Goal: Task Accomplishment & Management: Complete application form

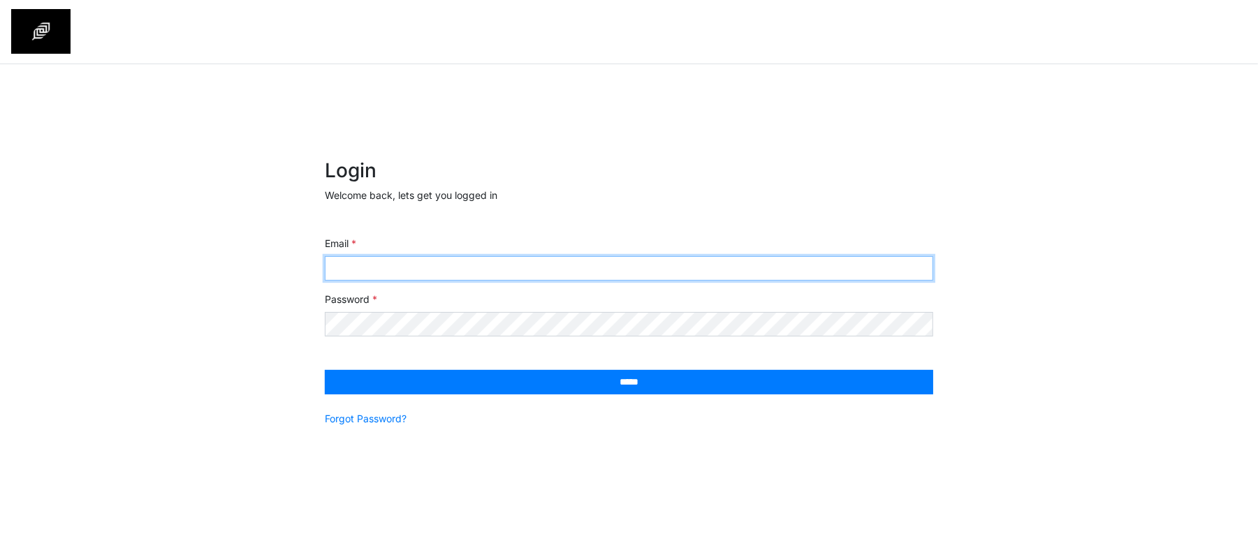
click at [577, 268] on input "Email" at bounding box center [629, 268] width 608 height 24
type input "**********"
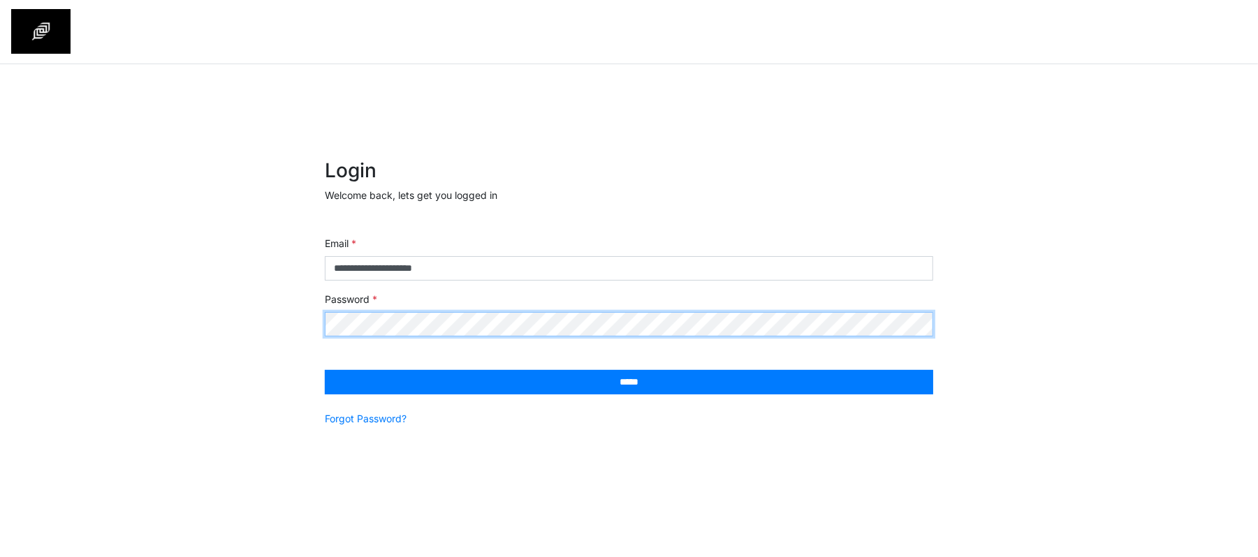
click at [325, 370] on input "*****" at bounding box center [629, 382] width 608 height 24
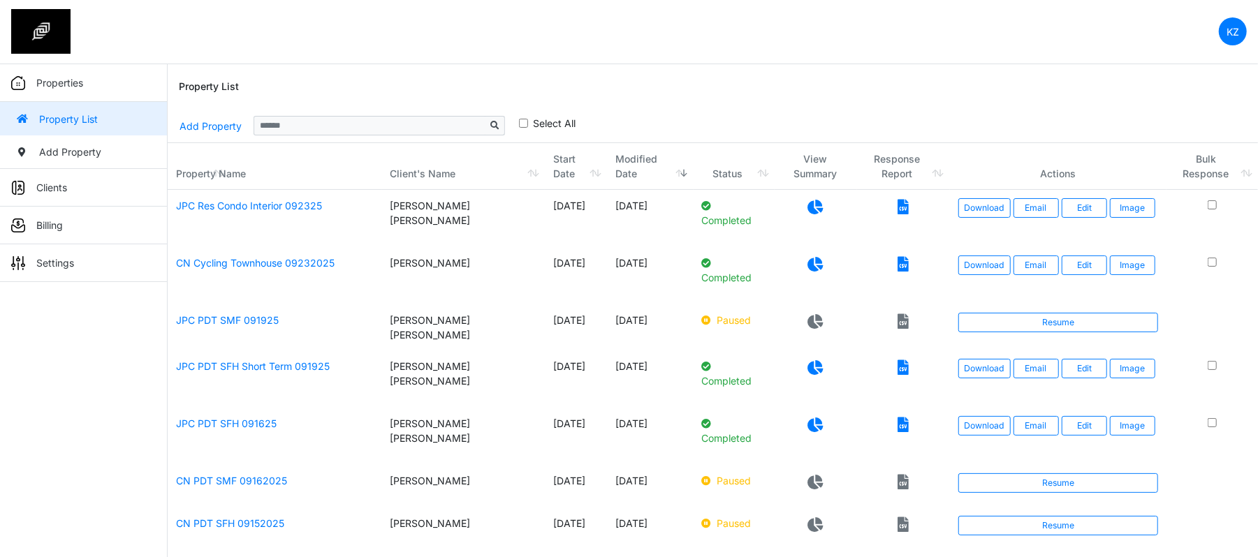
click at [1088, 99] on div "Property List" at bounding box center [713, 86] width 1068 height 45
click at [219, 124] on link "Add Property" at bounding box center [211, 126] width 64 height 24
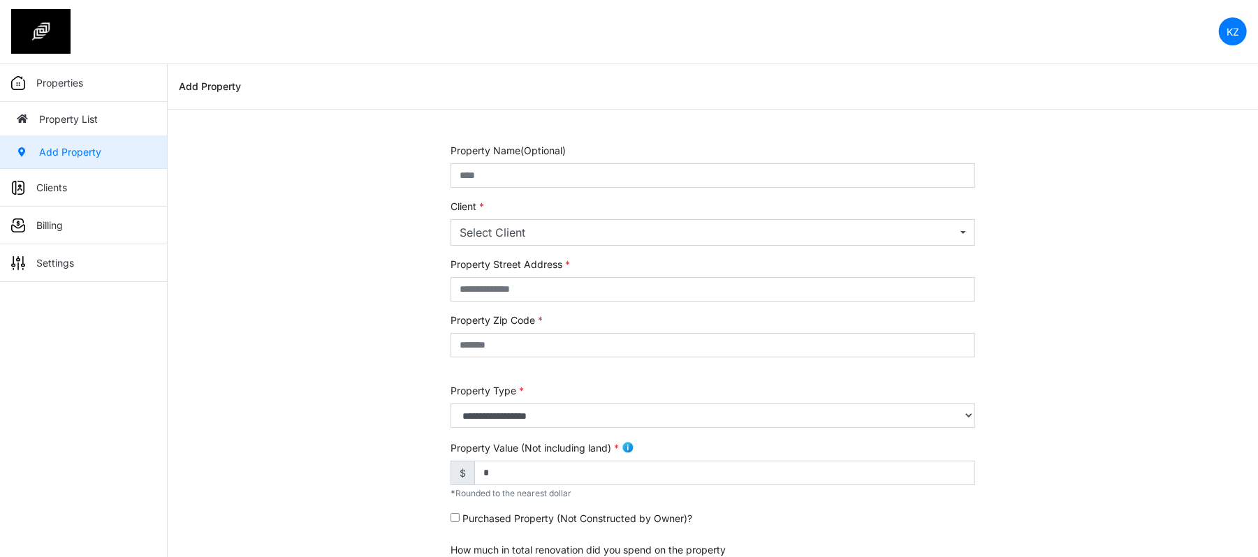
click at [524, 161] on div "Property Name(Optional)" at bounding box center [713, 165] width 525 height 45
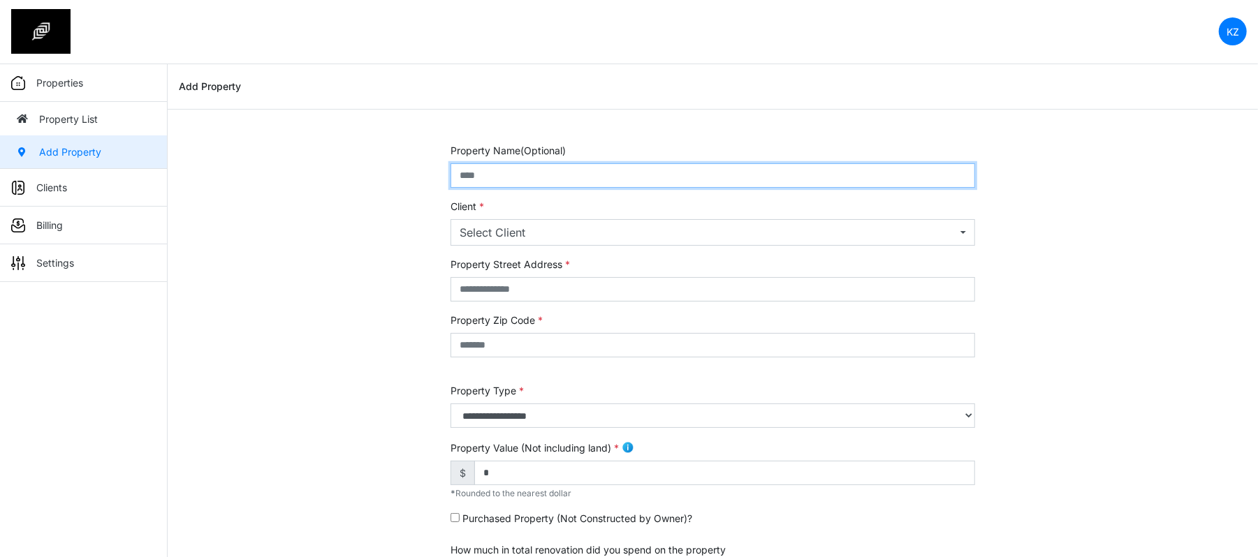
click at [530, 172] on input "text" at bounding box center [713, 175] width 525 height 24
click at [473, 177] on input "**********" at bounding box center [713, 175] width 525 height 24
type input "**********"
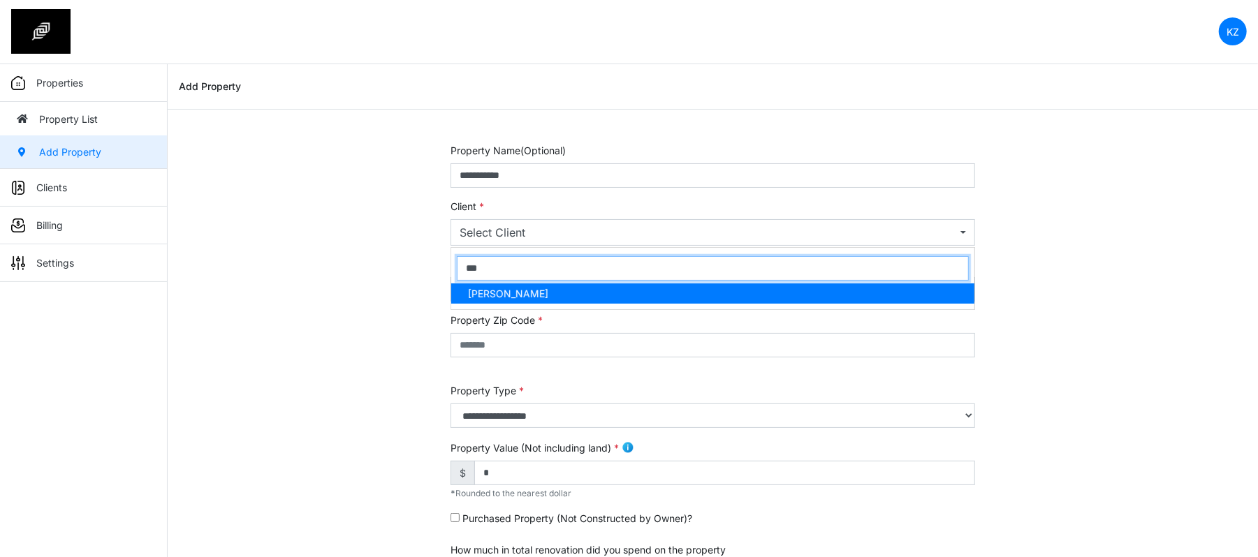
type input "****"
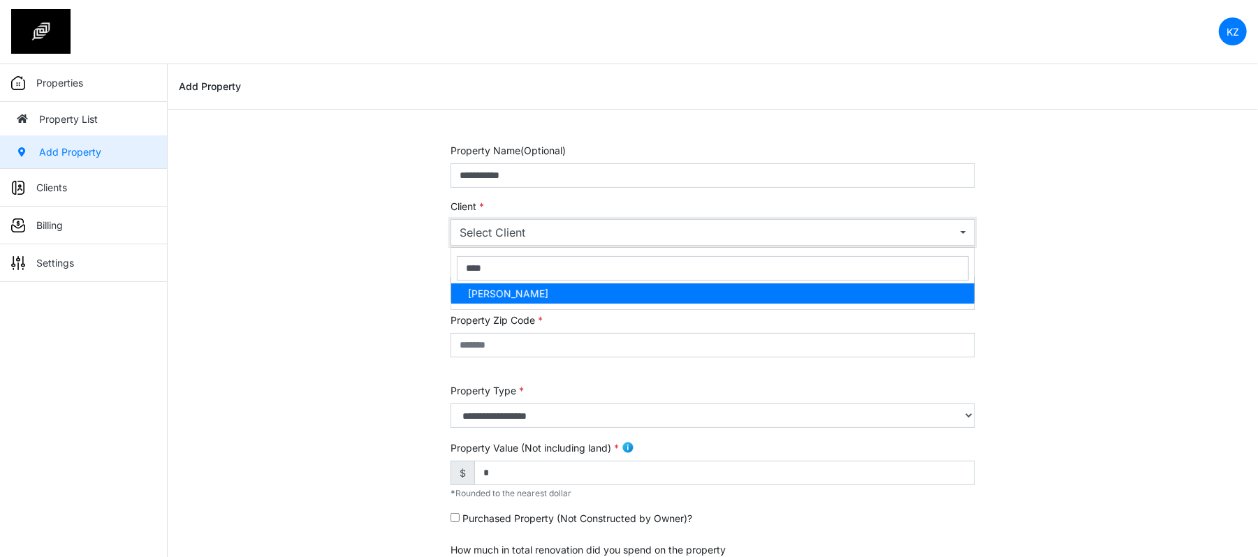
select select "***"
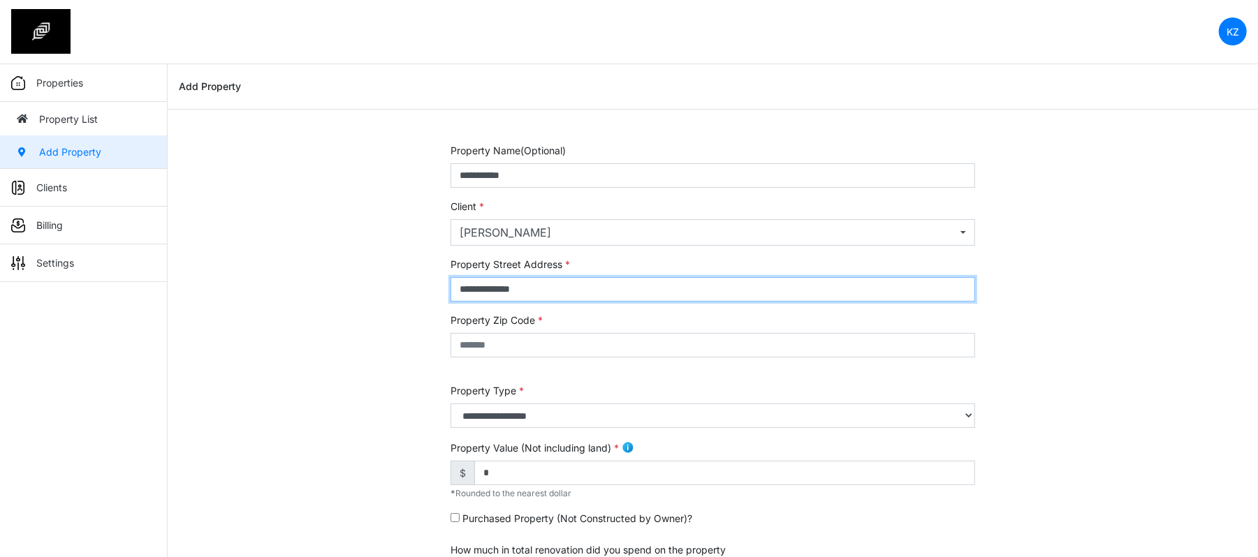
type input "**********"
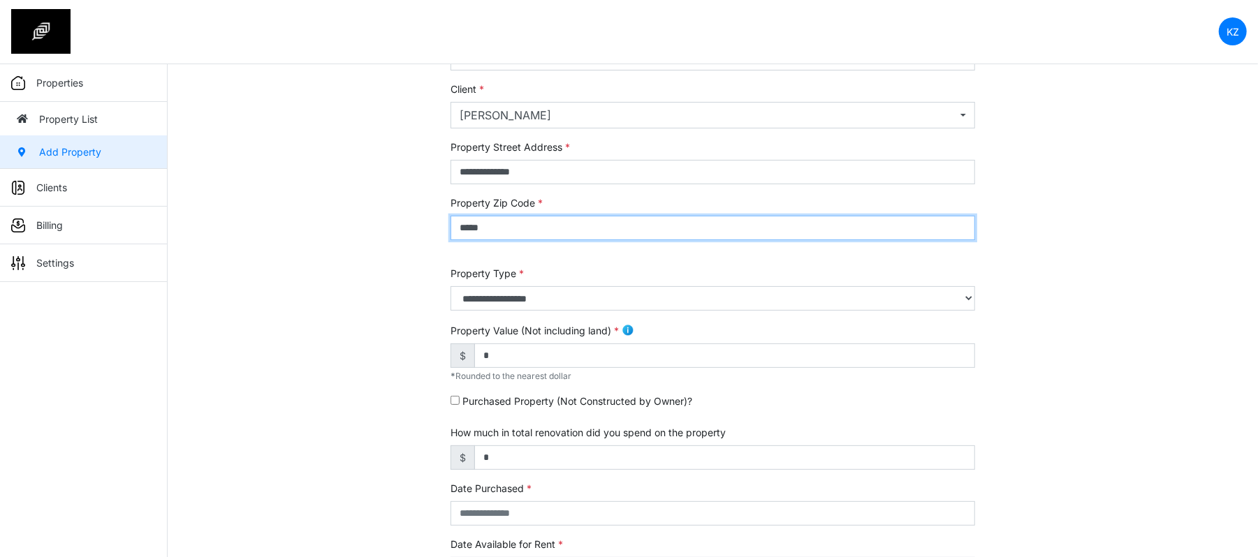
scroll to position [310, 0]
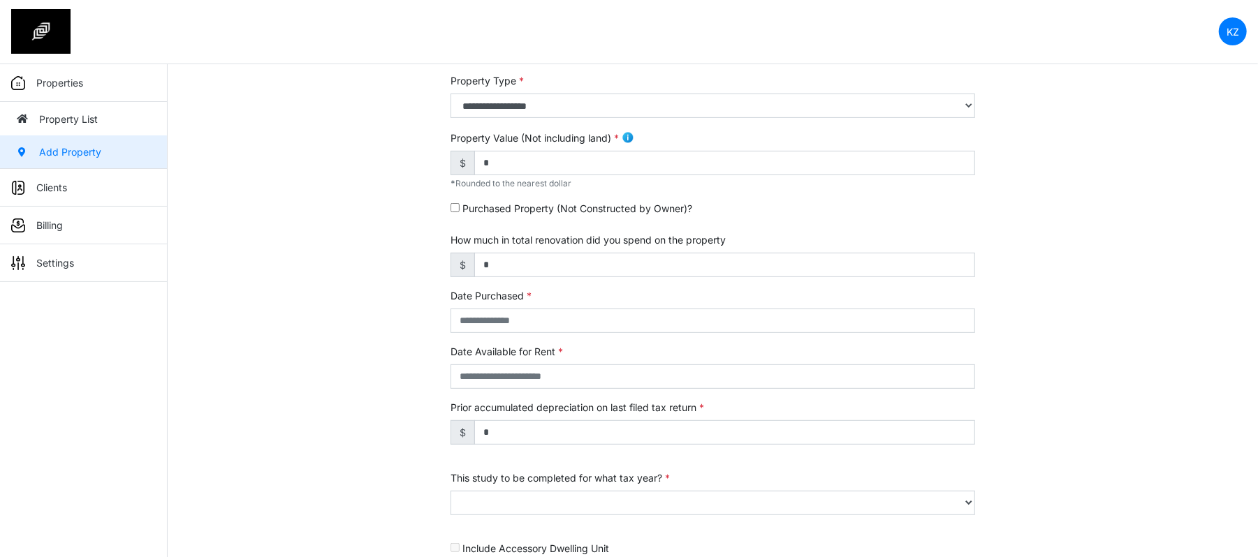
type input "*****"
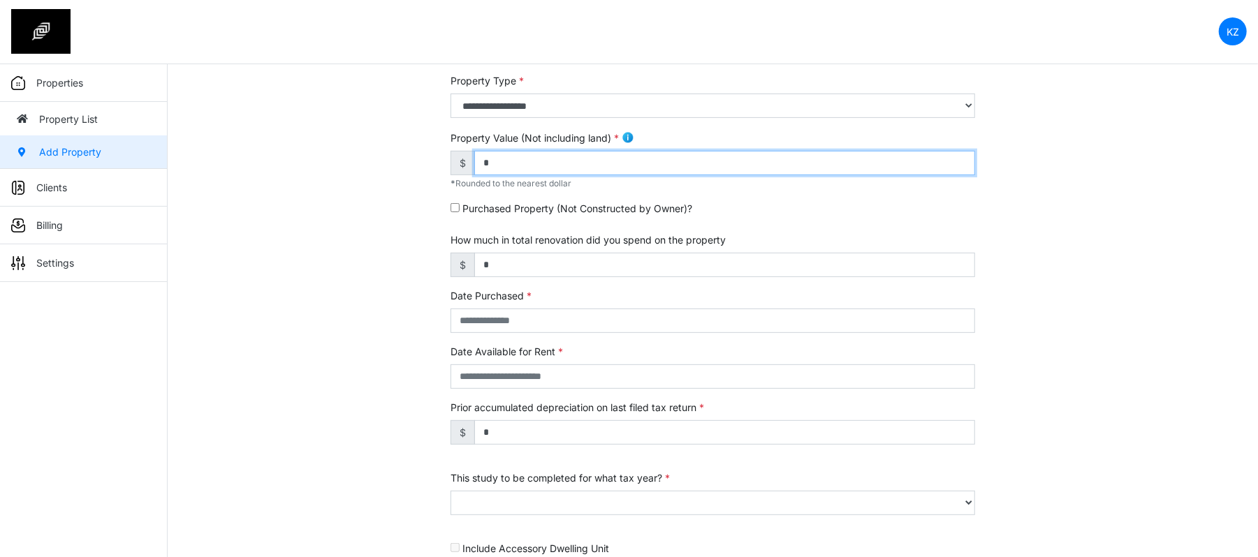
click at [523, 171] on input "*" at bounding box center [724, 163] width 501 height 24
click at [523, 170] on input "*" at bounding box center [724, 163] width 501 height 24
type input "*"
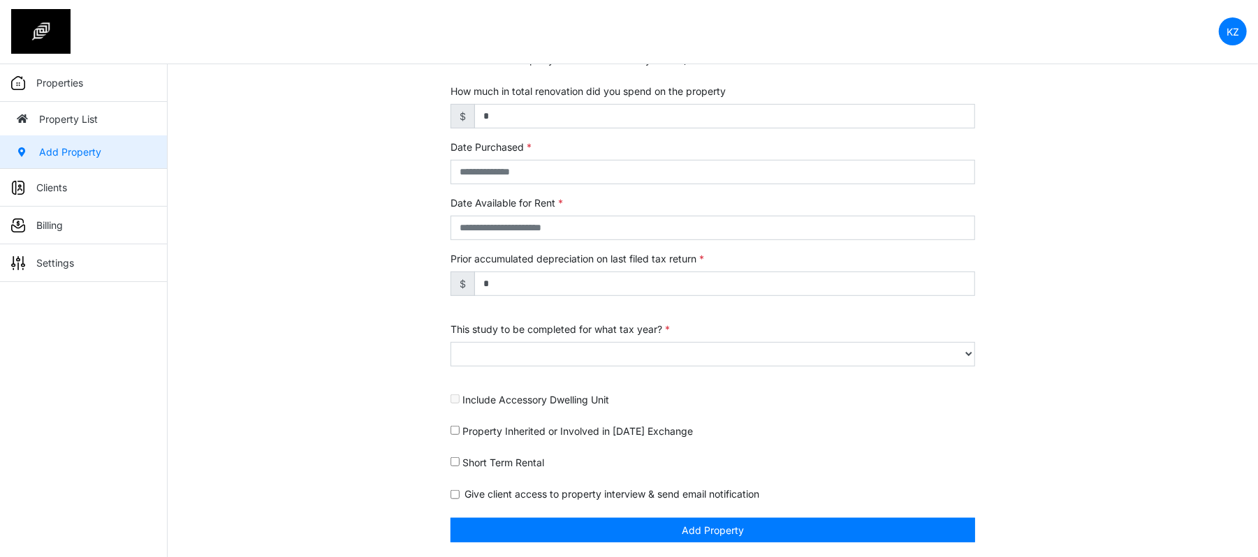
scroll to position [464, 0]
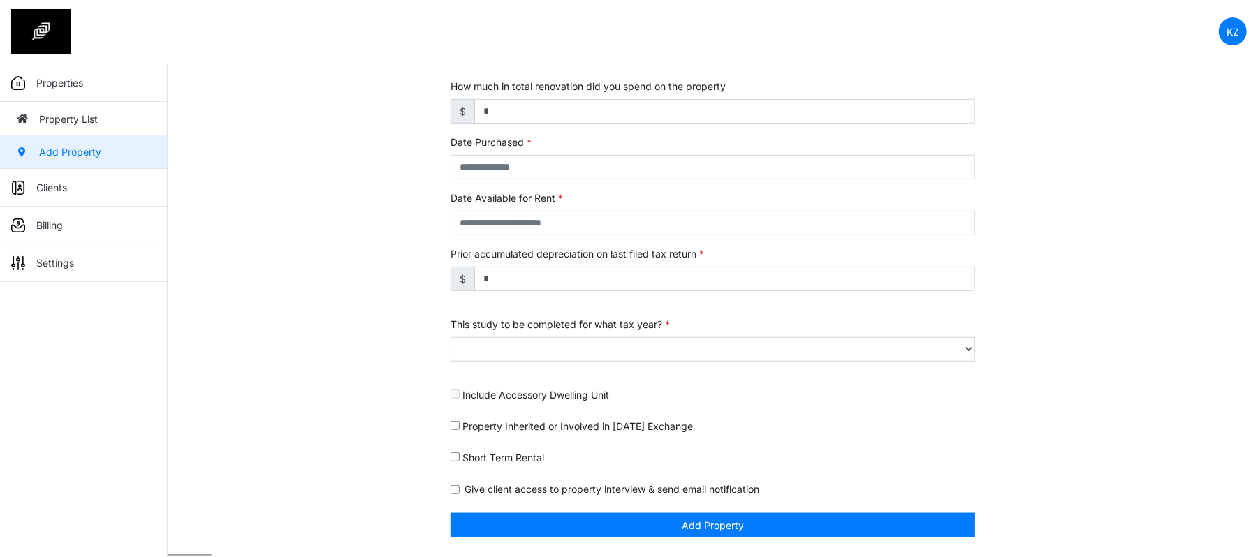
type input "*********"
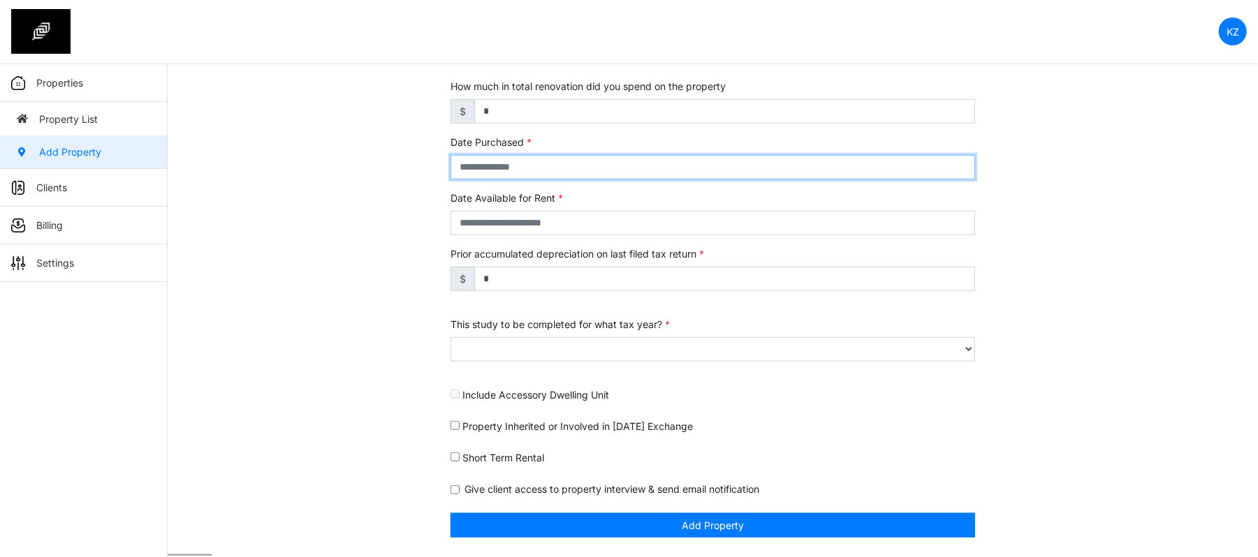
click at [490, 168] on input "text" at bounding box center [713, 167] width 525 height 24
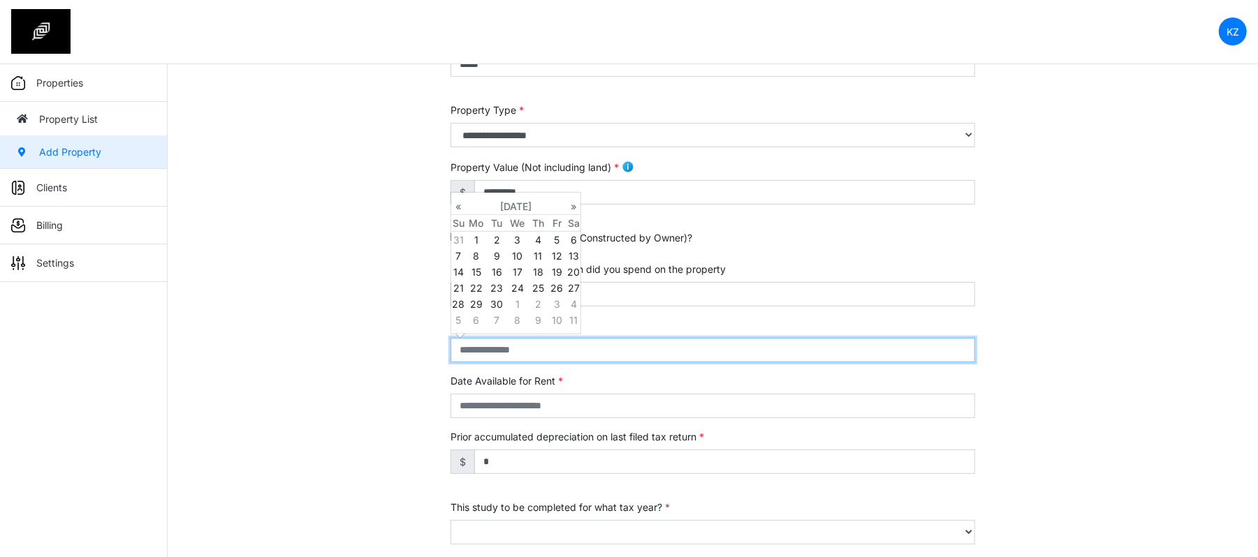
scroll to position [215, 0]
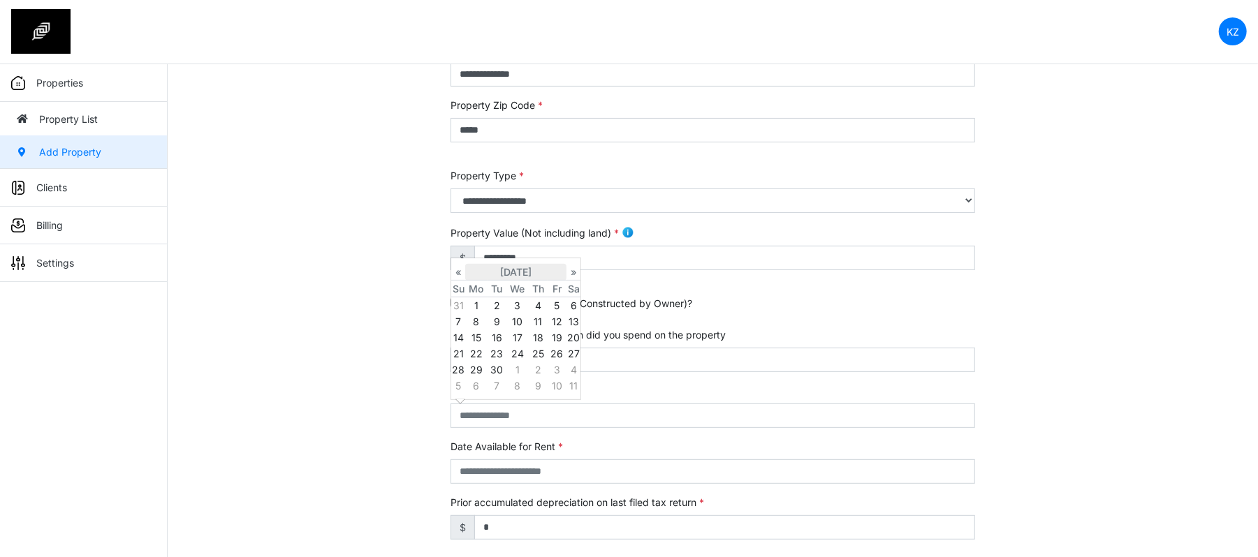
click at [503, 275] on th "September 2025" at bounding box center [515, 272] width 101 height 17
click at [518, 261] on th "2025" at bounding box center [515, 264] width 101 height 17
click at [504, 298] on span "2020" at bounding box center [500, 294] width 29 height 38
click at [504, 322] on span "Jun" at bounding box center [500, 333] width 29 height 38
click at [515, 317] on td "10" at bounding box center [517, 322] width 22 height 16
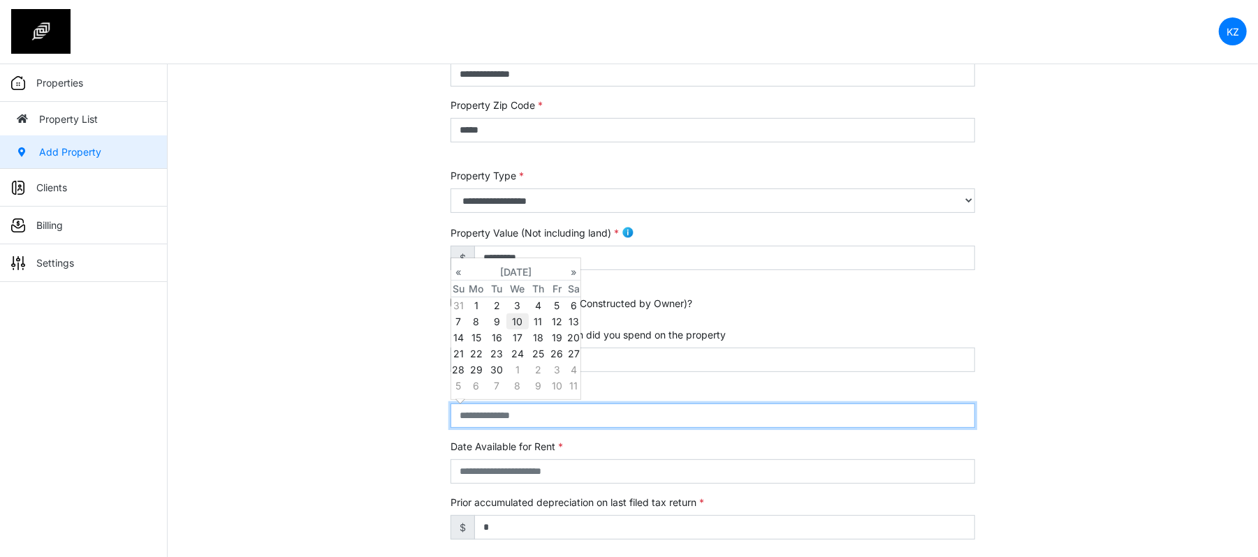
type input "**********"
select select "****"
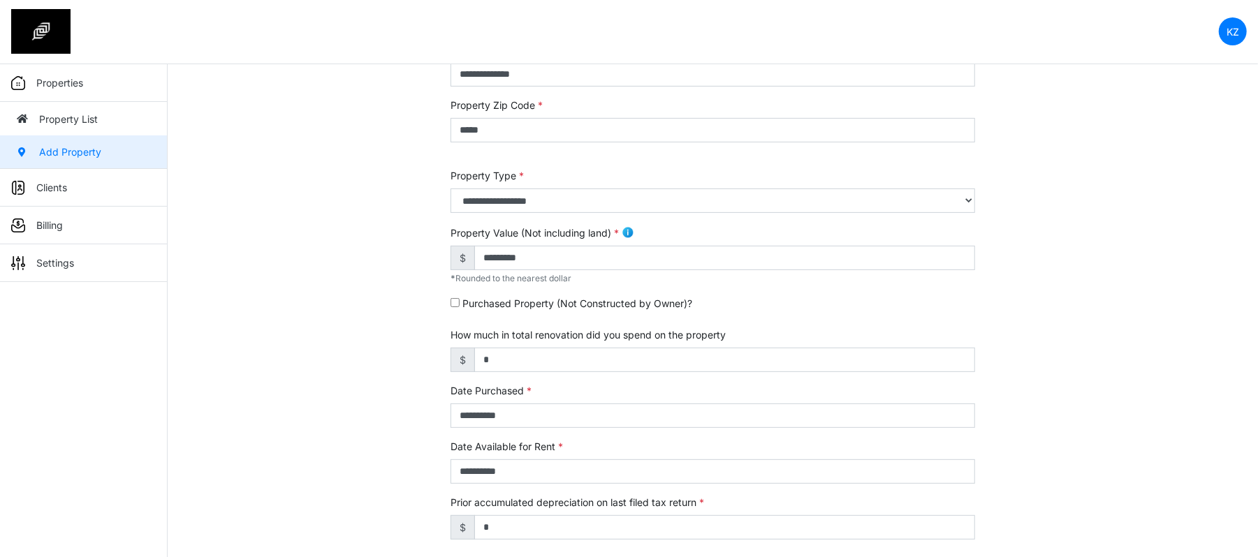
click at [421, 313] on div "**********" at bounding box center [713, 365] width 1090 height 875
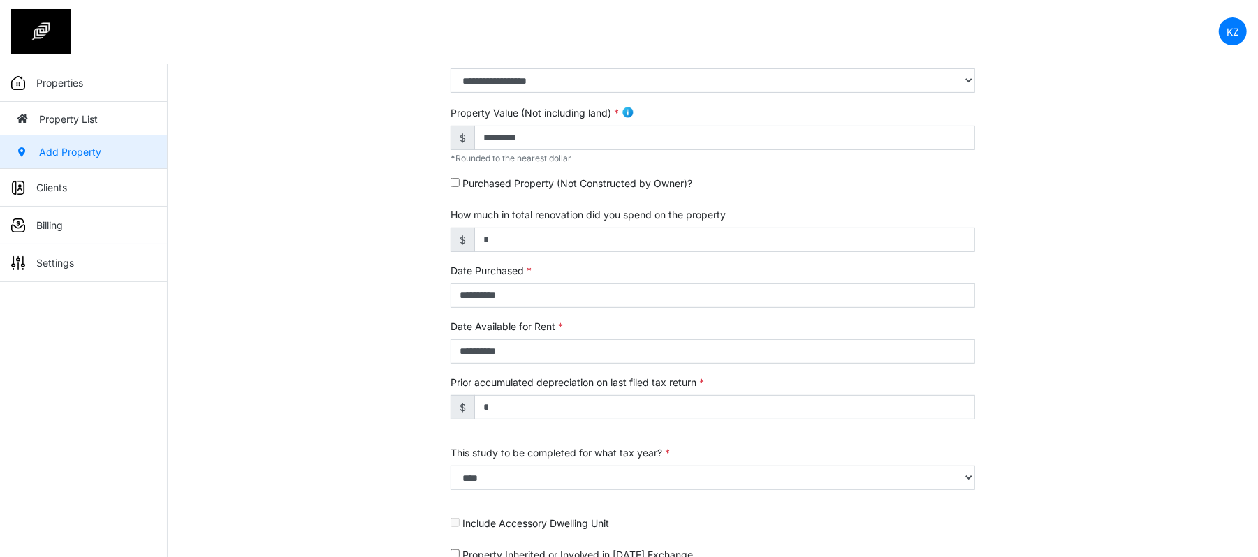
scroll to position [464, 0]
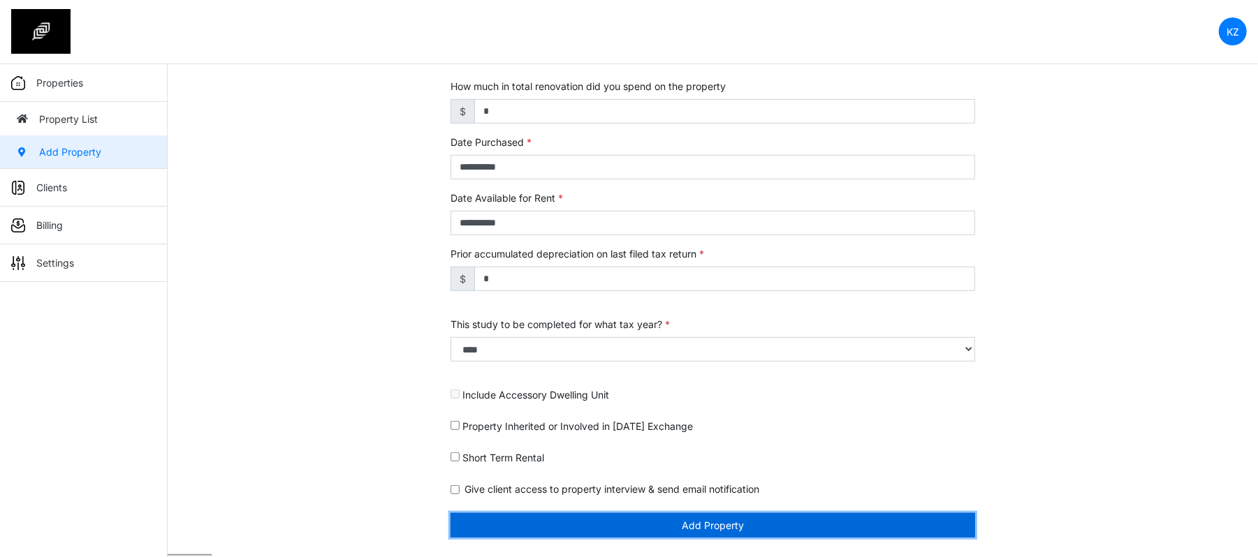
click at [590, 517] on button "Add Property" at bounding box center [713, 525] width 525 height 24
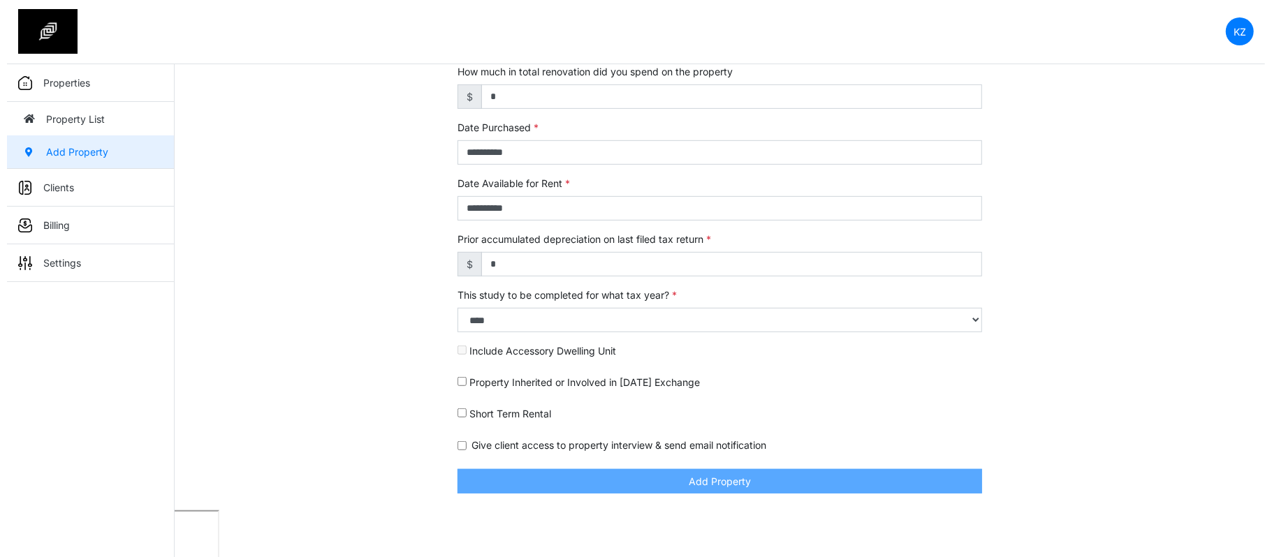
scroll to position [419, 0]
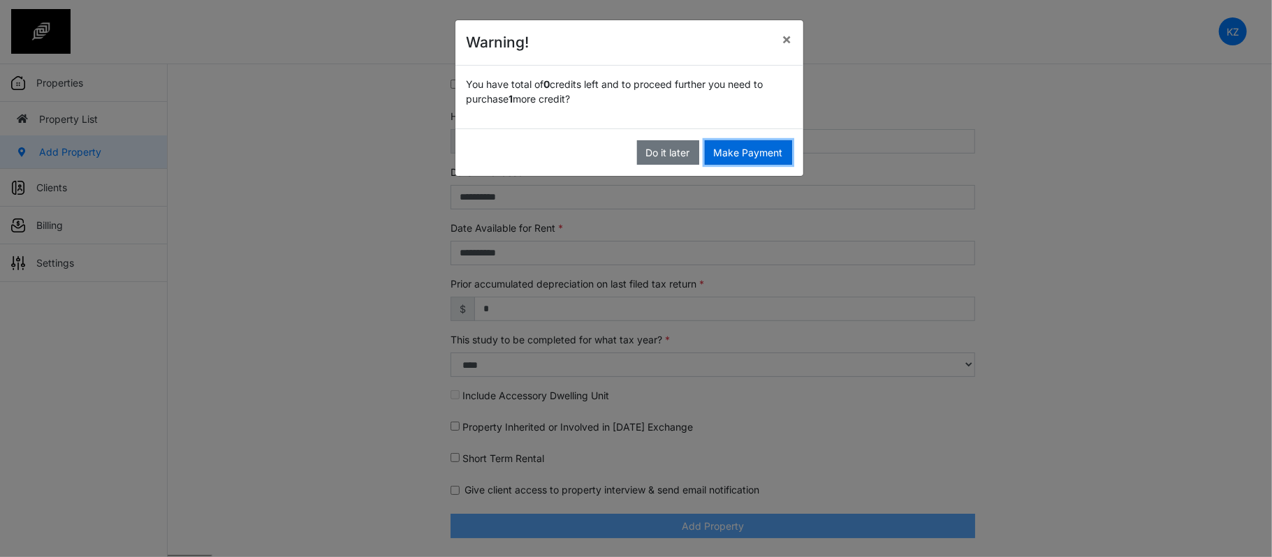
click at [729, 152] on button "Make Payment" at bounding box center [748, 152] width 87 height 24
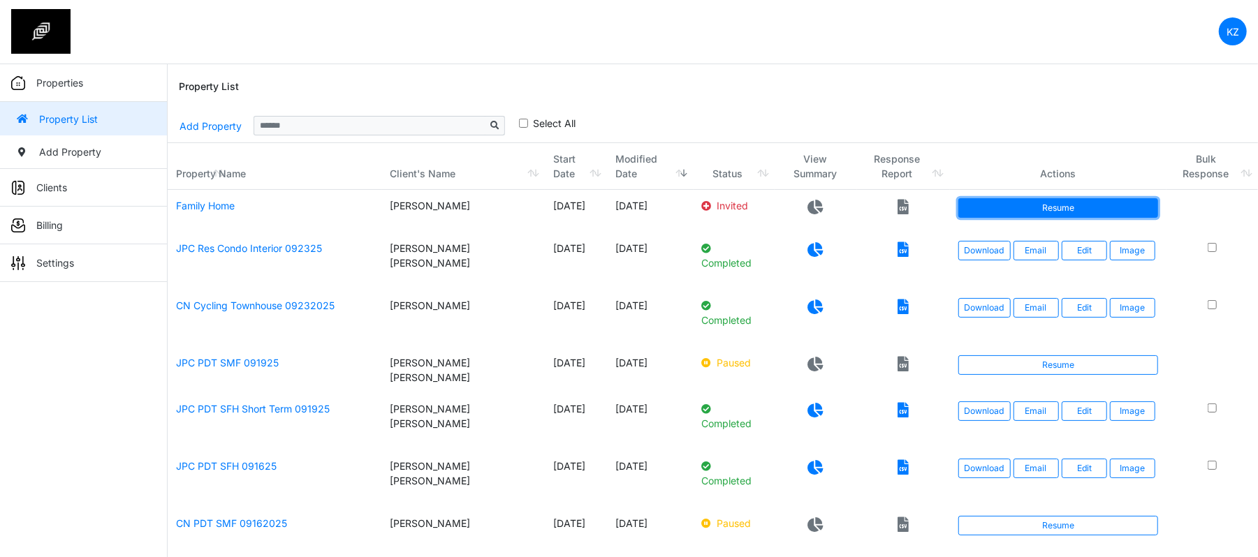
click at [1015, 210] on link "Resume" at bounding box center [1058, 208] width 200 height 20
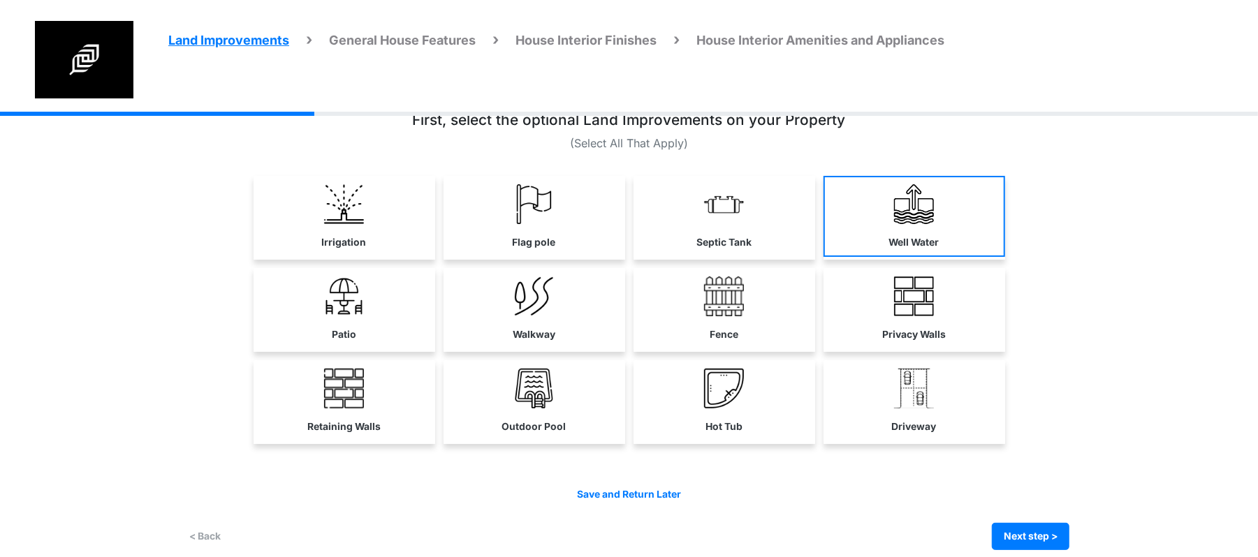
scroll to position [48, 0]
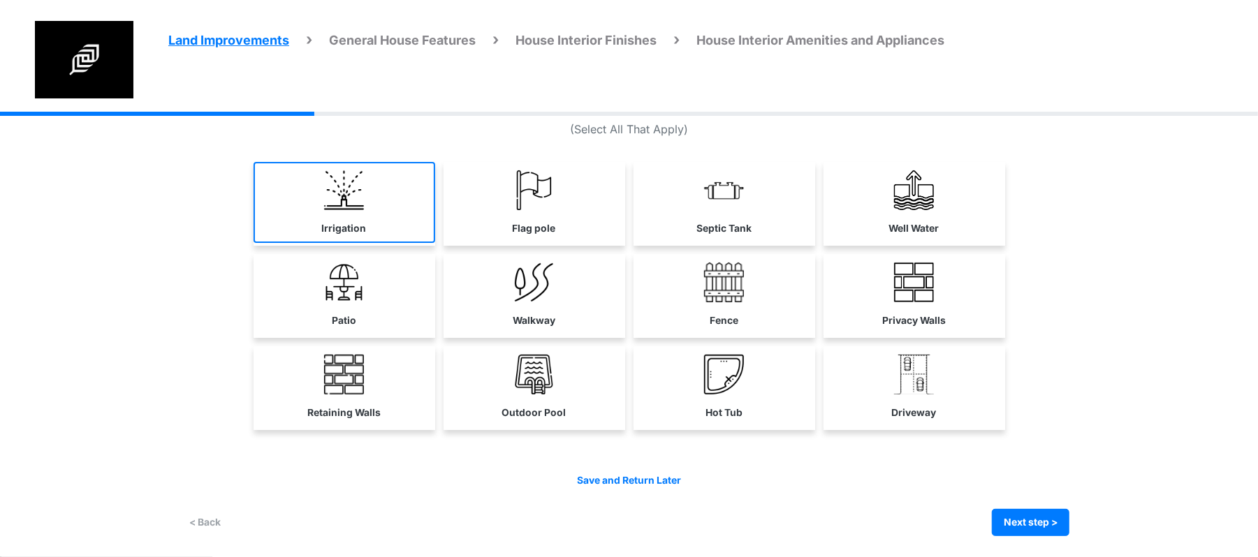
click at [397, 222] on link "Irrigation" at bounding box center [345, 202] width 182 height 81
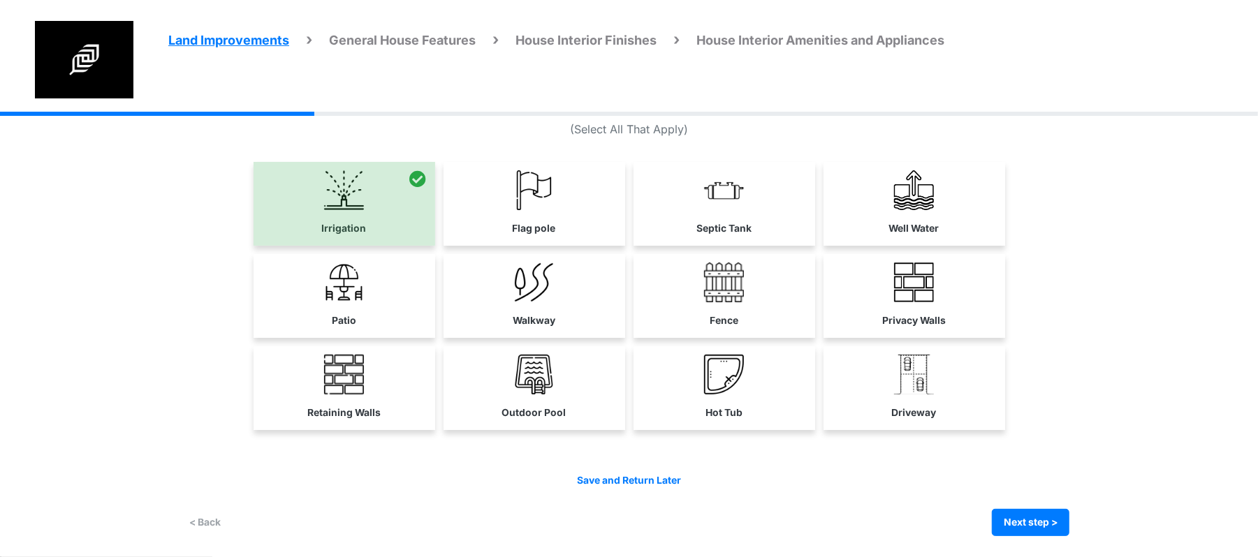
click at [939, 202] on link "Well Water" at bounding box center [915, 202] width 182 height 81
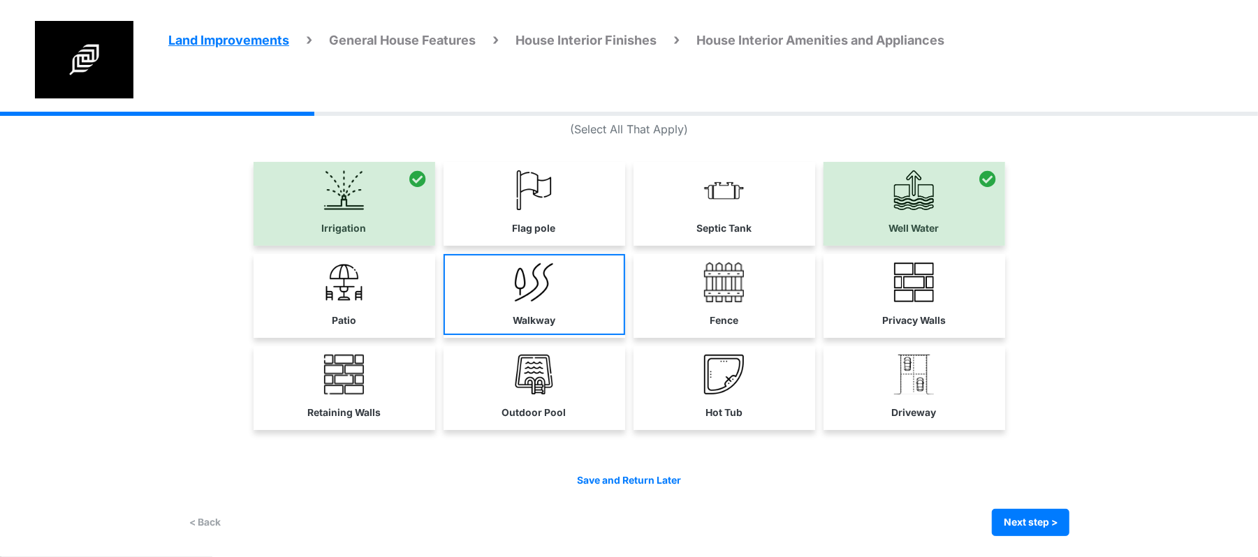
click at [560, 296] on link "Walkway" at bounding box center [535, 294] width 182 height 81
click at [428, 300] on link "Patio" at bounding box center [345, 294] width 182 height 81
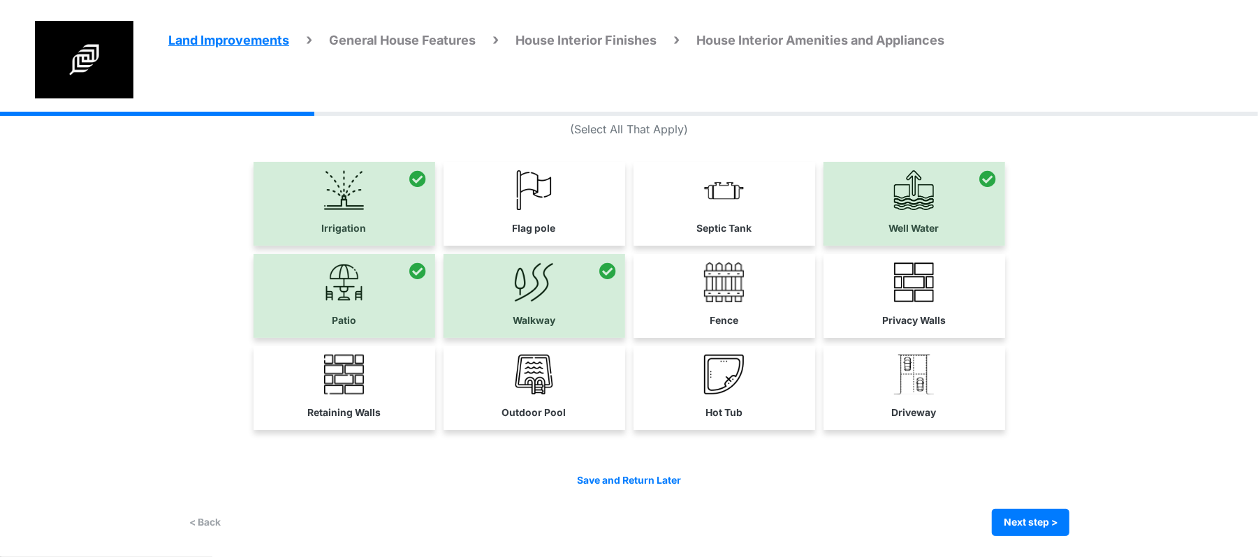
click at [760, 292] on link "Fence" at bounding box center [725, 294] width 182 height 81
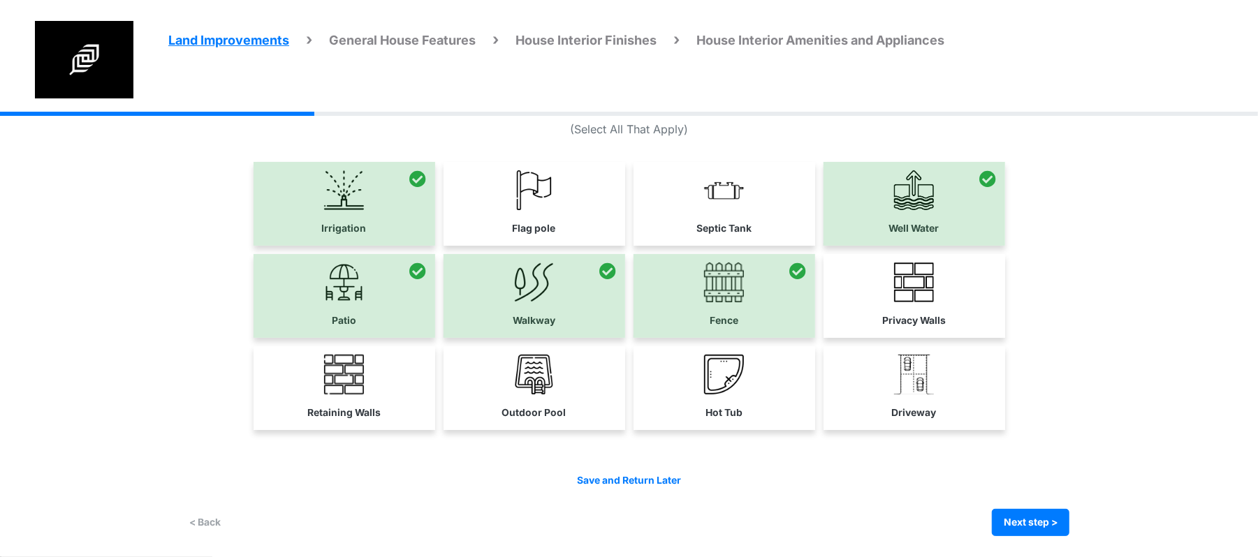
click at [956, 309] on link "Privacy Walls" at bounding box center [915, 294] width 182 height 81
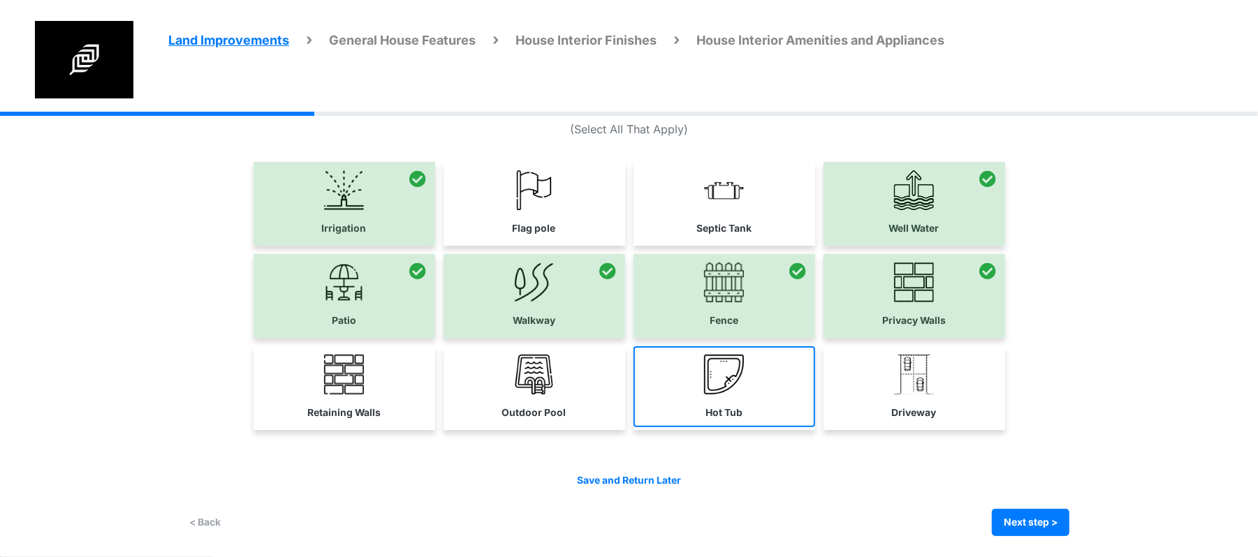
click at [753, 397] on link "Hot Tub" at bounding box center [725, 386] width 182 height 81
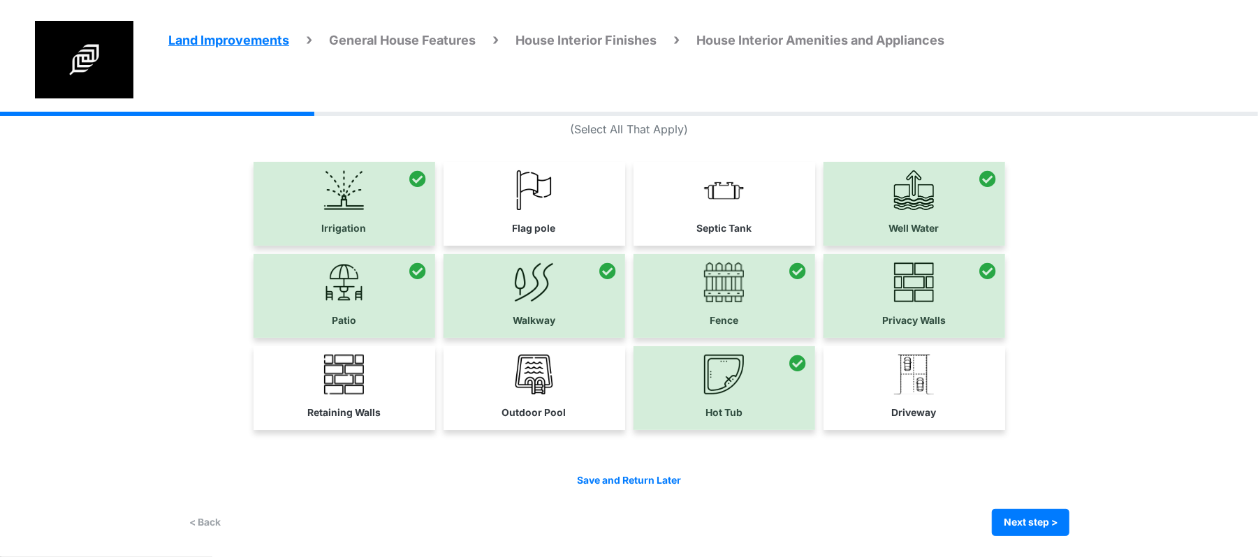
click at [942, 417] on link "Driveway" at bounding box center [915, 386] width 182 height 81
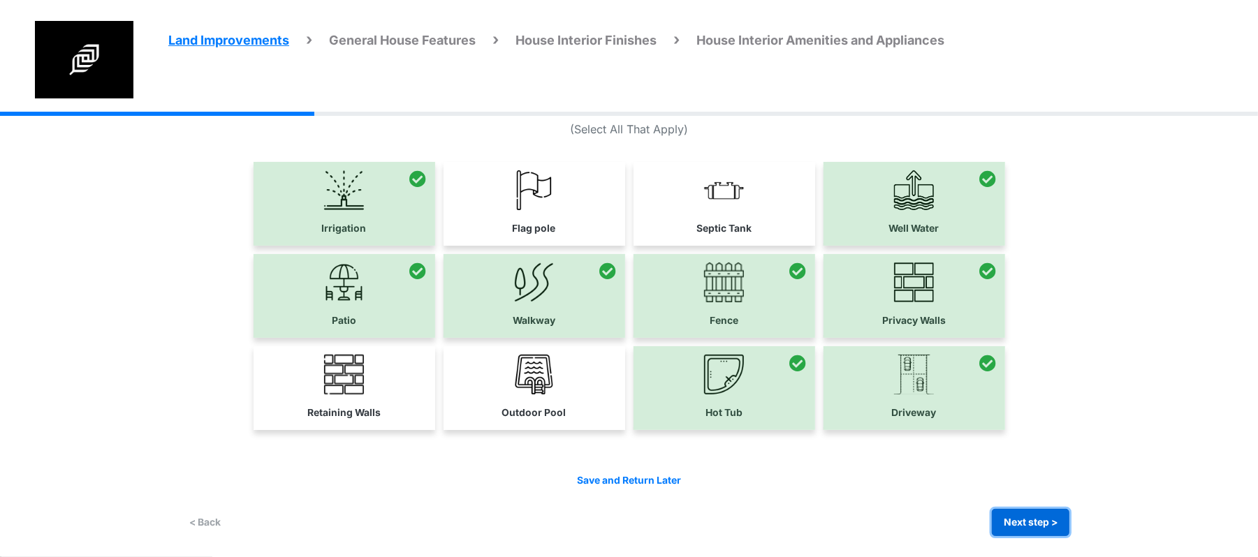
click at [1014, 521] on button "Next step >" at bounding box center [1031, 522] width 78 height 27
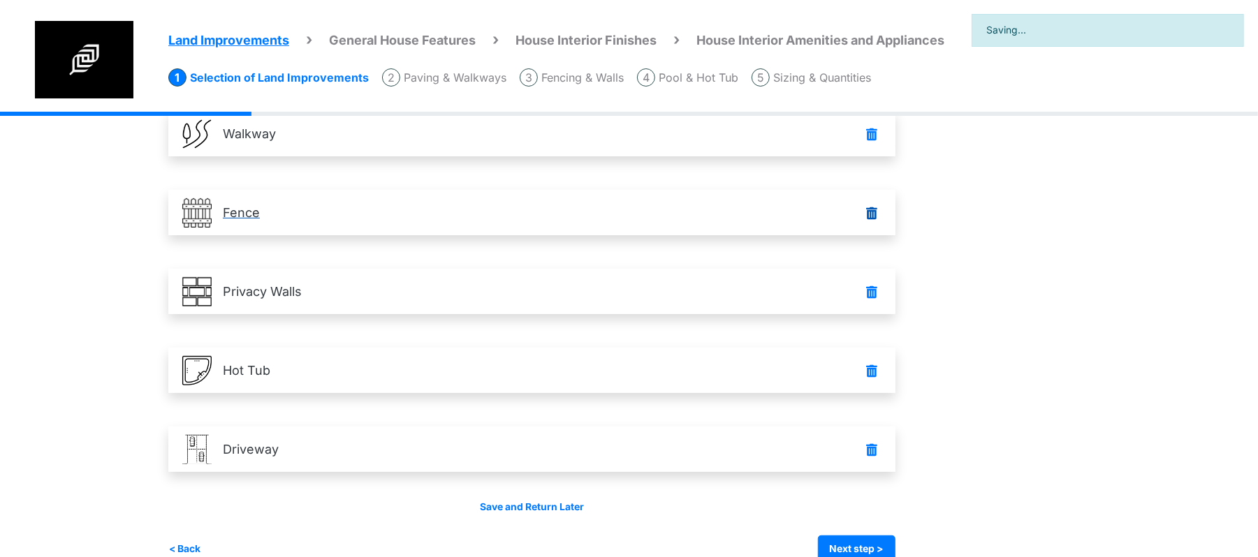
scroll to position [367, 0]
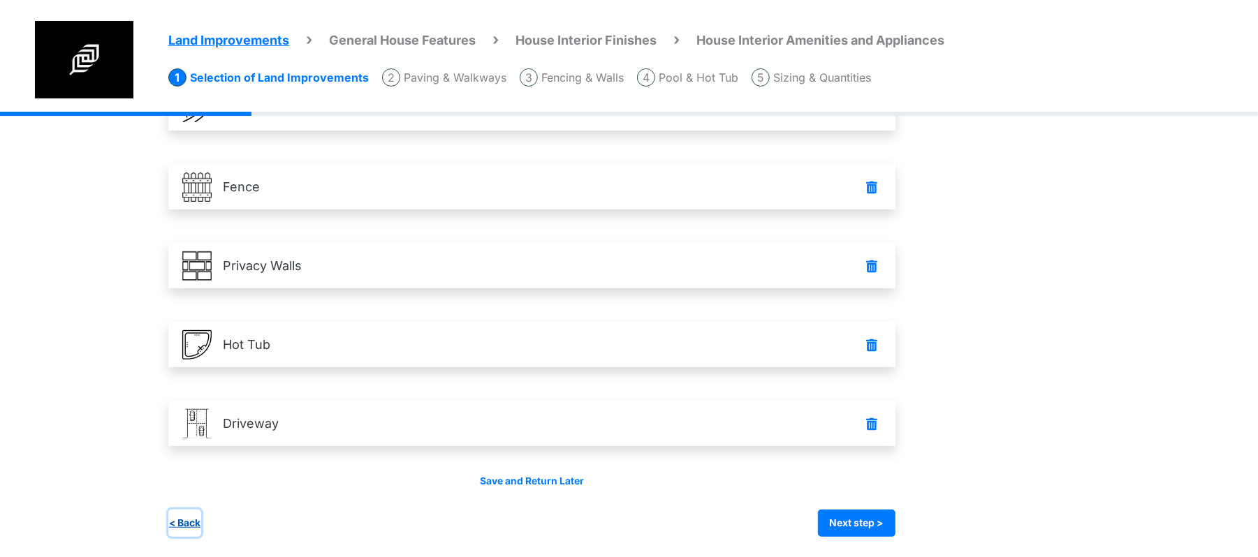
click at [198, 523] on button "< Back" at bounding box center [184, 523] width 33 height 27
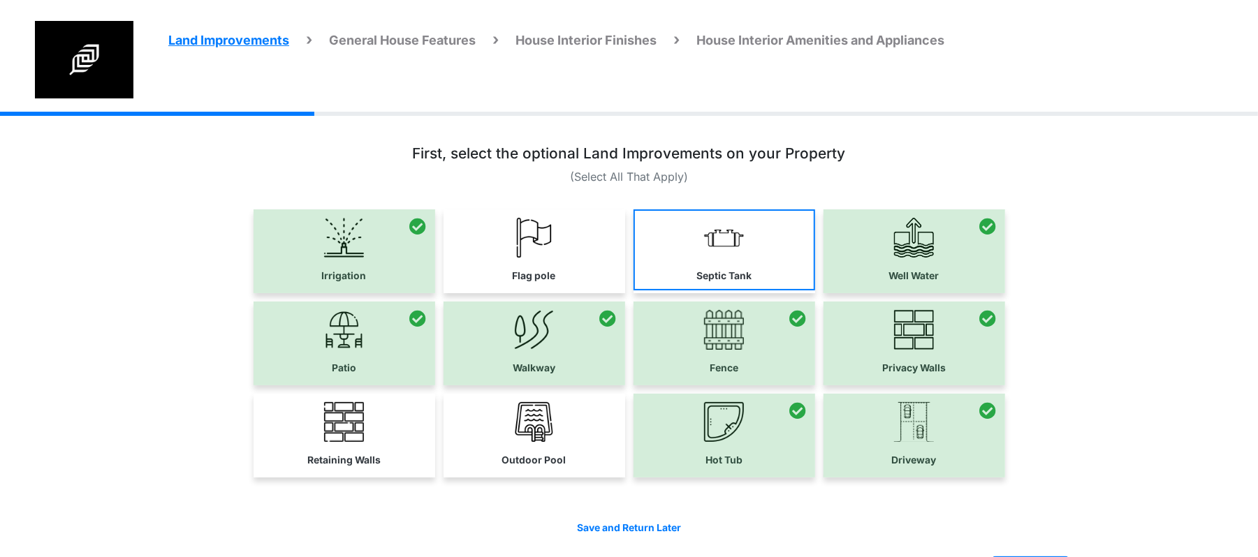
click at [733, 250] on img at bounding box center [724, 238] width 40 height 40
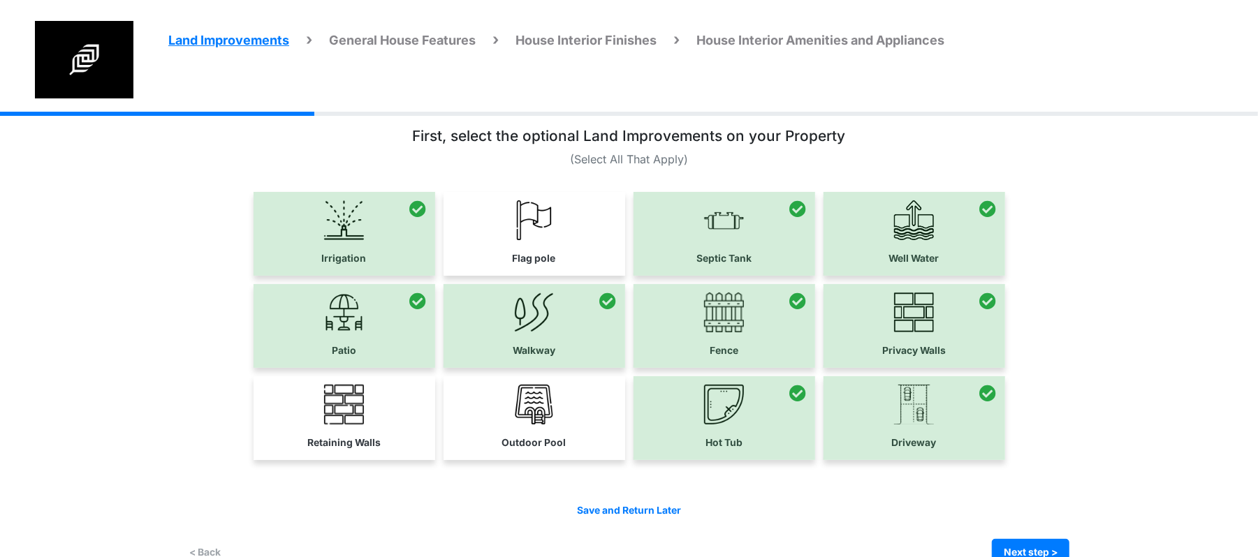
scroll to position [48, 0]
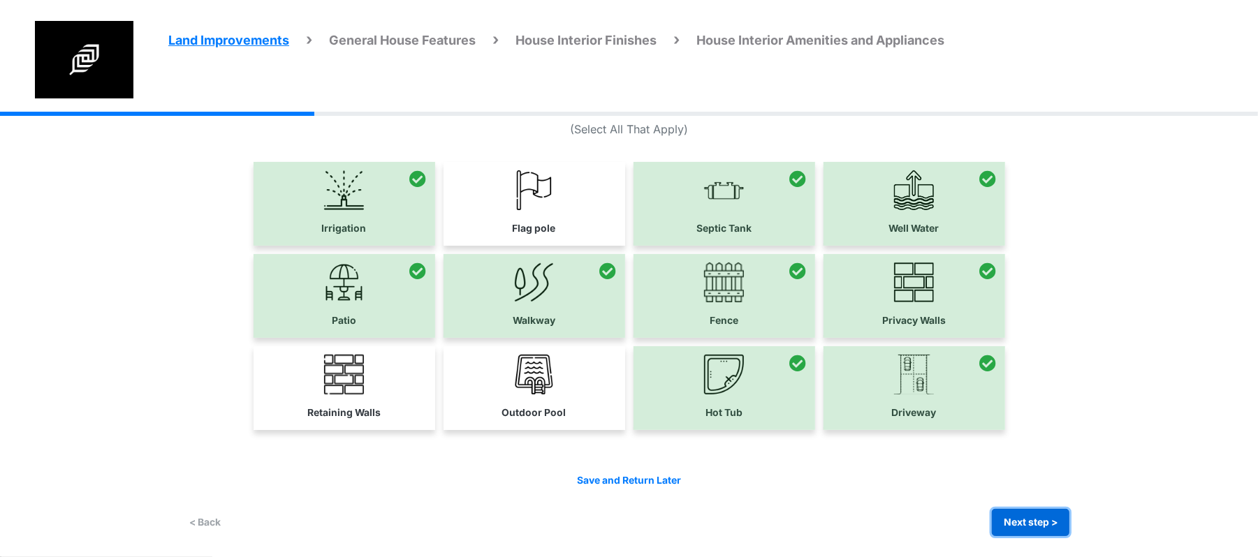
click at [1044, 518] on button "Next step >" at bounding box center [1031, 522] width 78 height 27
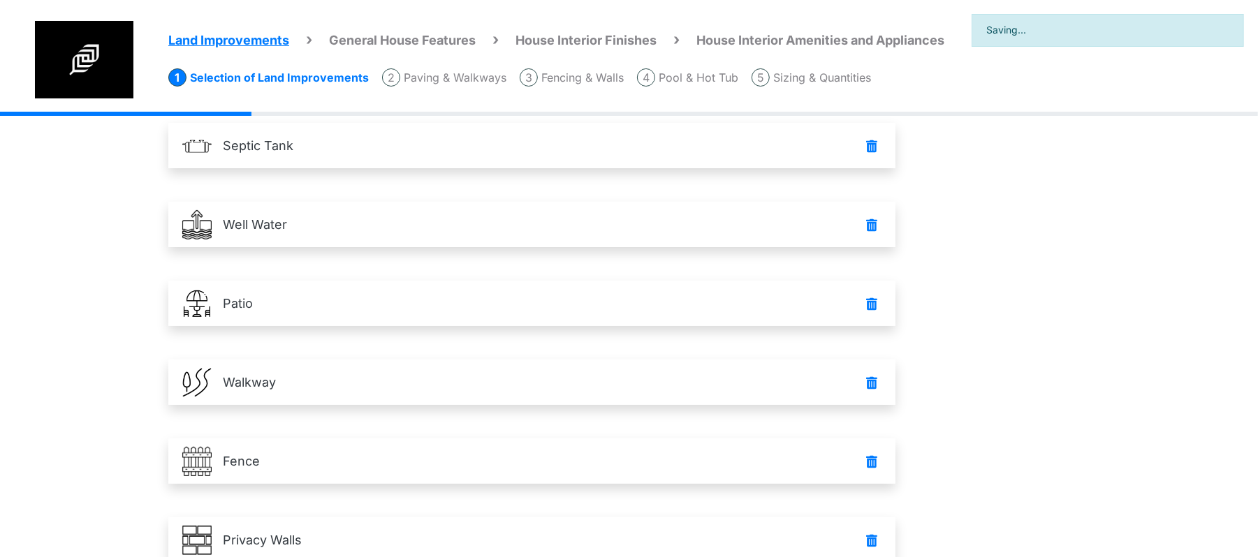
scroll to position [446, 0]
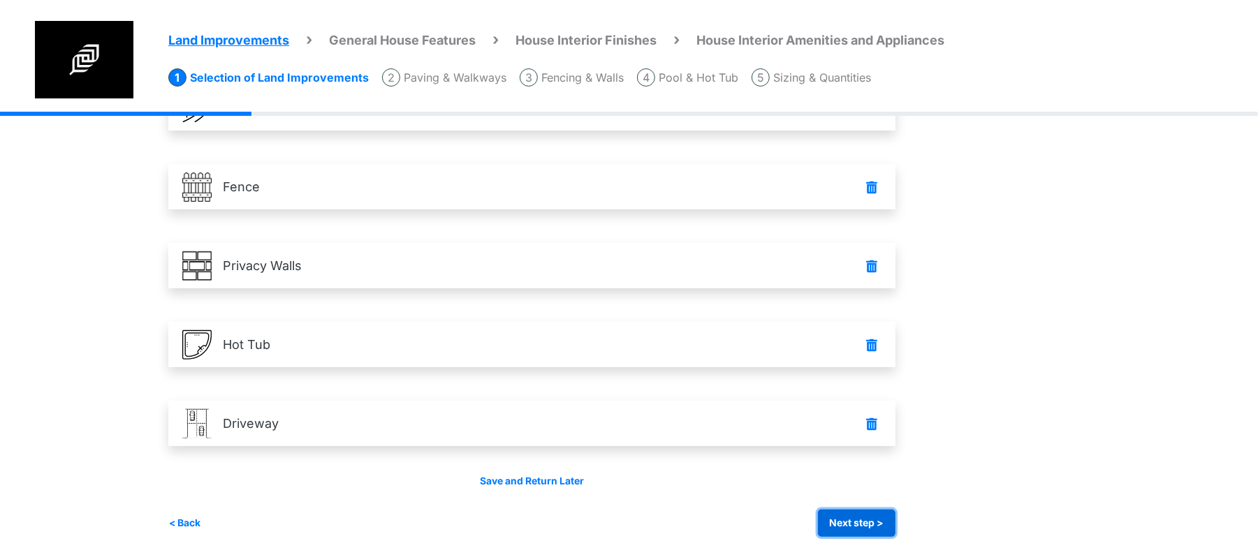
click at [879, 513] on button "Next step >" at bounding box center [857, 523] width 78 height 27
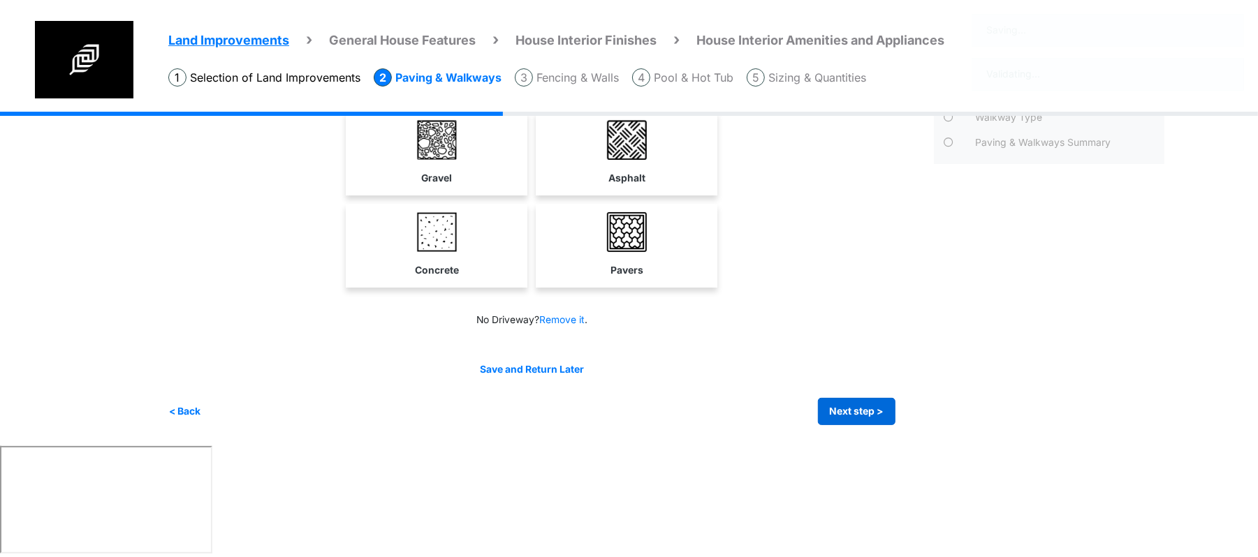
scroll to position [0, 0]
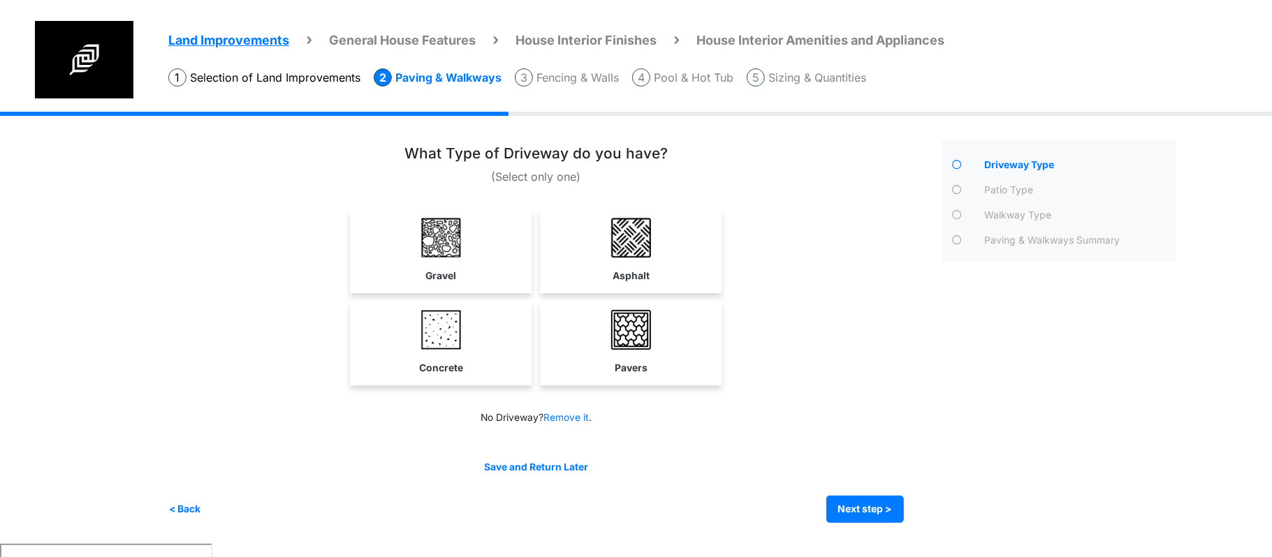
click at [747, 207] on div "What Type of Driveway do you have? Gravel" at bounding box center [536, 269] width 736 height 249
click at [883, 510] on button "Next step >" at bounding box center [865, 509] width 78 height 27
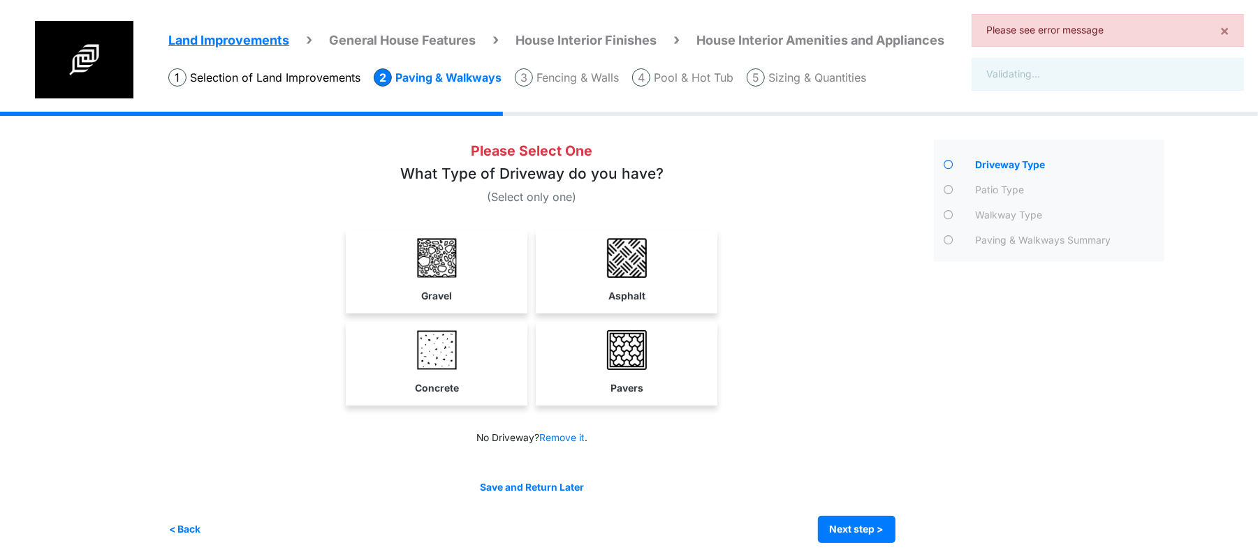
click at [817, 429] on div "Please Select One Gravel" at bounding box center [545, 342] width 755 height 404
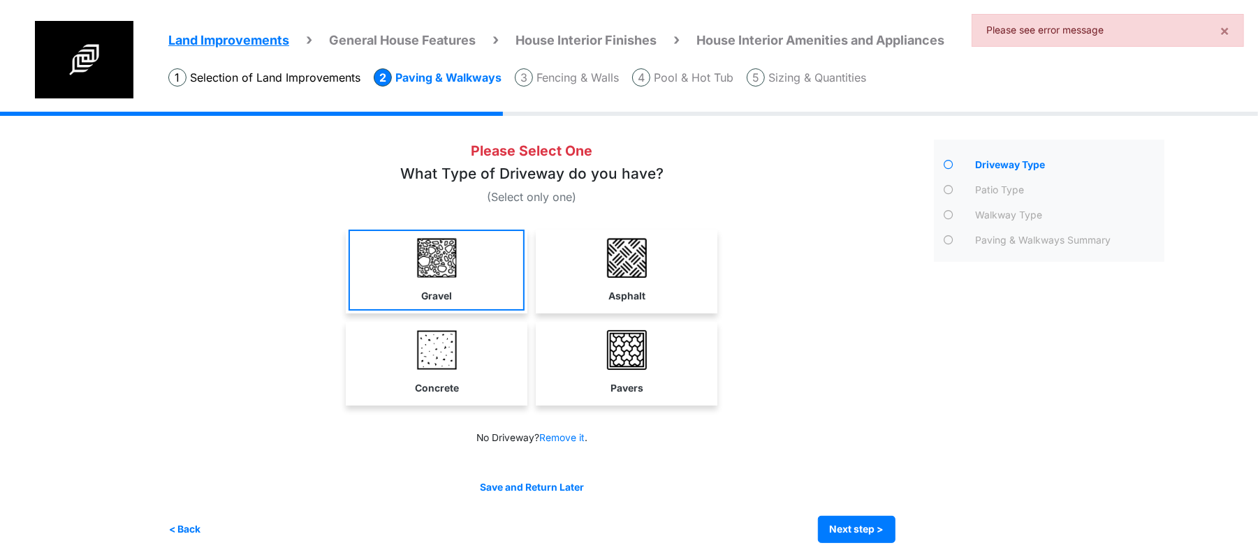
click at [481, 299] on link "Gravel" at bounding box center [437, 270] width 176 height 81
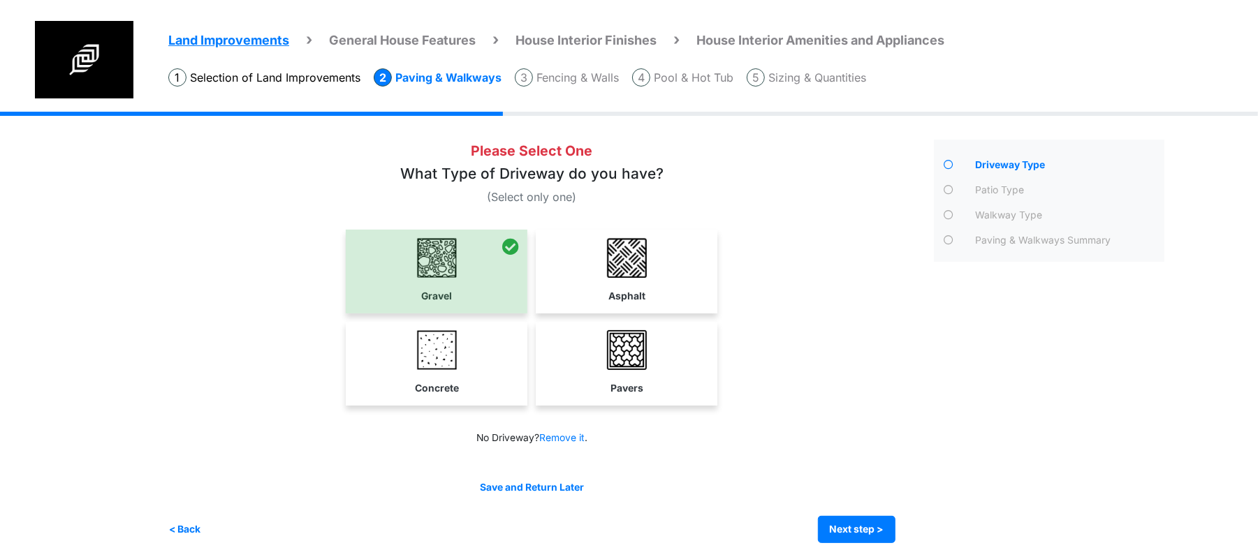
click at [527, 367] on div "Concrete" at bounding box center [437, 364] width 182 height 84
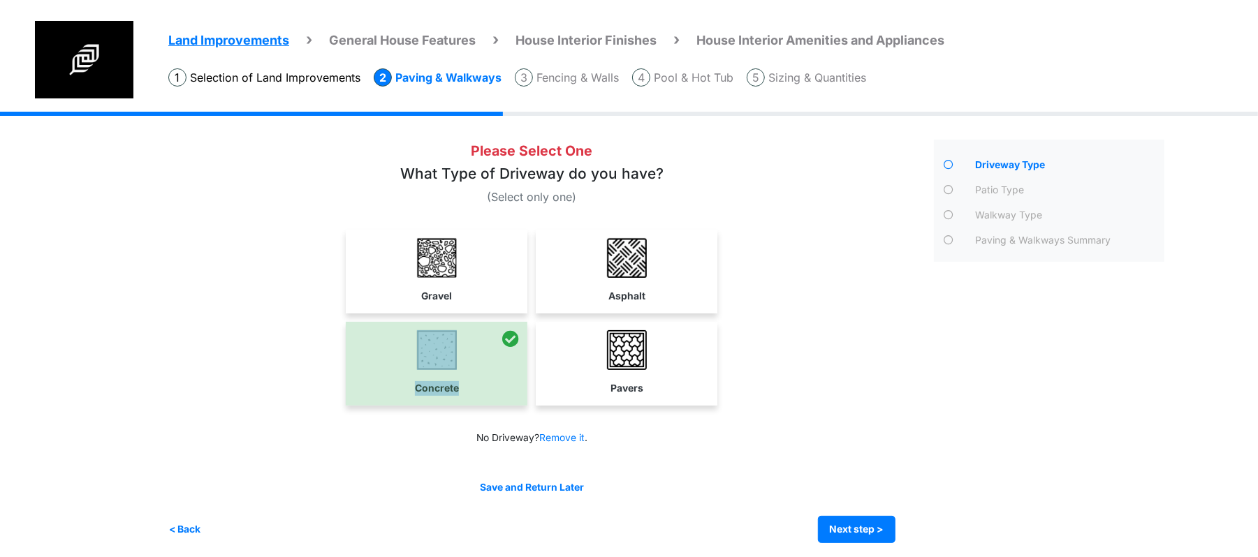
click at [613, 367] on img at bounding box center [627, 350] width 40 height 40
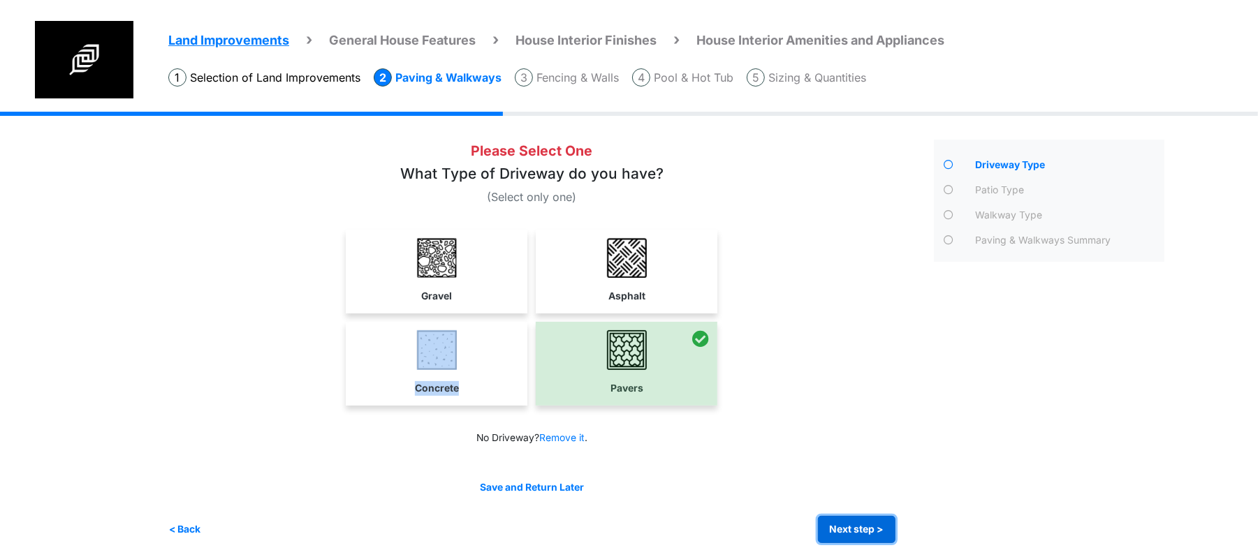
click at [875, 525] on button "Next step >" at bounding box center [857, 529] width 78 height 27
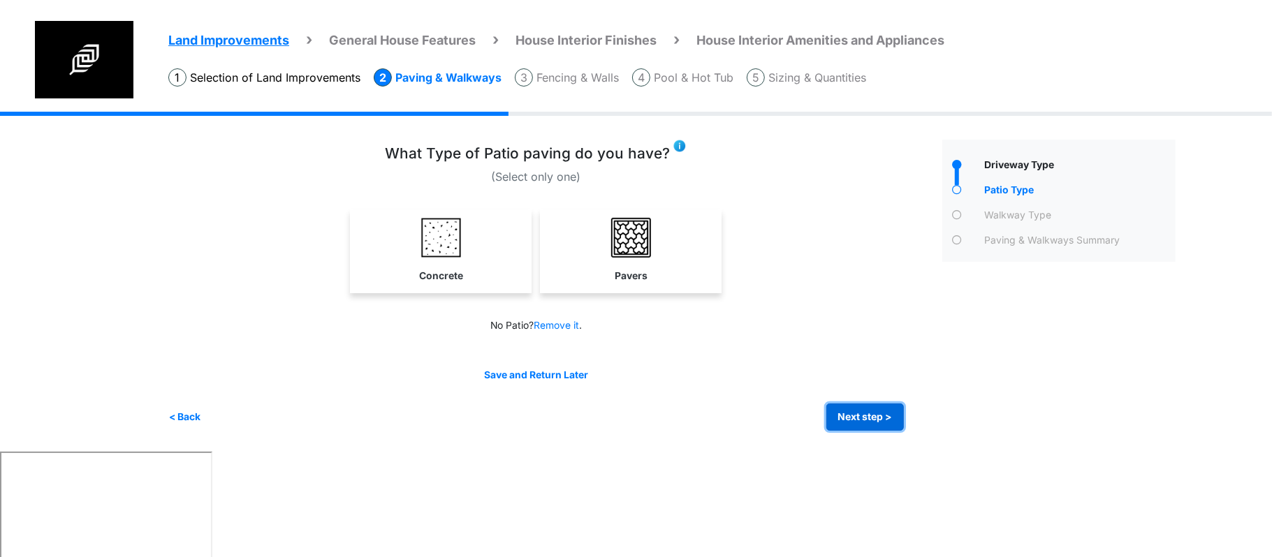
click at [850, 404] on button "Next step >" at bounding box center [865, 417] width 78 height 27
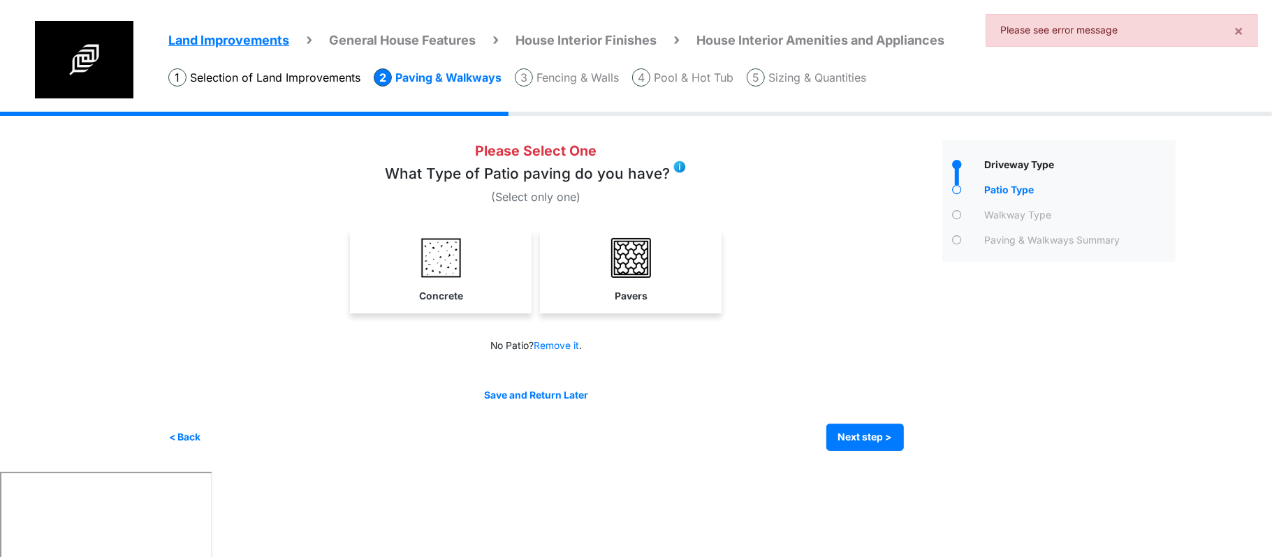
click at [509, 289] on link "Concrete" at bounding box center [441, 270] width 176 height 81
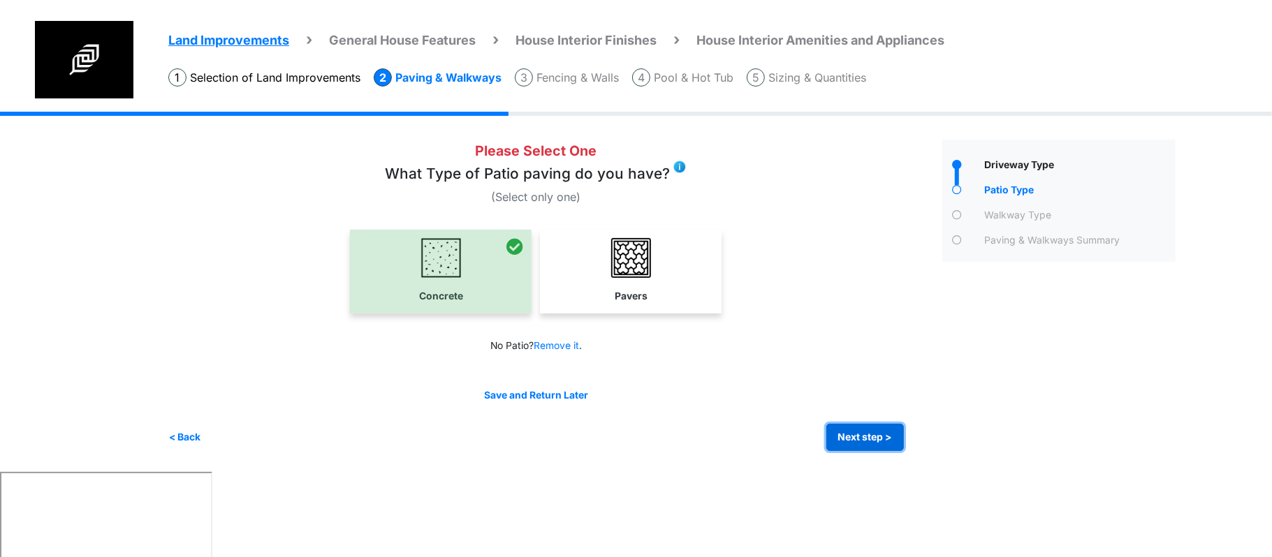
click at [875, 440] on button "Next step >" at bounding box center [865, 437] width 78 height 27
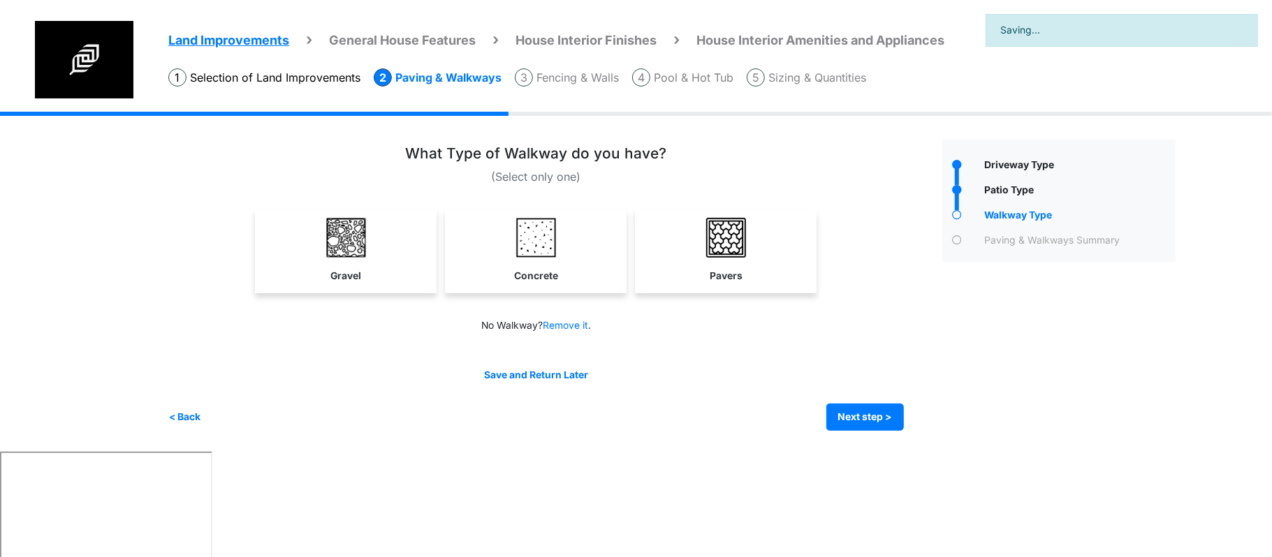
click at [875, 432] on div "Irrigation Flag pole" at bounding box center [677, 282] width 1018 height 340
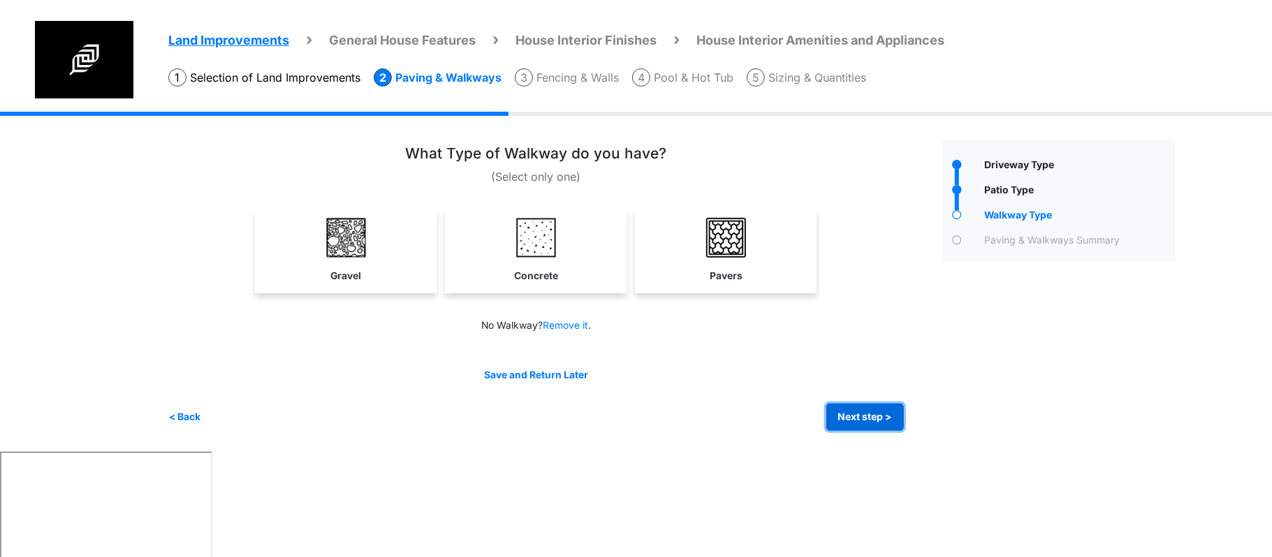
click at [870, 423] on button "Next step >" at bounding box center [865, 417] width 78 height 27
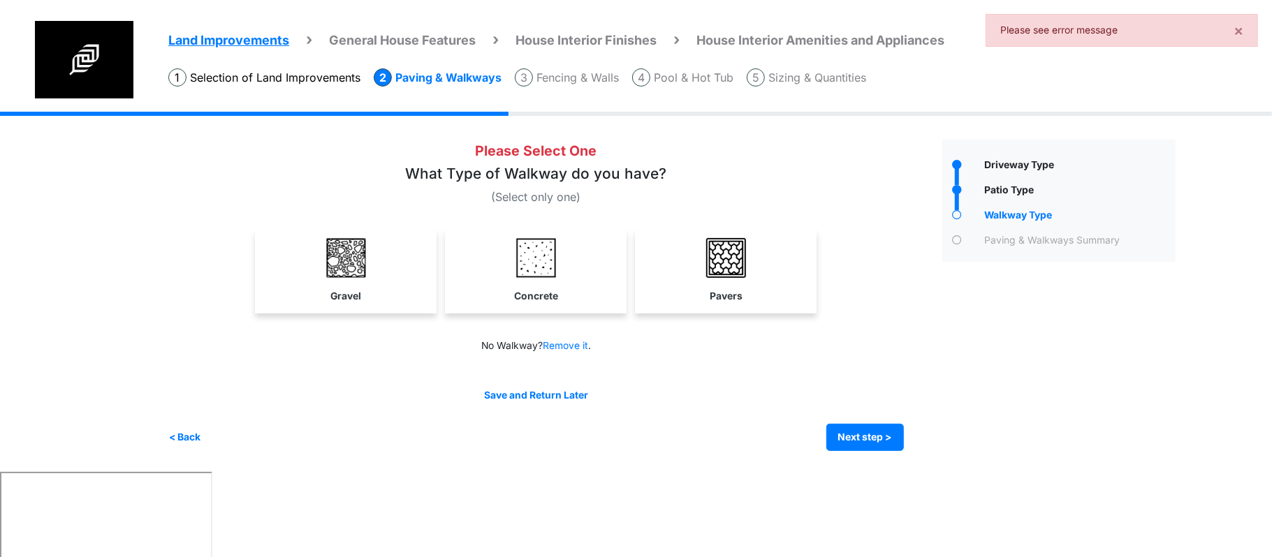
click at [481, 293] on link "Concrete" at bounding box center [536, 270] width 176 height 81
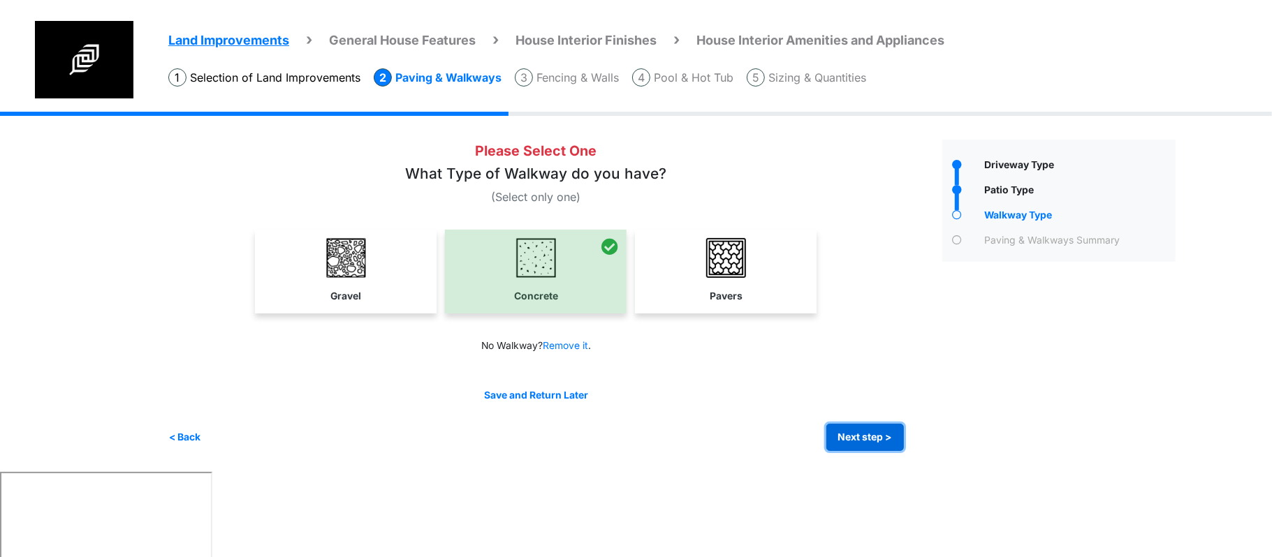
click at [836, 430] on button "Next step >" at bounding box center [865, 437] width 78 height 27
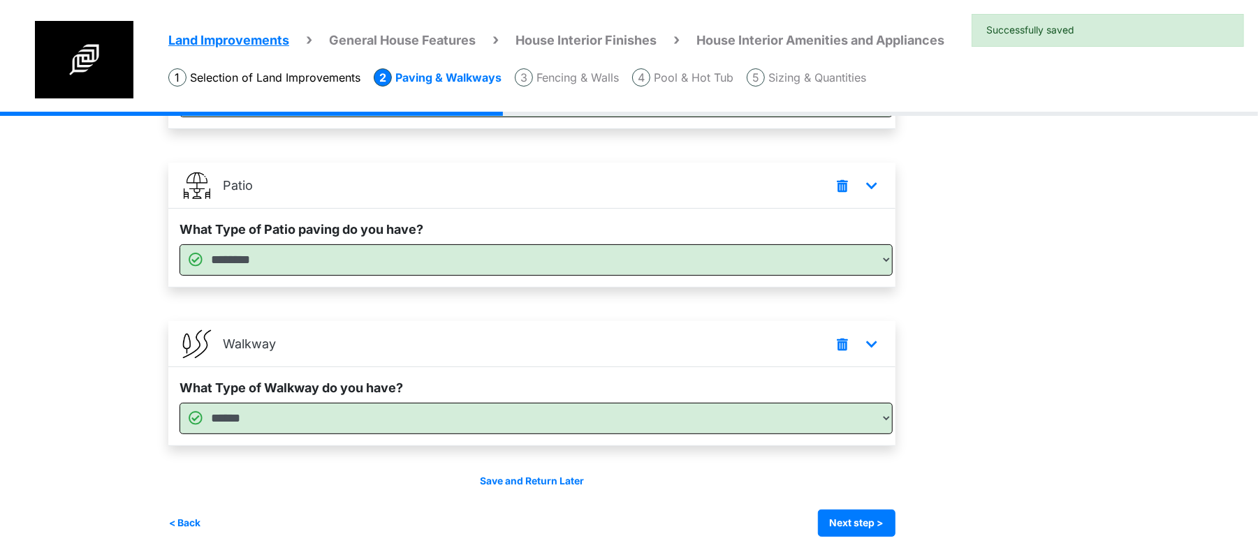
scroll to position [212, 0]
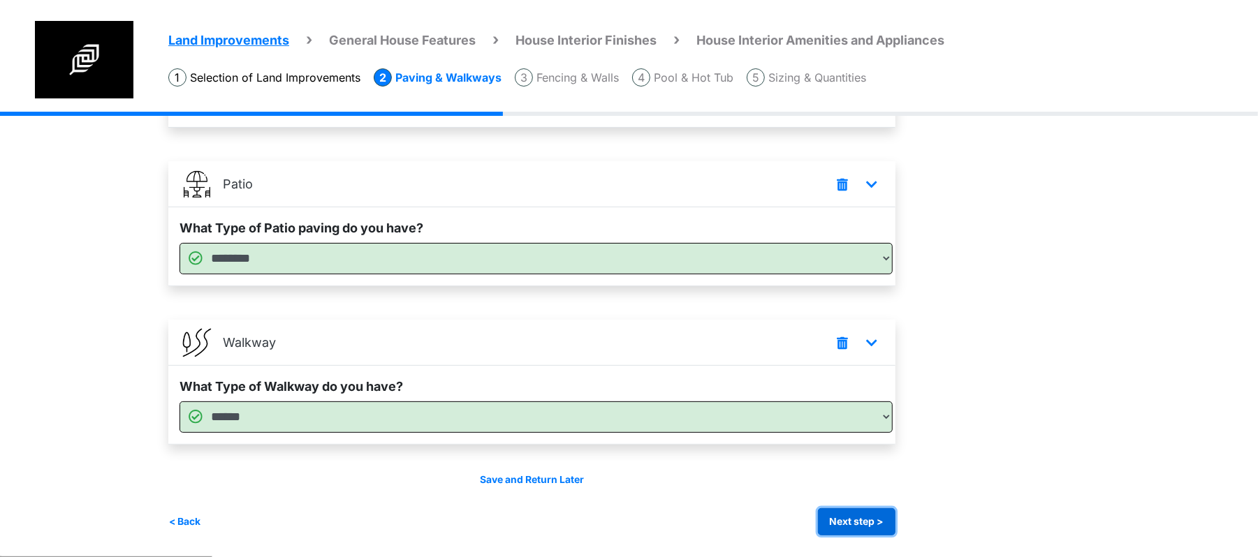
click at [838, 517] on button "Next step >" at bounding box center [857, 522] width 78 height 27
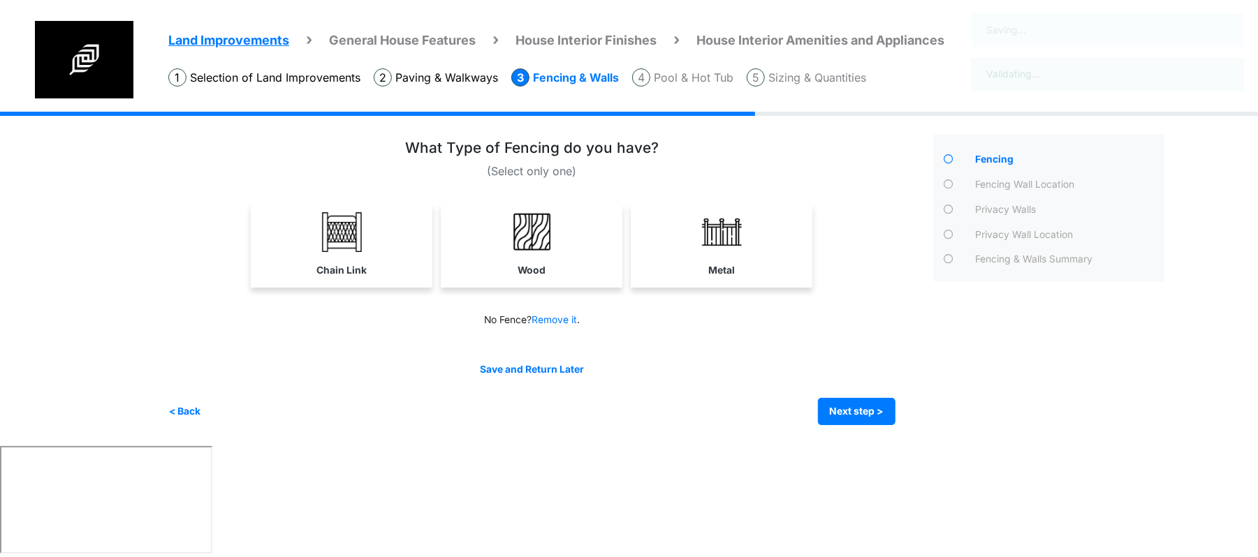
scroll to position [0, 0]
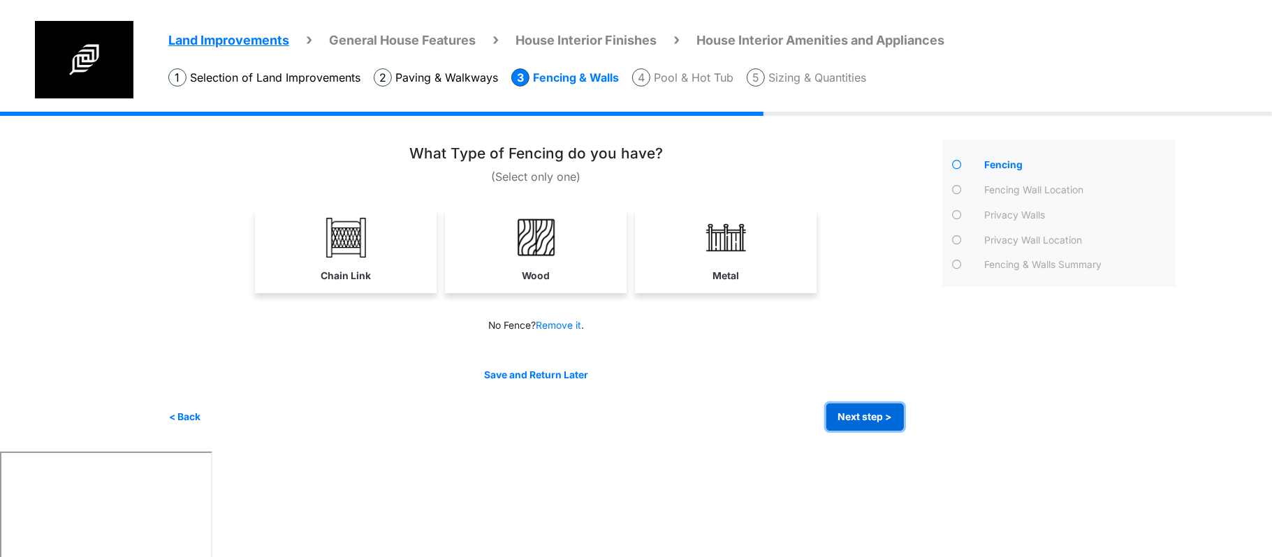
click at [851, 411] on button "Next step >" at bounding box center [865, 417] width 78 height 27
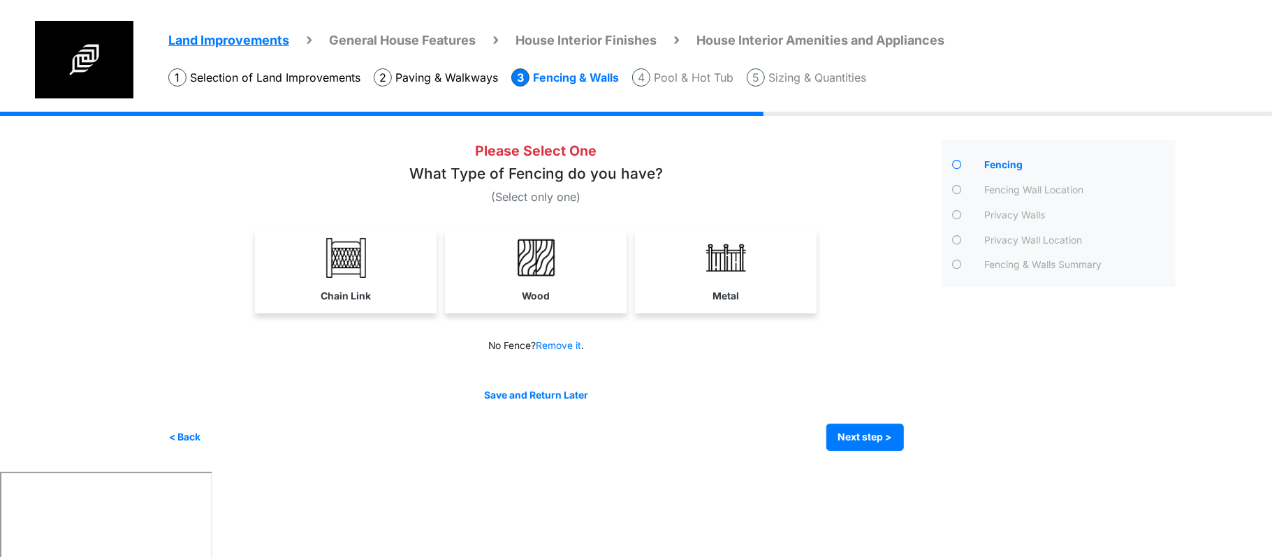
click at [716, 162] on div "Please Select One What Type of Fencing do you have? (Select only one)" at bounding box center [536, 173] width 736 height 66
drag, startPoint x: 521, startPoint y: 172, endPoint x: 715, endPoint y: 170, distance: 194.2
click at [715, 169] on div "What Type of Fencing do you have?" at bounding box center [536, 177] width 736 height 23
click at [706, 172] on div "What Type of Fencing do you have?" at bounding box center [536, 177] width 736 height 23
click at [498, 275] on link "Wood" at bounding box center [536, 270] width 176 height 81
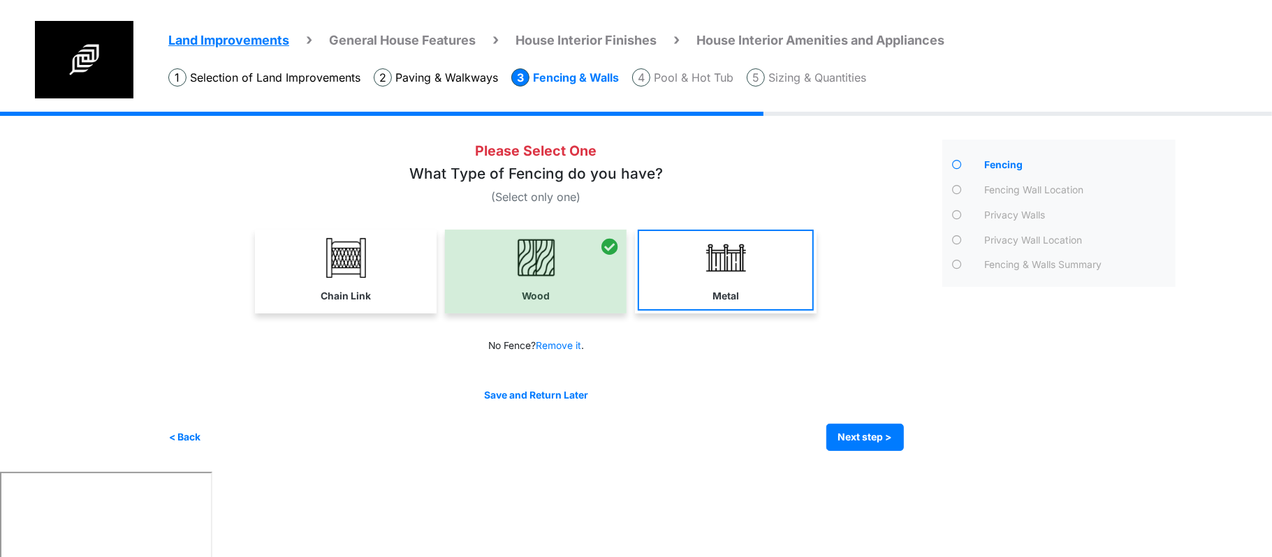
click at [708, 267] on img at bounding box center [726, 258] width 40 height 40
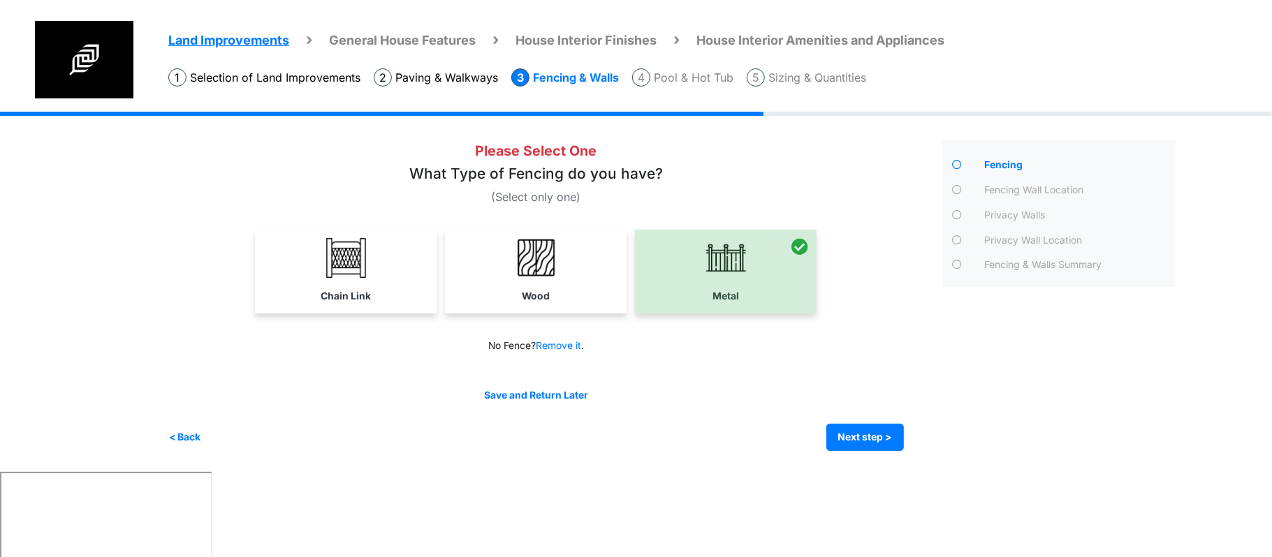
click at [601, 281] on link "Wood" at bounding box center [536, 270] width 176 height 81
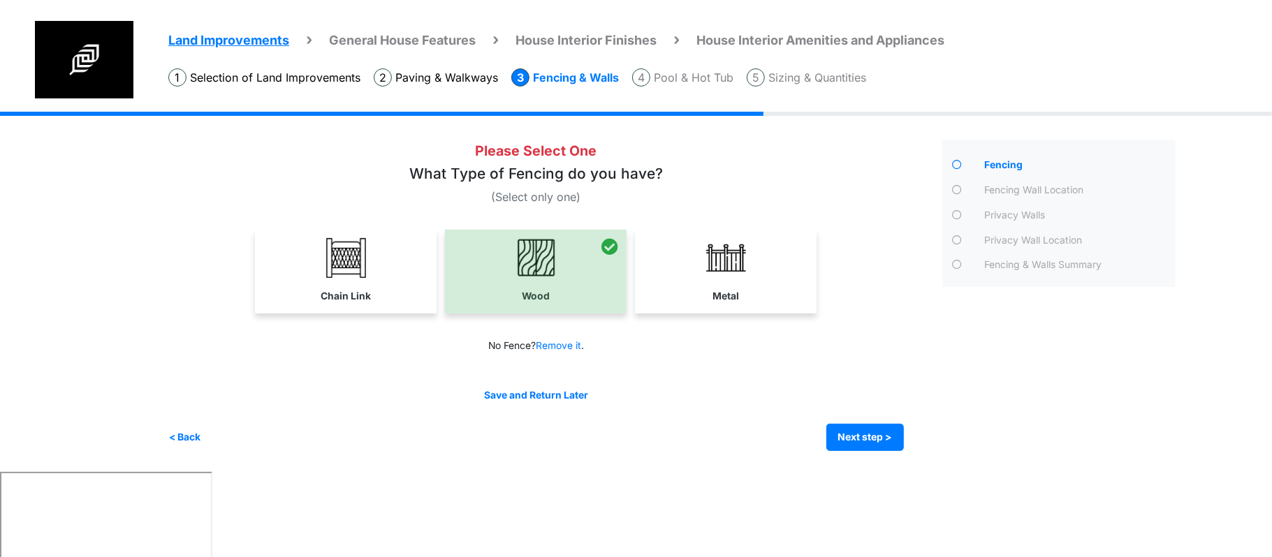
click at [686, 296] on link "Metal" at bounding box center [726, 270] width 176 height 81
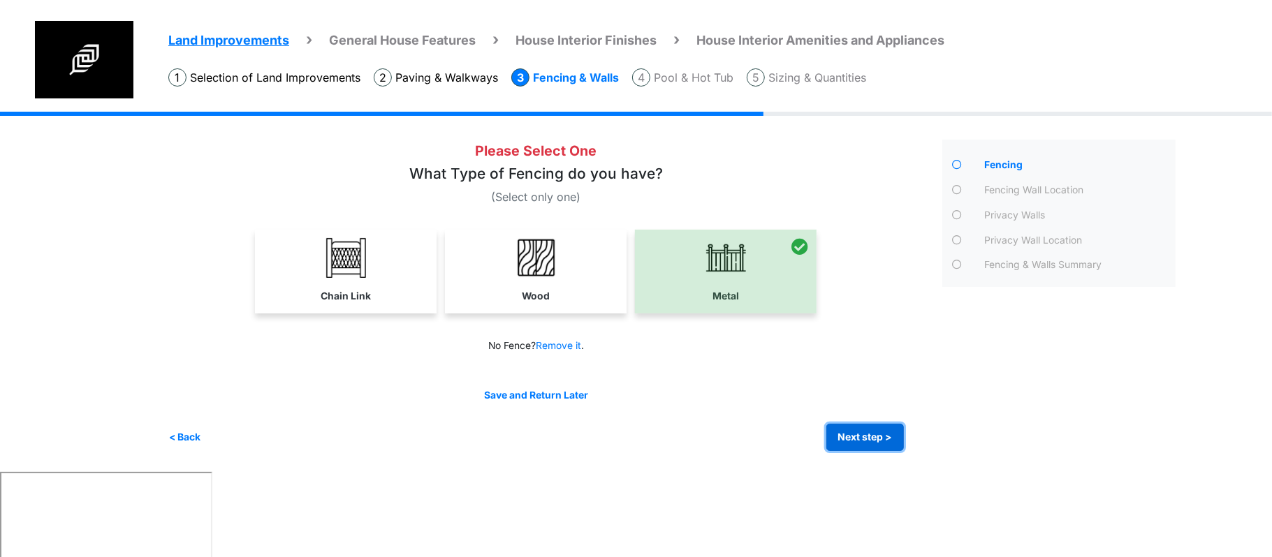
click at [854, 444] on button "Next step >" at bounding box center [865, 437] width 78 height 27
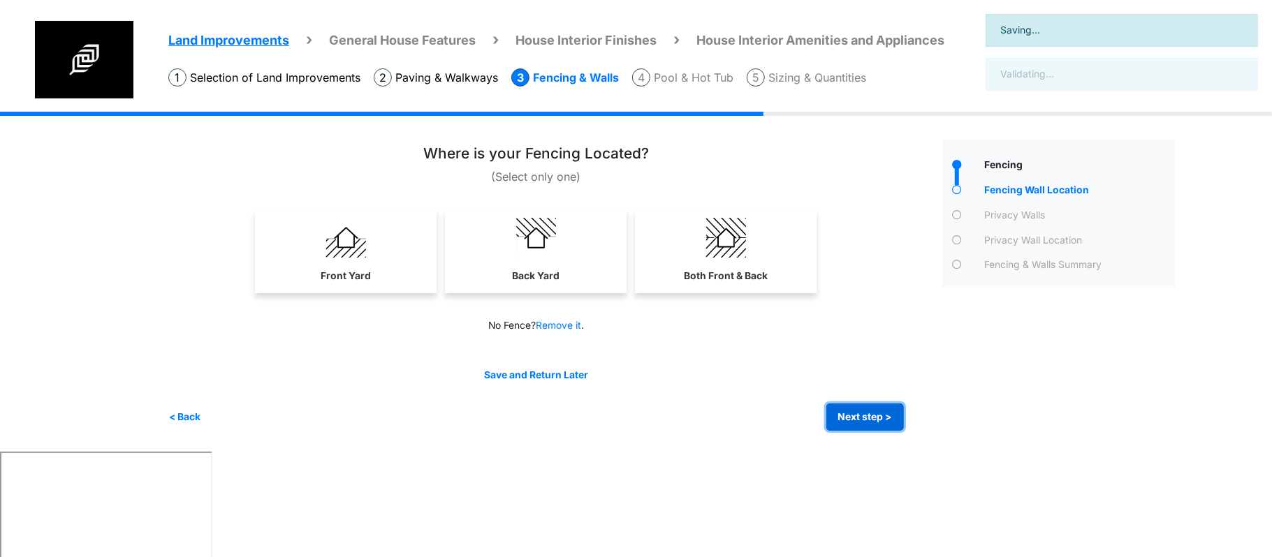
click at [854, 414] on button "Next step >" at bounding box center [865, 417] width 78 height 27
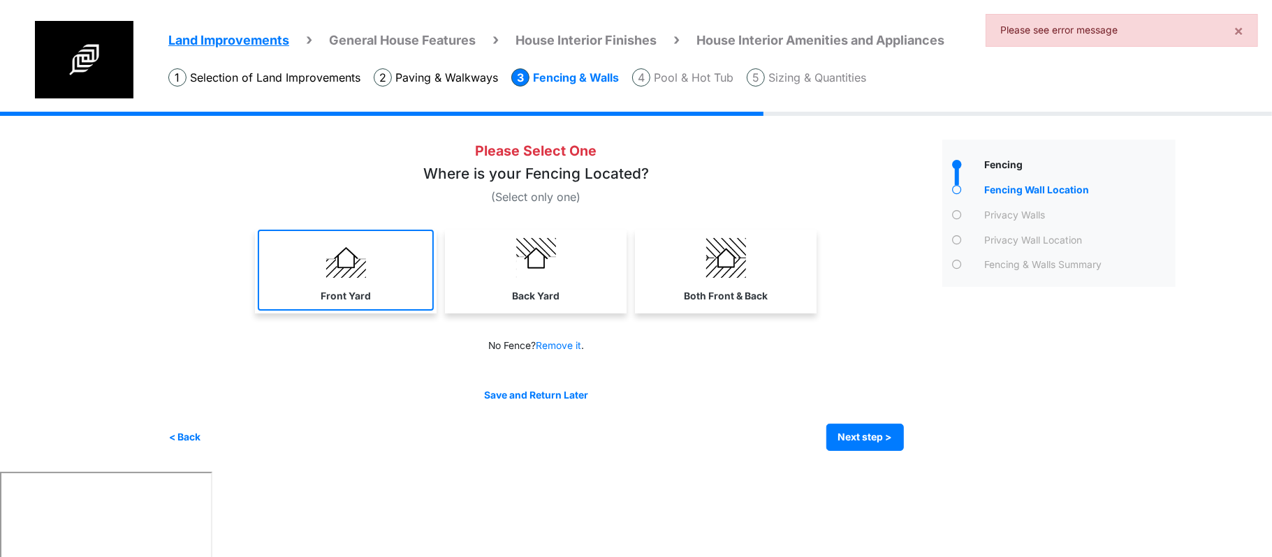
click at [346, 283] on link "Front Yard" at bounding box center [346, 270] width 176 height 81
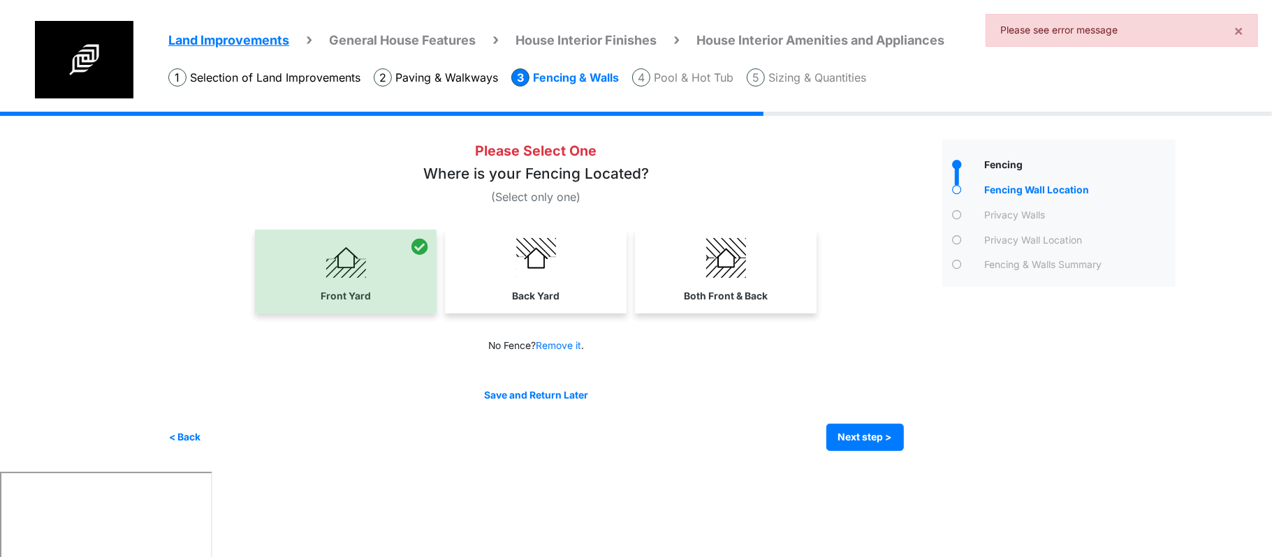
click at [422, 268] on div at bounding box center [346, 272] width 182 height 84
click at [495, 271] on link "Back Yard" at bounding box center [536, 270] width 176 height 81
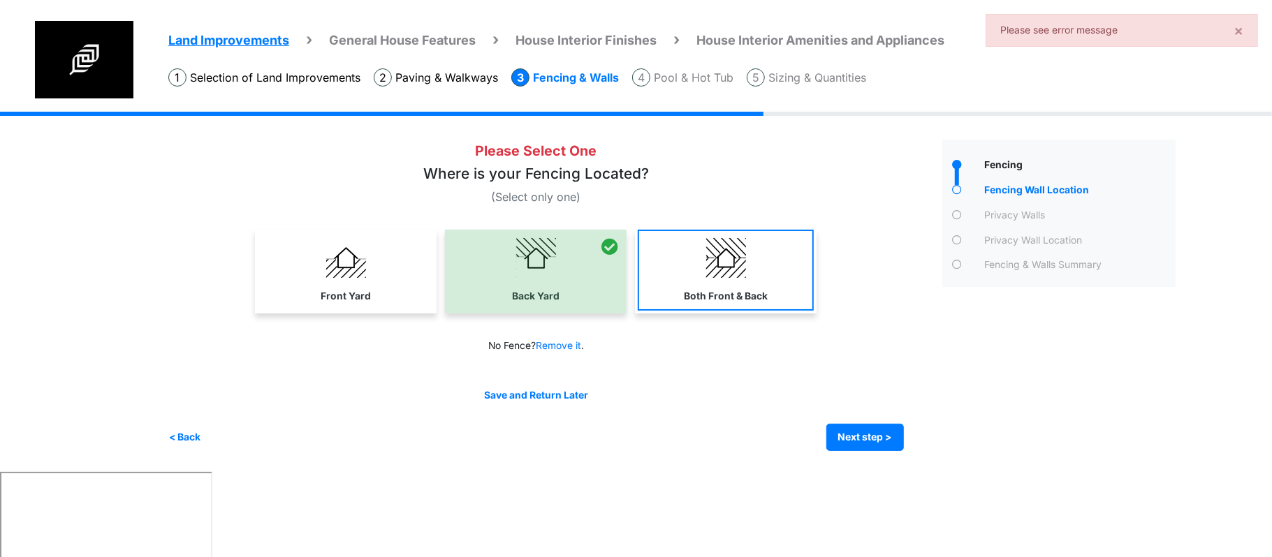
click at [795, 260] on link "Both Front & Back" at bounding box center [726, 270] width 176 height 81
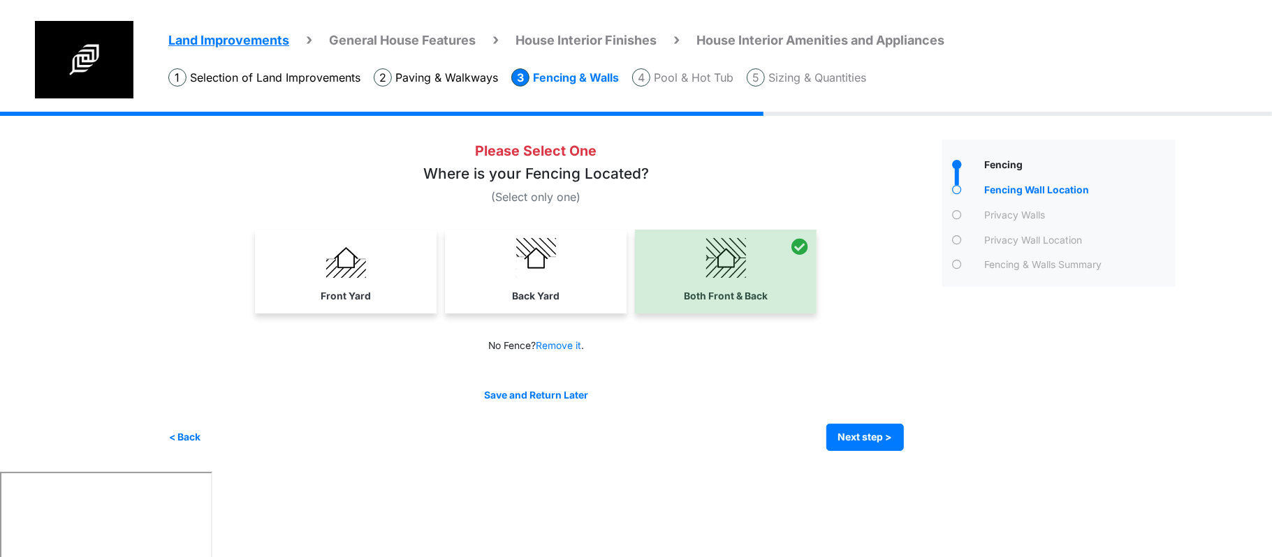
click at [673, 282] on div at bounding box center [726, 272] width 182 height 84
click at [447, 295] on div "Back Yard" at bounding box center [536, 272] width 182 height 84
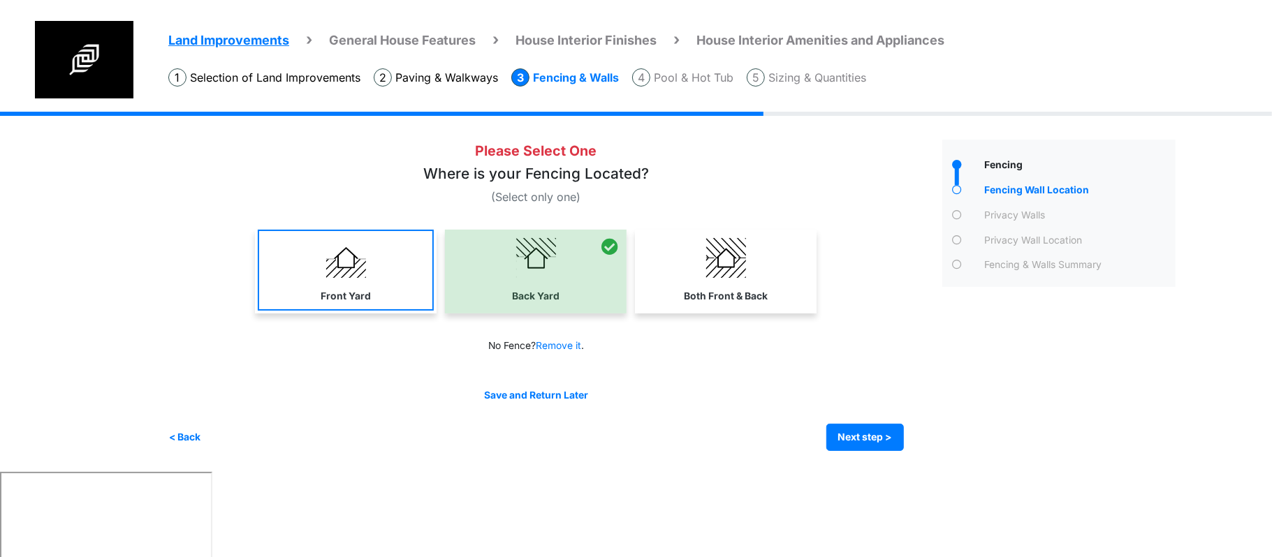
click at [362, 278] on link "Front Yard" at bounding box center [346, 270] width 176 height 81
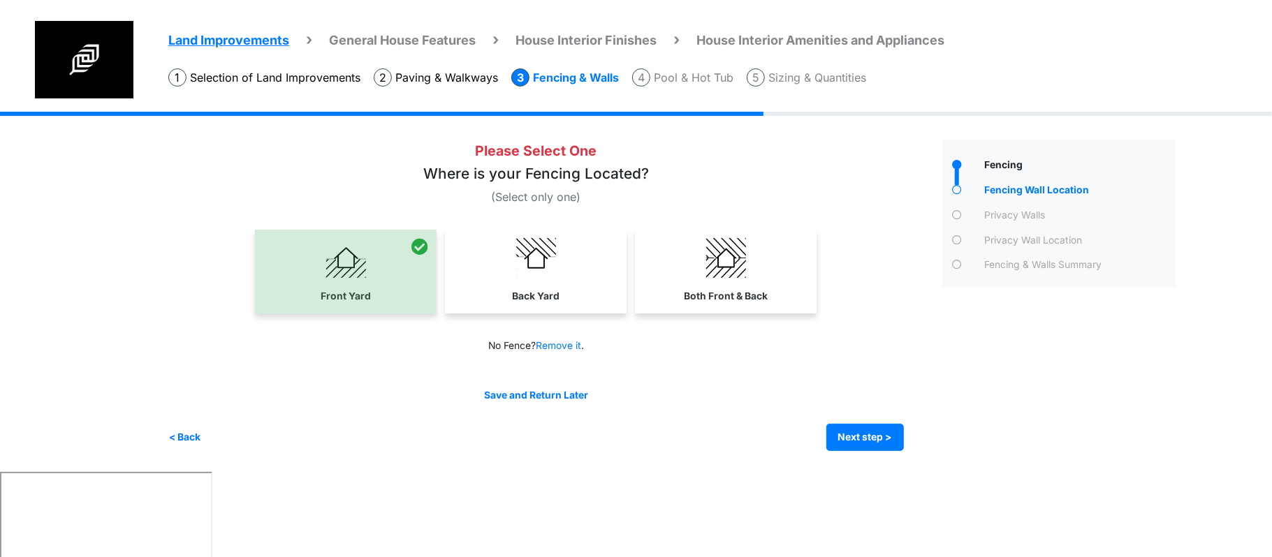
click at [426, 261] on div at bounding box center [346, 272] width 182 height 84
click at [578, 254] on link "Back Yard" at bounding box center [536, 270] width 176 height 81
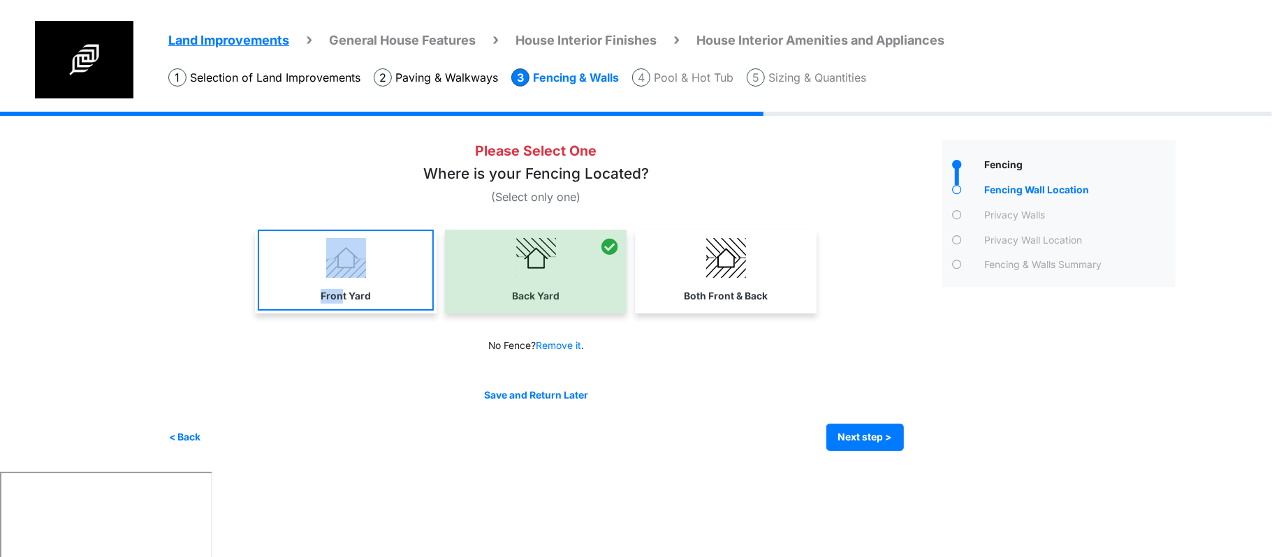
click at [340, 283] on link "Front Yard" at bounding box center [346, 270] width 176 height 81
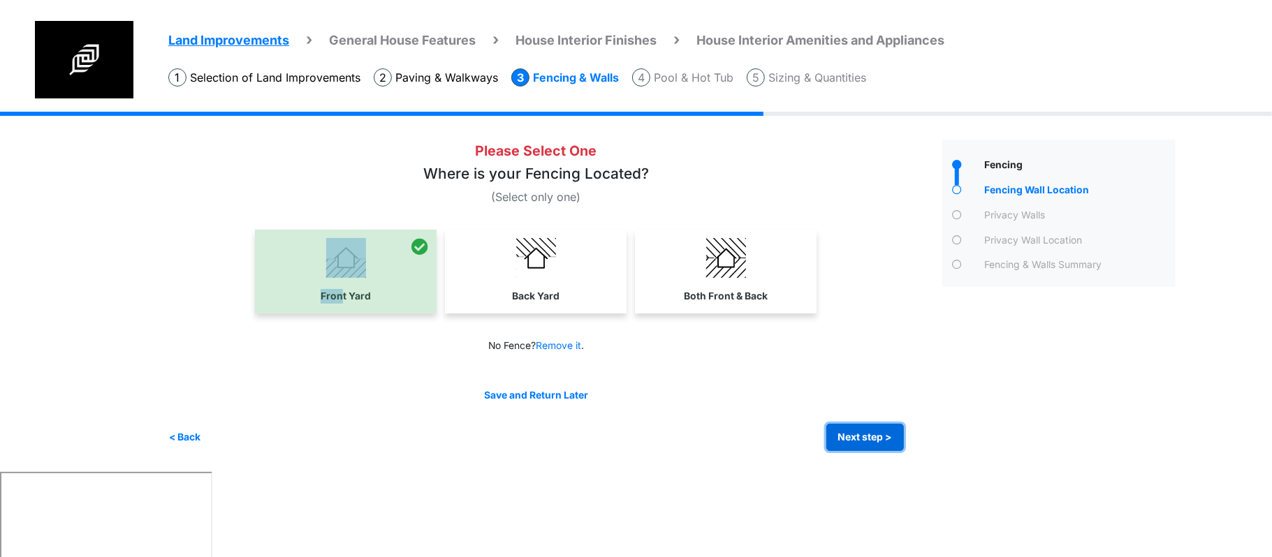
click at [873, 432] on button "Next step >" at bounding box center [865, 437] width 78 height 27
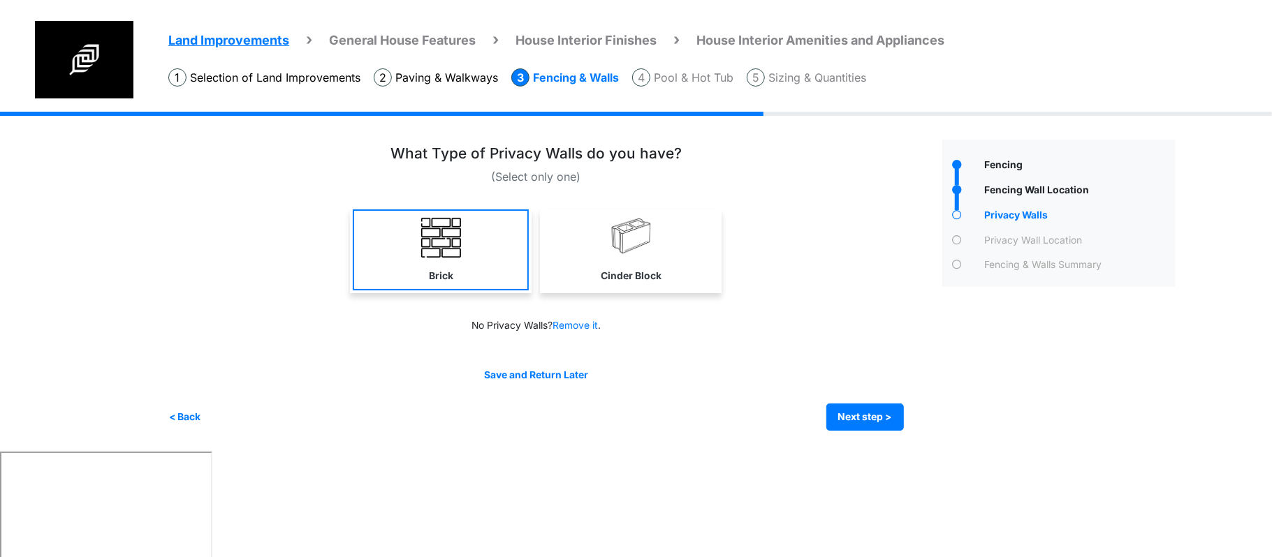
click at [489, 269] on link "Brick" at bounding box center [441, 250] width 176 height 81
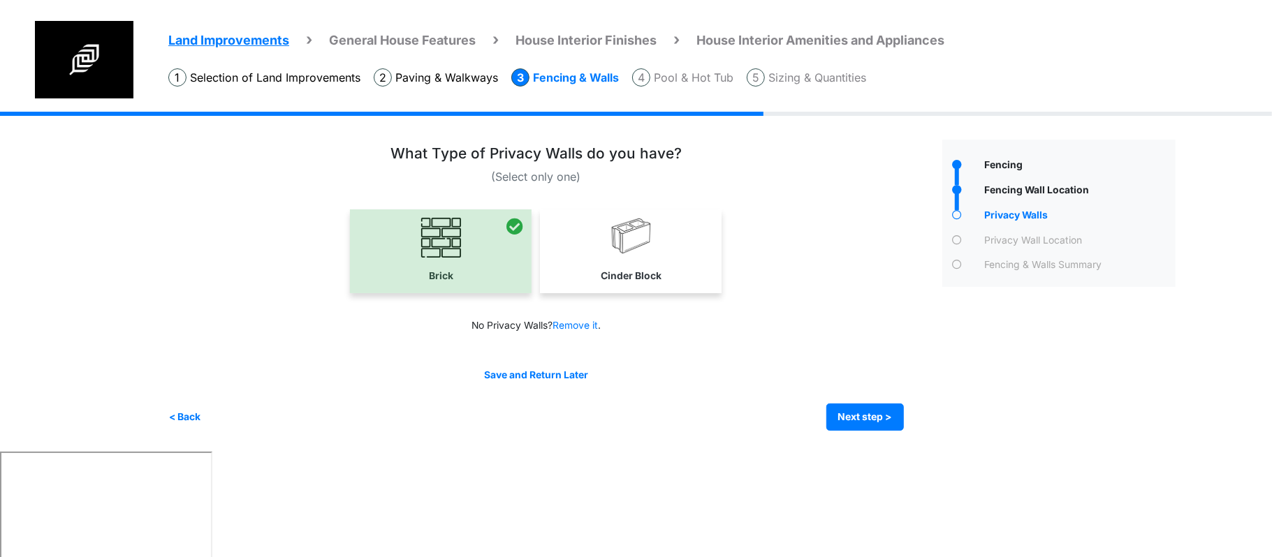
click at [581, 247] on link "Cinder Block" at bounding box center [631, 250] width 176 height 81
select select "*"
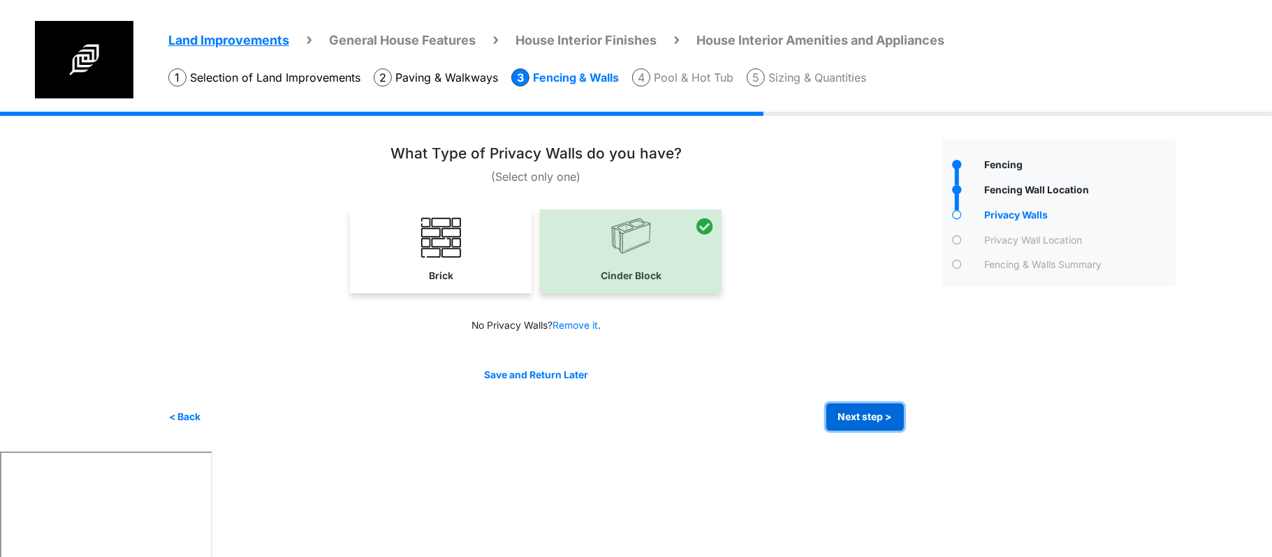
click at [826, 412] on button "Next step >" at bounding box center [865, 417] width 78 height 27
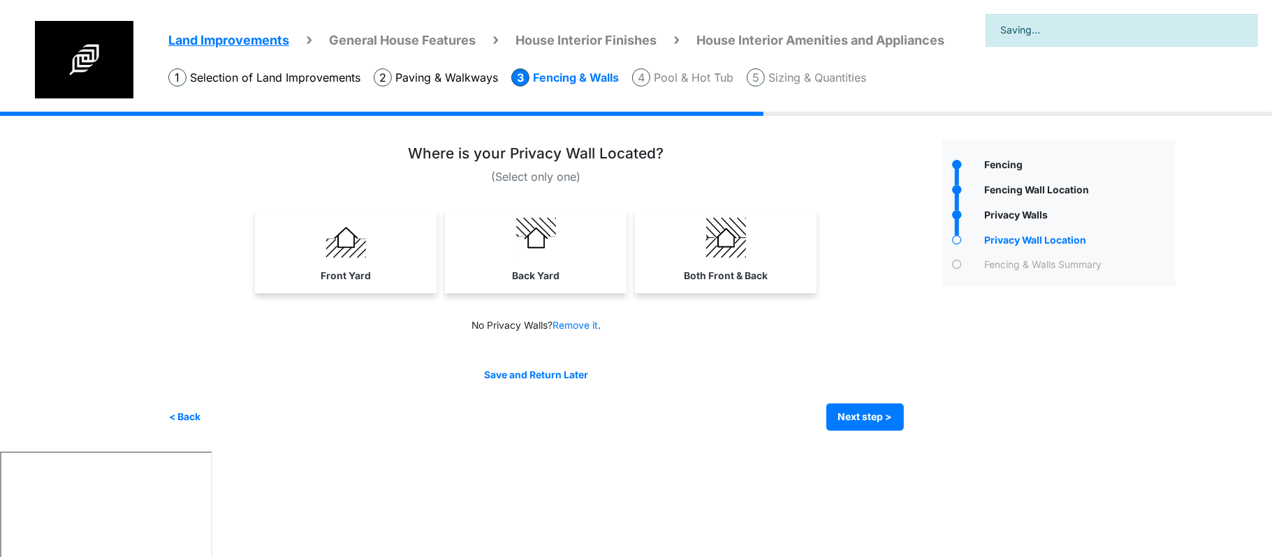
click at [546, 266] on link "Back Yard" at bounding box center [536, 250] width 176 height 81
select select "*"
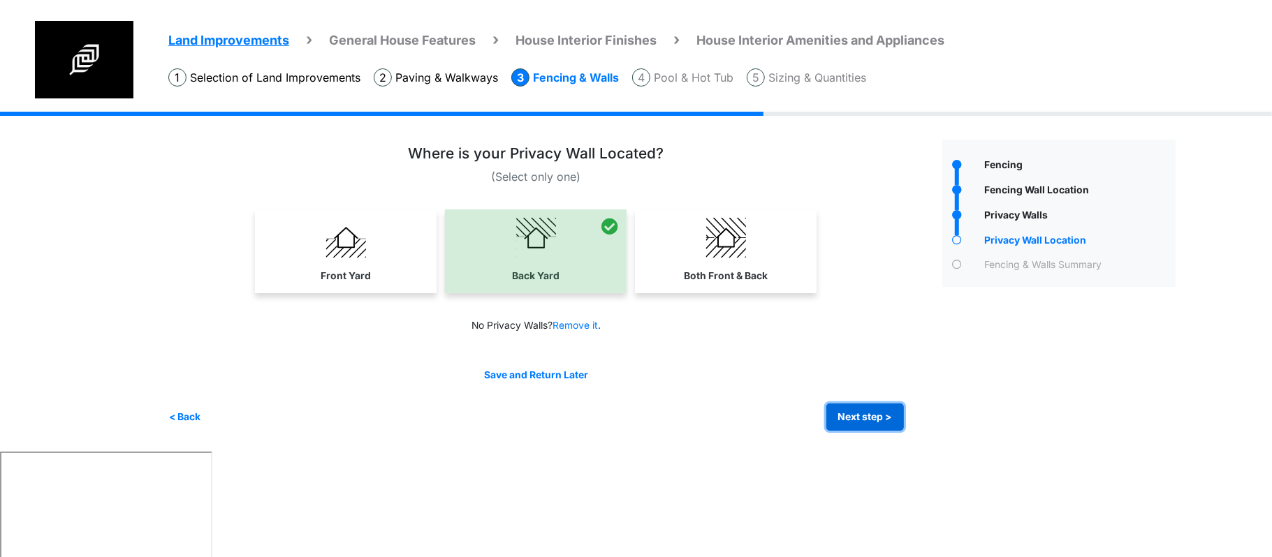
click at [847, 415] on button "Next step >" at bounding box center [865, 417] width 78 height 27
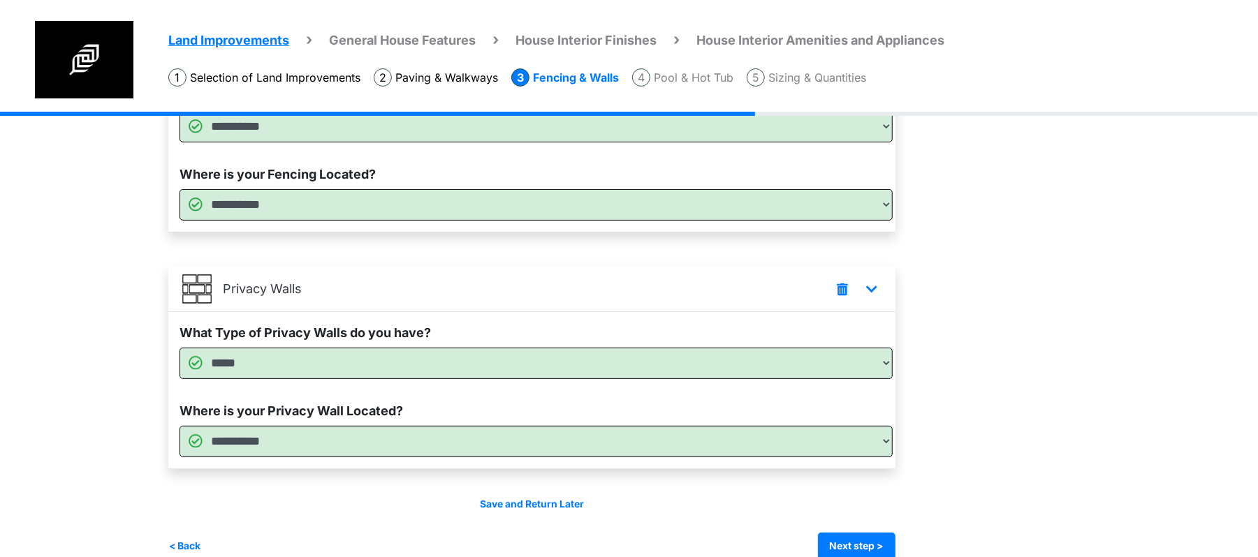
scroll to position [210, 0]
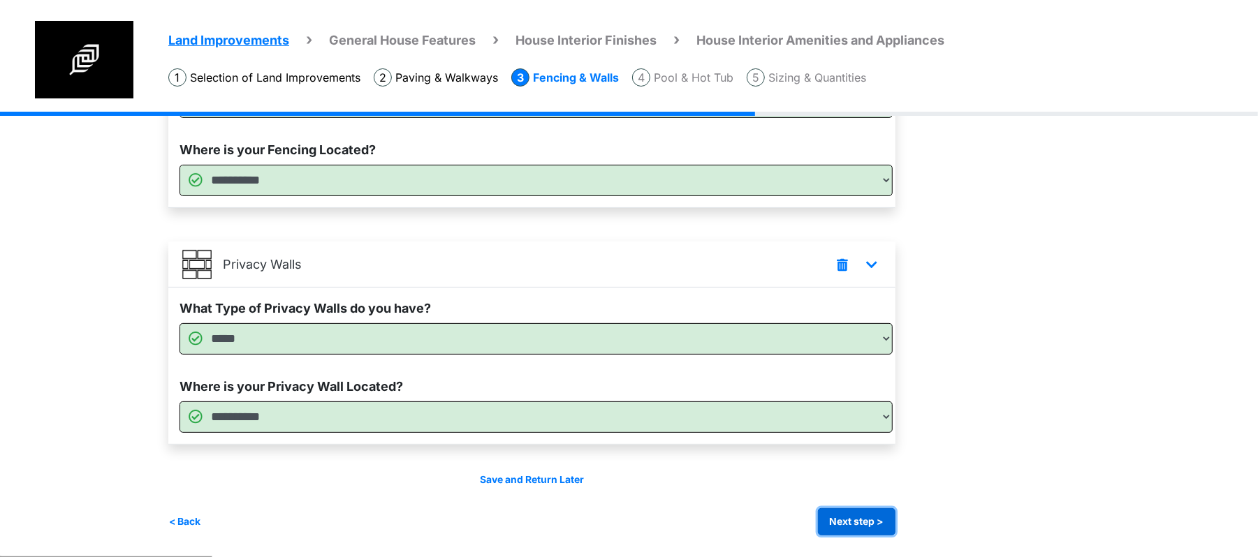
click at [831, 514] on button "Next step >" at bounding box center [857, 522] width 78 height 27
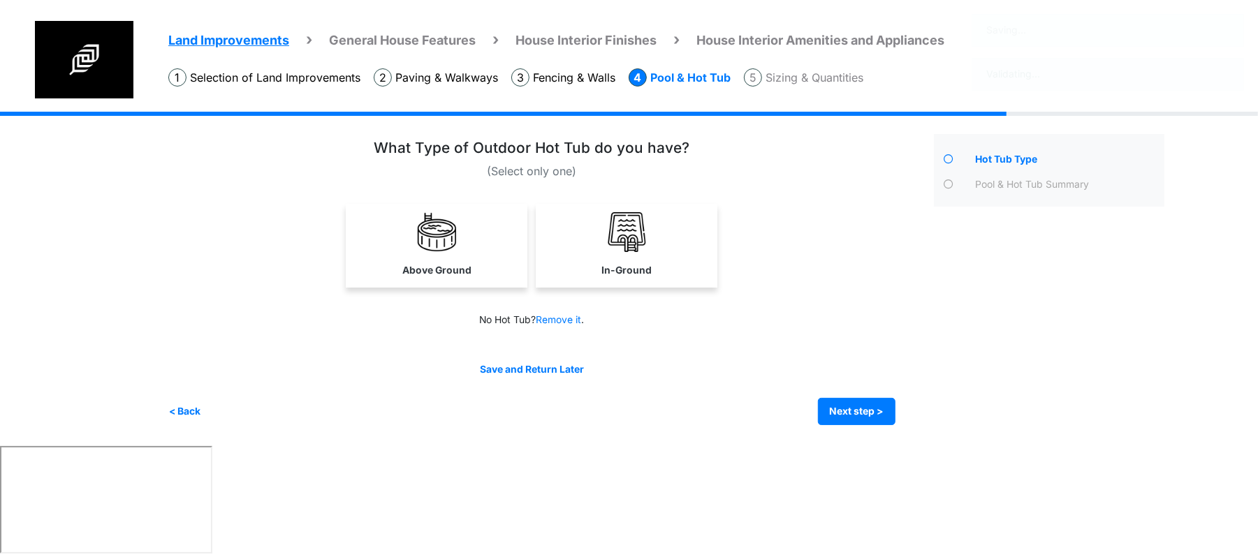
scroll to position [0, 0]
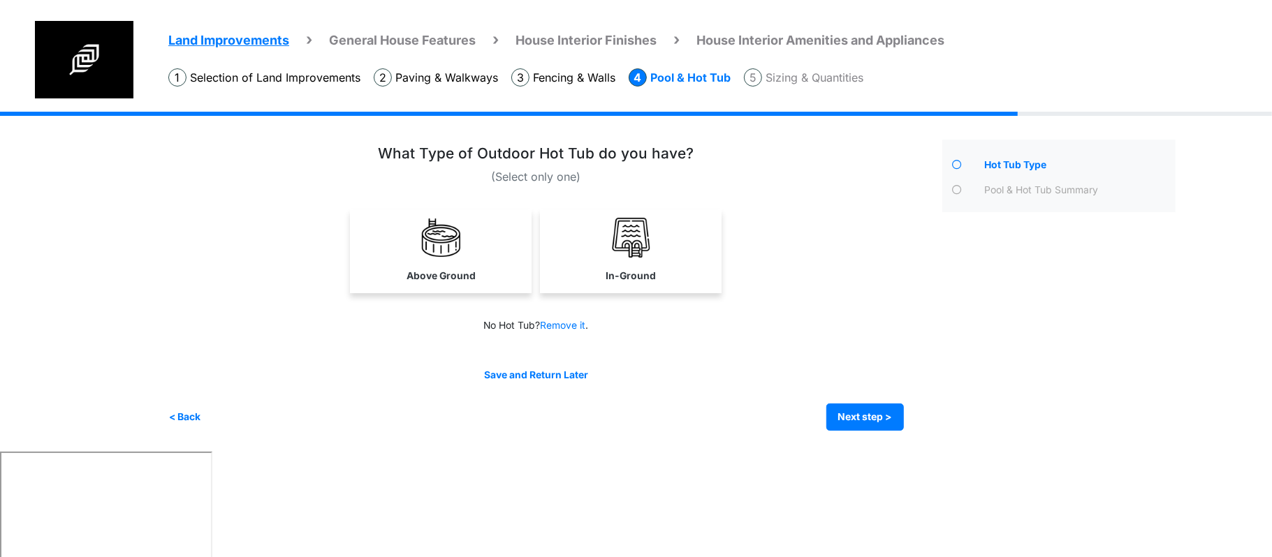
click at [692, 327] on div "No Hot Tub? Remove it ." at bounding box center [536, 326] width 715 height 15
click at [851, 415] on button "Next step >" at bounding box center [865, 417] width 78 height 27
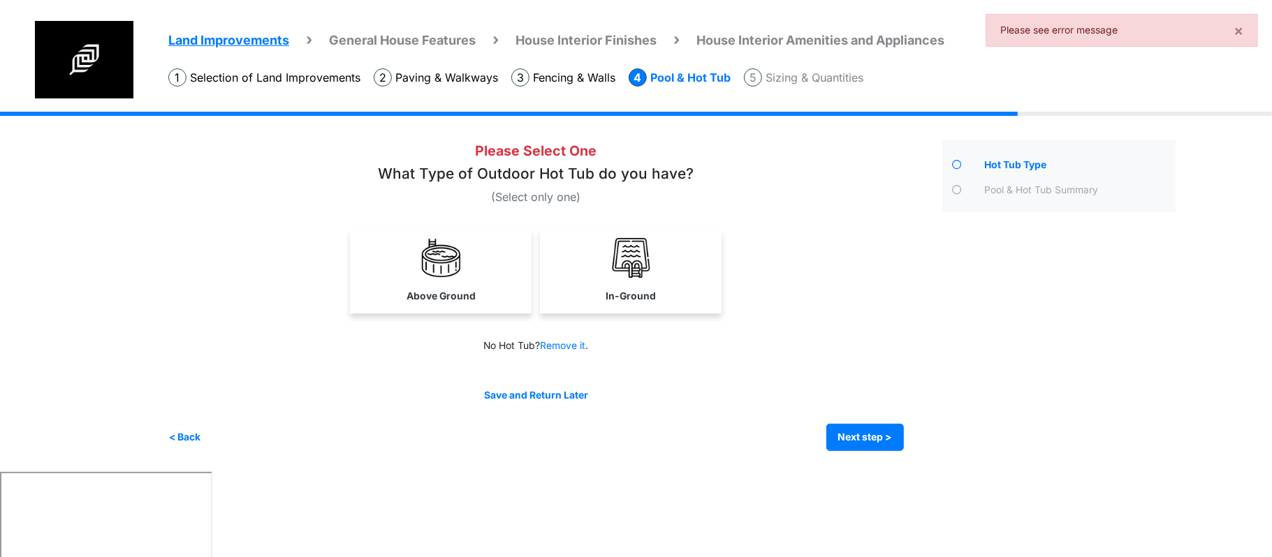
click at [780, 344] on div "No Hot Tub? Remove it ." at bounding box center [536, 346] width 715 height 15
click at [445, 255] on img at bounding box center [441, 258] width 40 height 40
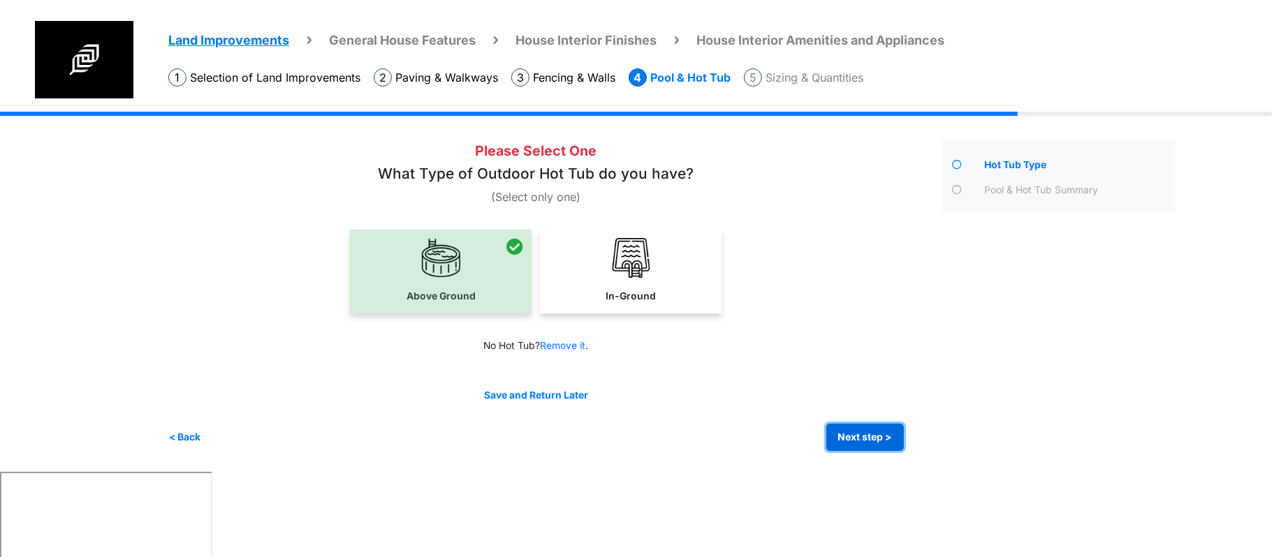
click at [853, 433] on button "Next step >" at bounding box center [865, 437] width 78 height 27
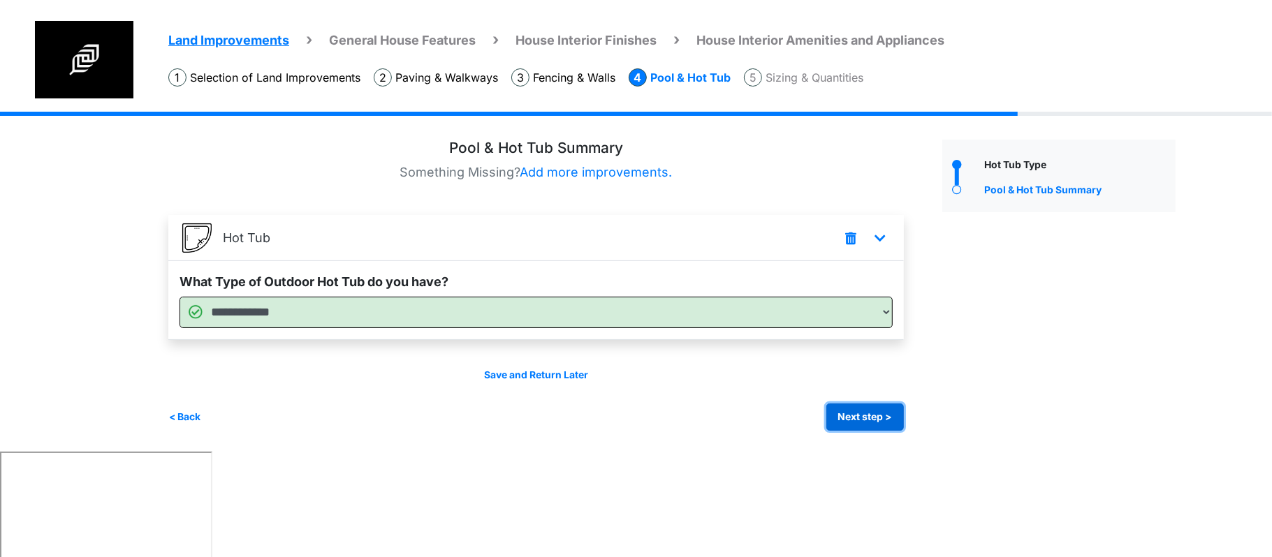
click at [849, 418] on button "Next step >" at bounding box center [865, 417] width 78 height 27
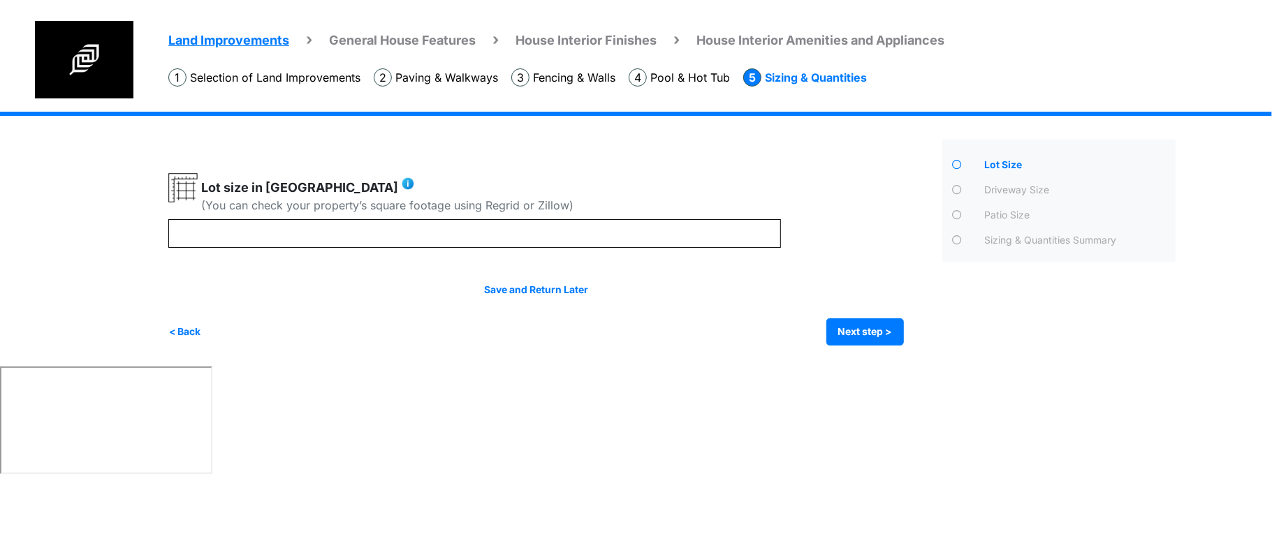
click at [687, 369] on html "Land Improvements General House Features House Interior Finishes House Interior…" at bounding box center [636, 239] width 1272 height 479
click at [836, 330] on button "Next step >" at bounding box center [865, 332] width 78 height 27
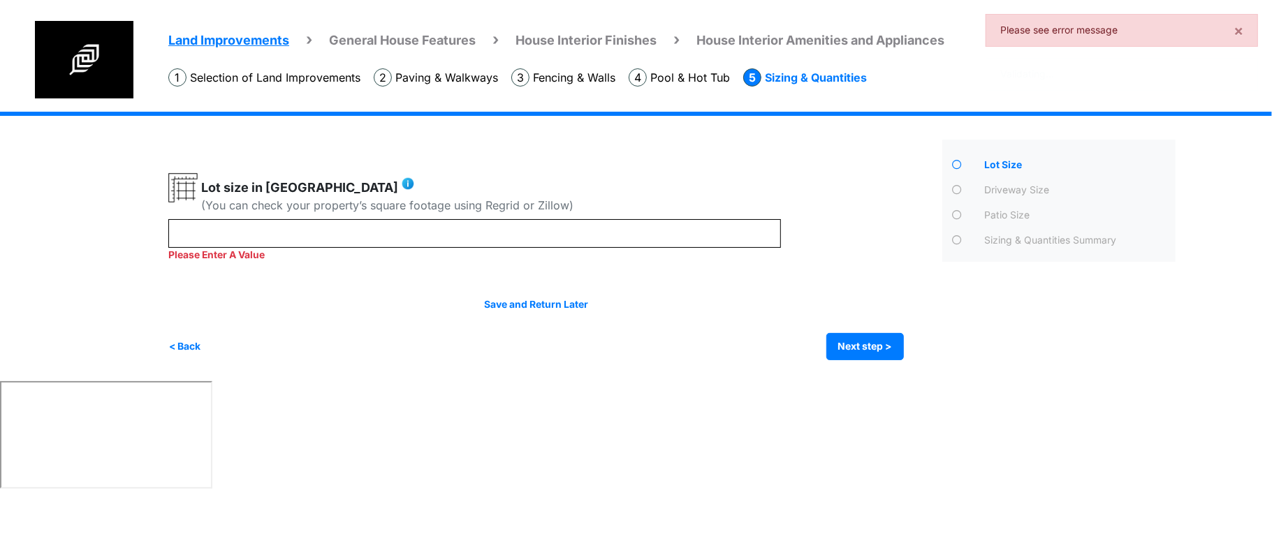
click at [710, 406] on html "Land Improvements General House Features House Interior Finishes House Interior…" at bounding box center [636, 246] width 1272 height 493
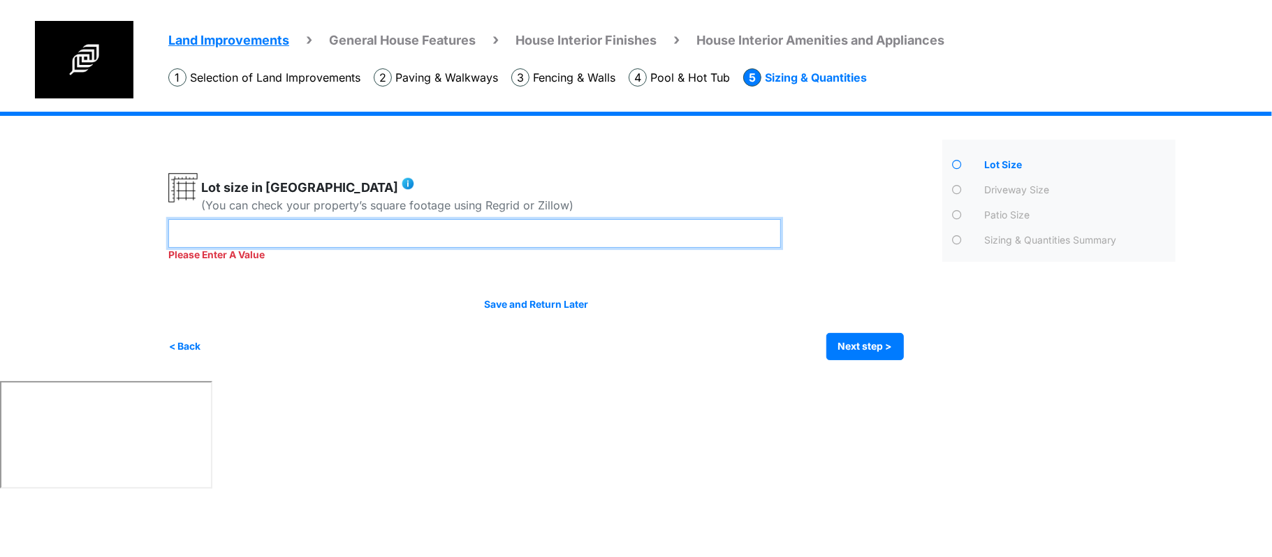
click at [598, 219] on input "number" at bounding box center [474, 233] width 613 height 29
type input "***"
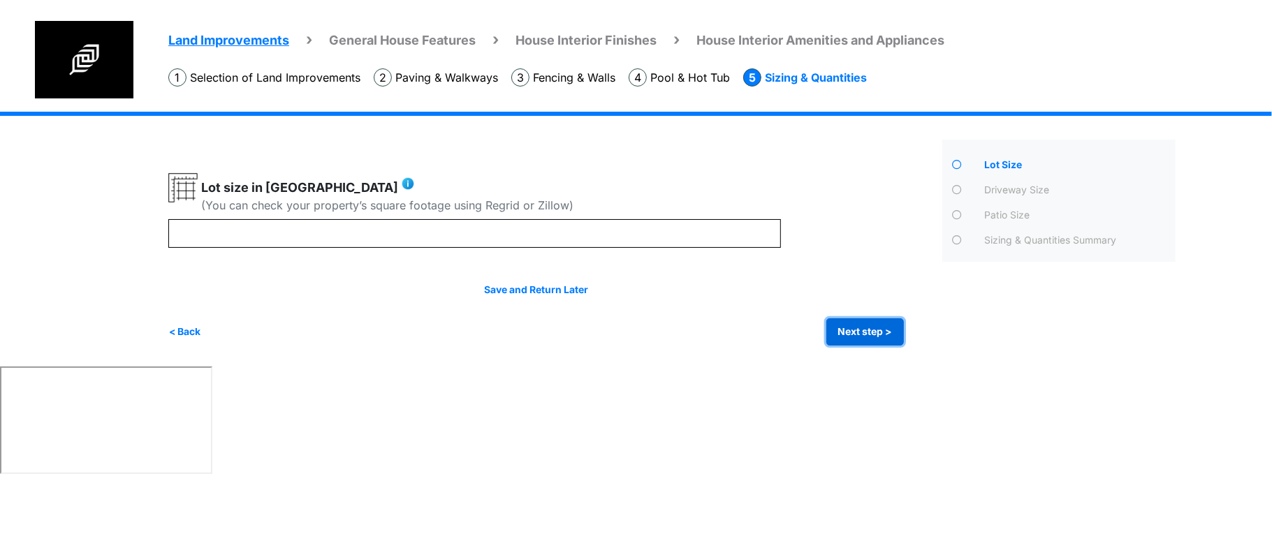
click at [859, 347] on div "Irrigation Flag pole" at bounding box center [677, 239] width 1018 height 255
click at [862, 328] on button "Next step >" at bounding box center [865, 332] width 78 height 27
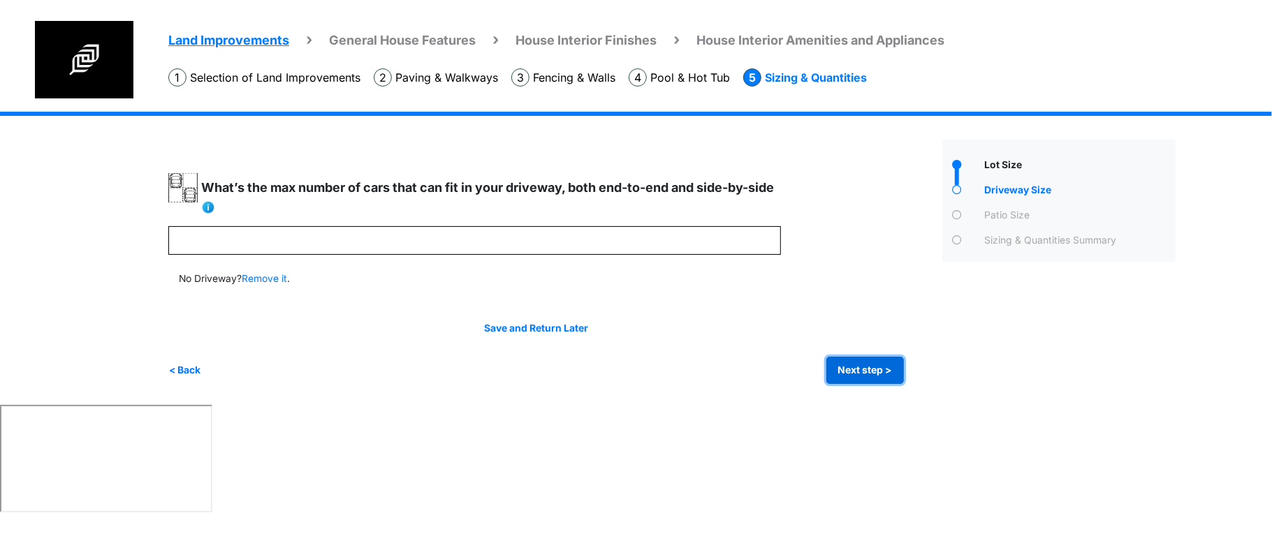
click at [842, 363] on button "Next step >" at bounding box center [865, 370] width 78 height 27
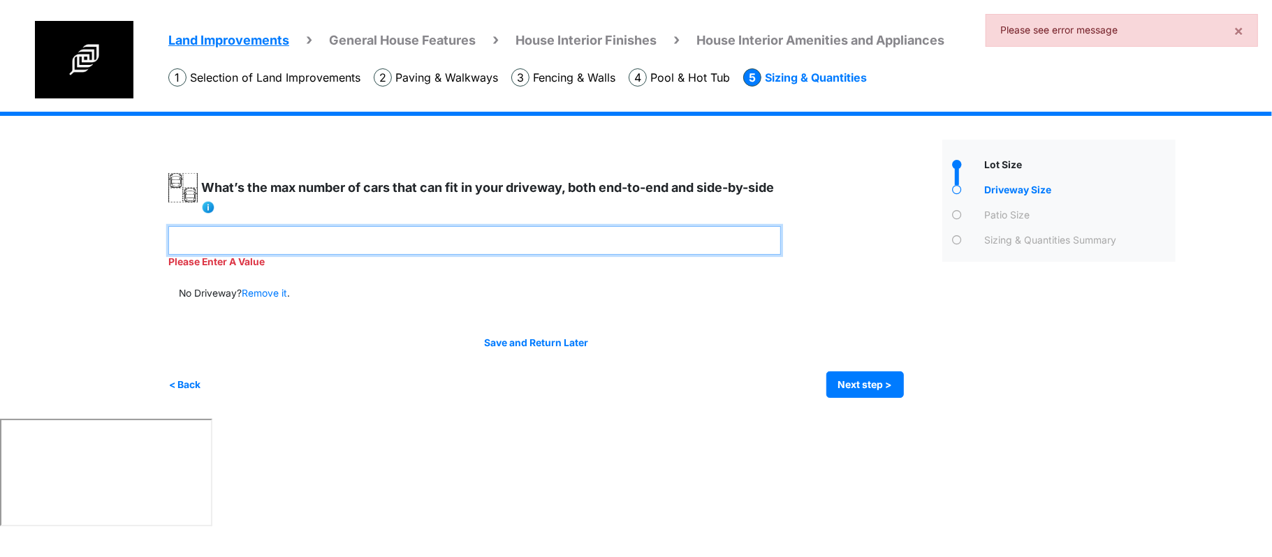
click at [657, 226] on input "number" at bounding box center [474, 240] width 613 height 29
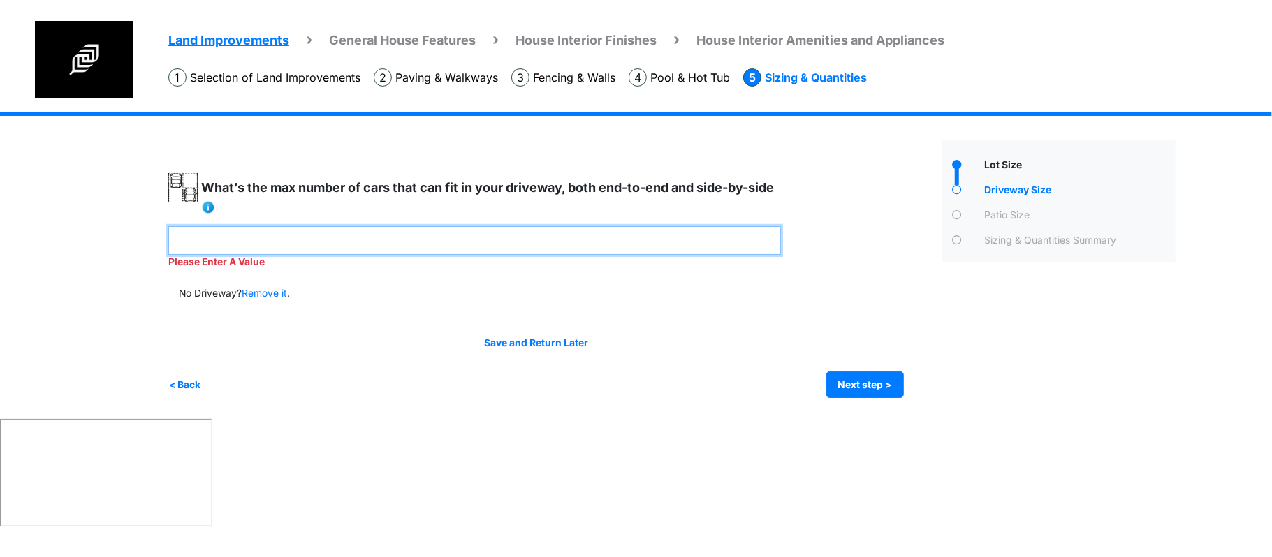
type input "*"
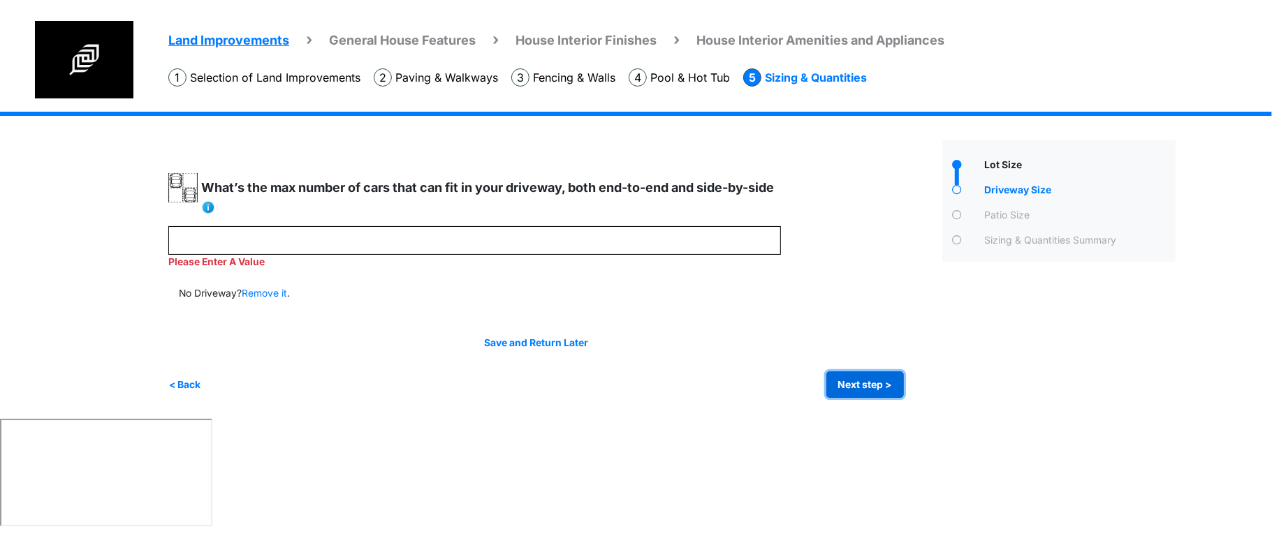
click at [851, 383] on div "Irrigation Flag pole" at bounding box center [677, 265] width 1018 height 307
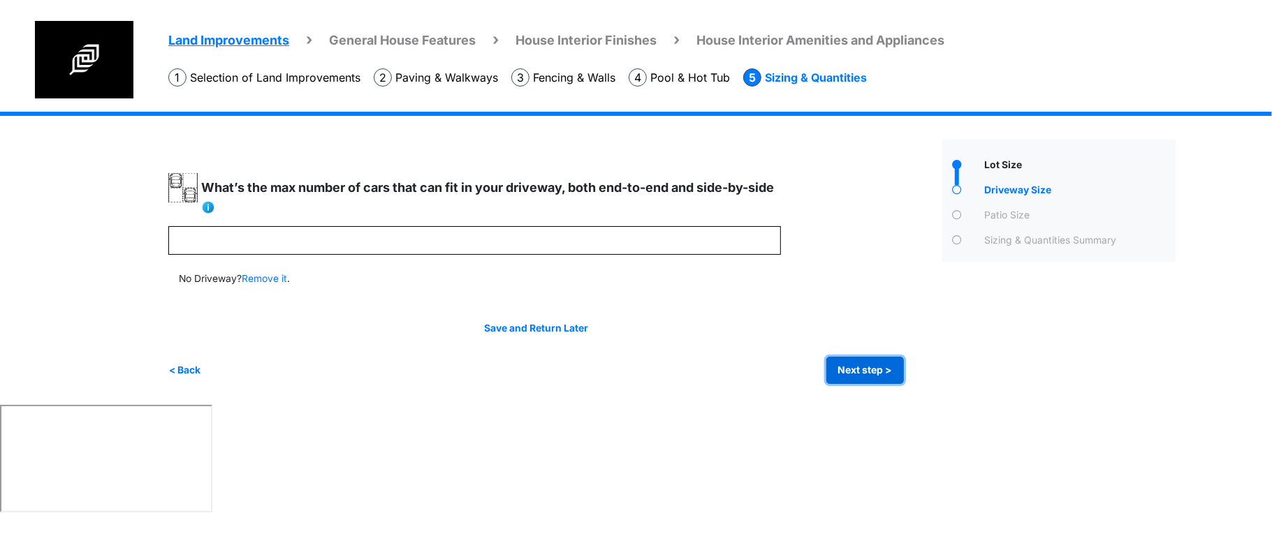
click at [852, 367] on button "Next step >" at bounding box center [865, 370] width 78 height 27
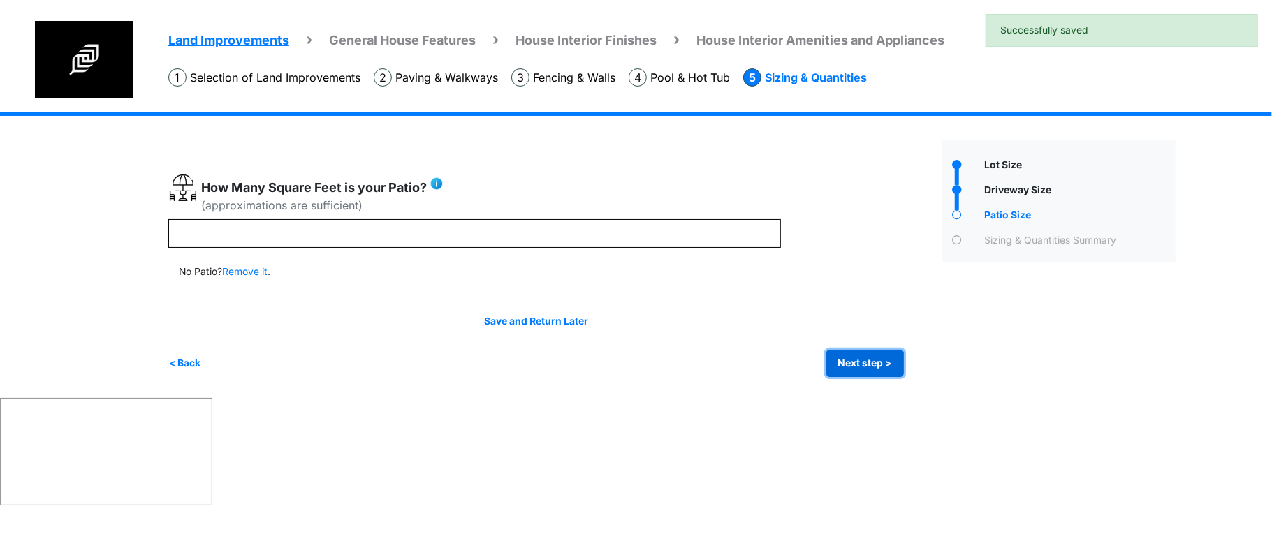
click at [852, 367] on button "Next step >" at bounding box center [865, 363] width 78 height 27
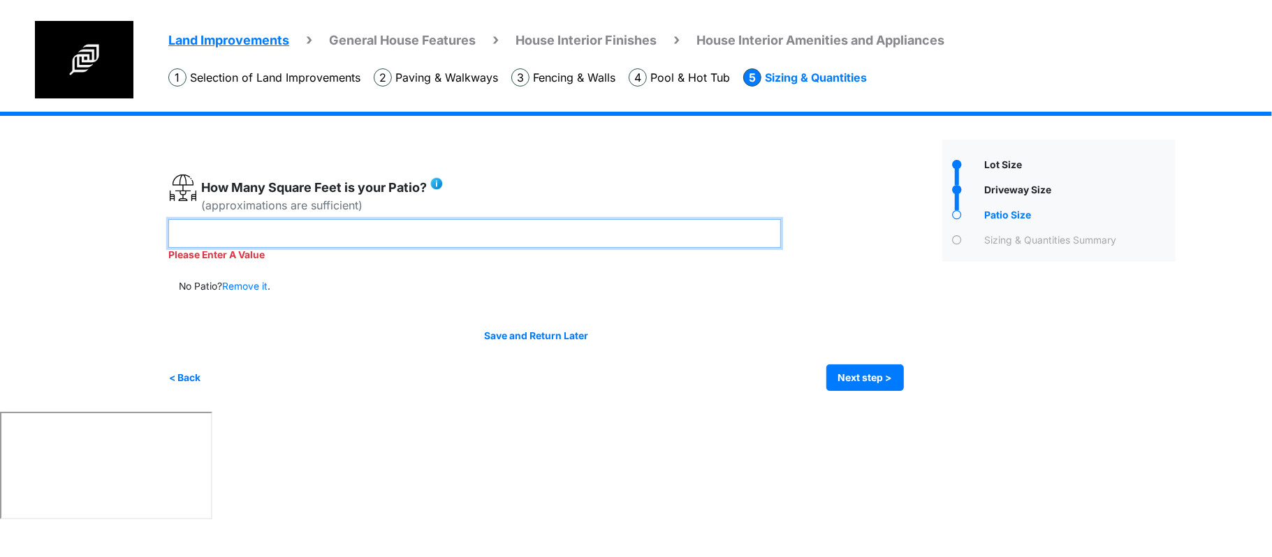
click at [567, 219] on input "number" at bounding box center [474, 233] width 613 height 29
type input "**"
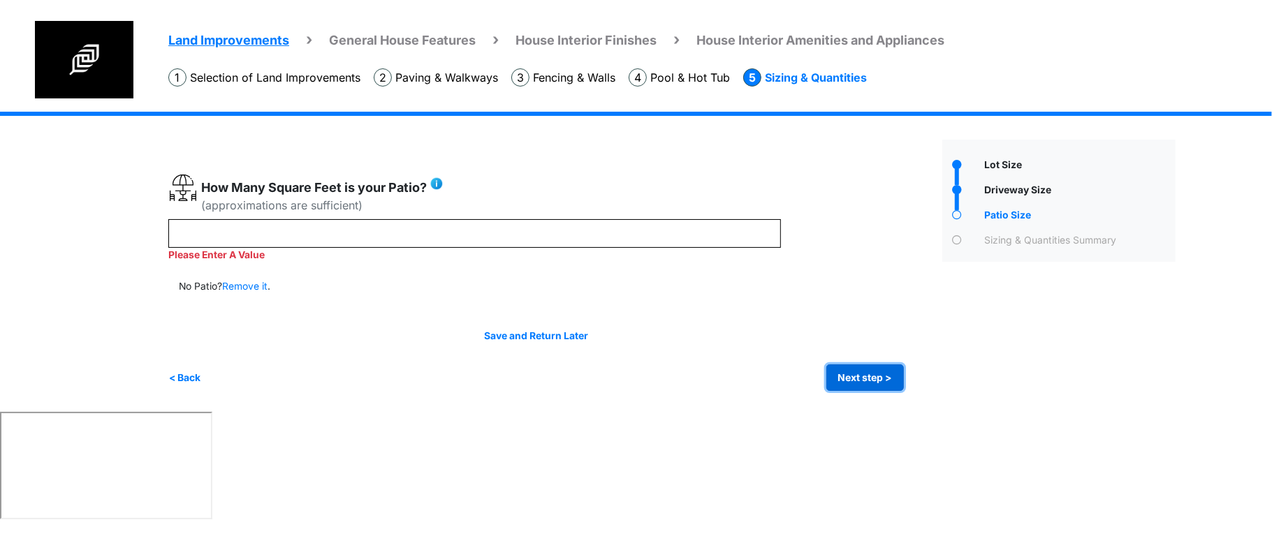
type input "**"
click at [837, 376] on button "Next step >" at bounding box center [865, 378] width 78 height 27
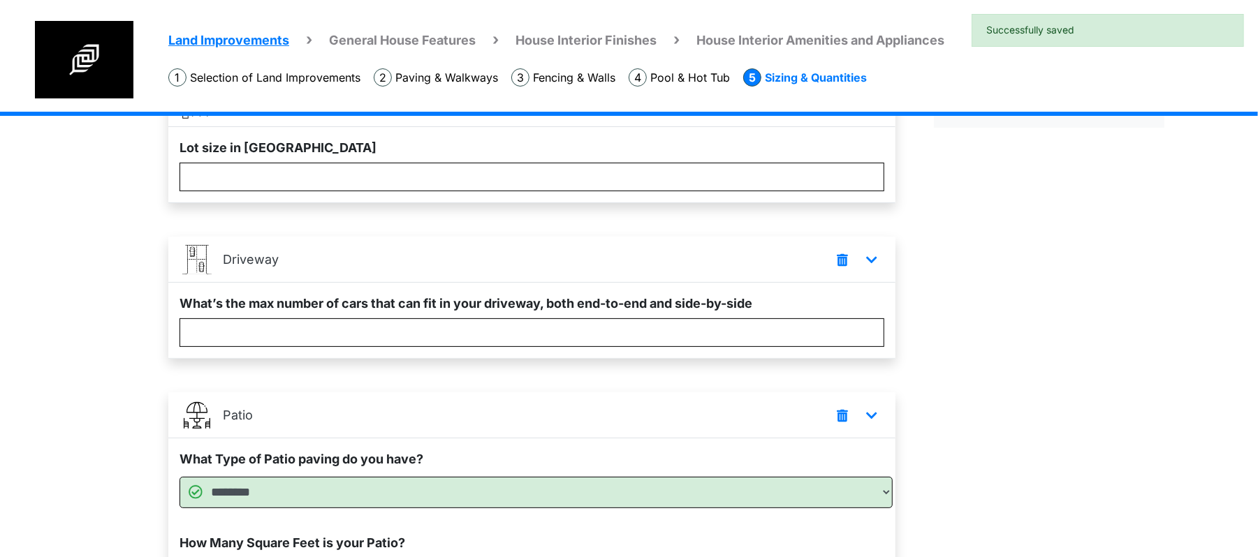
scroll to position [288, 0]
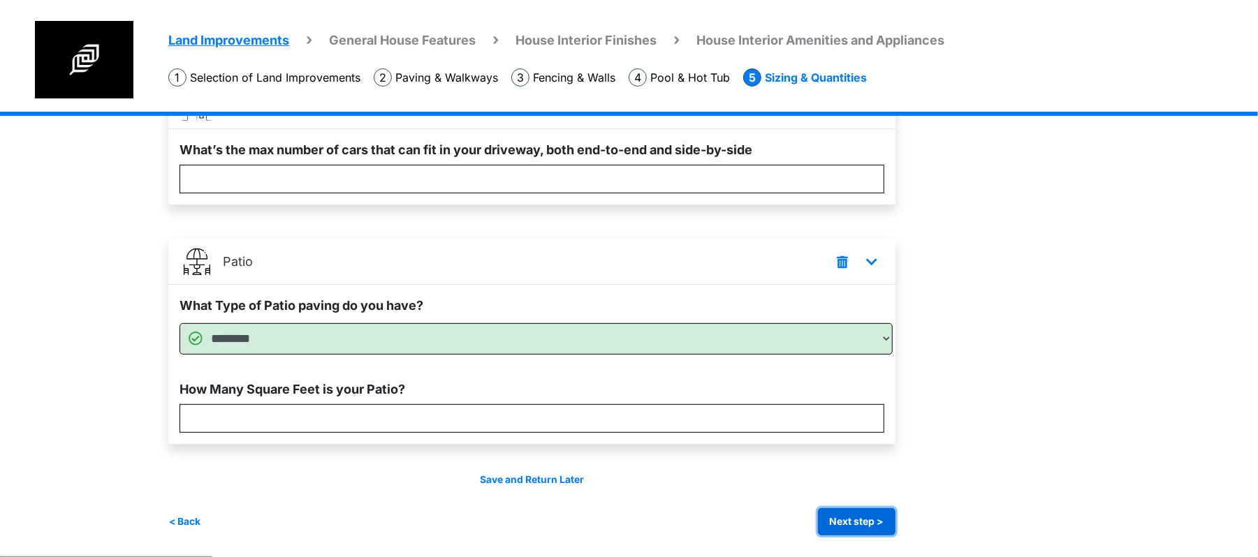
click at [868, 517] on button "Next step >" at bounding box center [857, 522] width 78 height 27
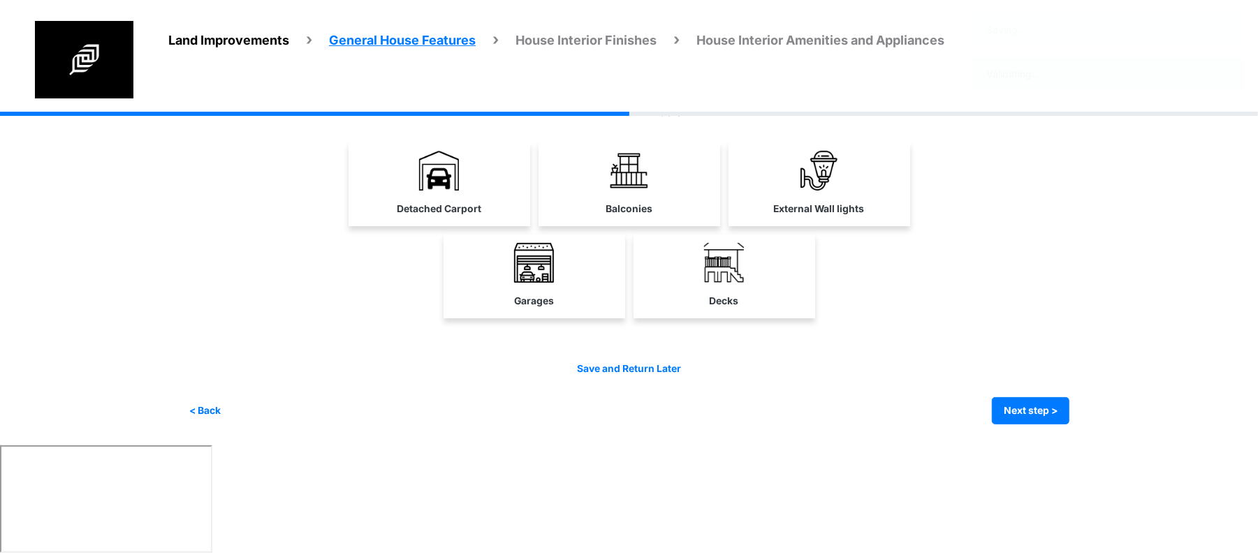
scroll to position [0, 0]
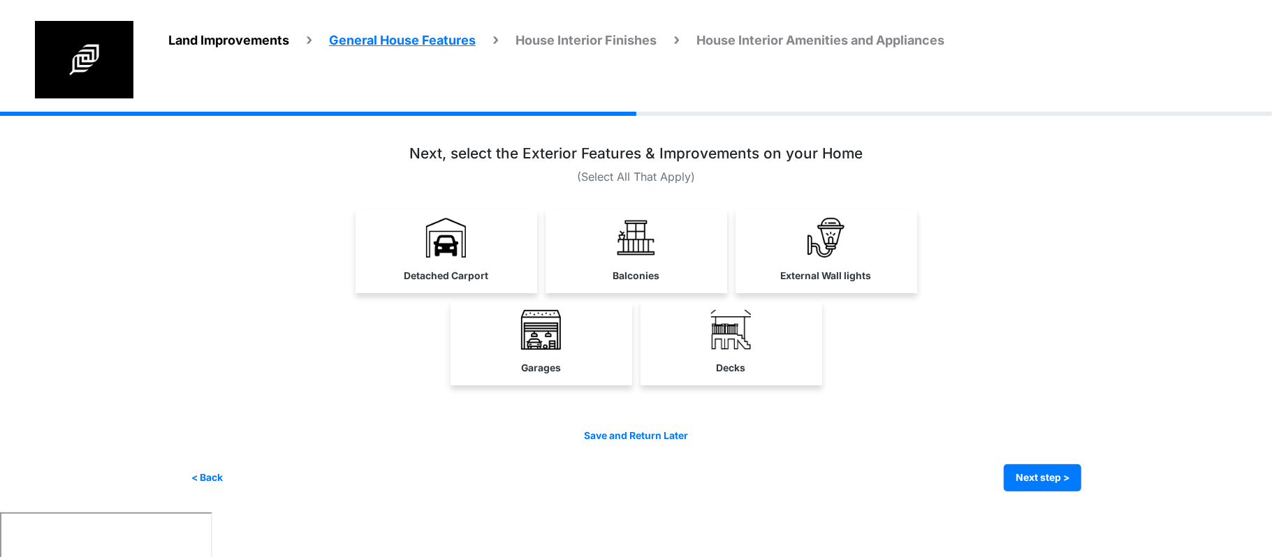
click at [917, 386] on div "Detached Carport Balconies Garages" at bounding box center [636, 302] width 891 height 184
click at [1012, 475] on button "Next step >" at bounding box center [1043, 478] width 78 height 27
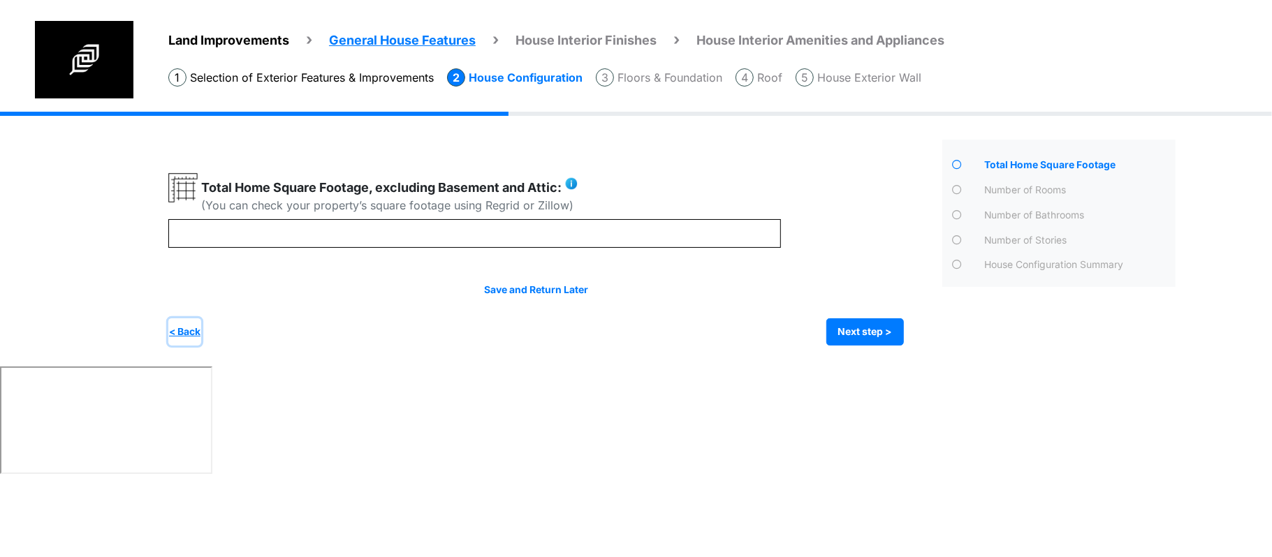
click at [180, 328] on button "< Back" at bounding box center [184, 332] width 33 height 27
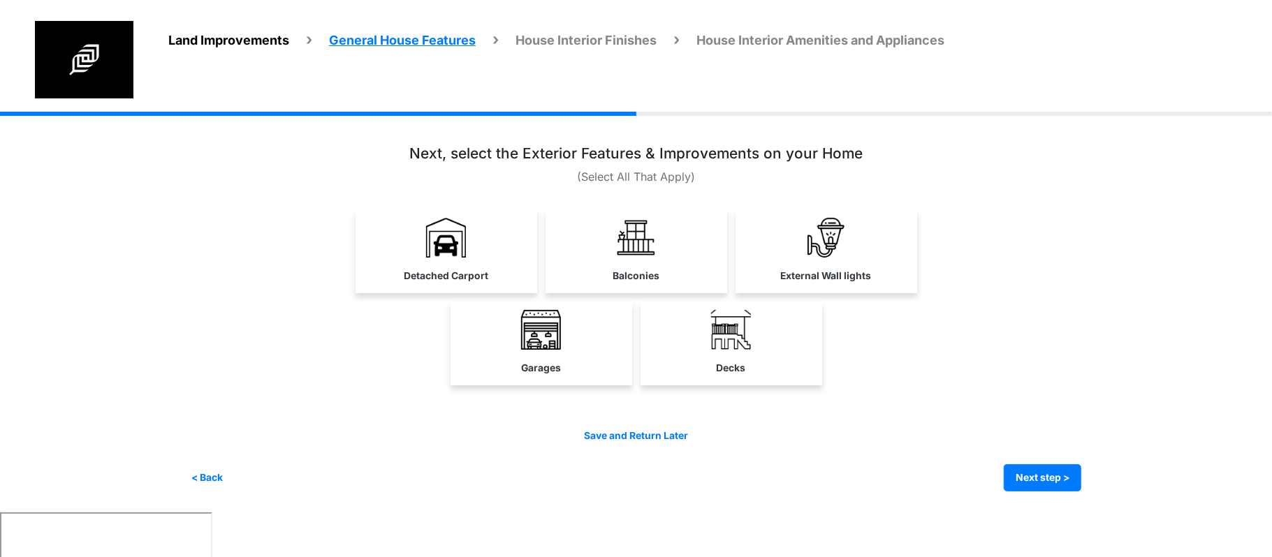
click at [581, 242] on link "Balconies" at bounding box center [637, 250] width 182 height 81
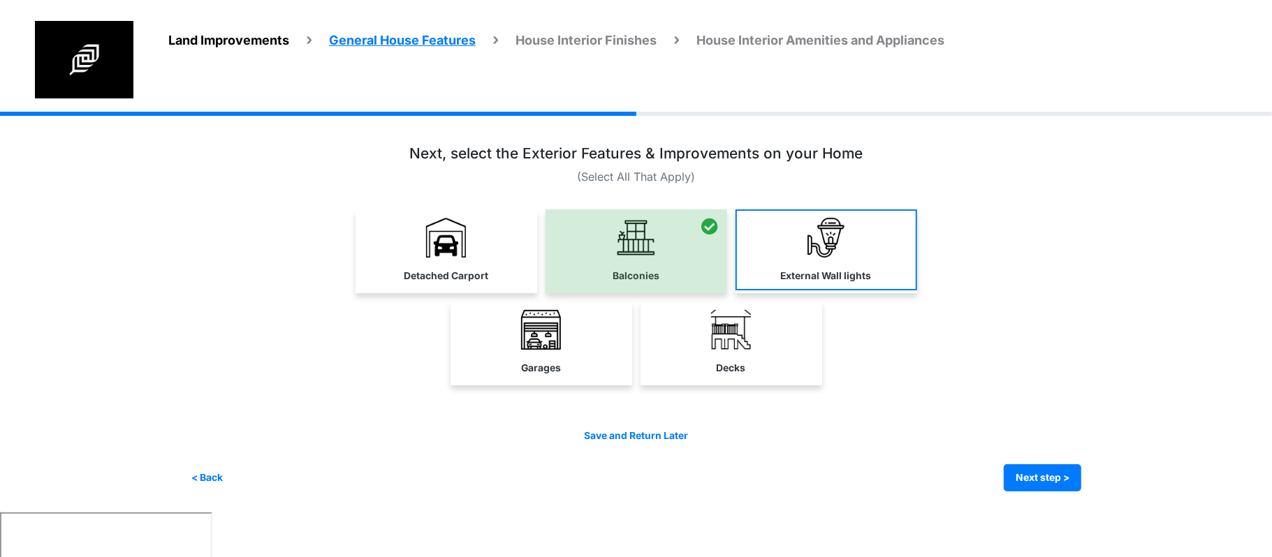
click at [854, 249] on link "External Wall lights" at bounding box center [827, 250] width 182 height 81
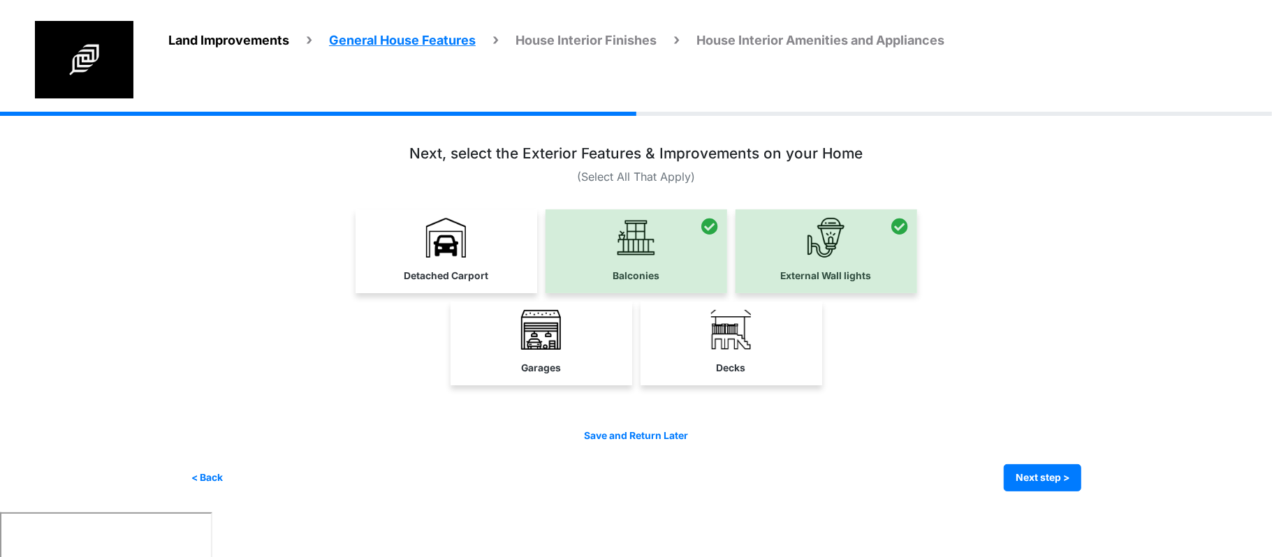
click at [722, 342] on img at bounding box center [731, 330] width 40 height 40
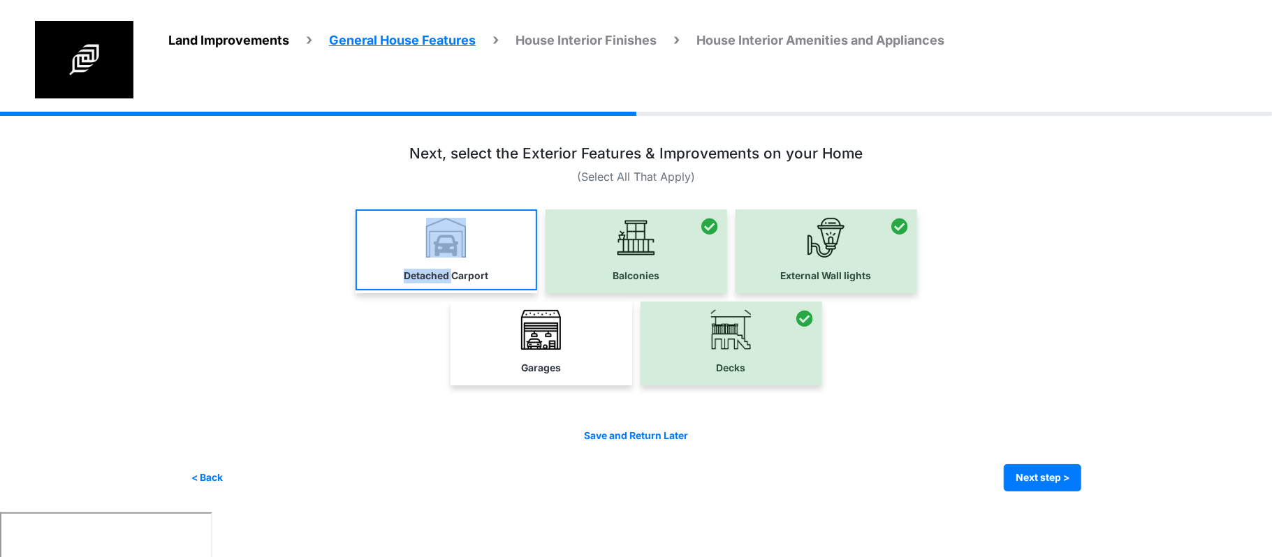
click at [451, 261] on link "Detached Carport" at bounding box center [447, 250] width 182 height 81
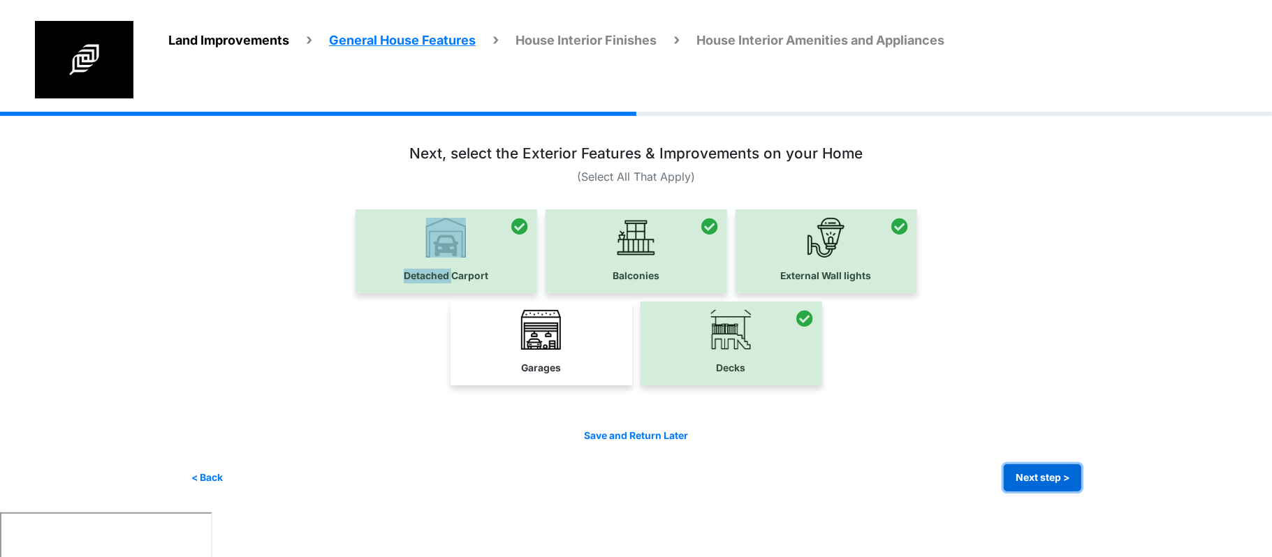
click at [1056, 478] on button "Next step >" at bounding box center [1043, 478] width 78 height 27
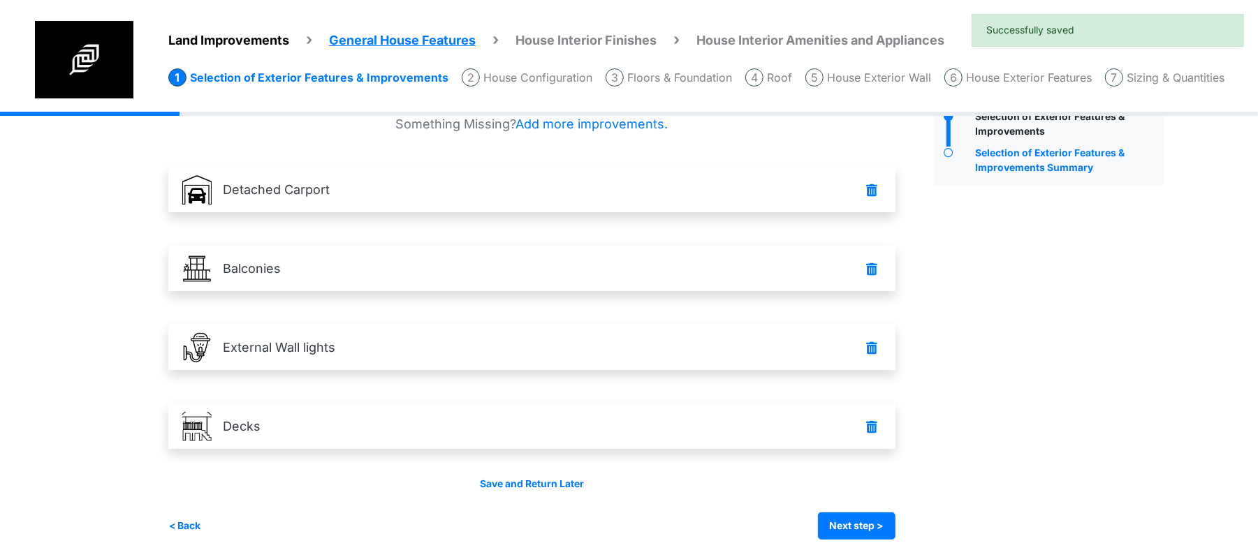
scroll to position [51, 0]
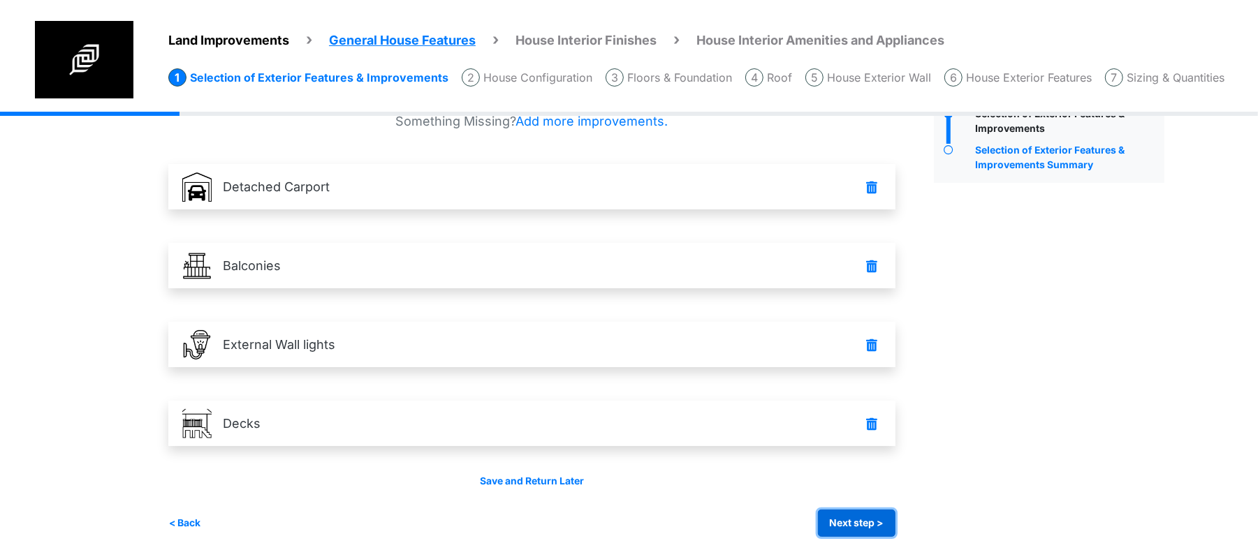
click at [876, 513] on button "Next step >" at bounding box center [857, 523] width 78 height 27
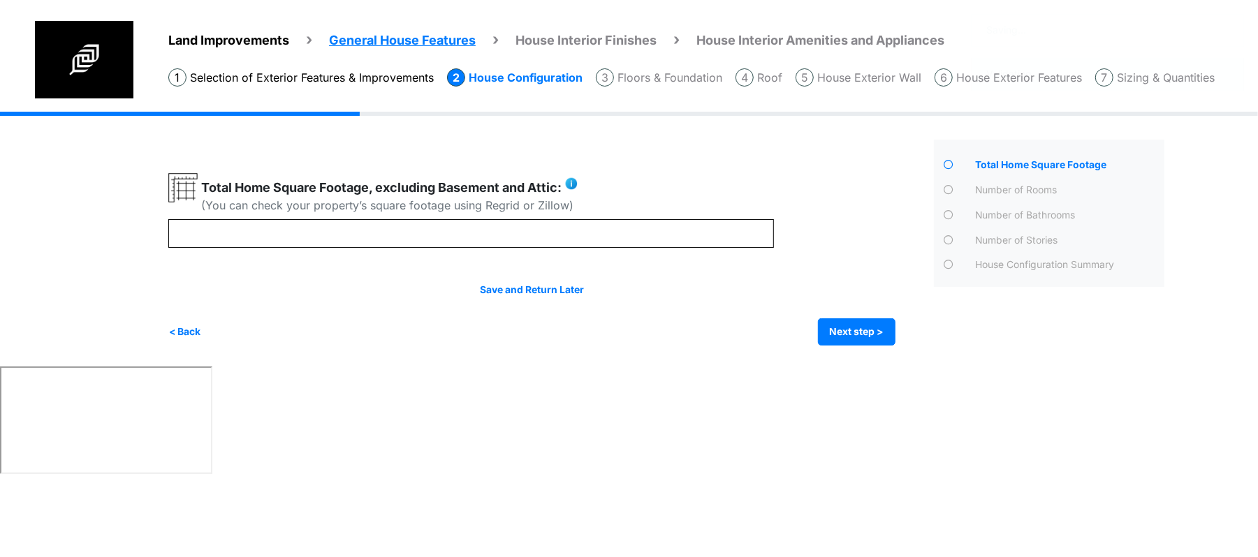
scroll to position [0, 0]
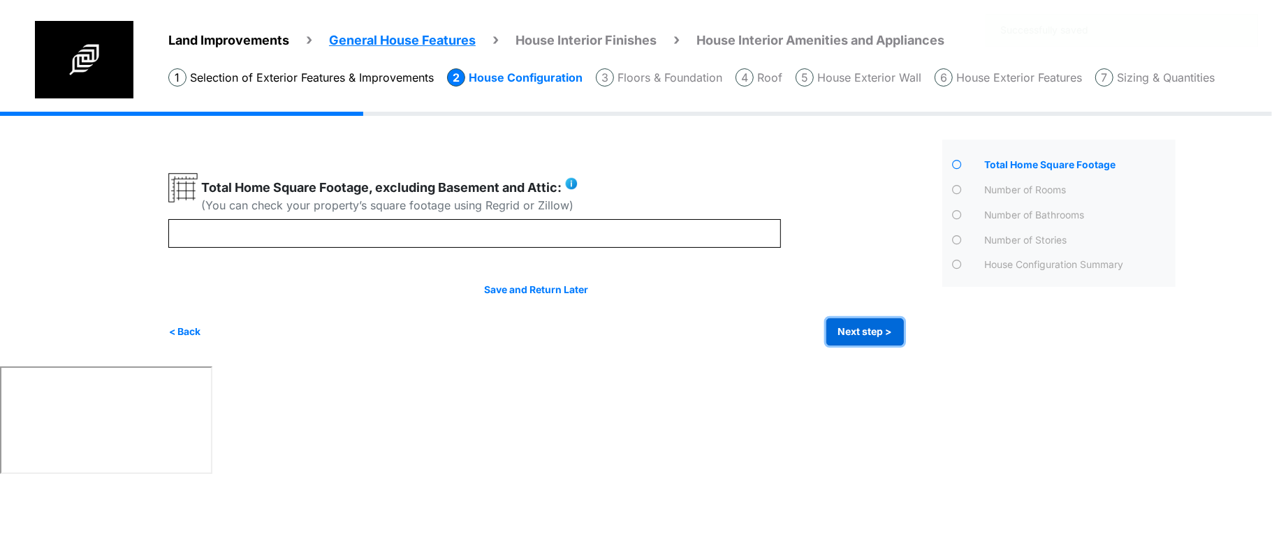
click at [836, 328] on button "Next step >" at bounding box center [865, 332] width 78 height 27
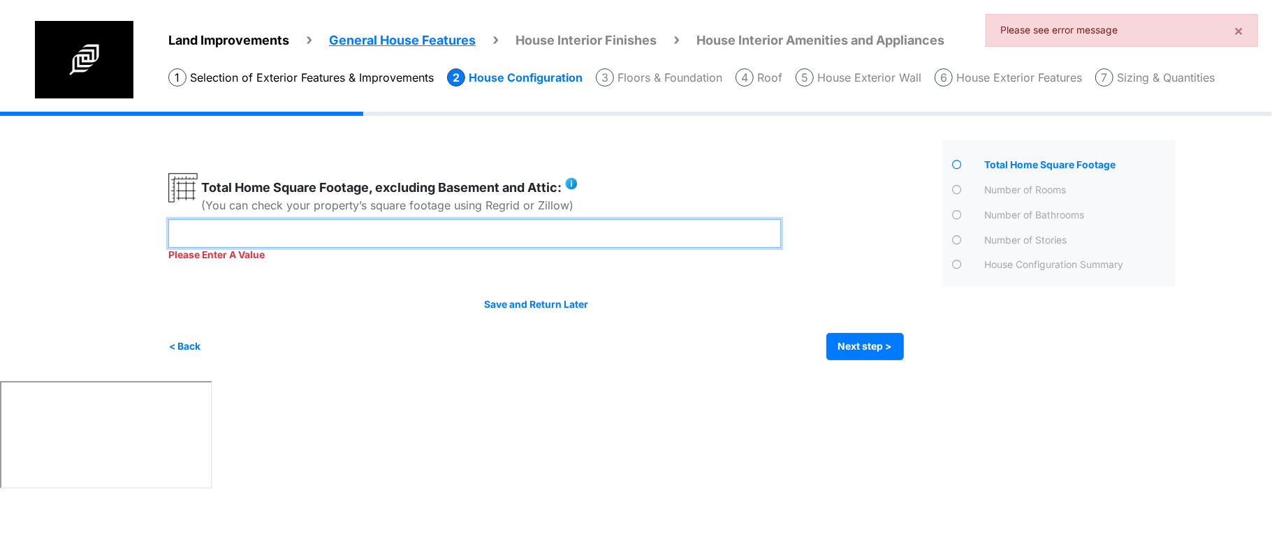
click at [721, 239] on input "number" at bounding box center [474, 233] width 613 height 29
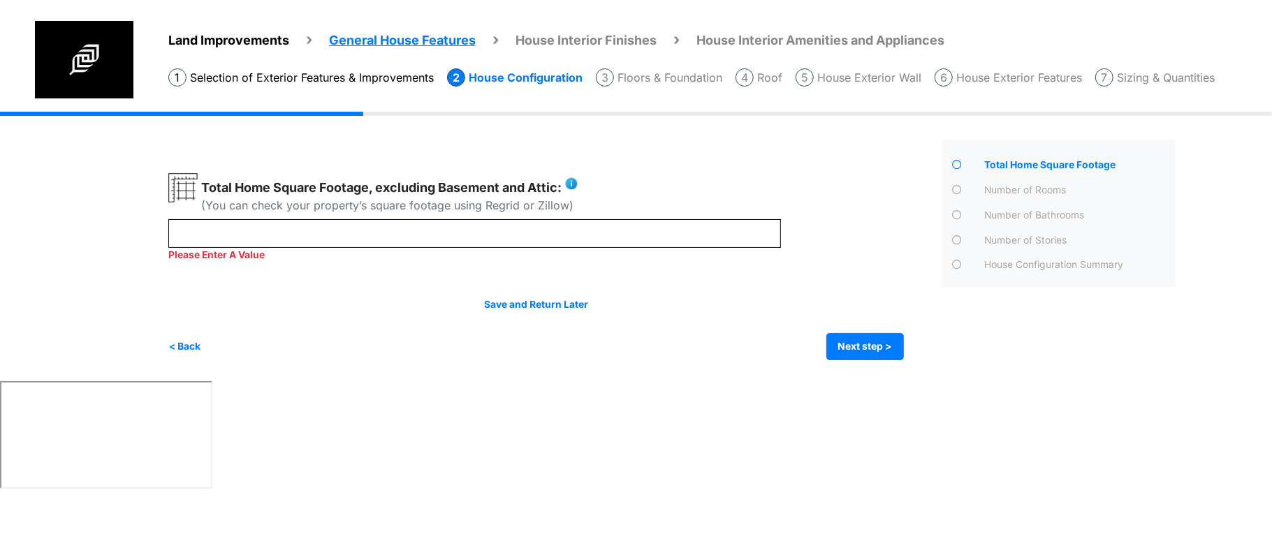
click at [979, 386] on html "Land Improvements General House Features House Interior Finishes House Interior…" at bounding box center [636, 246] width 1272 height 493
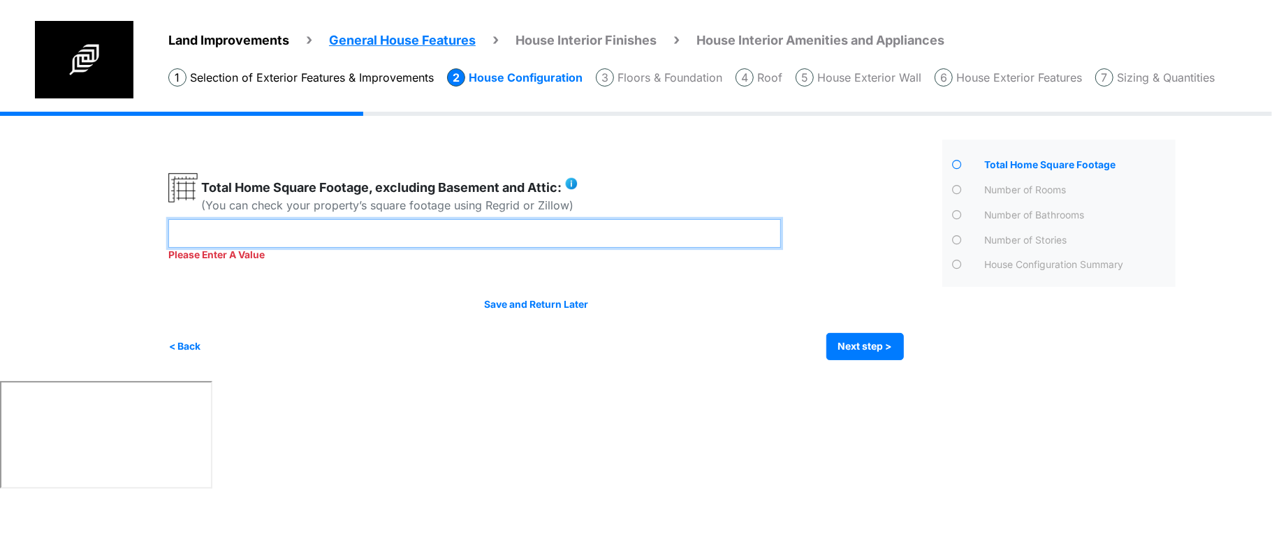
click at [591, 221] on input "number" at bounding box center [474, 233] width 613 height 29
click at [629, 233] on input "number" at bounding box center [474, 233] width 613 height 29
click at [629, 230] on input "number" at bounding box center [474, 233] width 613 height 29
click at [306, 240] on input "****" at bounding box center [474, 233] width 613 height 29
click at [306, 239] on input "****" at bounding box center [474, 233] width 613 height 29
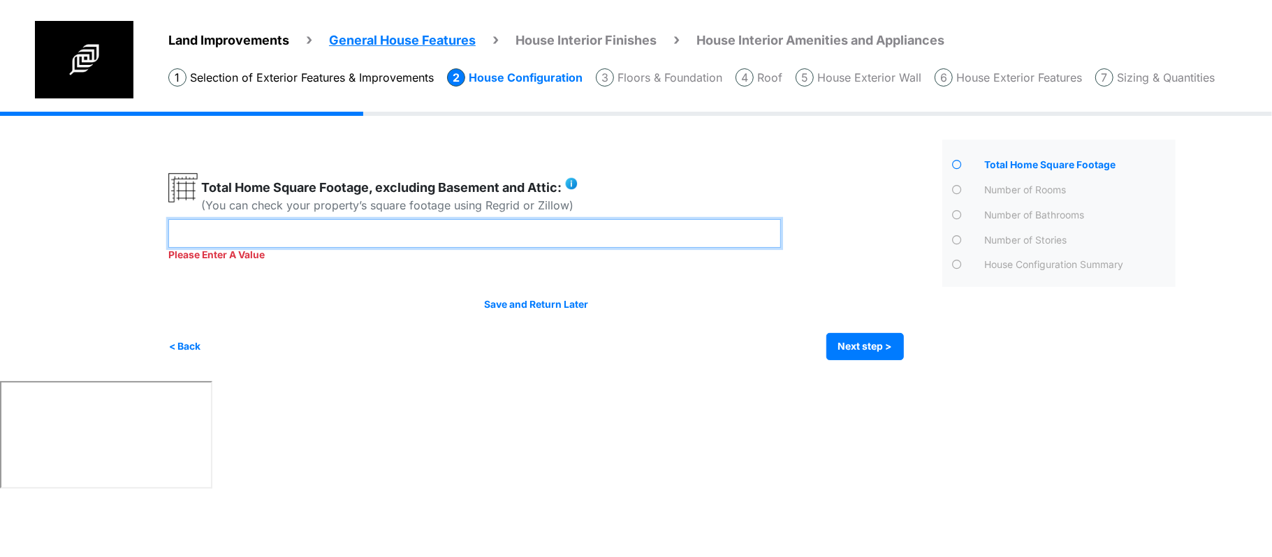
click at [307, 238] on input "****" at bounding box center [474, 233] width 613 height 29
click at [308, 238] on input "****" at bounding box center [474, 233] width 613 height 29
type input "****"
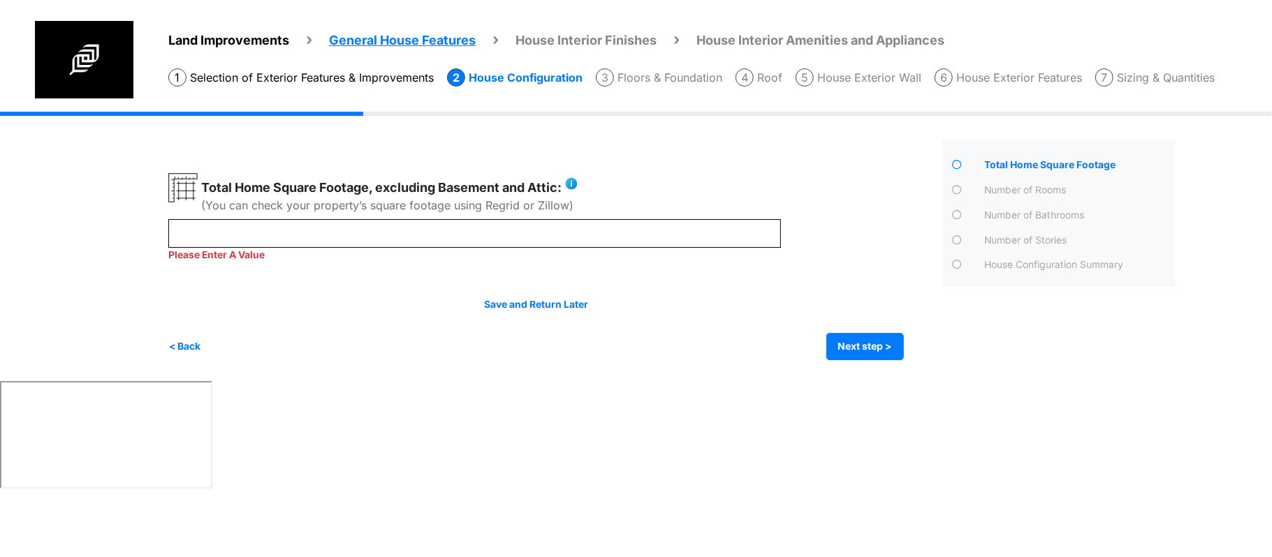
click at [307, 330] on div "Save and Return Later < Back Next step > Save and submit" at bounding box center [536, 329] width 736 height 63
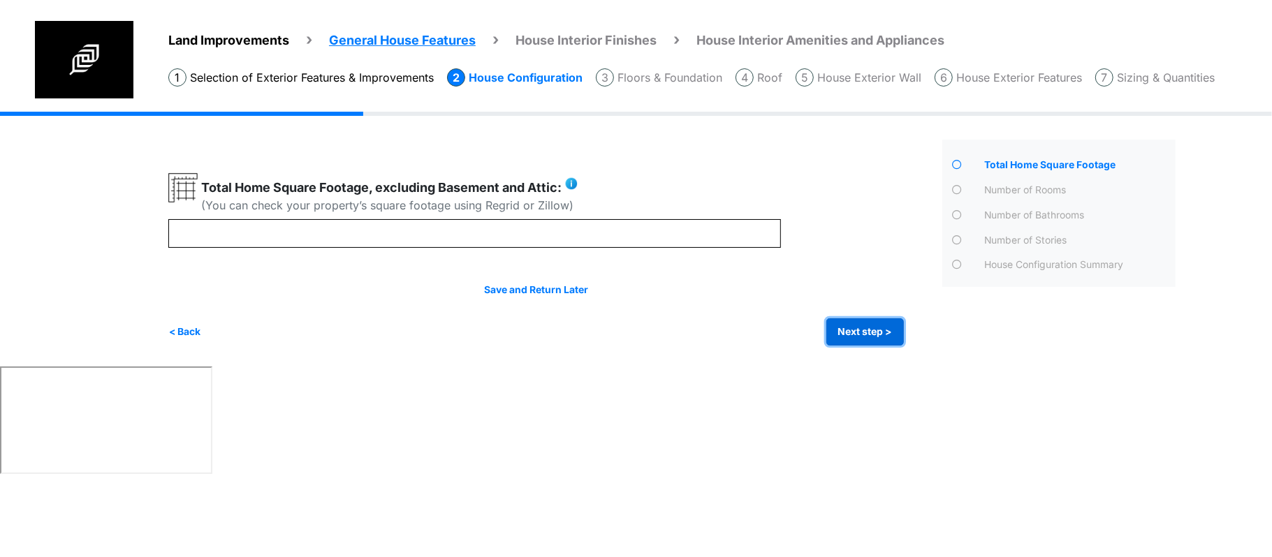
click at [853, 328] on button "Next step >" at bounding box center [865, 332] width 78 height 27
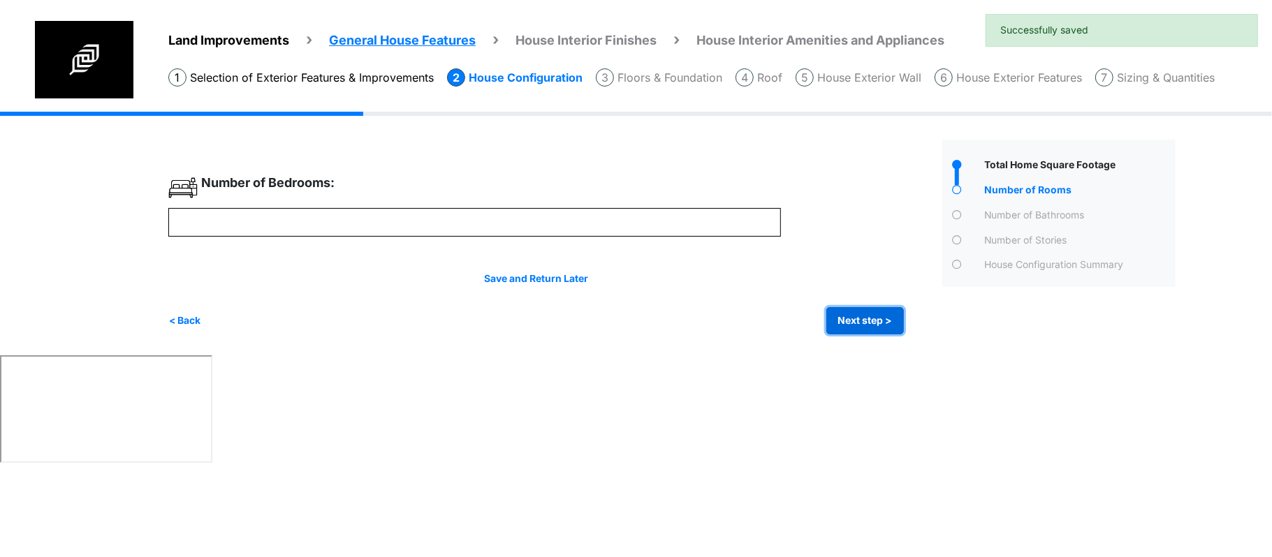
click at [830, 320] on button "Next step >" at bounding box center [865, 320] width 78 height 27
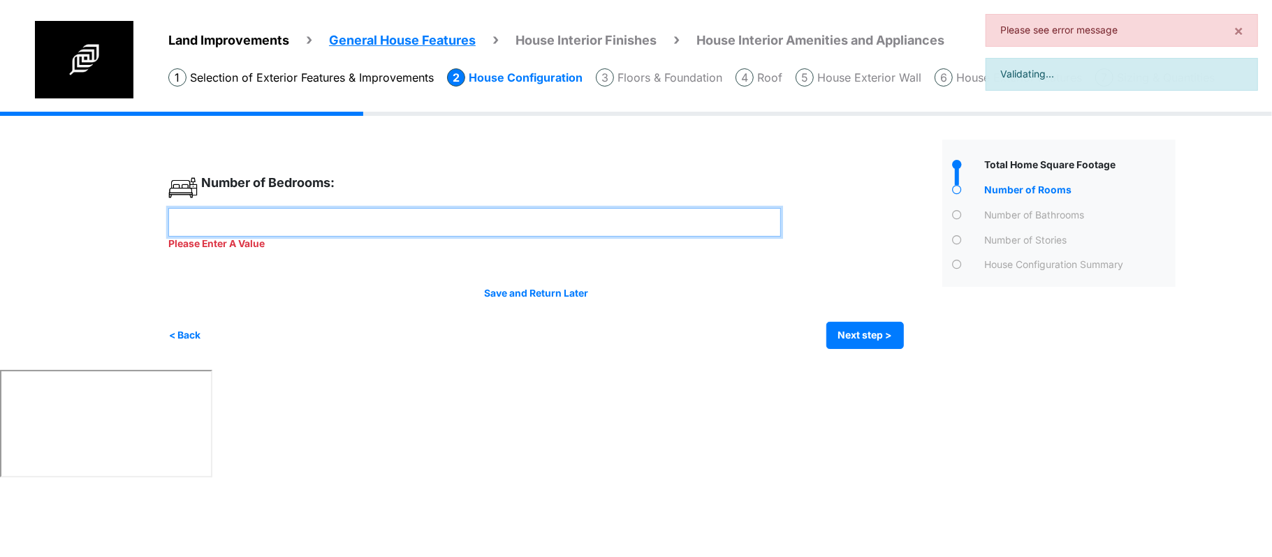
click at [451, 219] on input "number" at bounding box center [474, 222] width 613 height 29
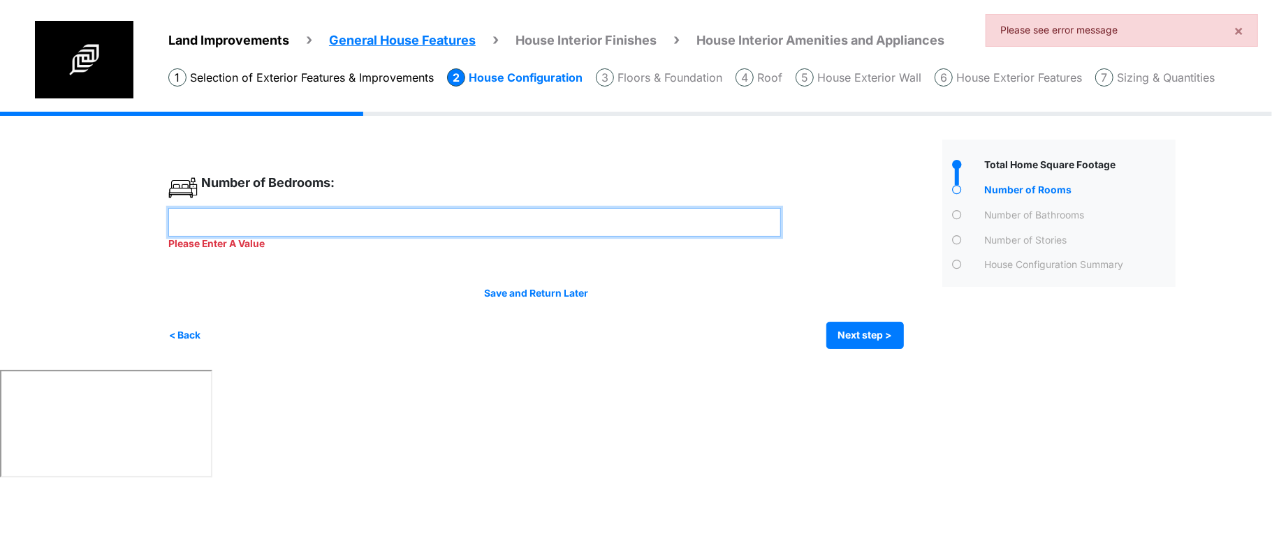
type input "*"
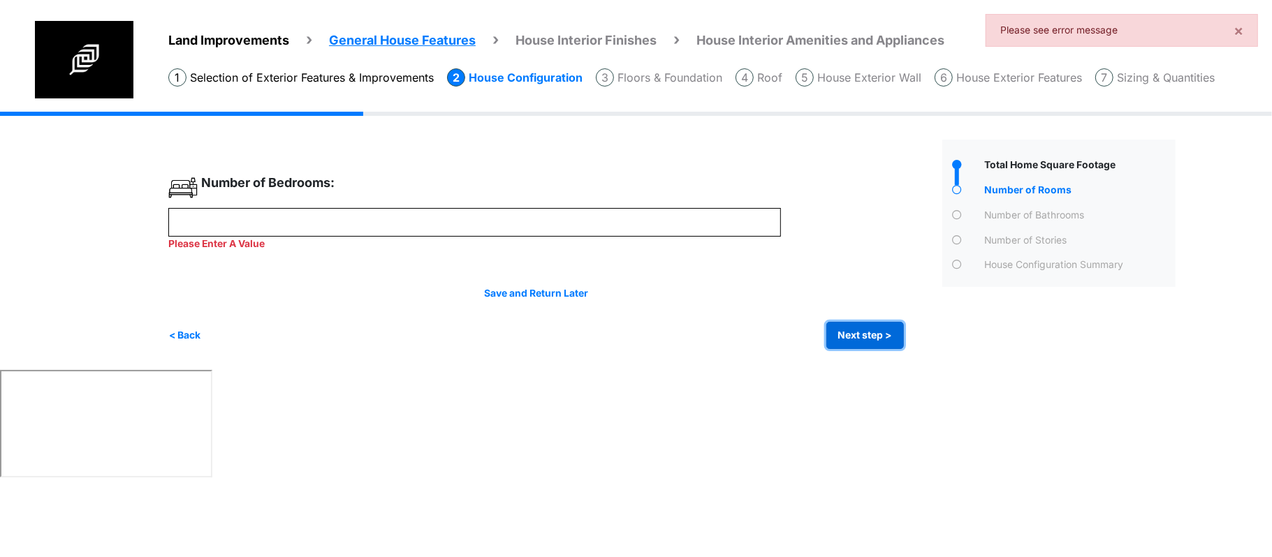
click at [863, 333] on button "Next step >" at bounding box center [865, 335] width 78 height 27
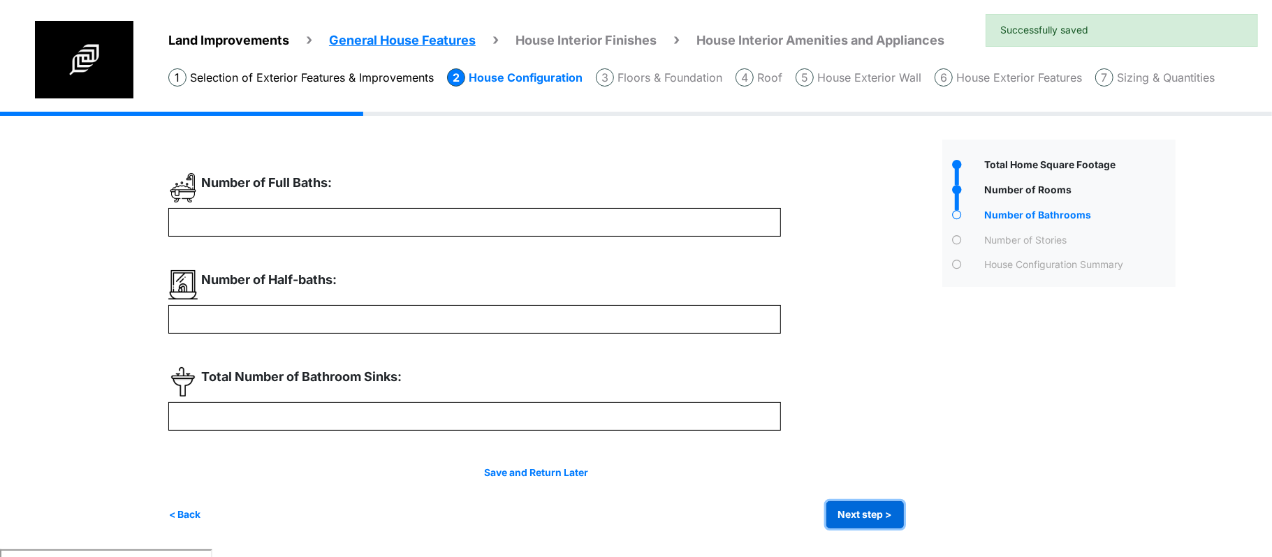
click at [845, 515] on button "Next step >" at bounding box center [865, 515] width 78 height 27
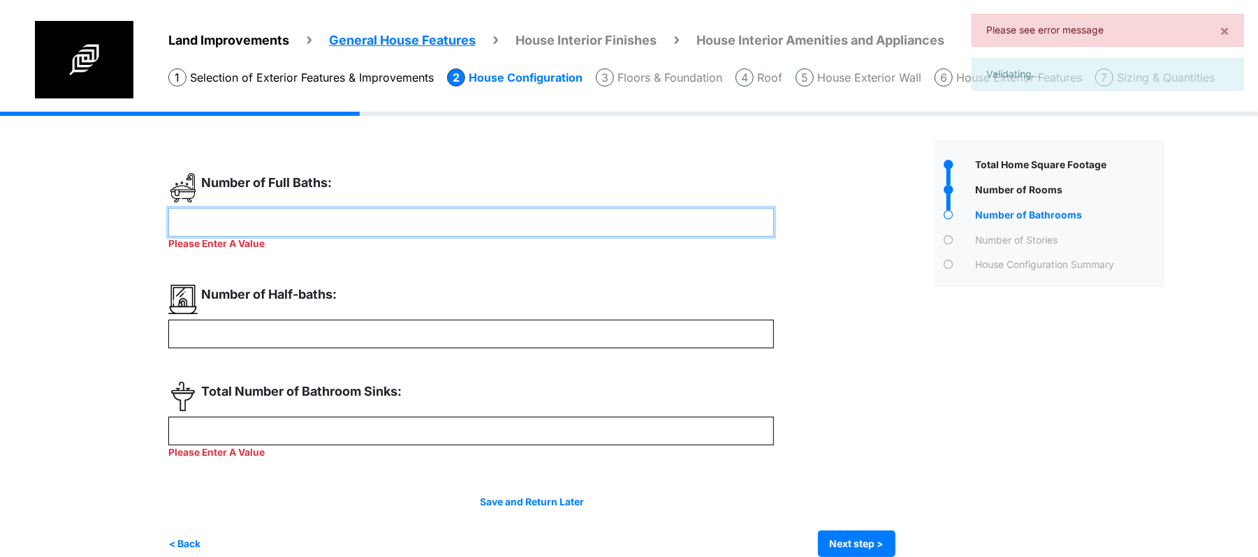
click at [409, 207] on div "Number of Full Baths: Please Enter A Value" at bounding box center [471, 212] width 606 height 78
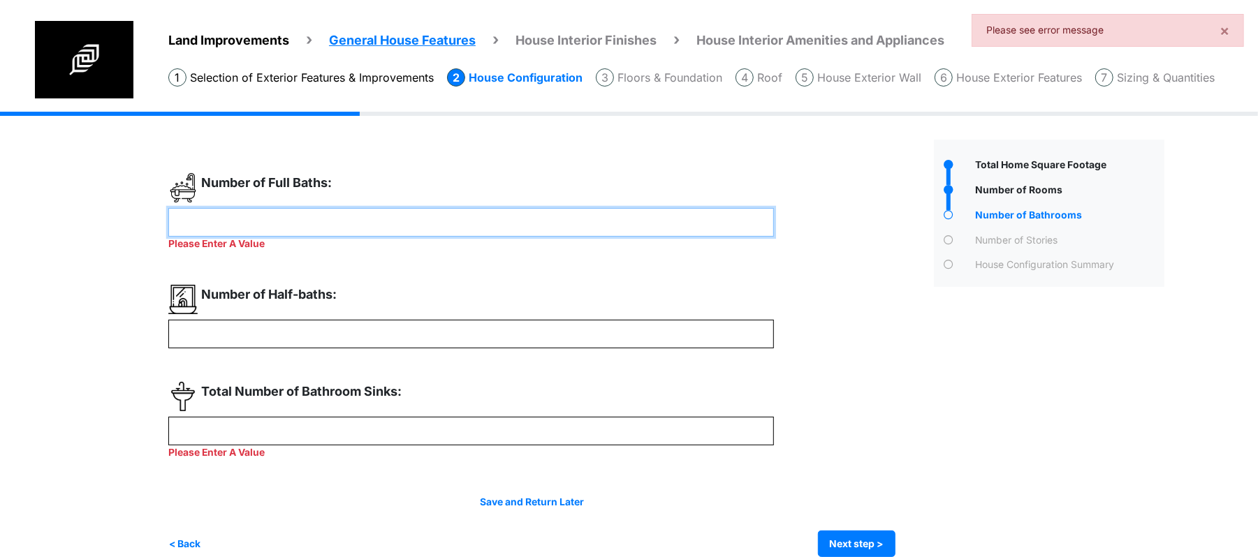
scroll to position [21, 0]
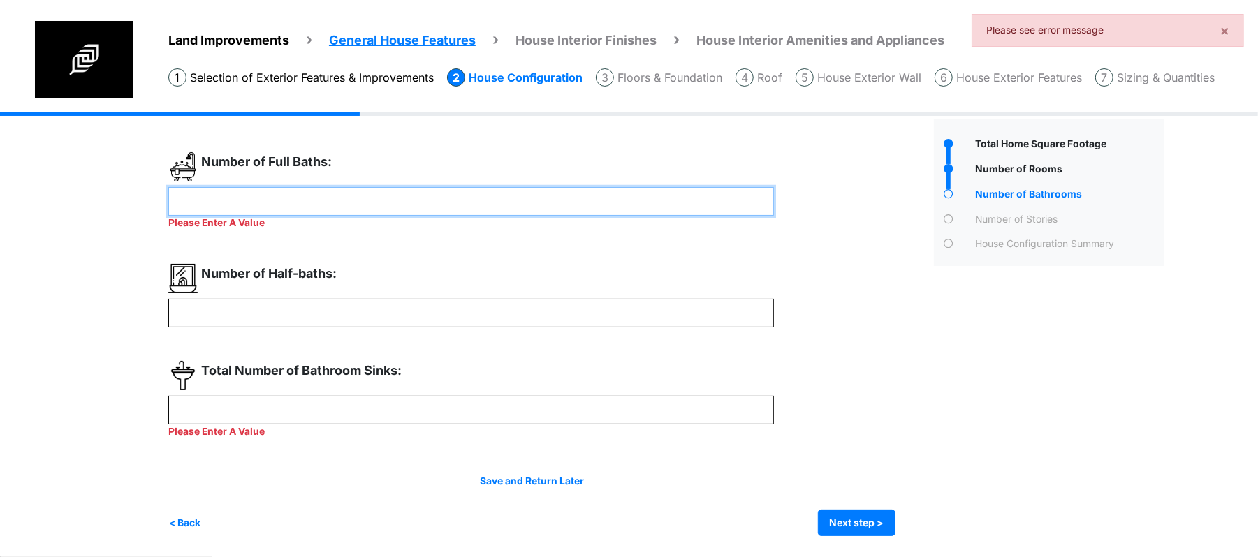
type input "*"
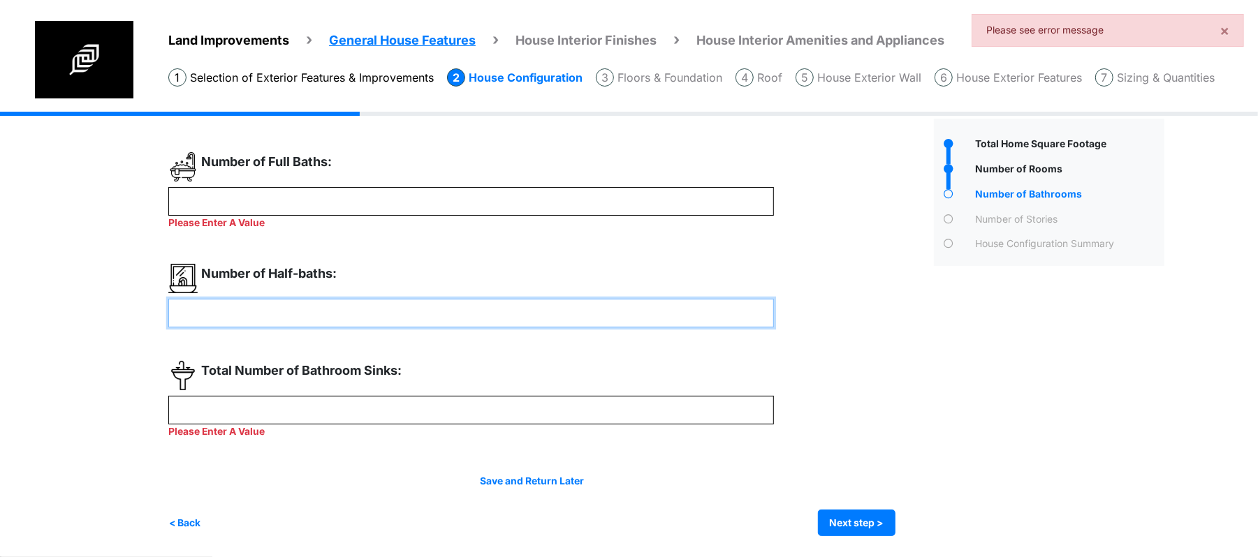
click at [395, 309] on input "number" at bounding box center [471, 313] width 606 height 29
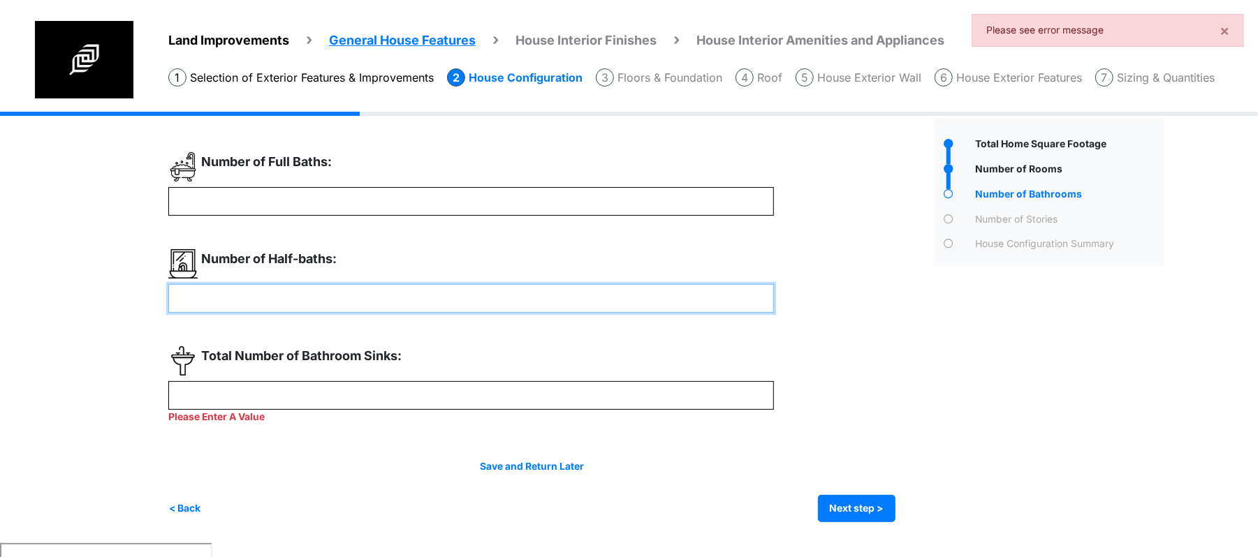
scroll to position [6, 0]
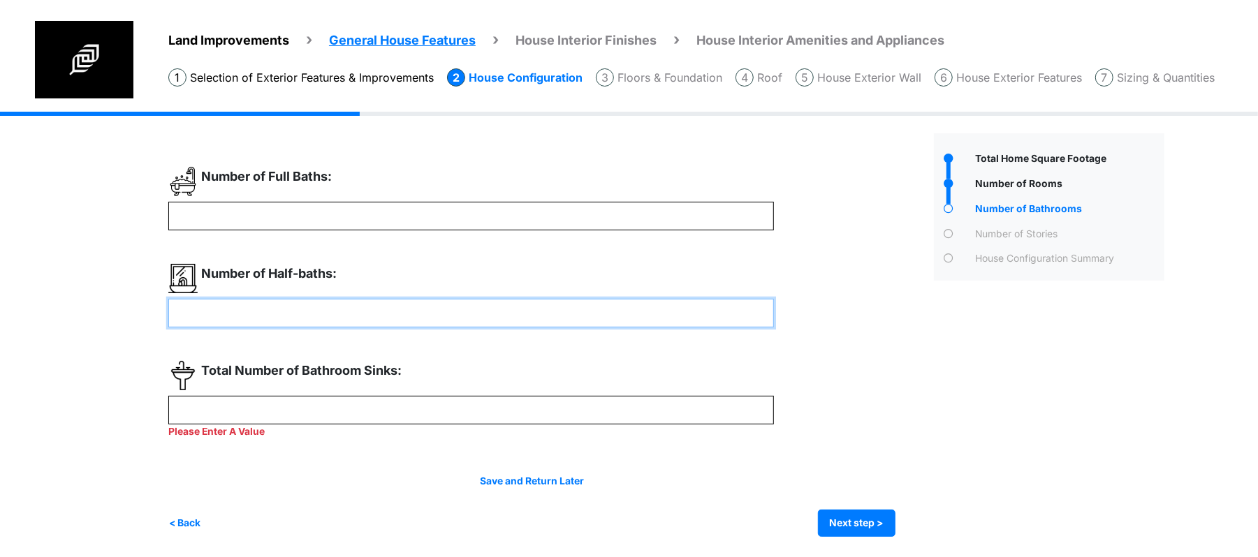
type input "*"
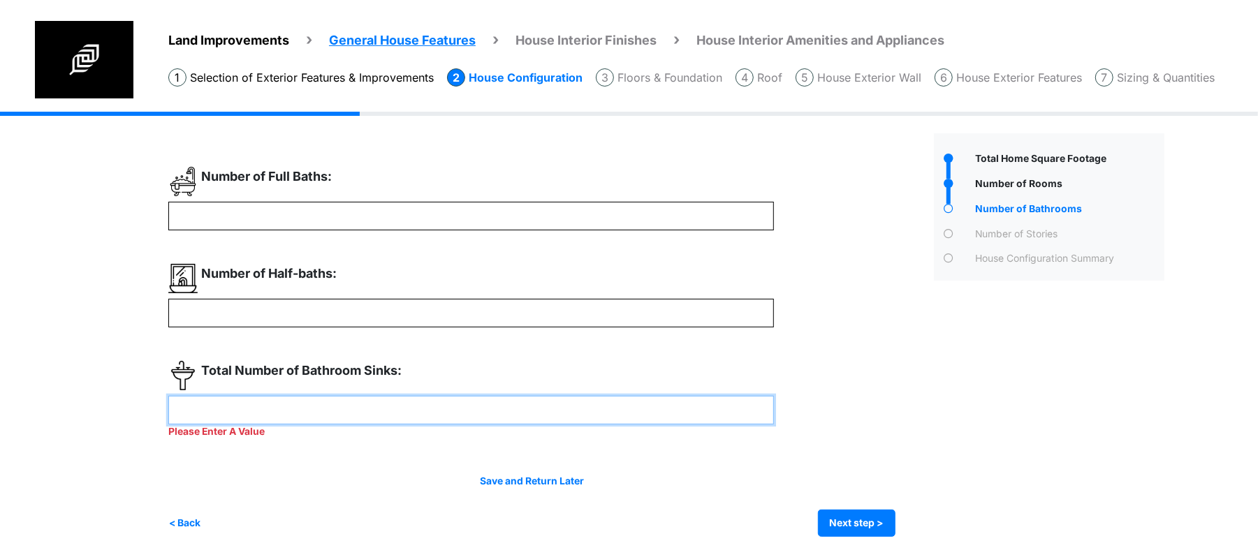
click at [437, 396] on input "number" at bounding box center [471, 410] width 606 height 29
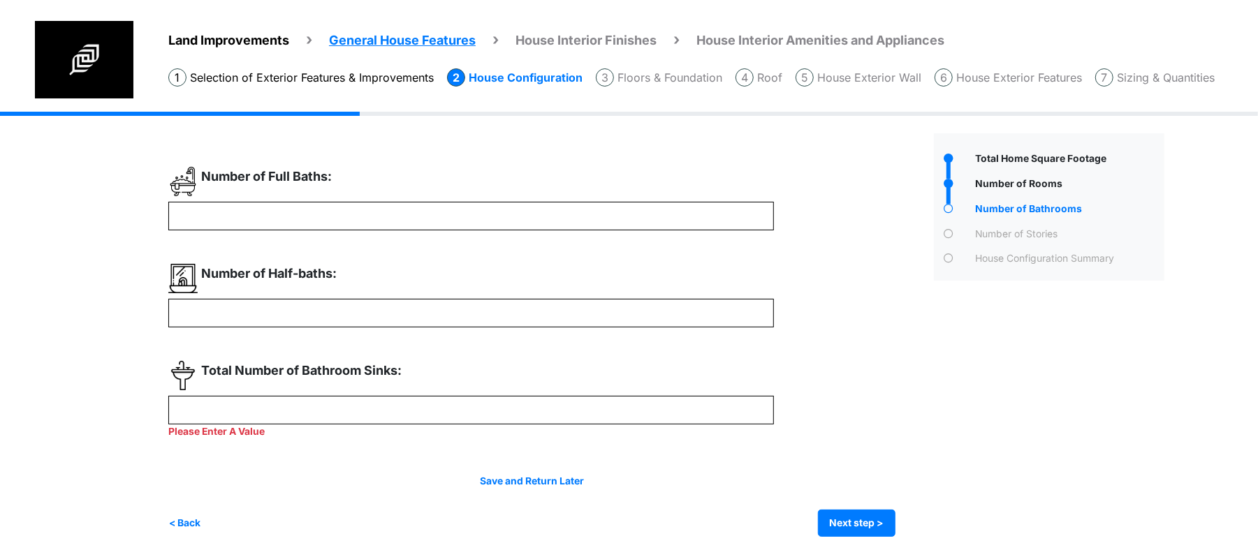
click at [875, 356] on div "* *" at bounding box center [545, 352] width 755 height 370
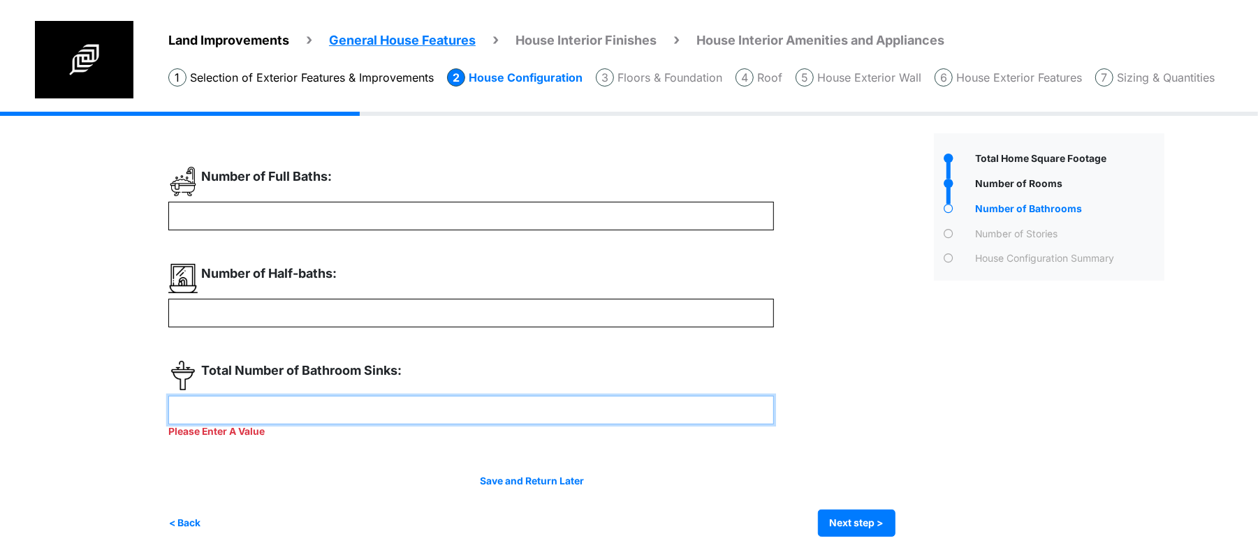
click at [606, 400] on input "number" at bounding box center [471, 410] width 606 height 29
type input "*"
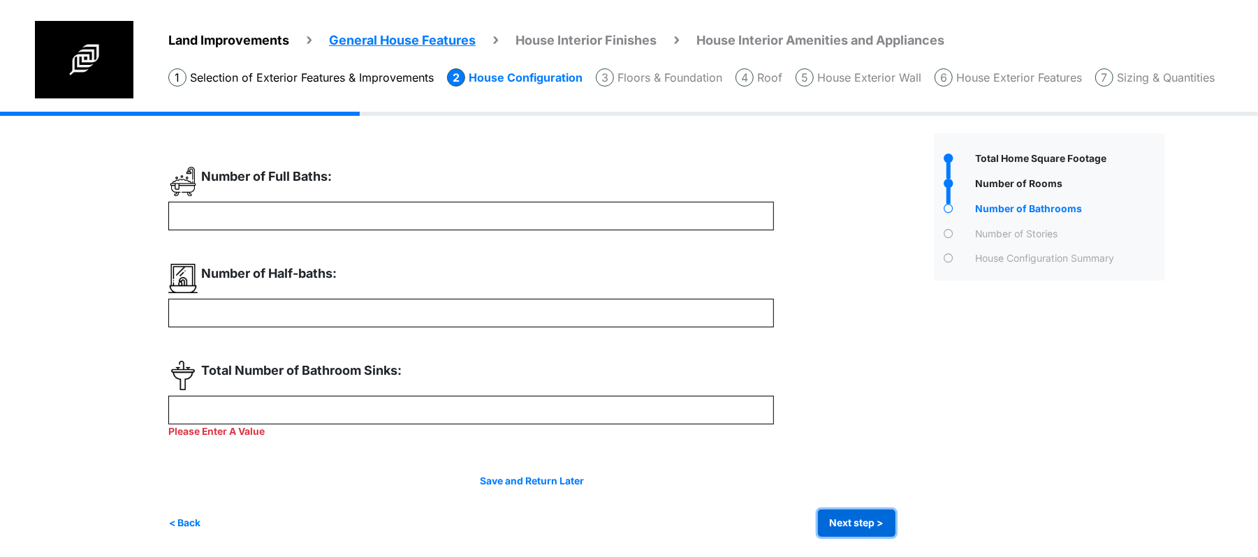
click at [853, 518] on button "Next step >" at bounding box center [857, 523] width 78 height 27
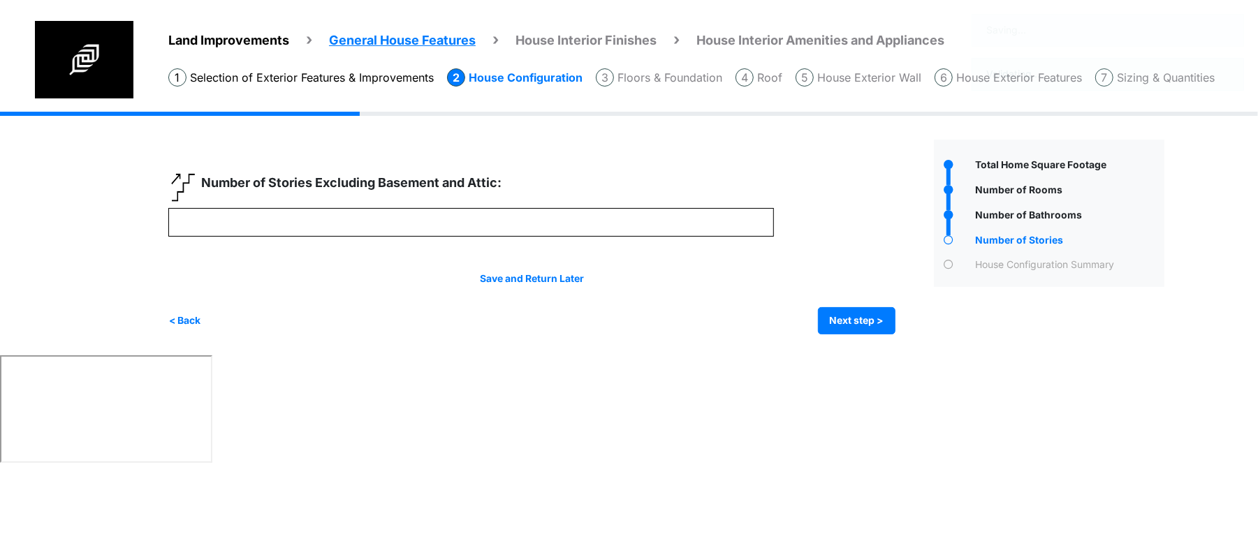
scroll to position [0, 0]
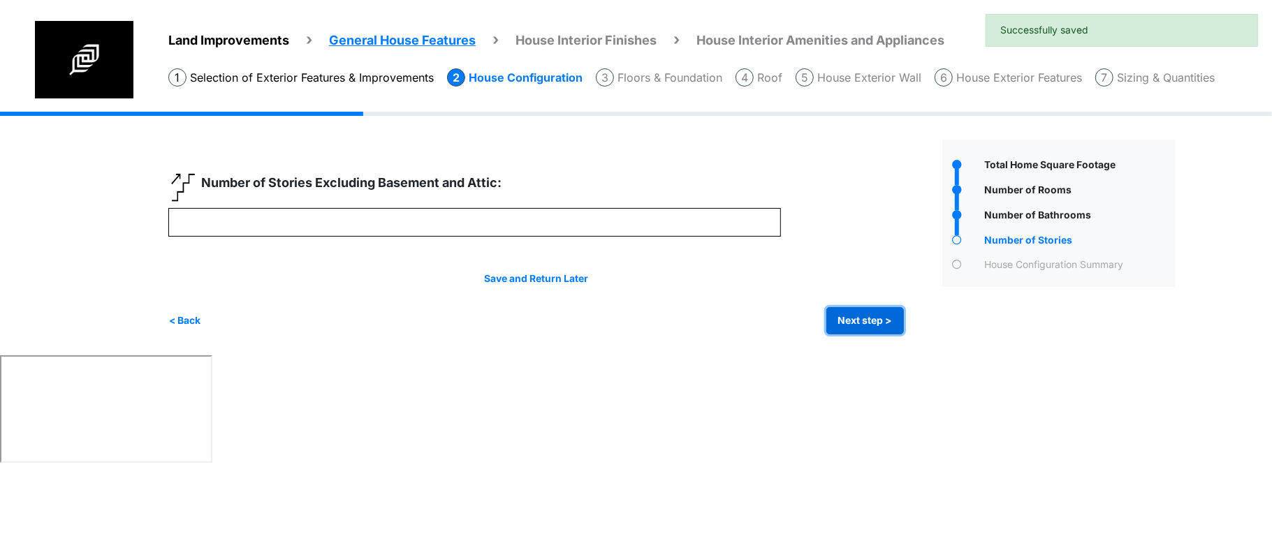
click at [858, 314] on button "Next step >" at bounding box center [865, 320] width 78 height 27
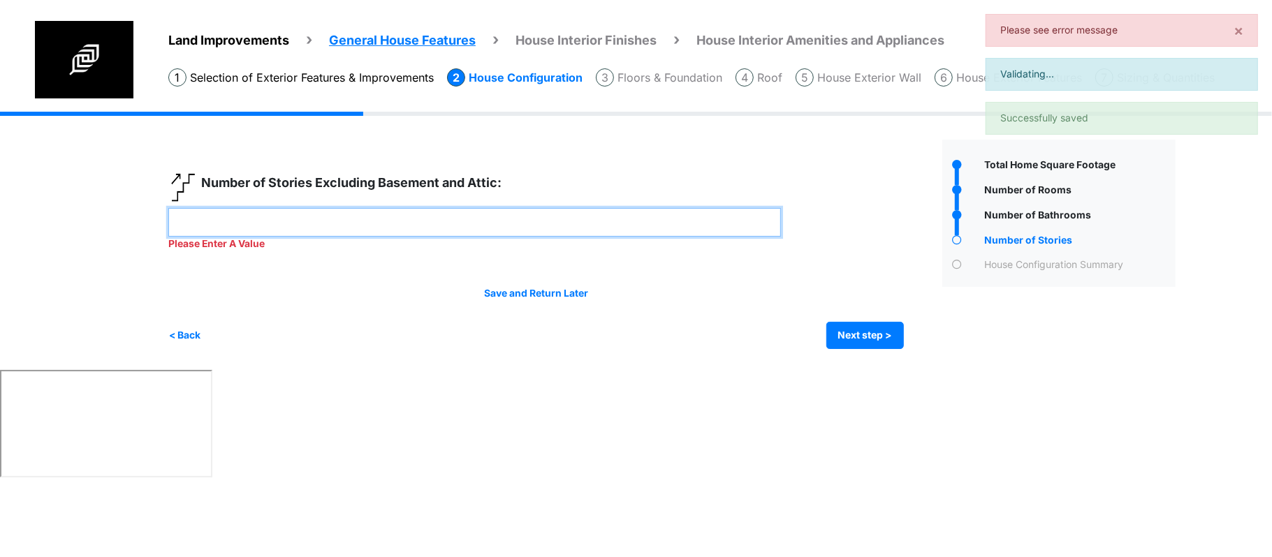
click at [619, 216] on input "number" at bounding box center [474, 222] width 613 height 29
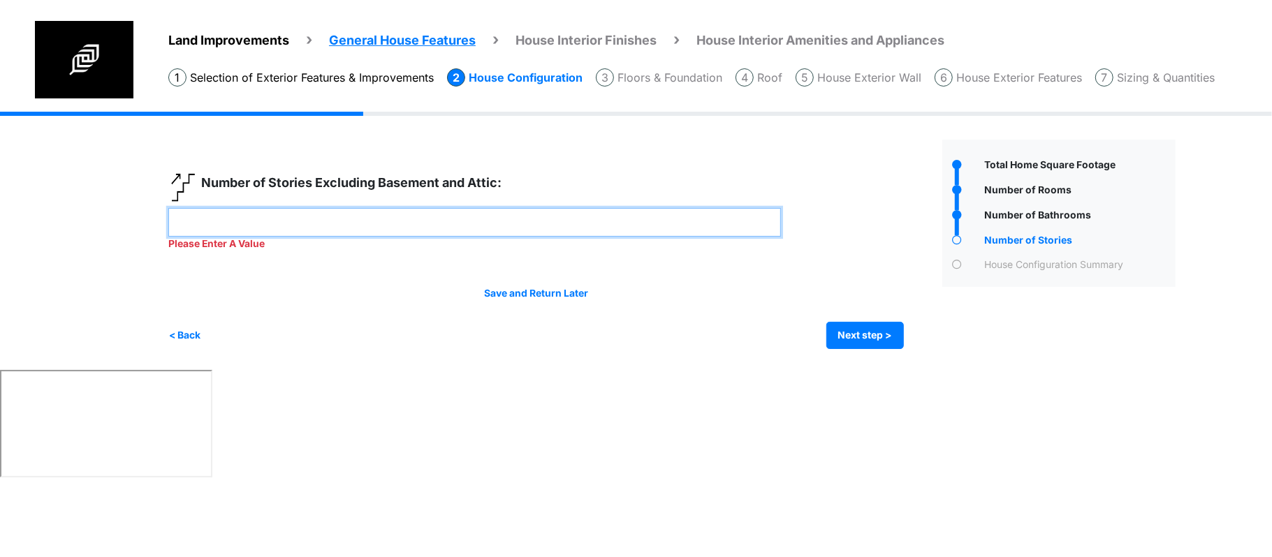
click at [616, 215] on input "number" at bounding box center [474, 222] width 613 height 29
click at [607, 211] on input "number" at bounding box center [474, 222] width 613 height 29
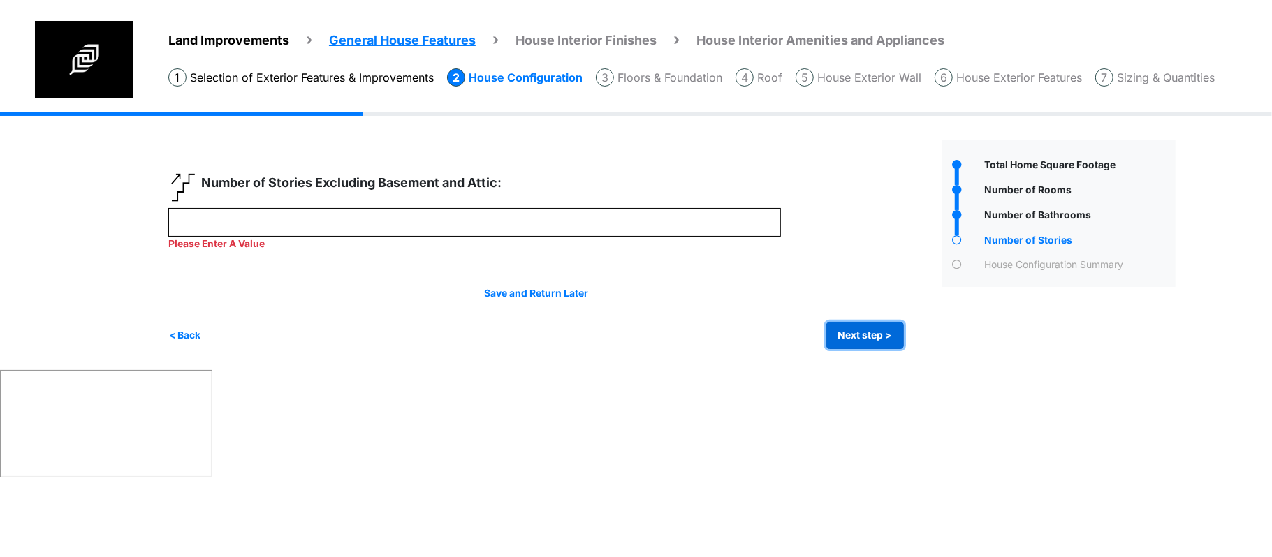
click at [863, 341] on button "Next step >" at bounding box center [865, 335] width 78 height 27
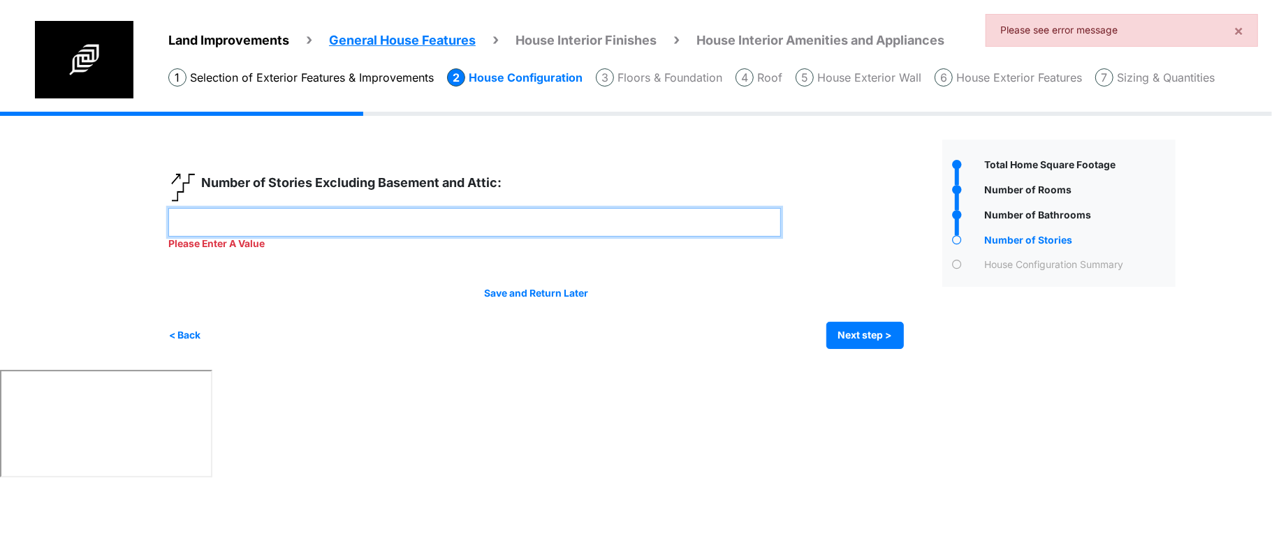
click at [694, 214] on input "number" at bounding box center [474, 222] width 613 height 29
type input "*"
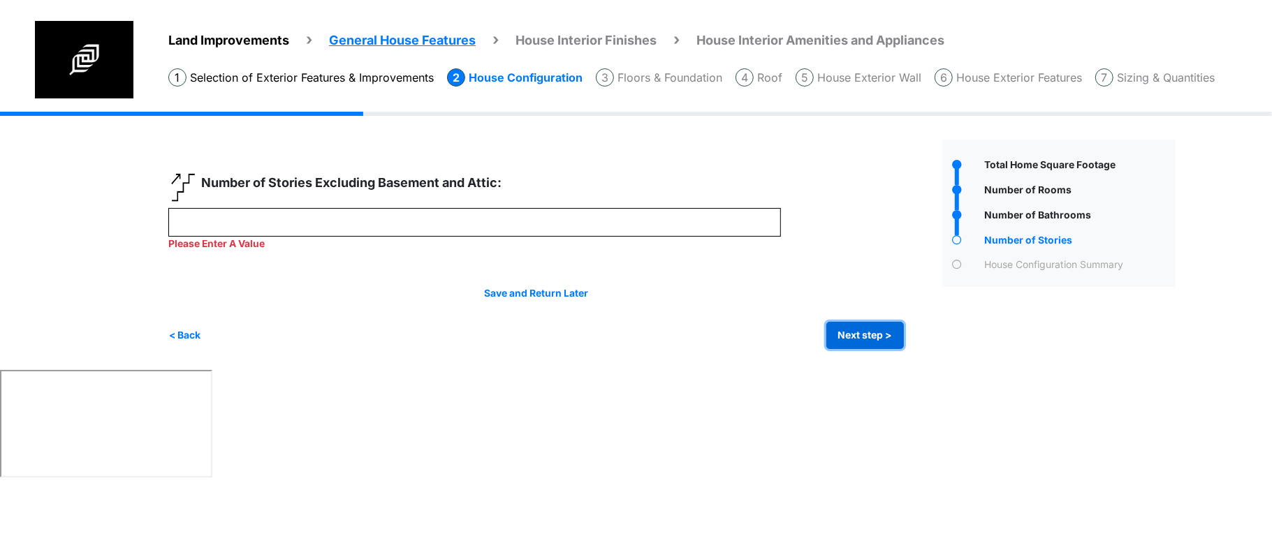
click at [854, 323] on button "Next step >" at bounding box center [865, 335] width 78 height 27
type input "*"
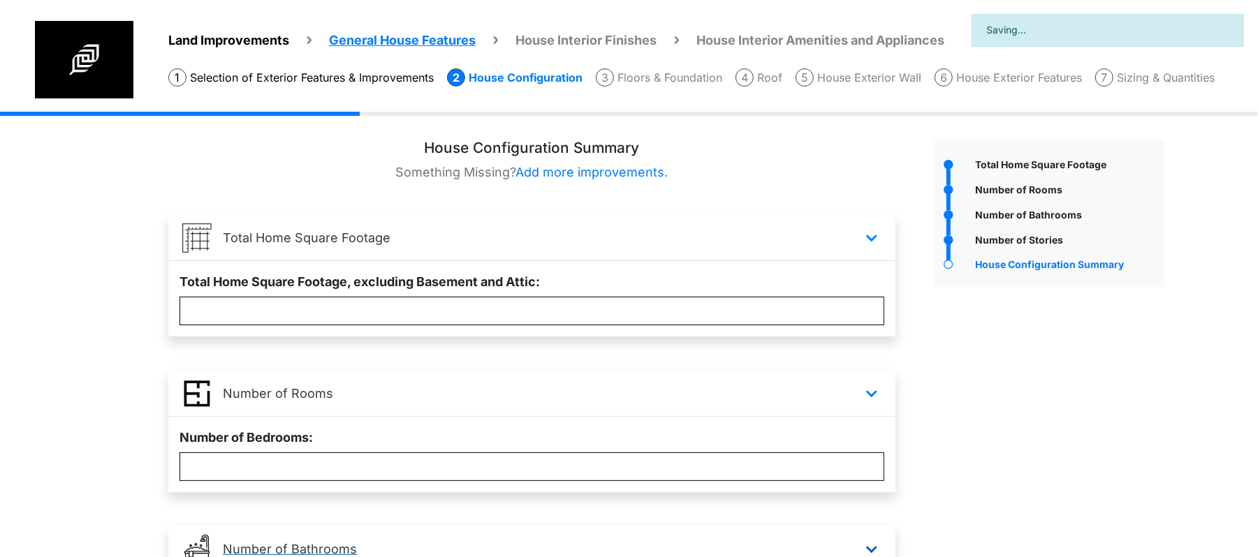
scroll to position [511, 0]
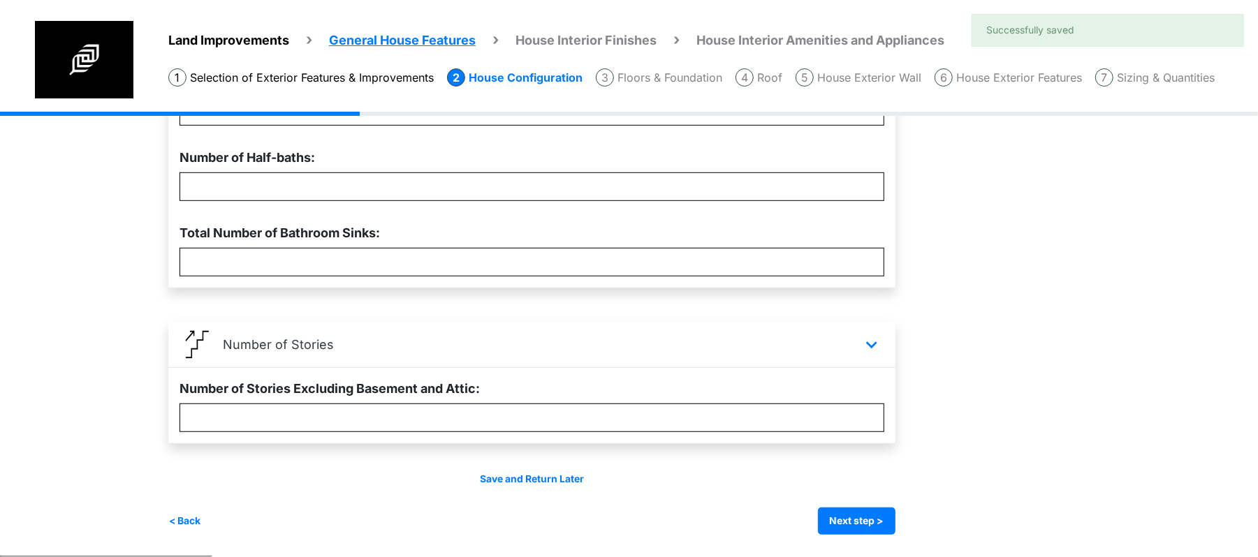
click at [861, 548] on div "Irrigation Flag pole" at bounding box center [671, 78] width 1007 height 956
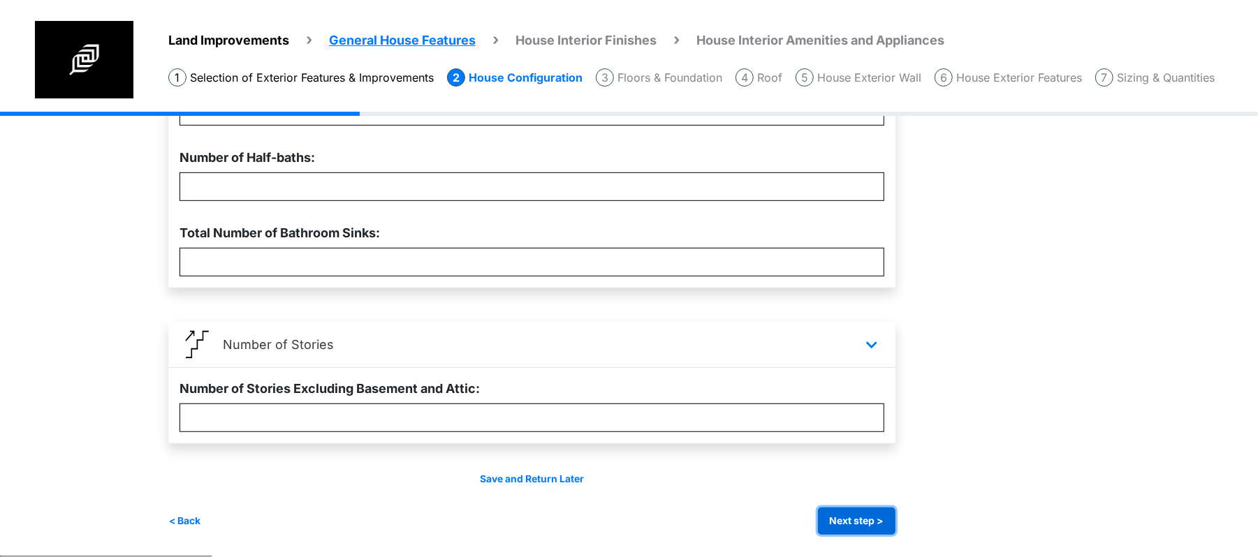
click at [868, 521] on button "Next step >" at bounding box center [857, 521] width 78 height 27
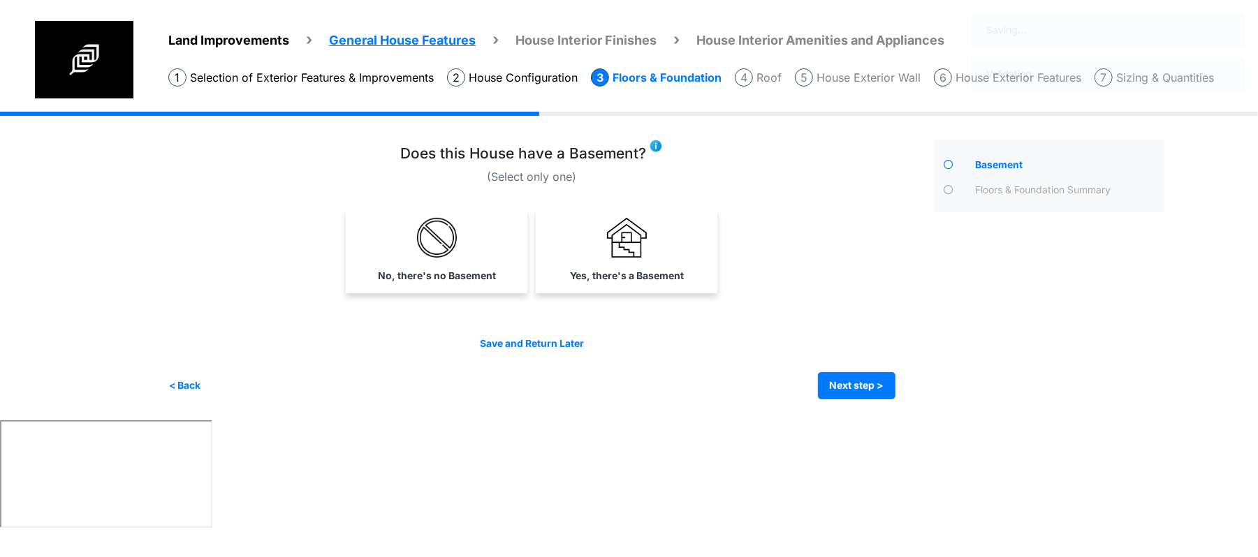
scroll to position [0, 0]
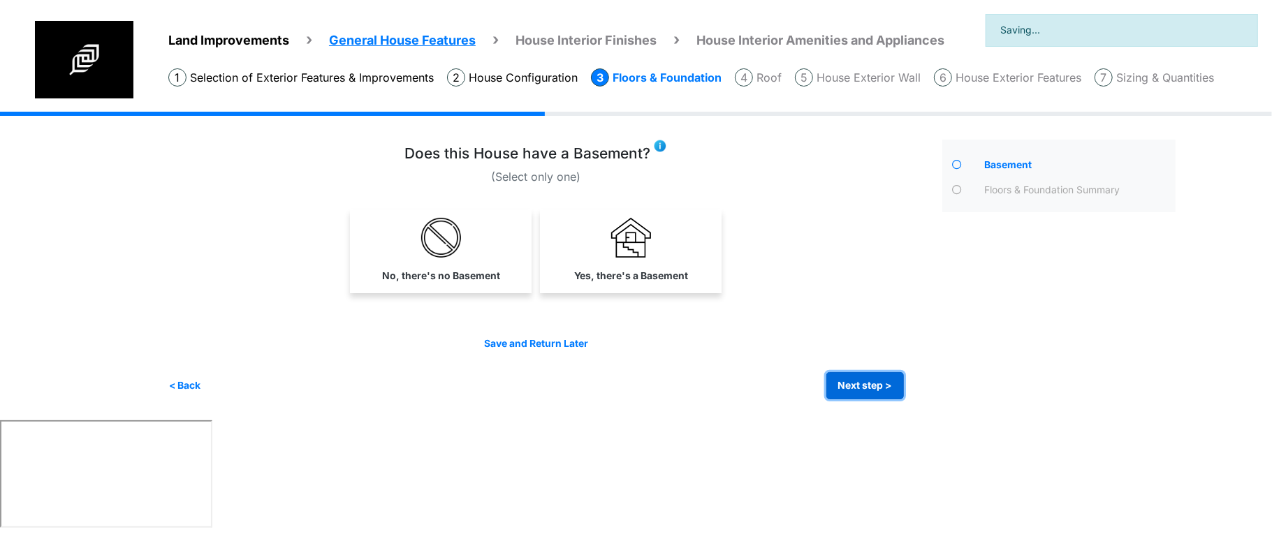
click at [852, 386] on button "Next step >" at bounding box center [865, 385] width 78 height 27
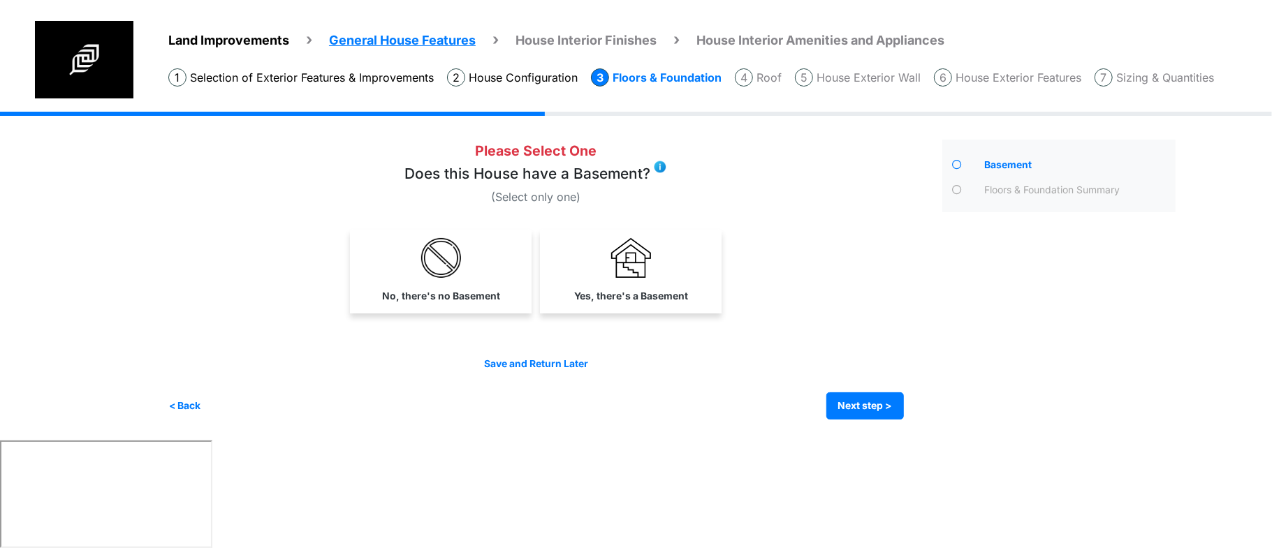
click at [727, 392] on div "Save and Return Later < Back Next step > Save and submit" at bounding box center [536, 388] width 736 height 63
click at [791, 161] on div "Please Select One Does this House have a Basement? (Select only one)" at bounding box center [536, 173] width 736 height 66
click at [742, 184] on div "Does this House have a Basement?" at bounding box center [536, 177] width 736 height 23
click at [578, 300] on label "Yes, there's a Basement" at bounding box center [631, 296] width 114 height 15
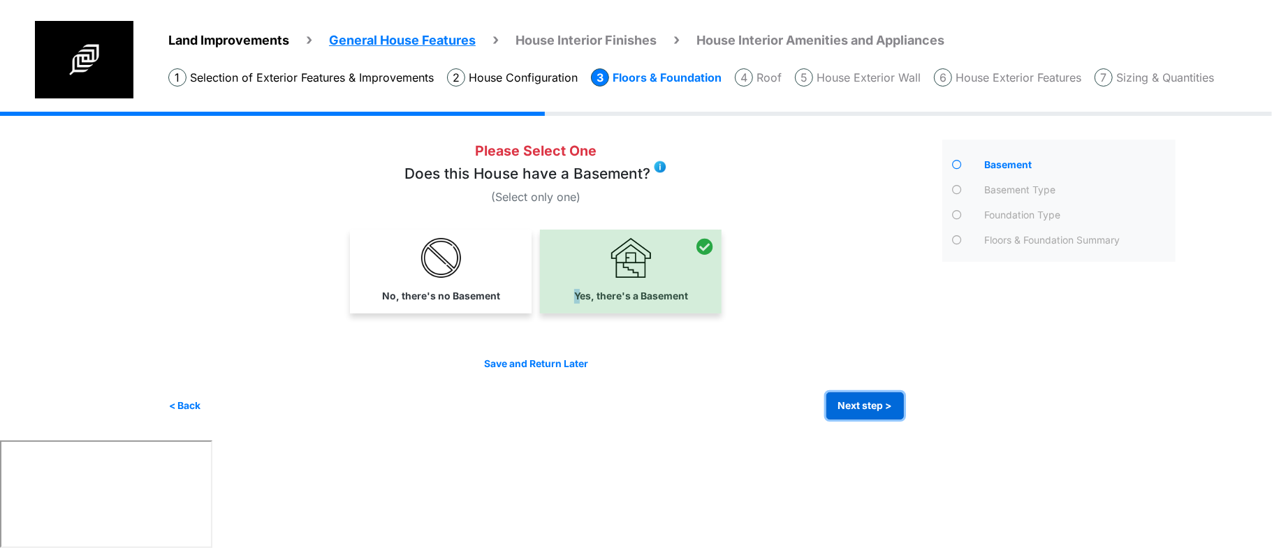
click at [826, 404] on button "Next step >" at bounding box center [865, 406] width 78 height 27
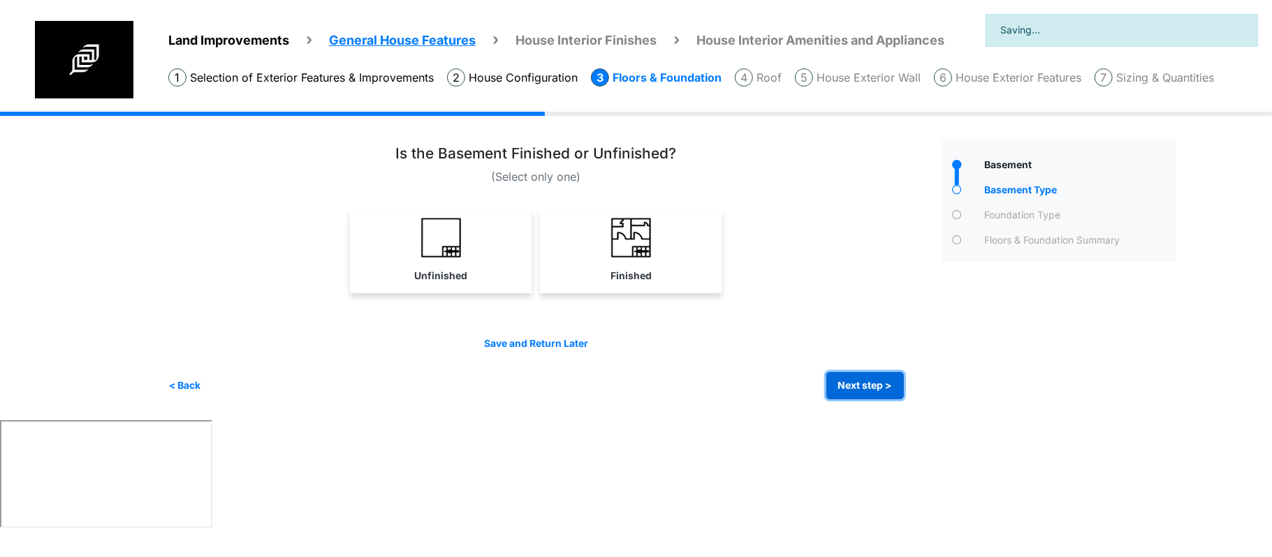
click at [833, 380] on button "Next step >" at bounding box center [865, 385] width 78 height 27
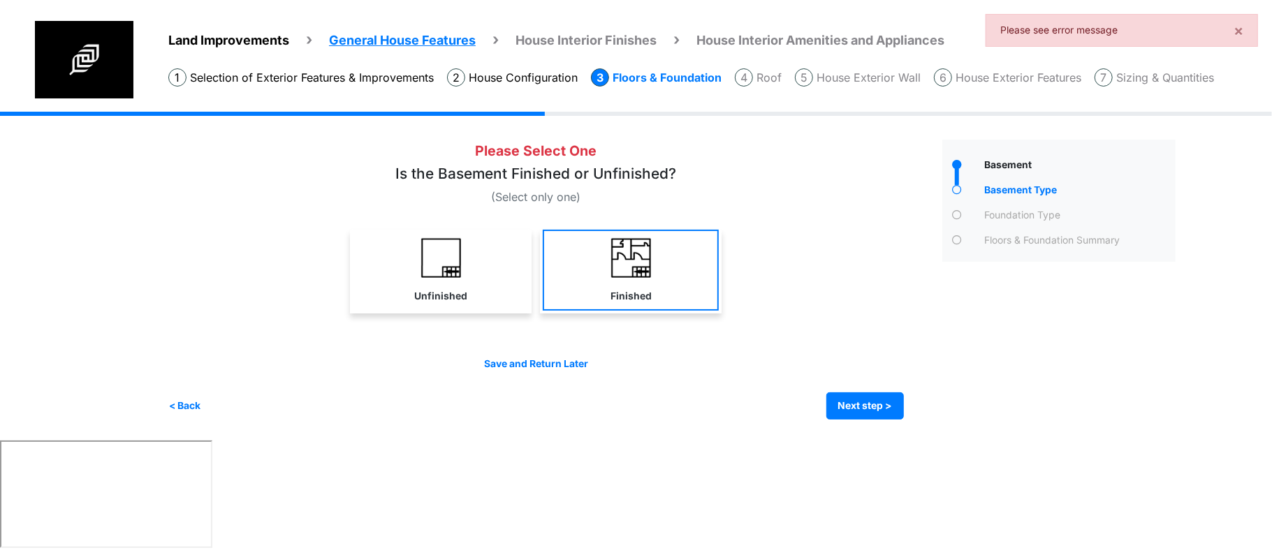
click at [601, 305] on link "Finished" at bounding box center [631, 270] width 176 height 81
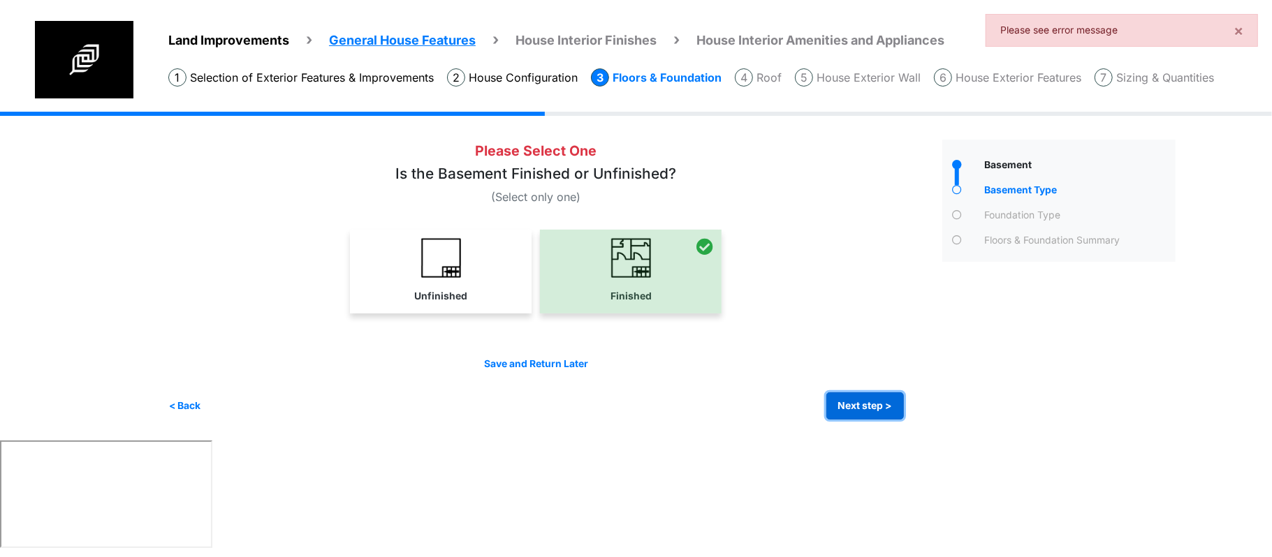
click at [847, 403] on button "Next step >" at bounding box center [865, 406] width 78 height 27
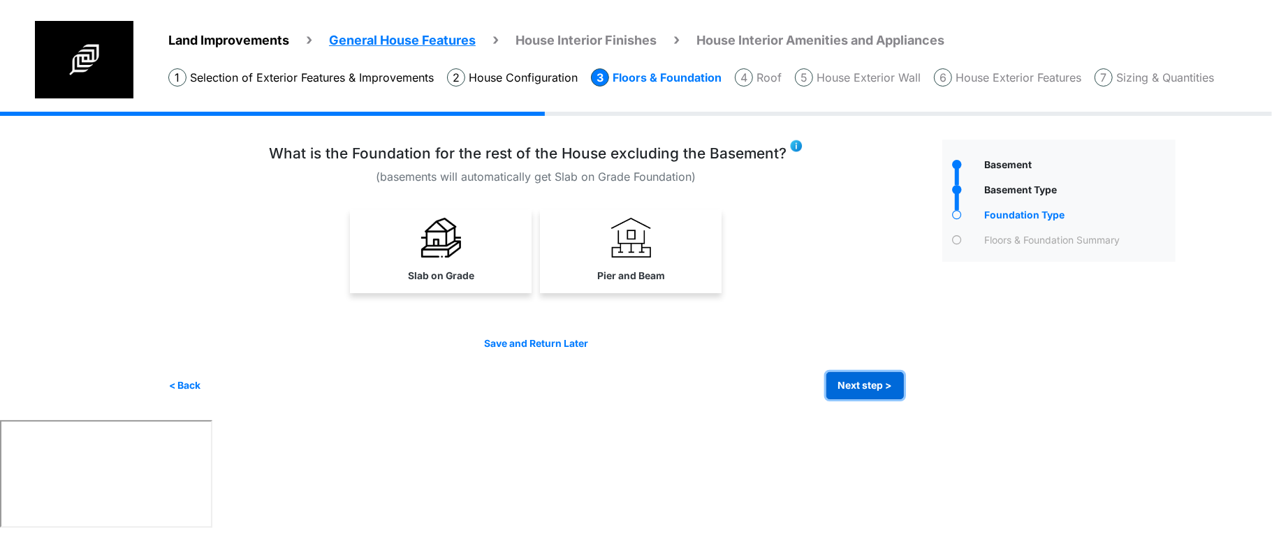
click at [853, 387] on button "Next step >" at bounding box center [865, 385] width 78 height 27
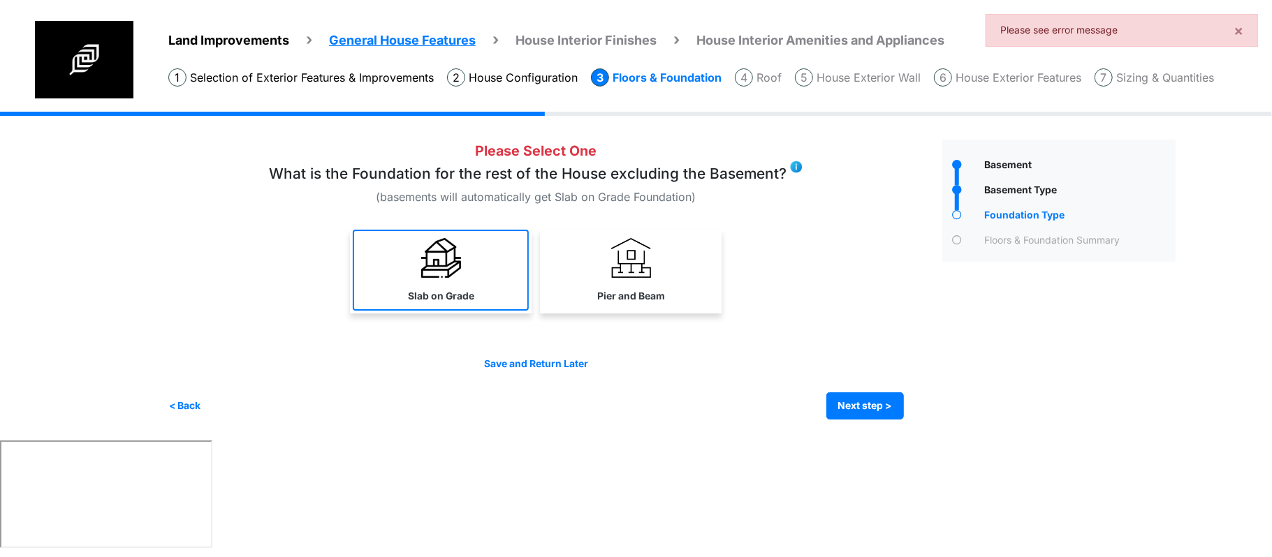
click at [482, 297] on link "Slab on Grade" at bounding box center [441, 270] width 176 height 81
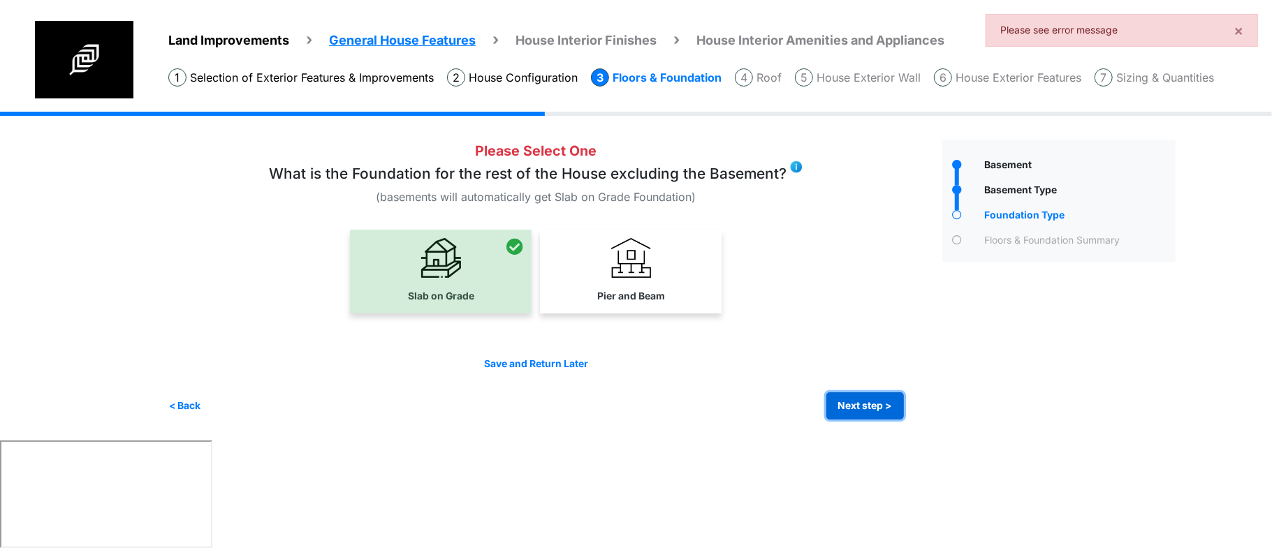
click at [867, 397] on button "Next step >" at bounding box center [865, 406] width 78 height 27
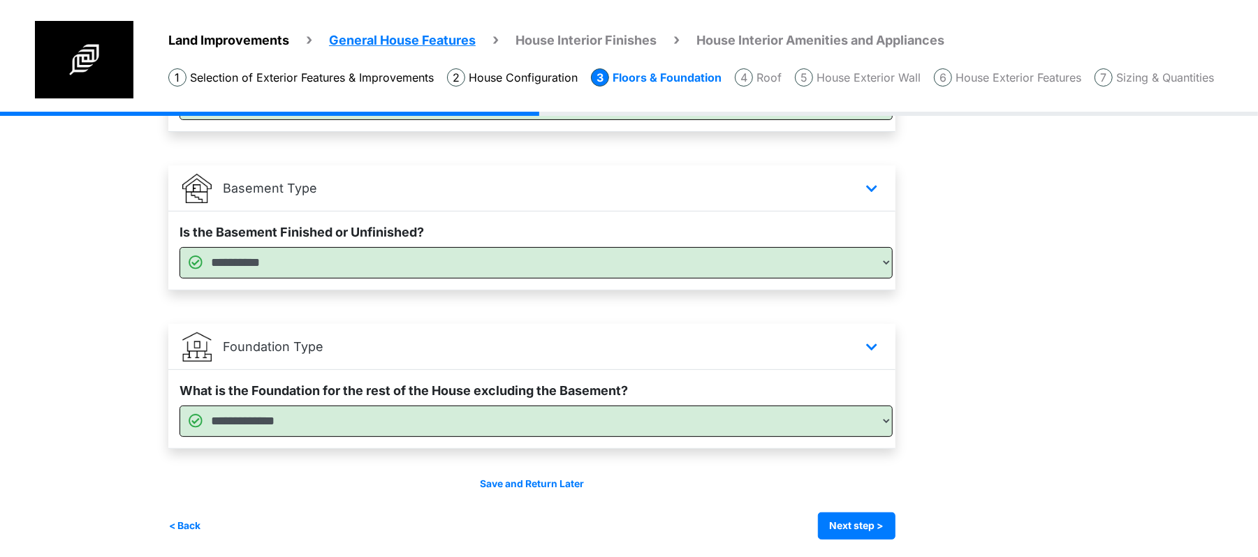
scroll to position [212, 0]
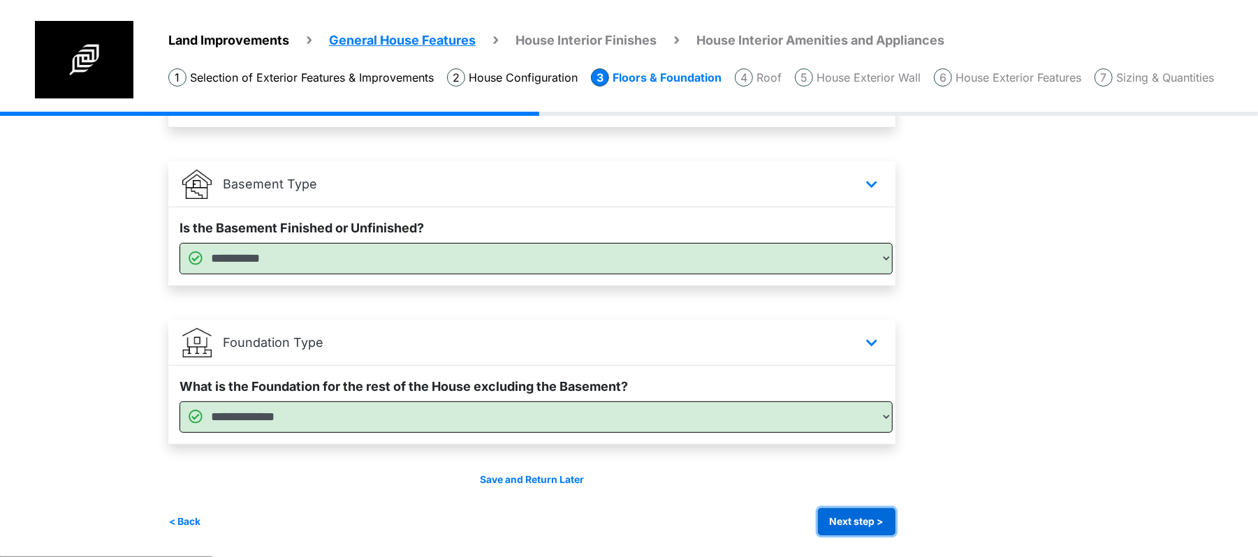
click at [884, 518] on button "Next step >" at bounding box center [857, 522] width 78 height 27
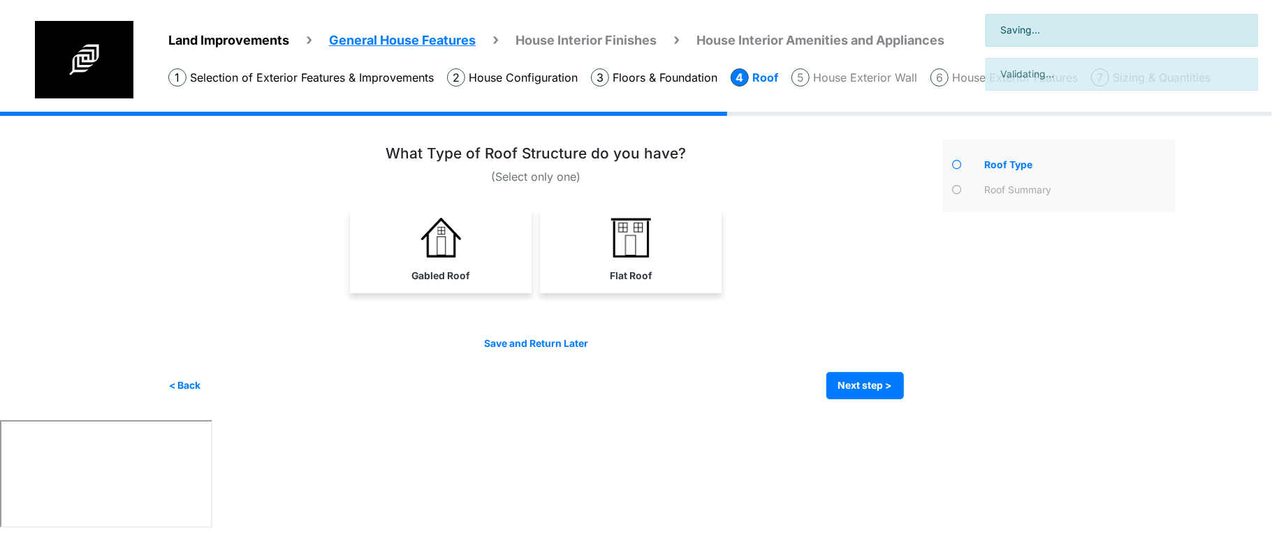
click at [907, 446] on html "Land Improvements General House Features House Interior Finishes House Interior…" at bounding box center [636, 266] width 1272 height 532
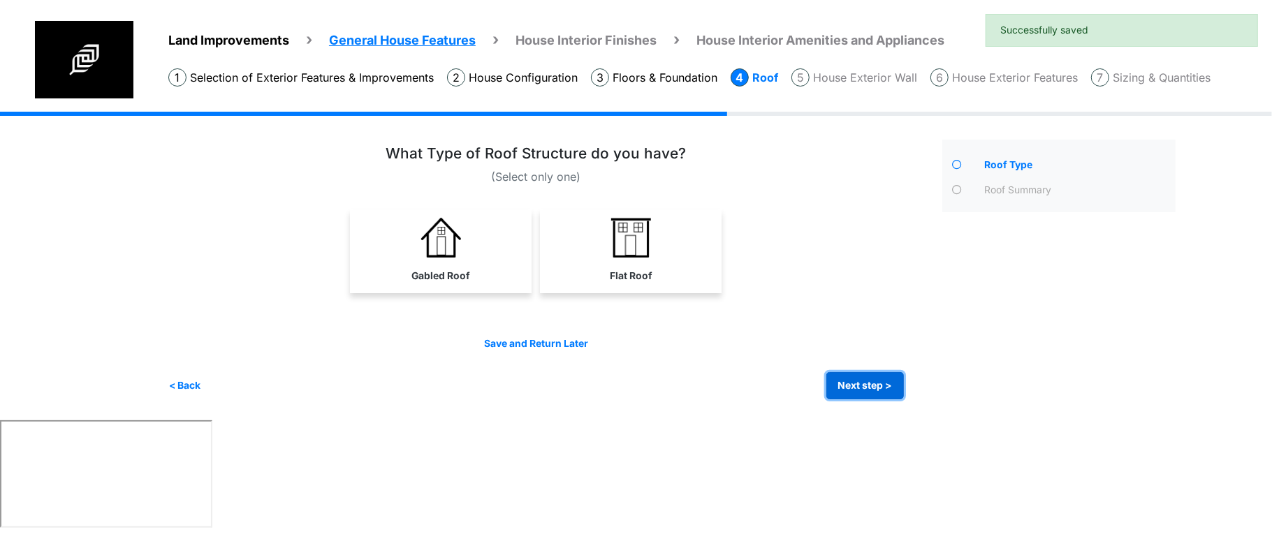
click at [878, 386] on button "Next step >" at bounding box center [865, 385] width 78 height 27
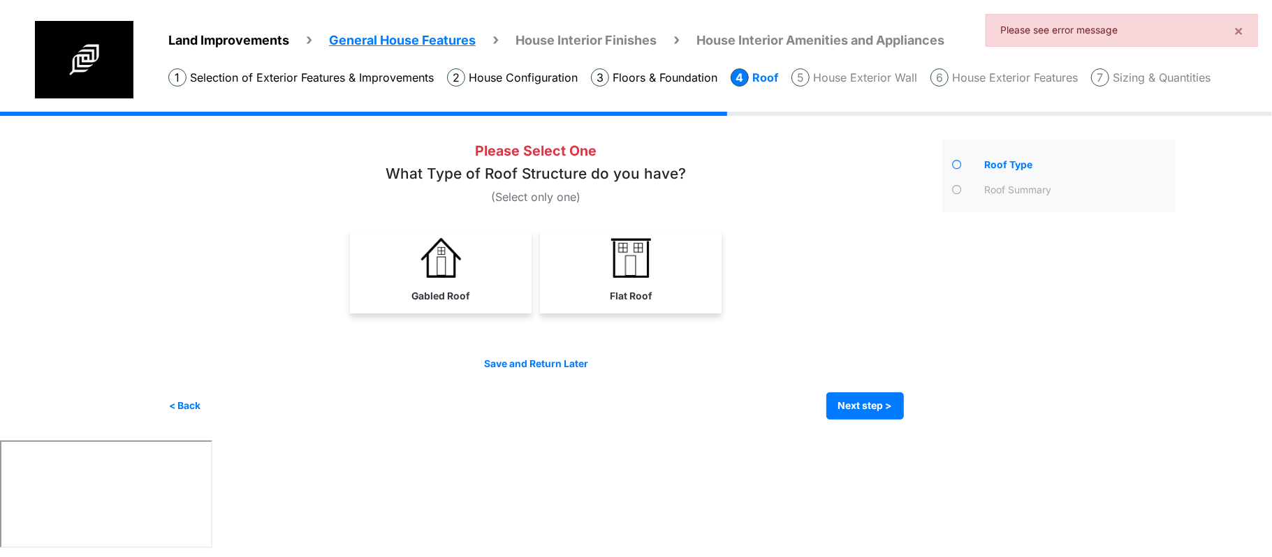
click at [464, 311] on div "Gabled Roof" at bounding box center [441, 272] width 182 height 84
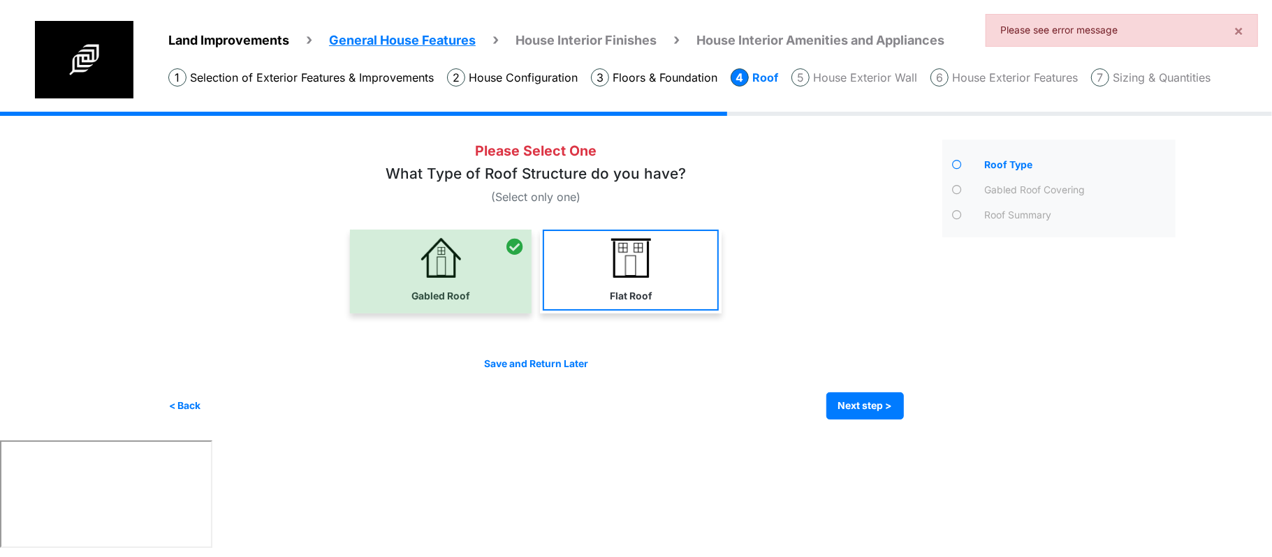
click at [668, 283] on link "Flat Roof" at bounding box center [631, 270] width 176 height 81
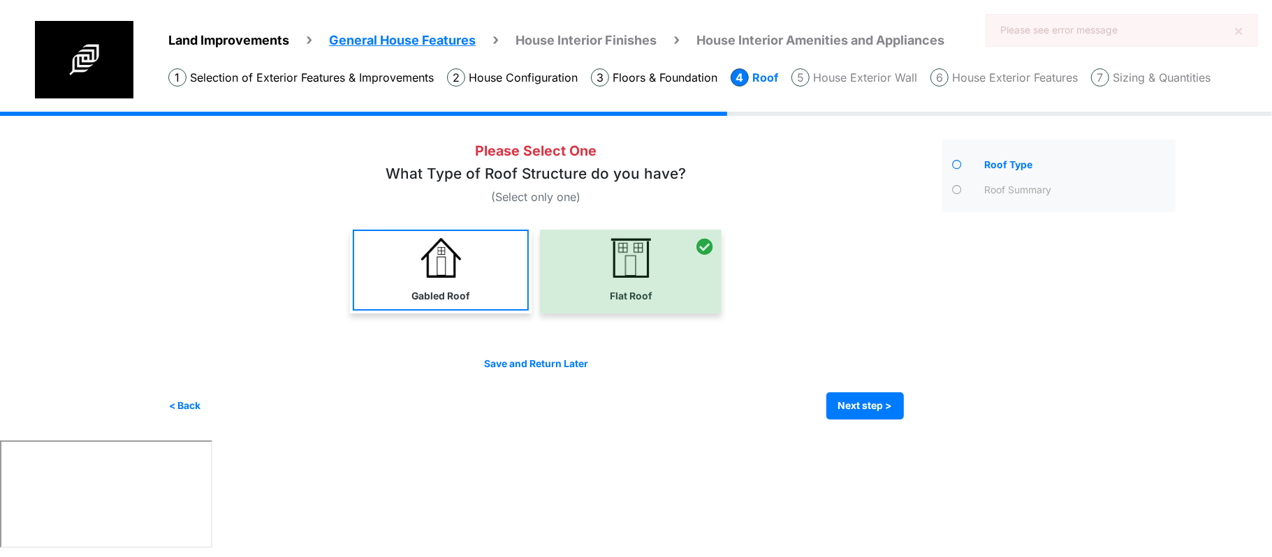
click at [464, 296] on label "Gabled Roof" at bounding box center [440, 296] width 59 height 15
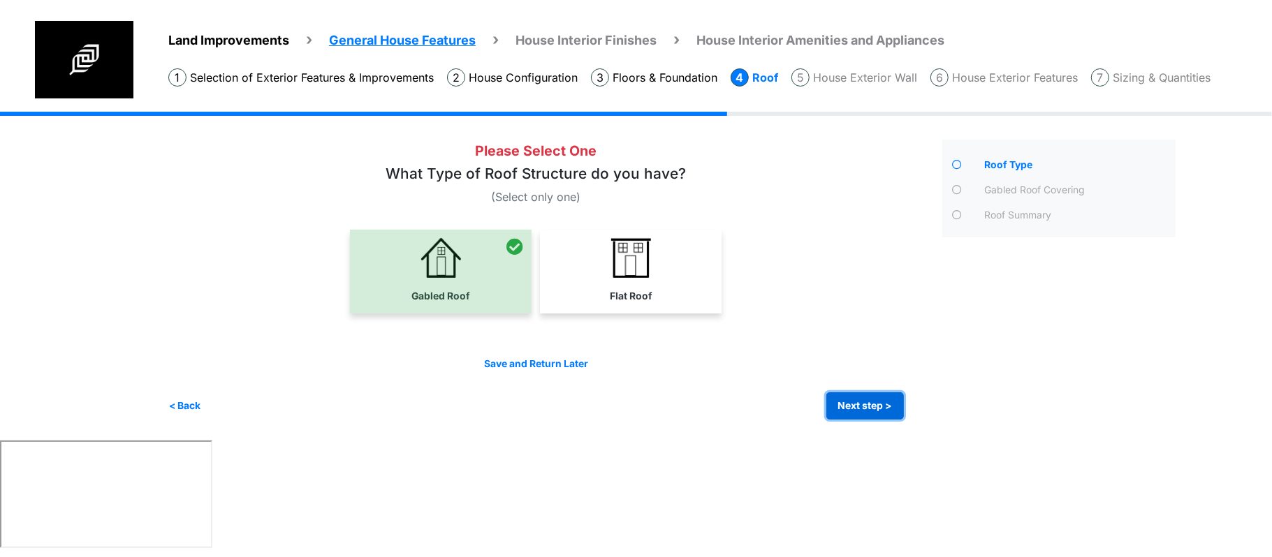
click at [876, 414] on button "Next step >" at bounding box center [865, 406] width 78 height 27
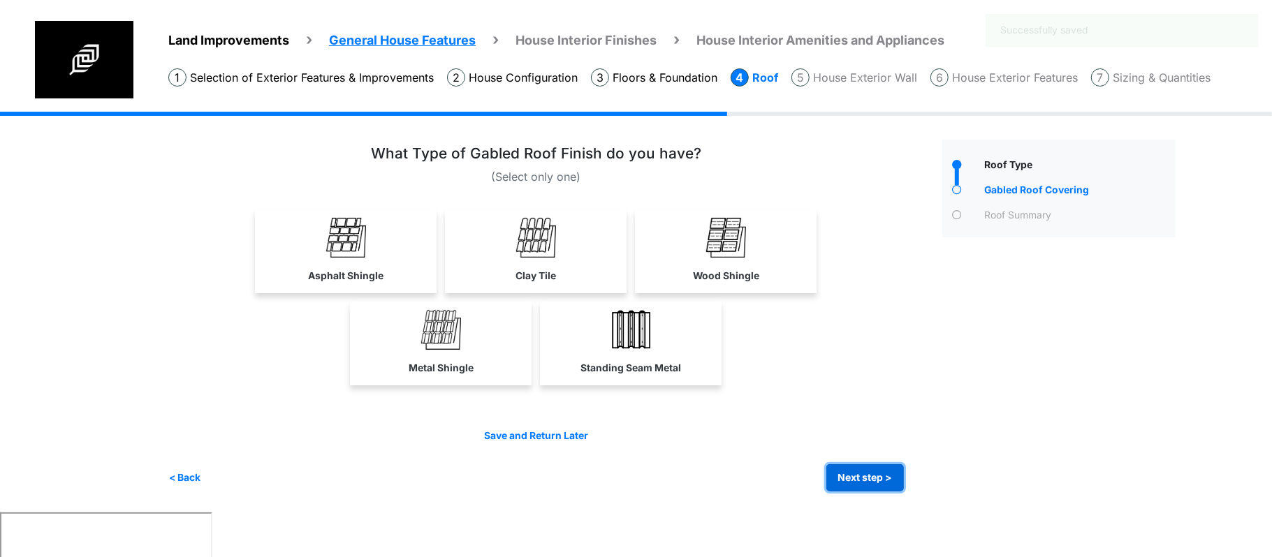
click at [870, 472] on button "Next step >" at bounding box center [865, 478] width 78 height 27
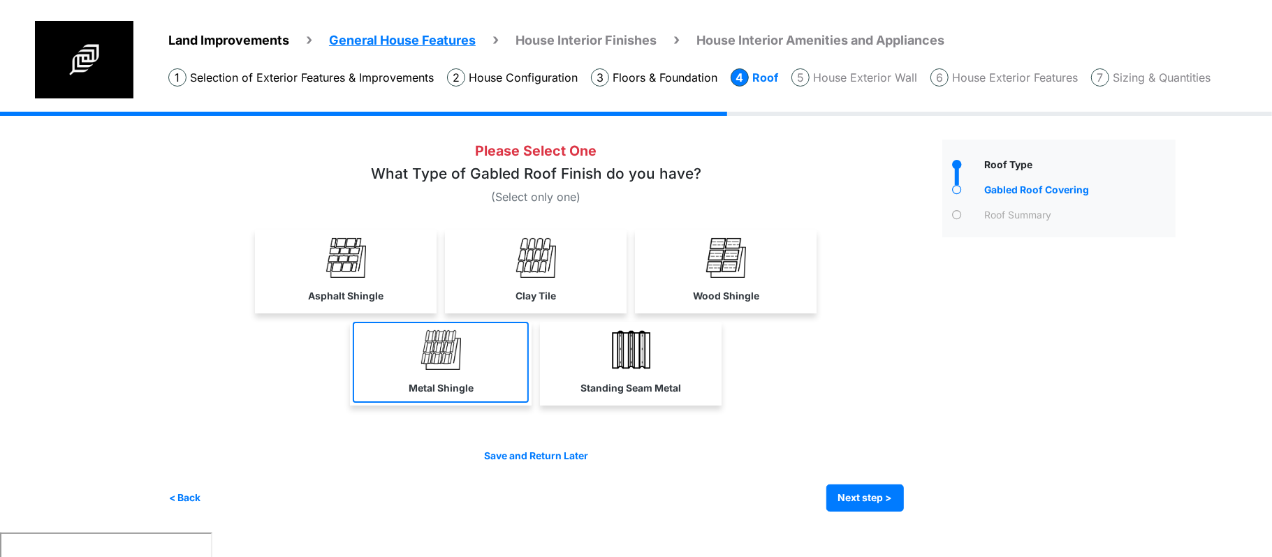
click at [493, 358] on link "Metal Shingle" at bounding box center [441, 362] width 176 height 81
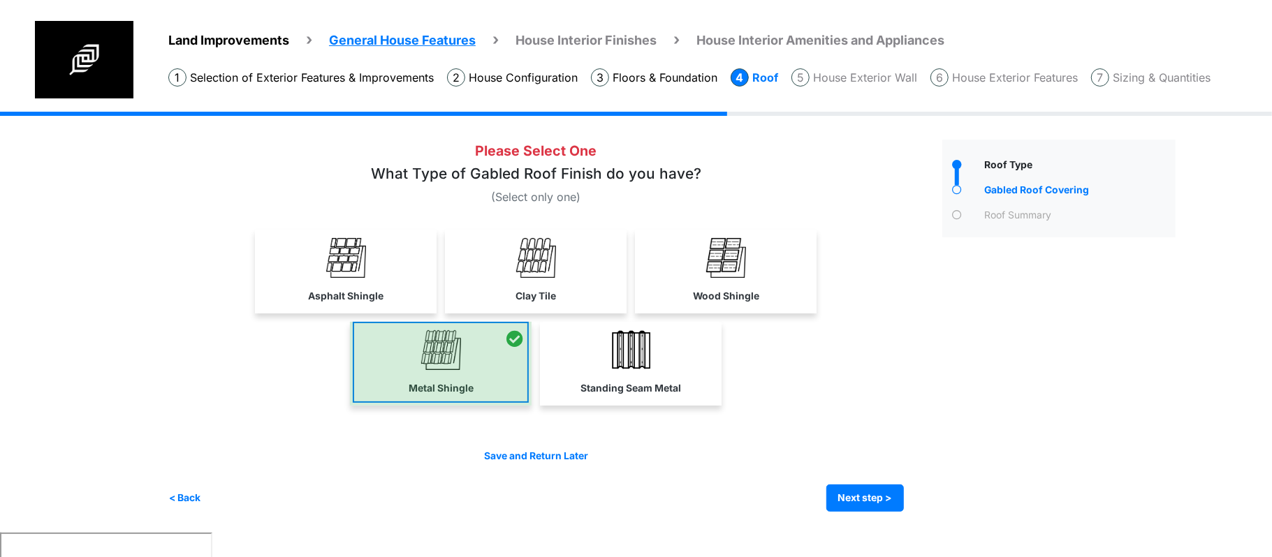
select select "*"
click at [872, 496] on button "Next step >" at bounding box center [865, 498] width 78 height 27
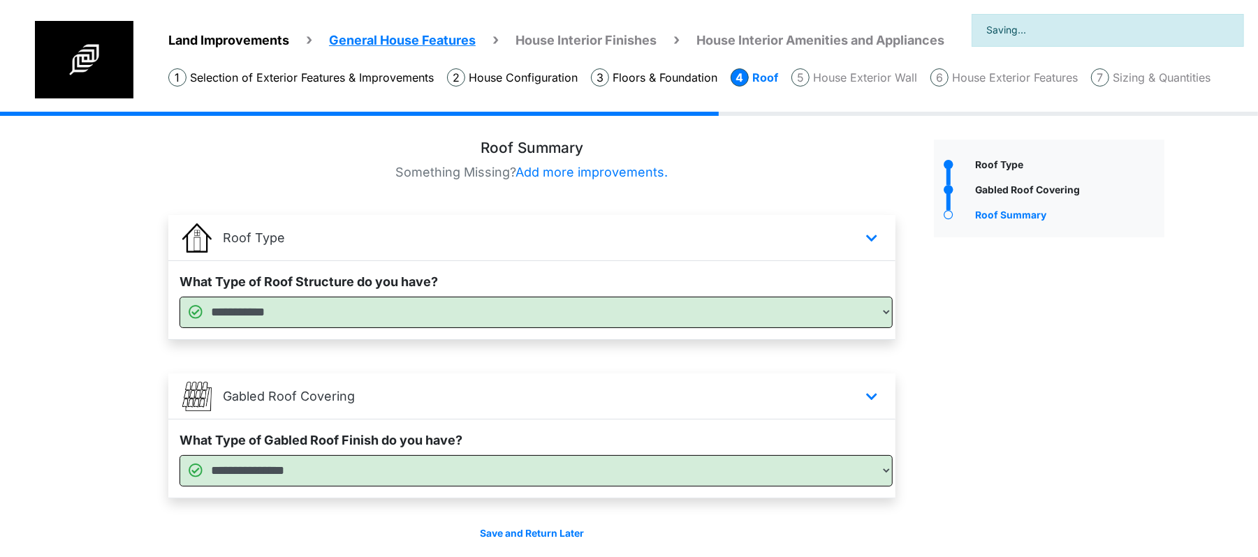
scroll to position [54, 0]
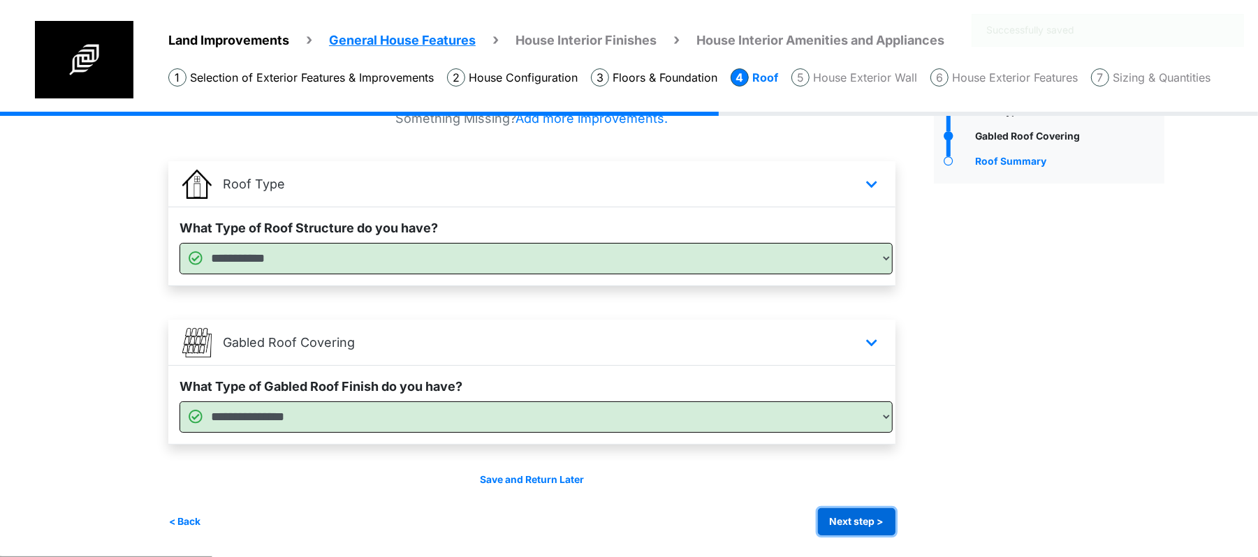
click at [869, 534] on button "Next step >" at bounding box center [857, 522] width 78 height 27
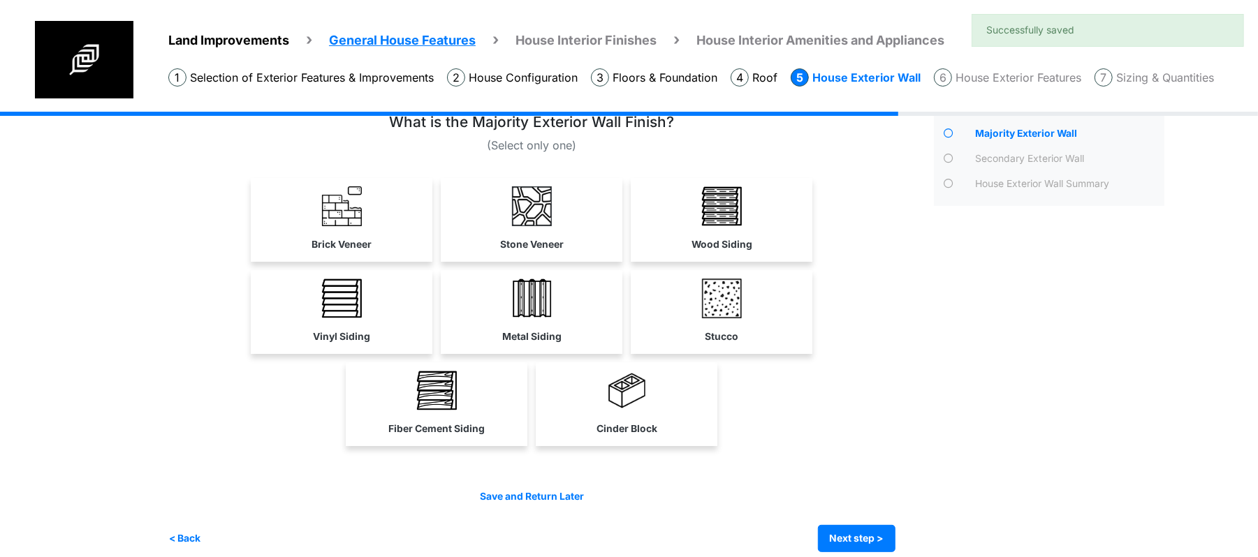
scroll to position [48, 0]
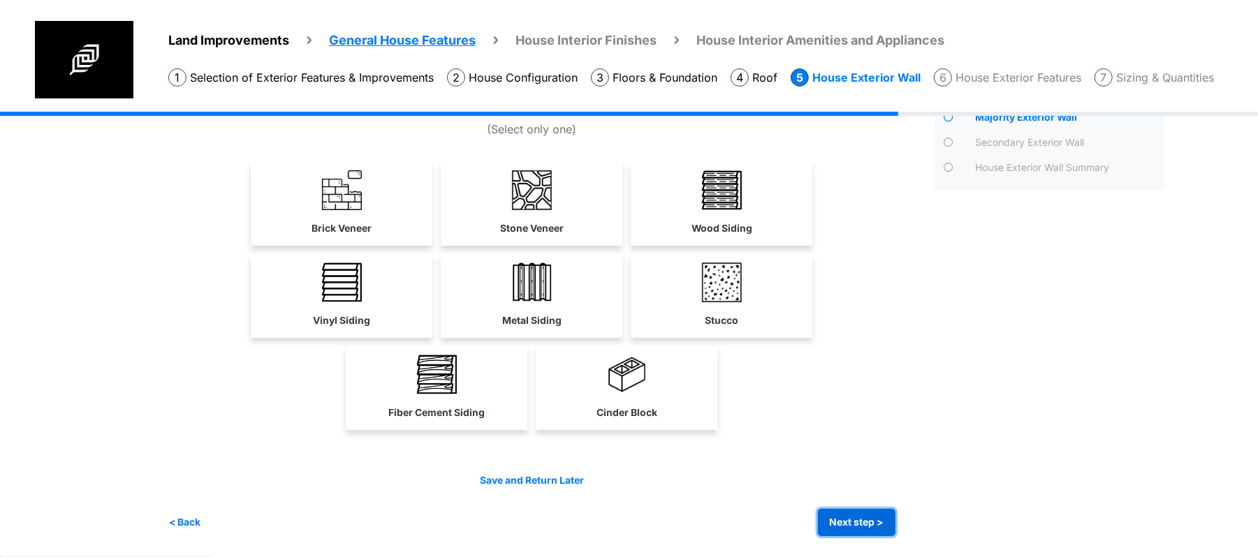
click at [863, 527] on button "Next step >" at bounding box center [857, 522] width 78 height 27
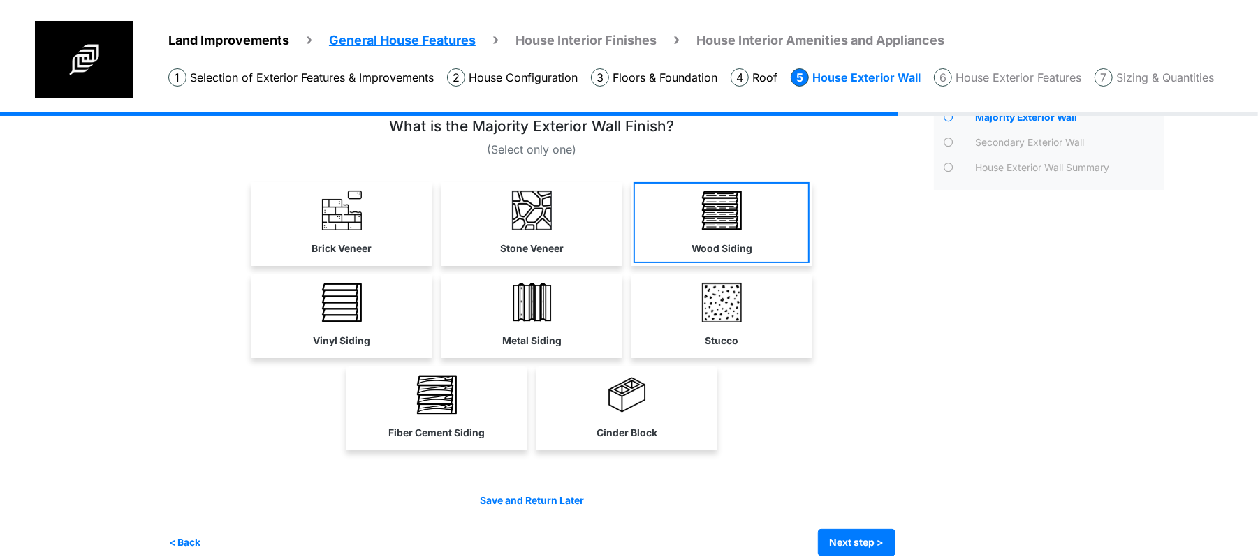
click at [699, 219] on link "Wood Siding" at bounding box center [722, 222] width 176 height 81
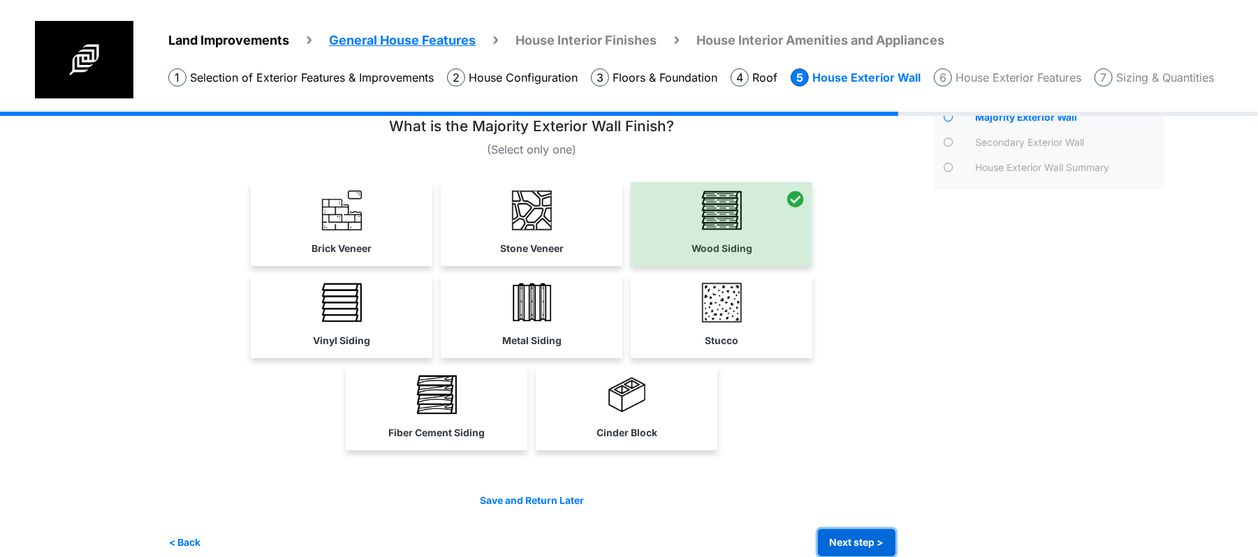
click at [838, 543] on button "Next step >" at bounding box center [857, 543] width 78 height 27
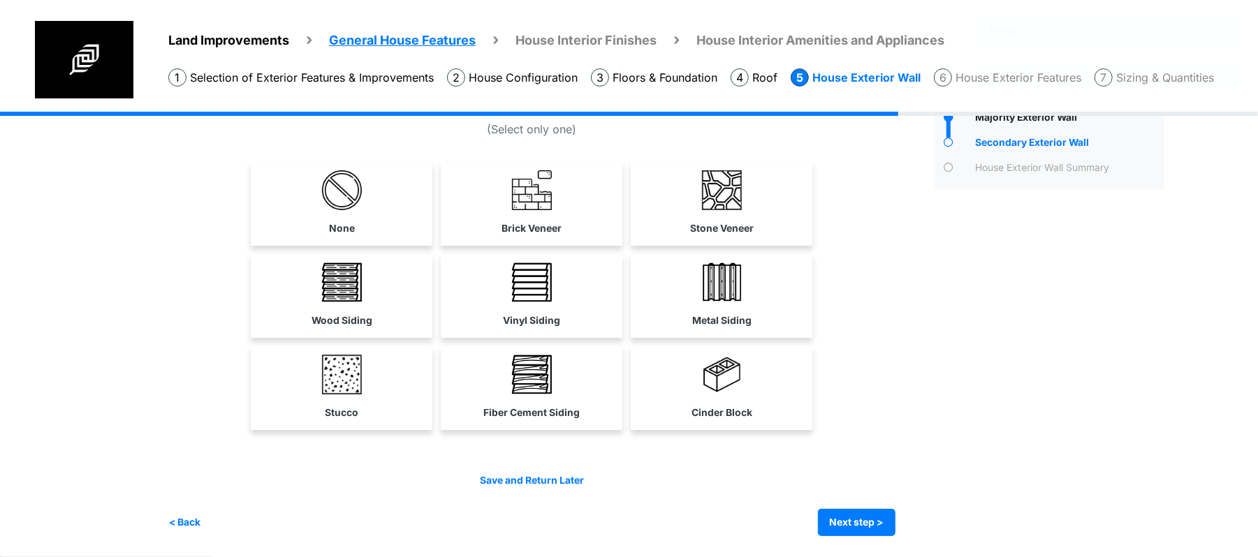
scroll to position [0, 0]
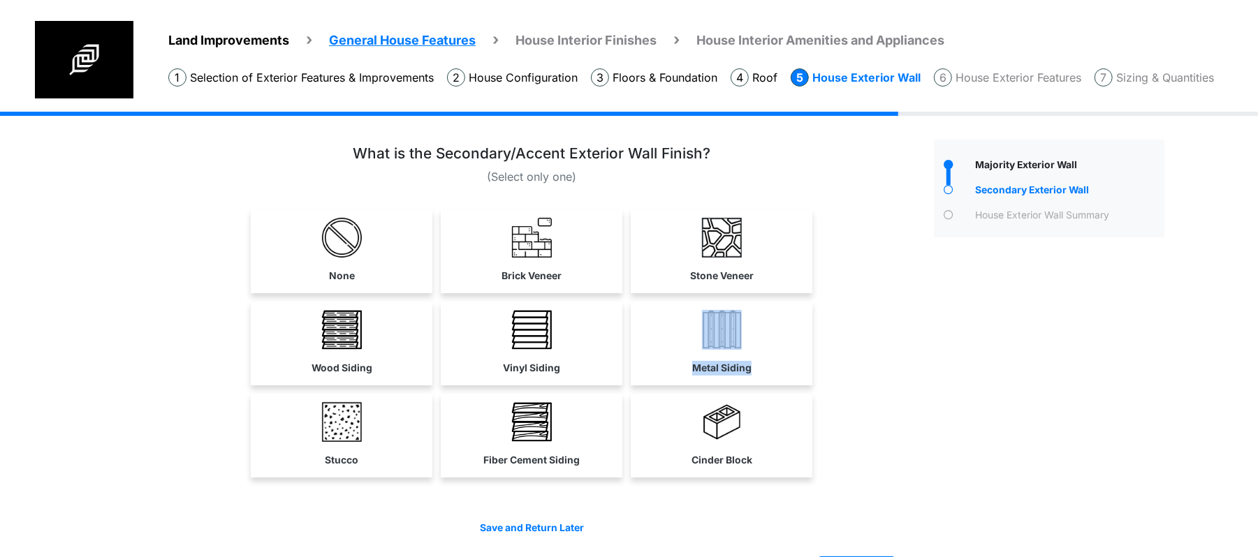
click at [918, 302] on div "(Select only one) None" at bounding box center [545, 364] width 755 height 439
click at [914, 286] on div "(Select only one) None" at bounding box center [545, 364] width 755 height 439
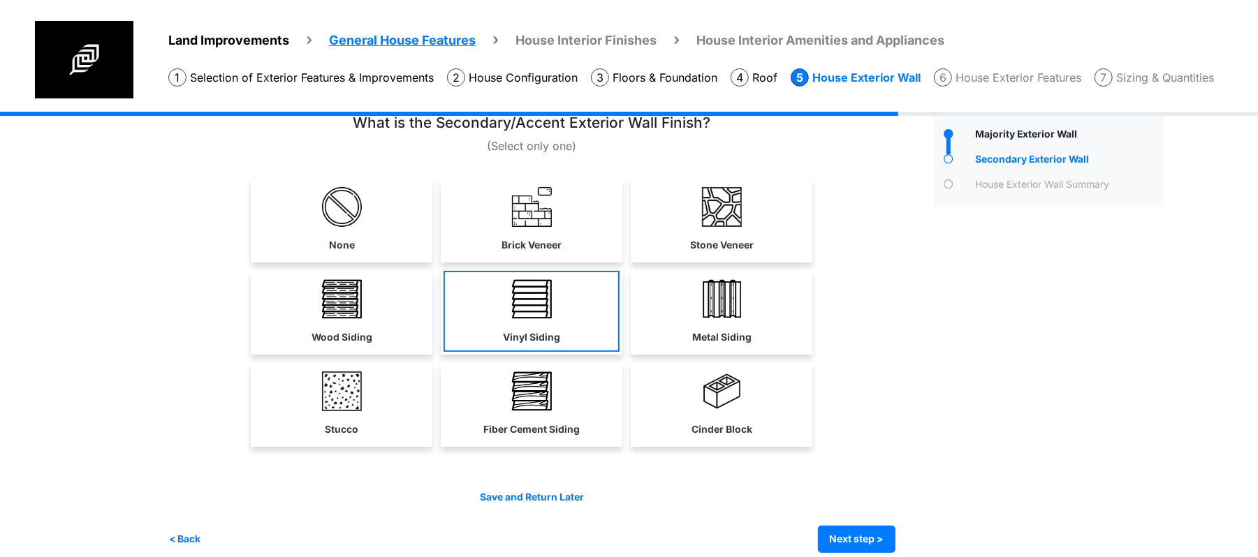
scroll to position [48, 0]
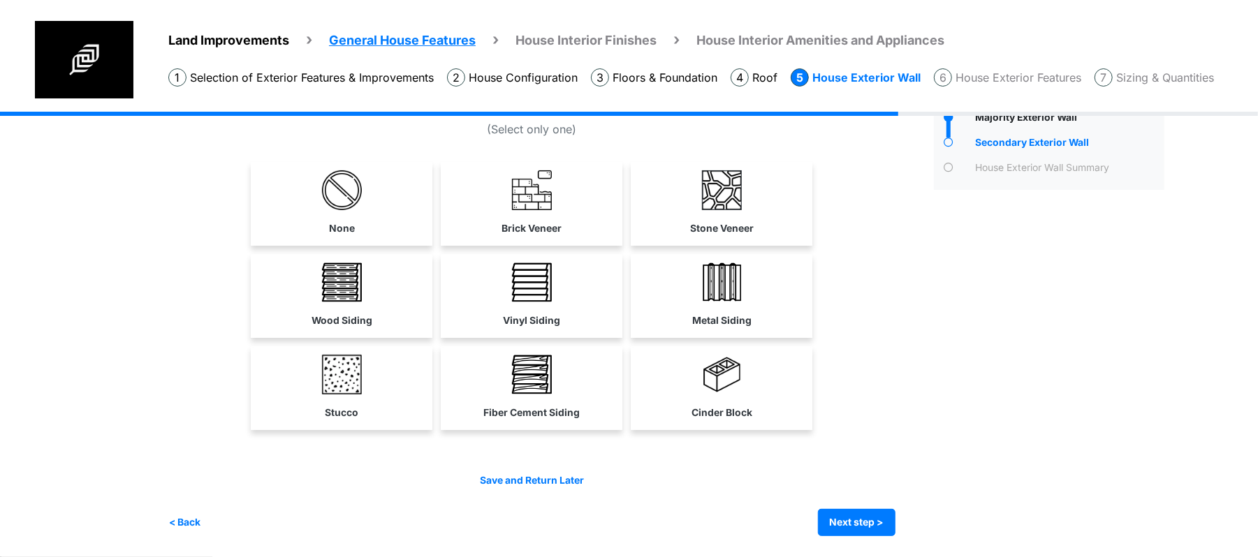
click at [699, 387] on link "Cinder Block" at bounding box center [722, 386] width 176 height 81
select select "**"
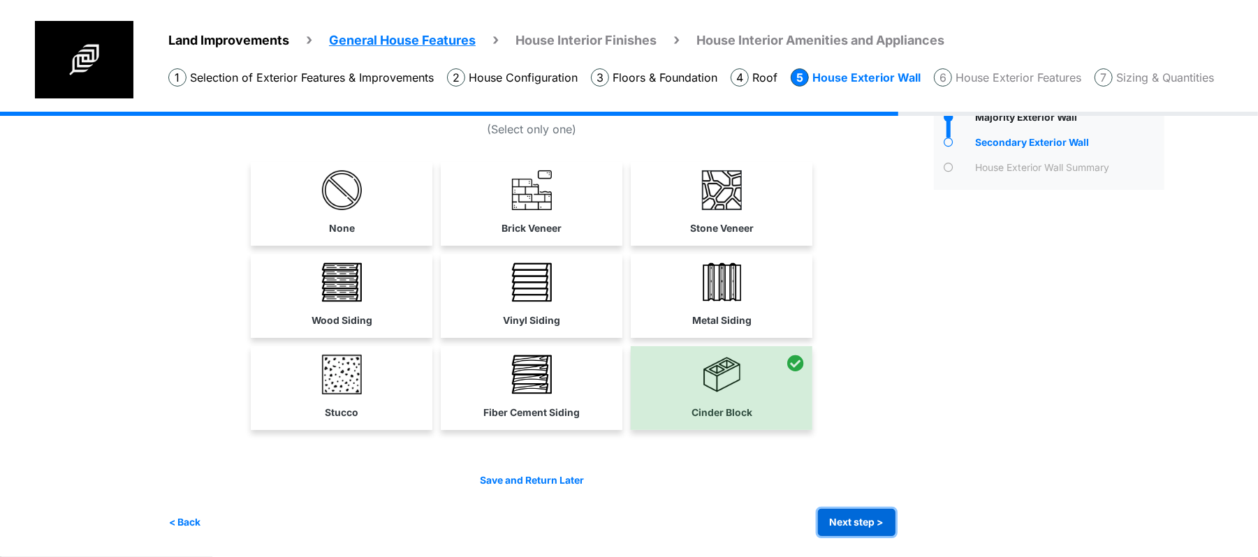
click at [845, 527] on button "Next step >" at bounding box center [857, 522] width 78 height 27
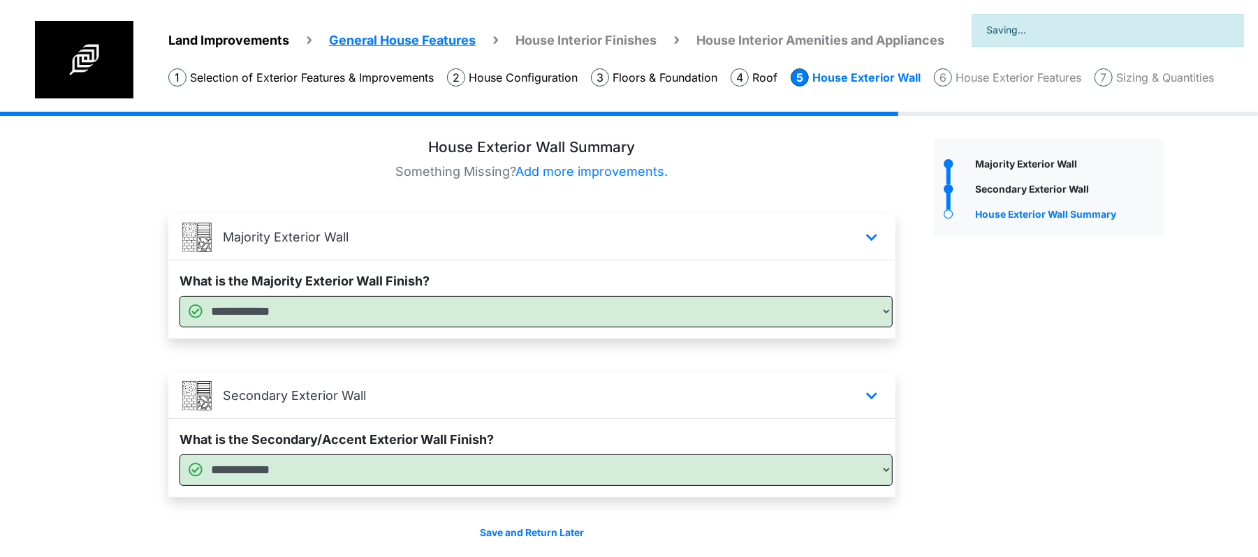
scroll to position [54, 0]
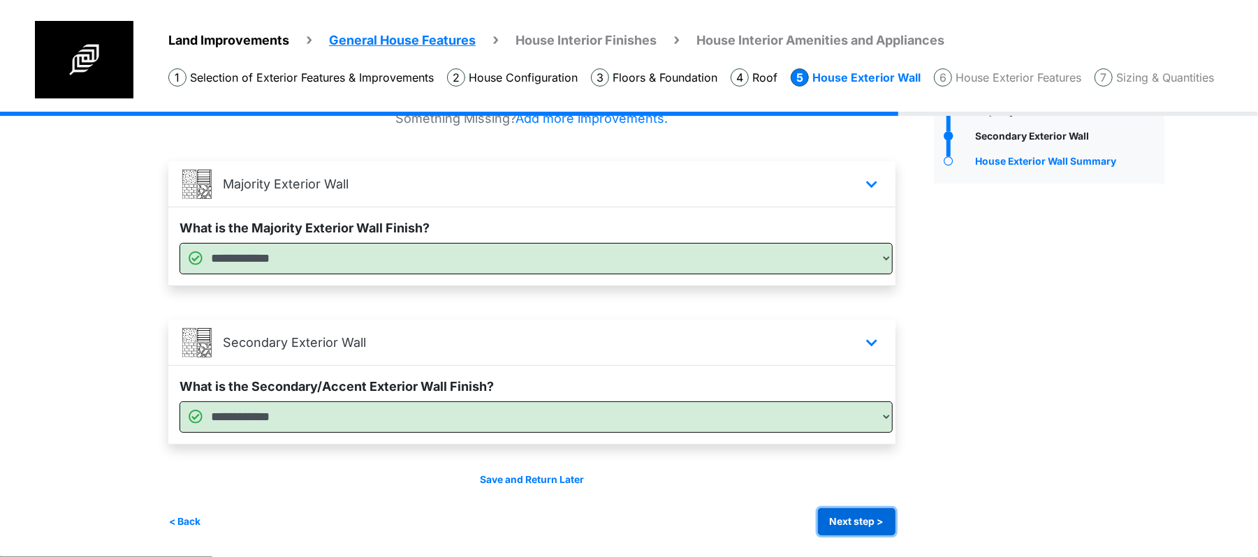
click at [887, 535] on button "Next step >" at bounding box center [857, 522] width 78 height 27
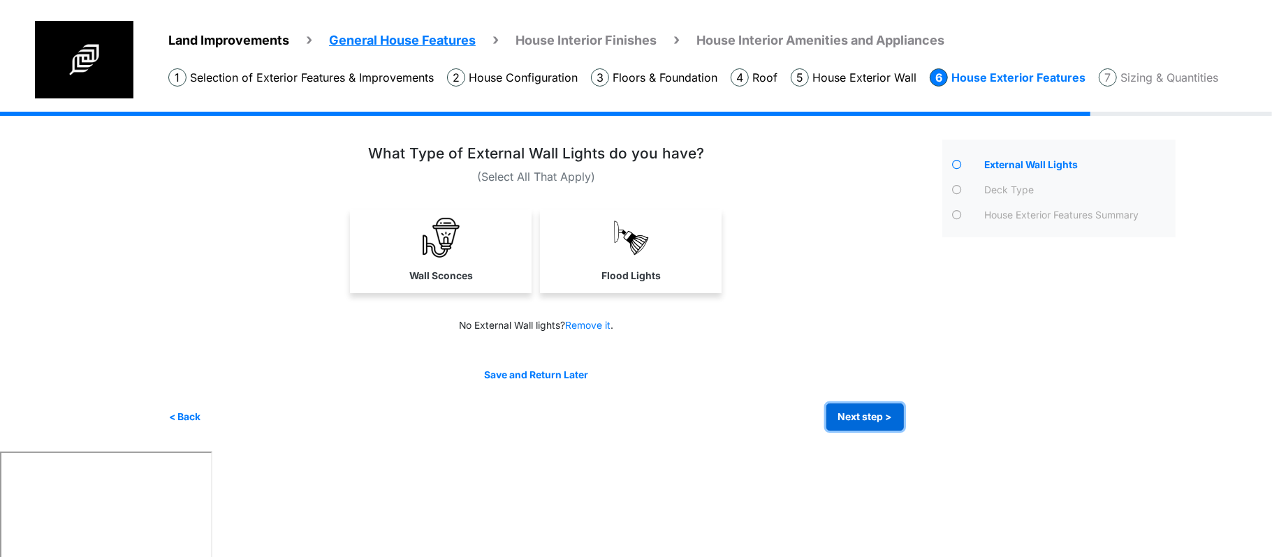
click at [863, 416] on button "Next step >" at bounding box center [865, 417] width 78 height 27
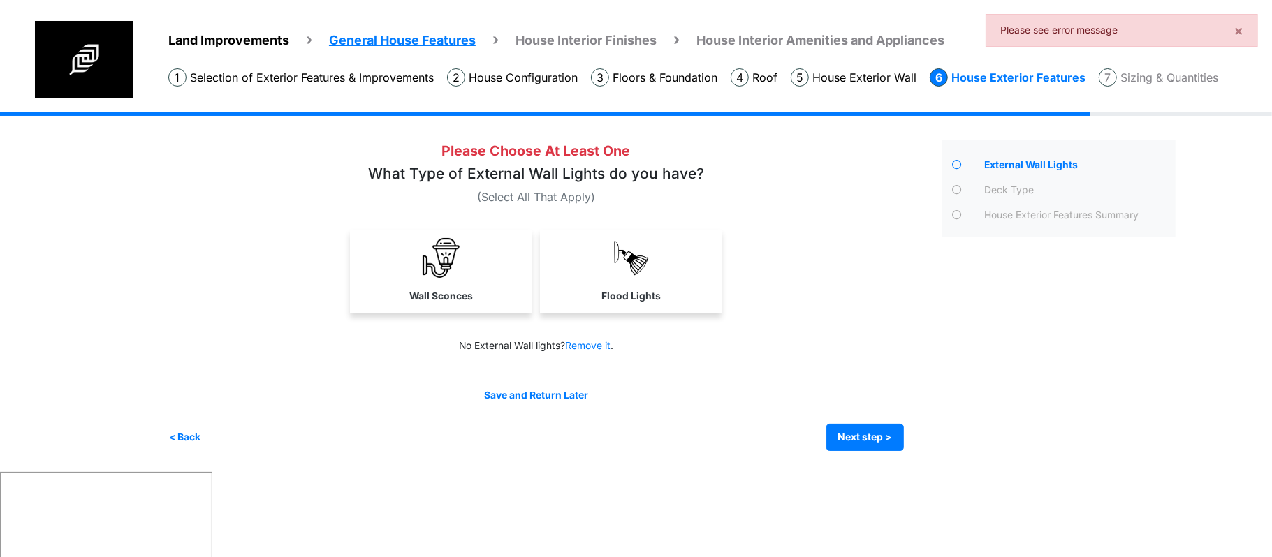
click at [502, 303] on link "Wall Sconces" at bounding box center [441, 270] width 182 height 81
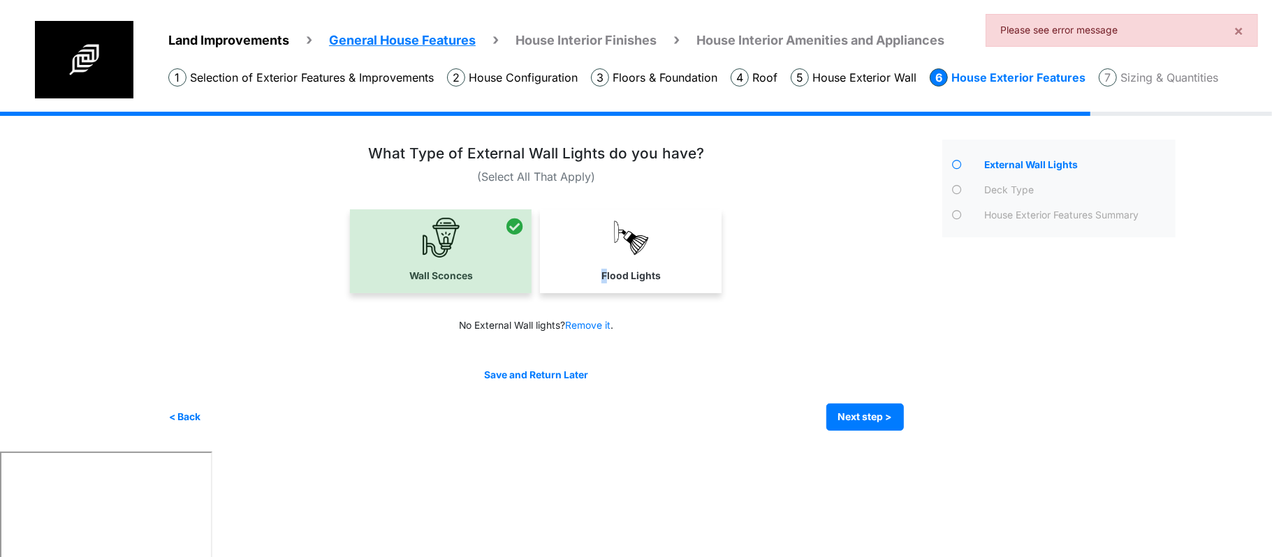
click at [605, 267] on link "Flood Lights" at bounding box center [631, 250] width 182 height 81
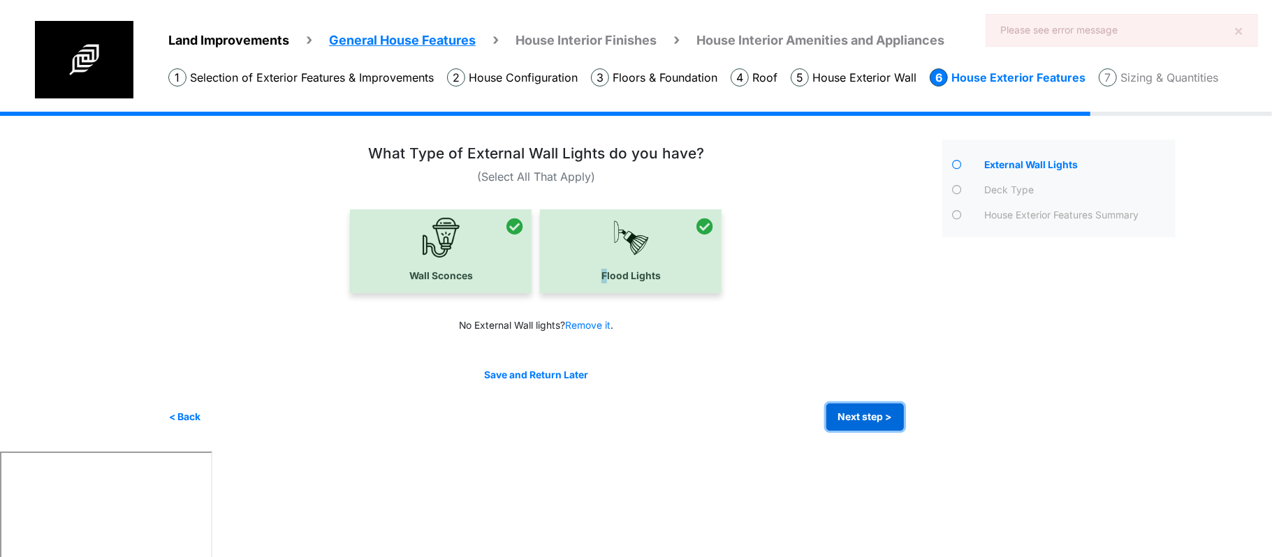
click at [895, 428] on button "Next step >" at bounding box center [865, 417] width 78 height 27
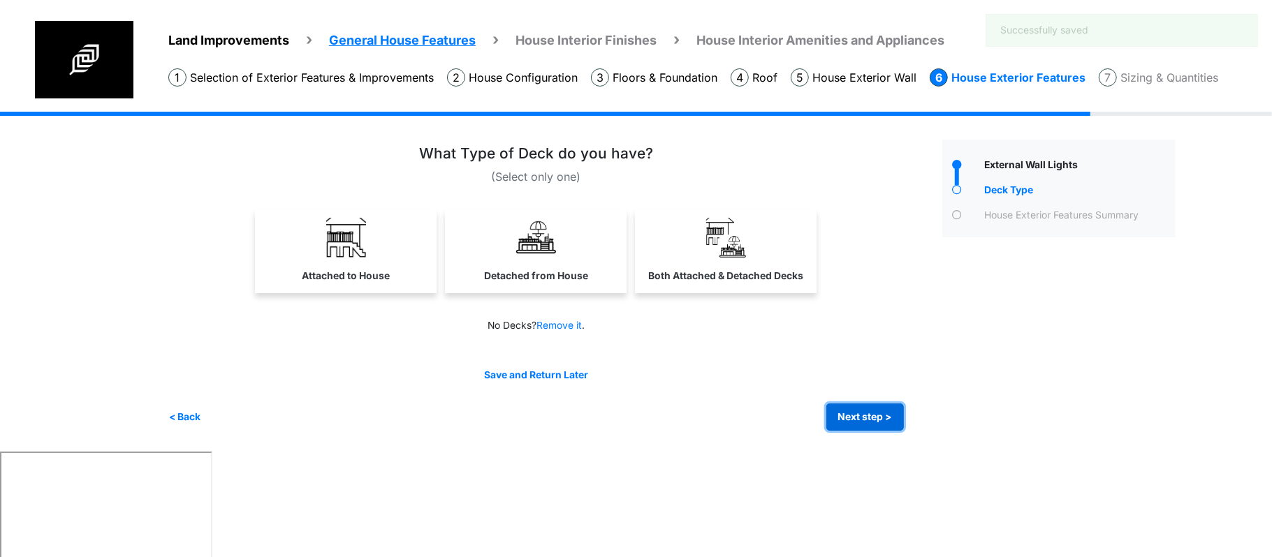
click at [893, 425] on button "Next step >" at bounding box center [865, 417] width 78 height 27
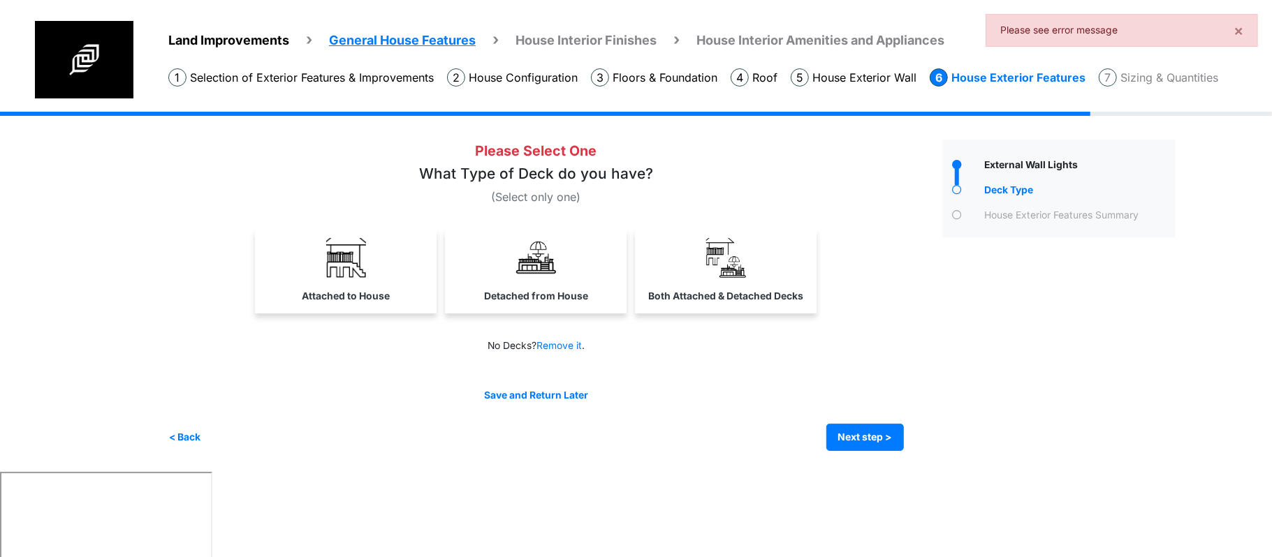
click at [397, 278] on link "Attached to House" at bounding box center [346, 270] width 176 height 81
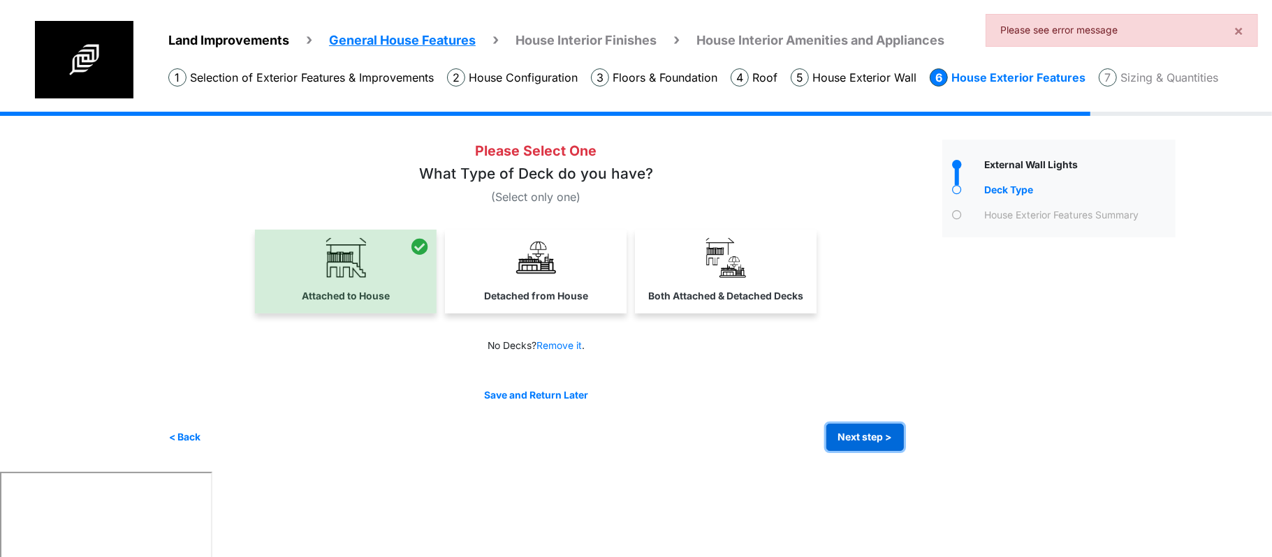
click at [856, 437] on button "Next step >" at bounding box center [865, 437] width 78 height 27
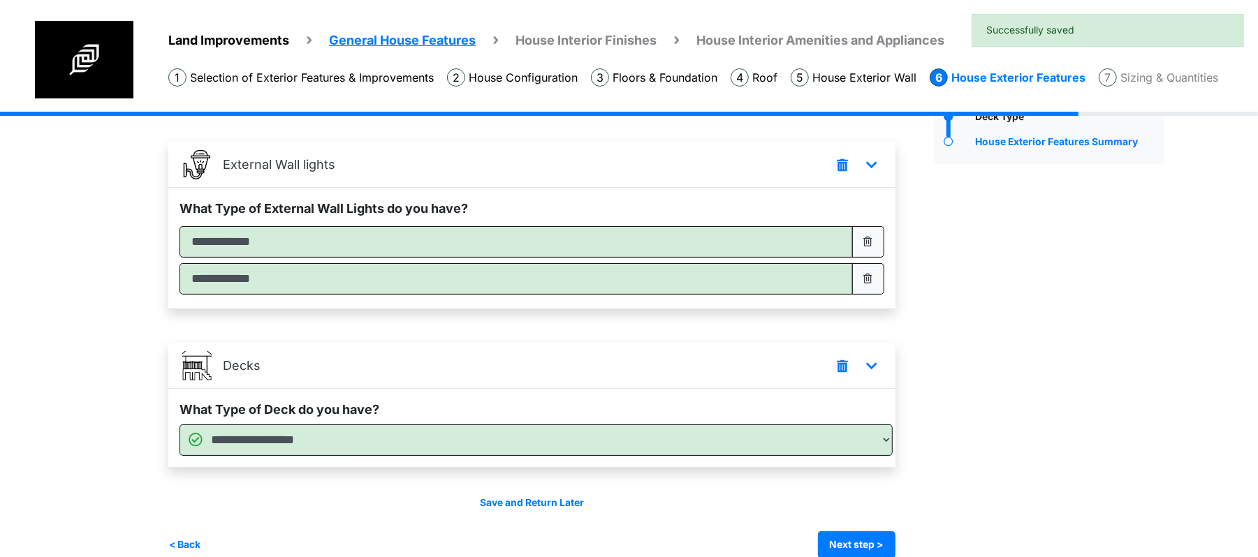
scroll to position [96, 0]
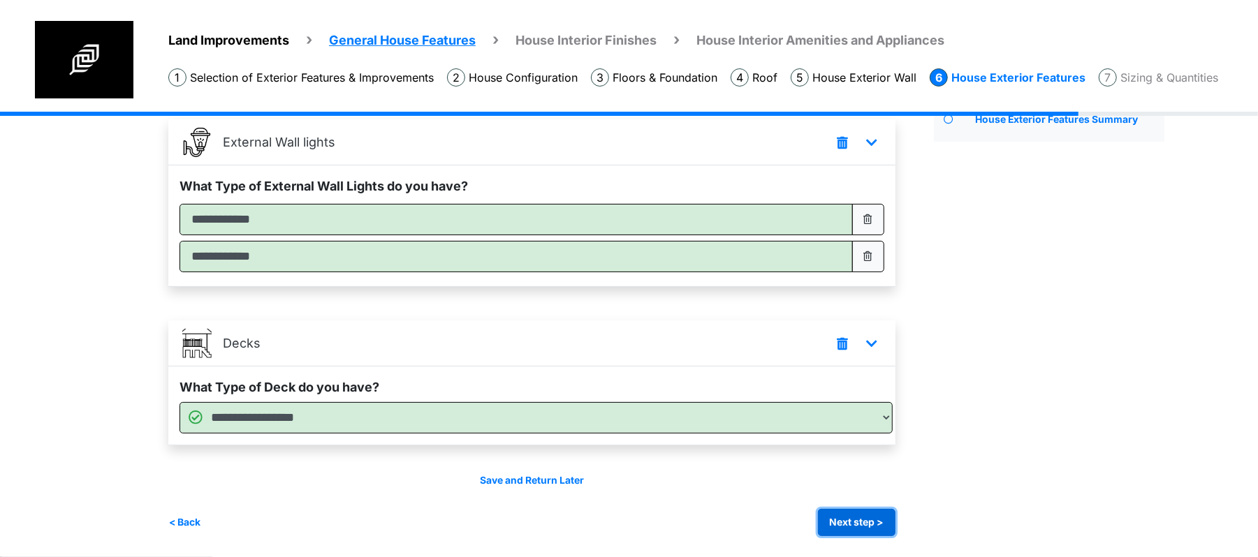
click at [870, 520] on button "Next step >" at bounding box center [857, 522] width 78 height 27
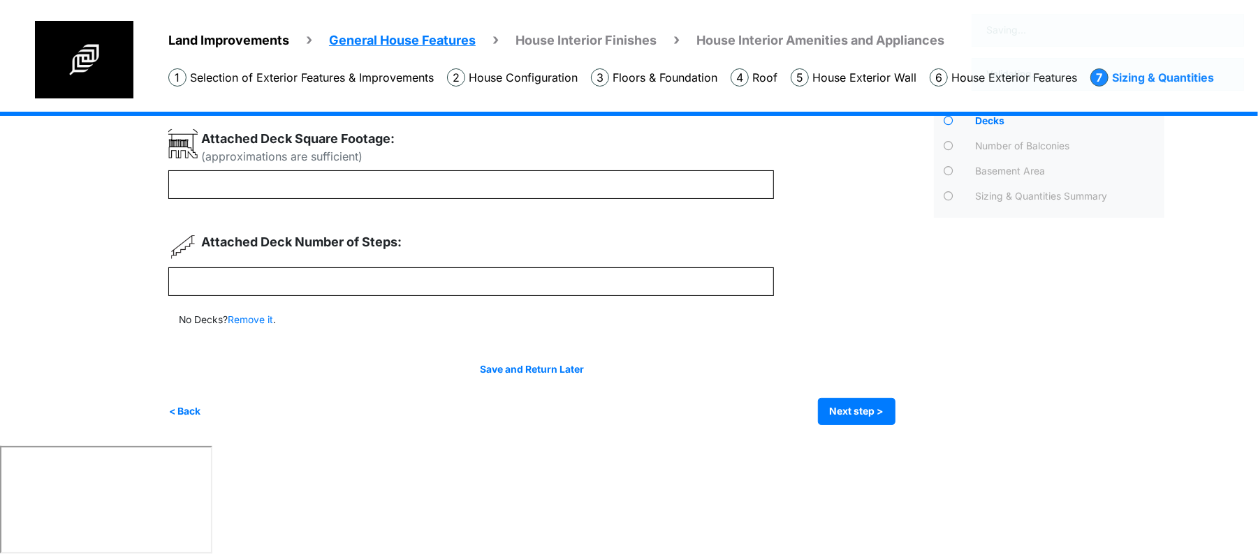
scroll to position [0, 0]
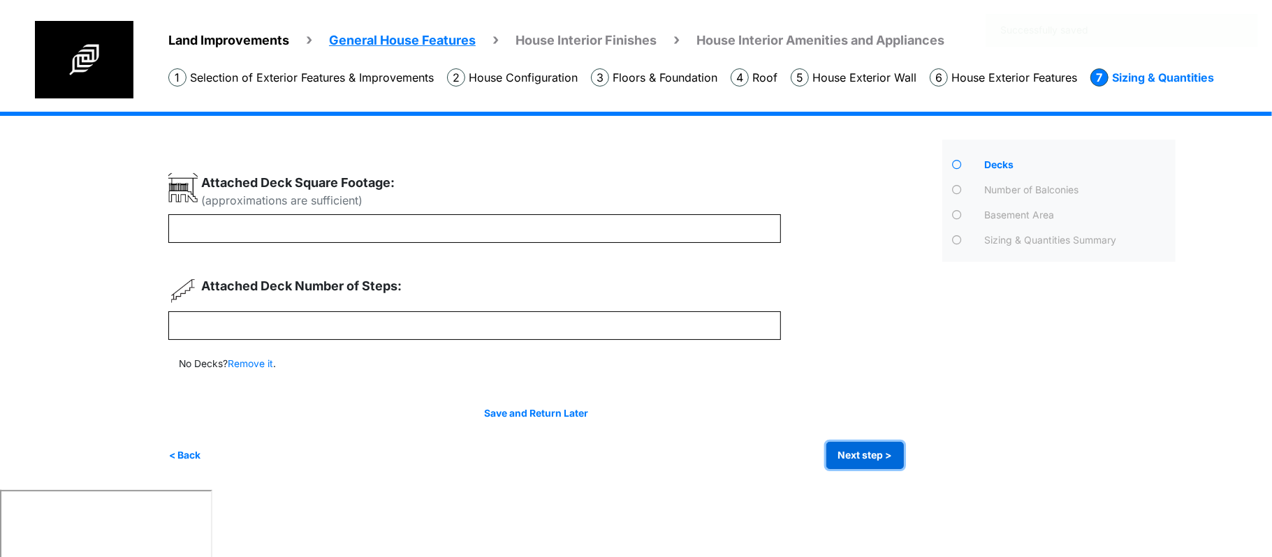
click at [875, 446] on button "Next step >" at bounding box center [865, 455] width 78 height 27
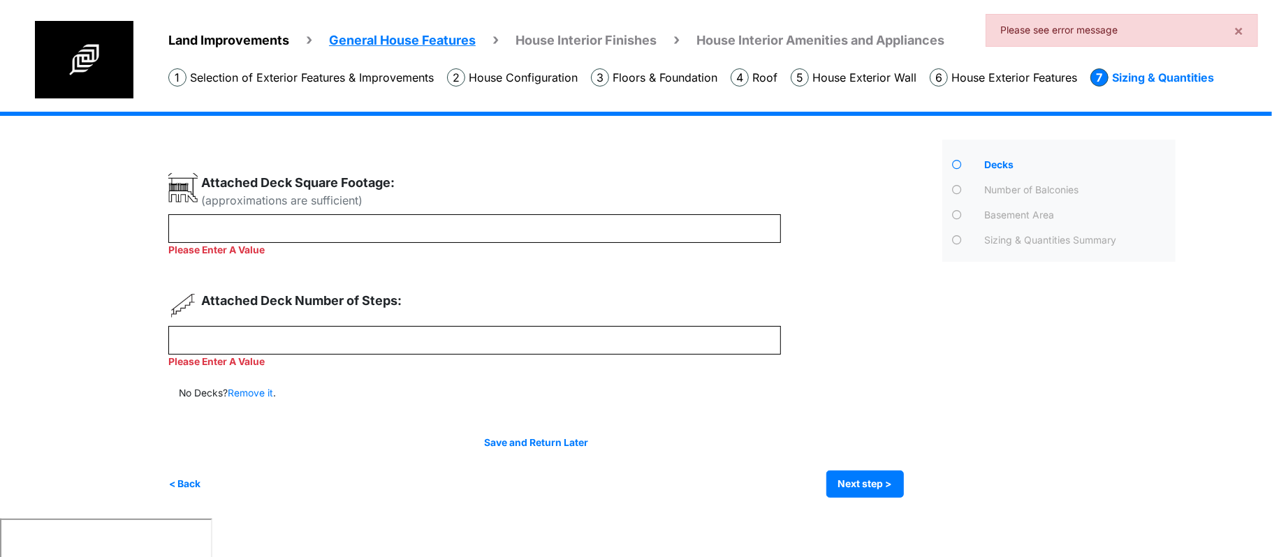
click at [742, 211] on div "Attached Deck Square Footage: (approximations are sufficient)" at bounding box center [474, 193] width 613 height 41
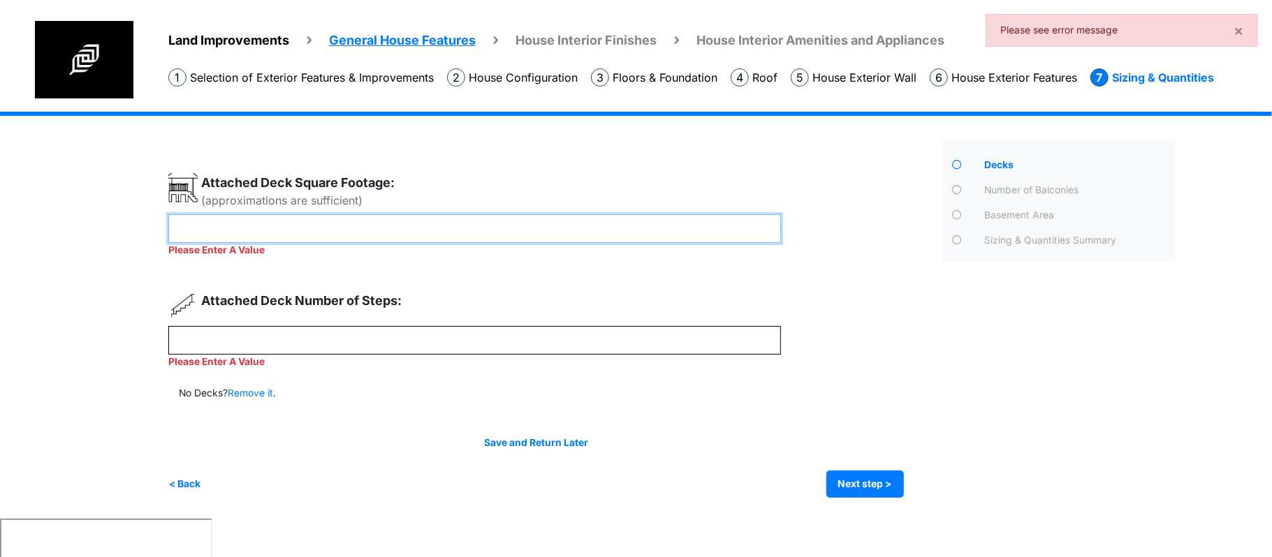
click at [738, 221] on input "number" at bounding box center [474, 228] width 613 height 29
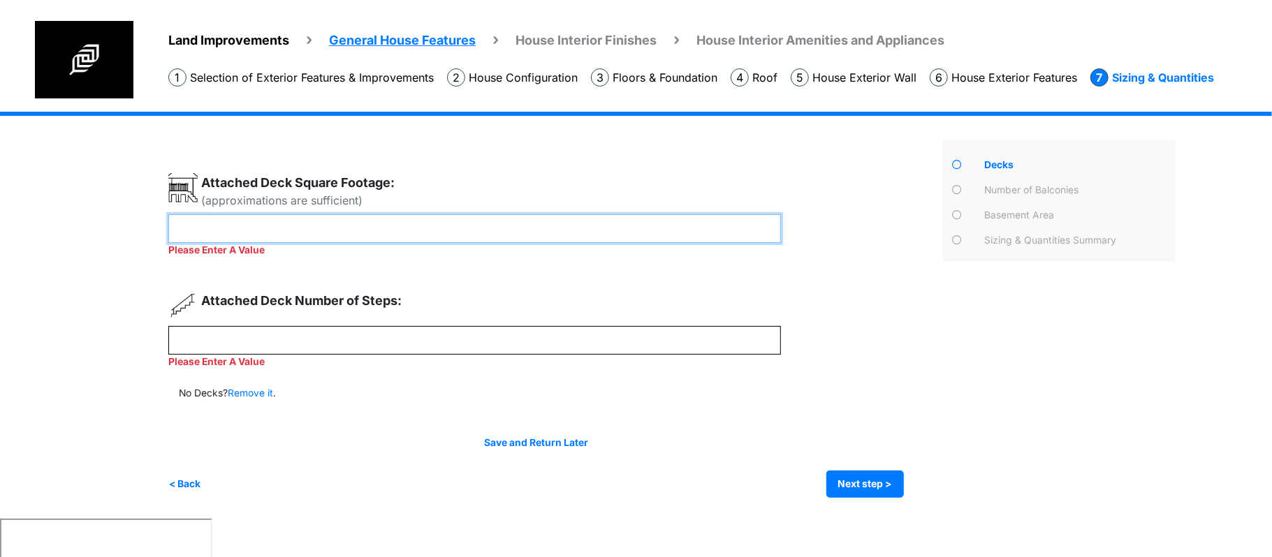
type input "*"
type input "***"
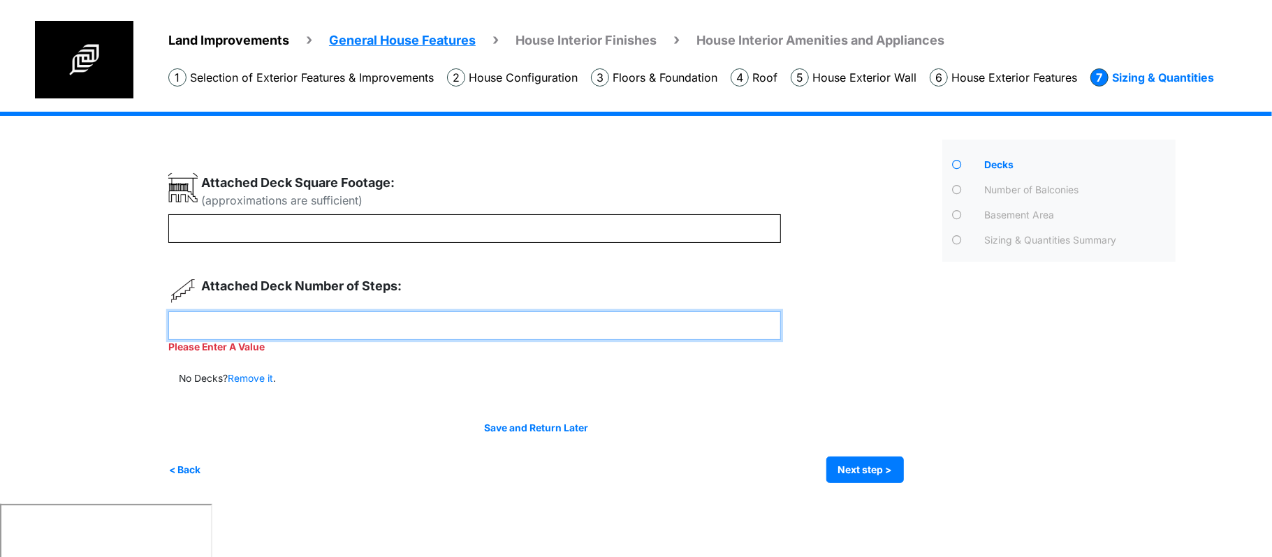
type input "*"
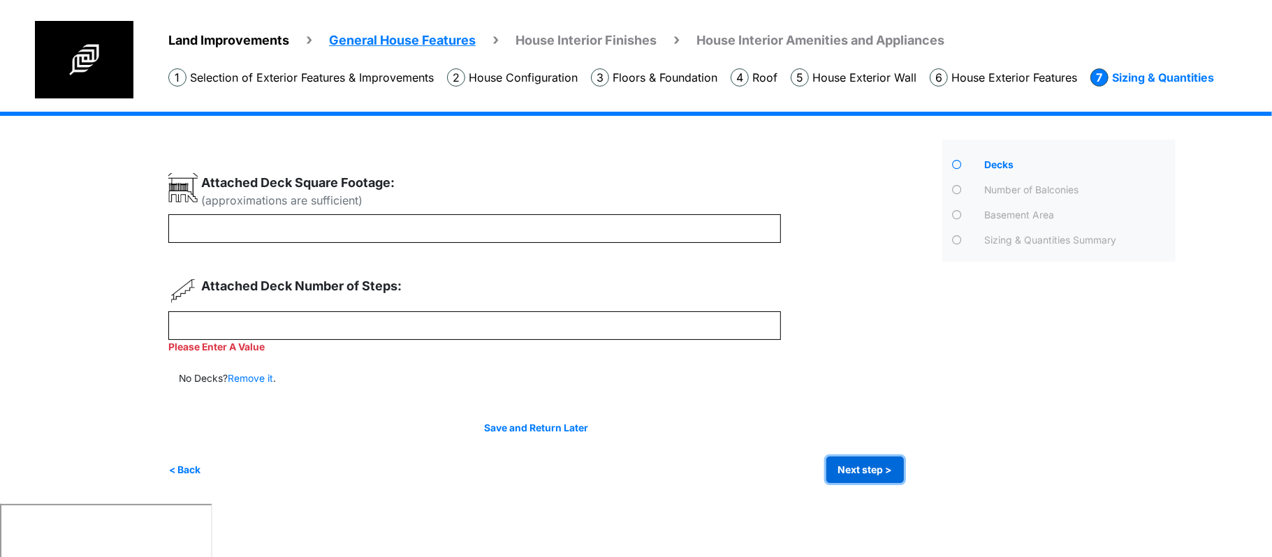
click at [875, 457] on button "Next step >" at bounding box center [865, 470] width 78 height 27
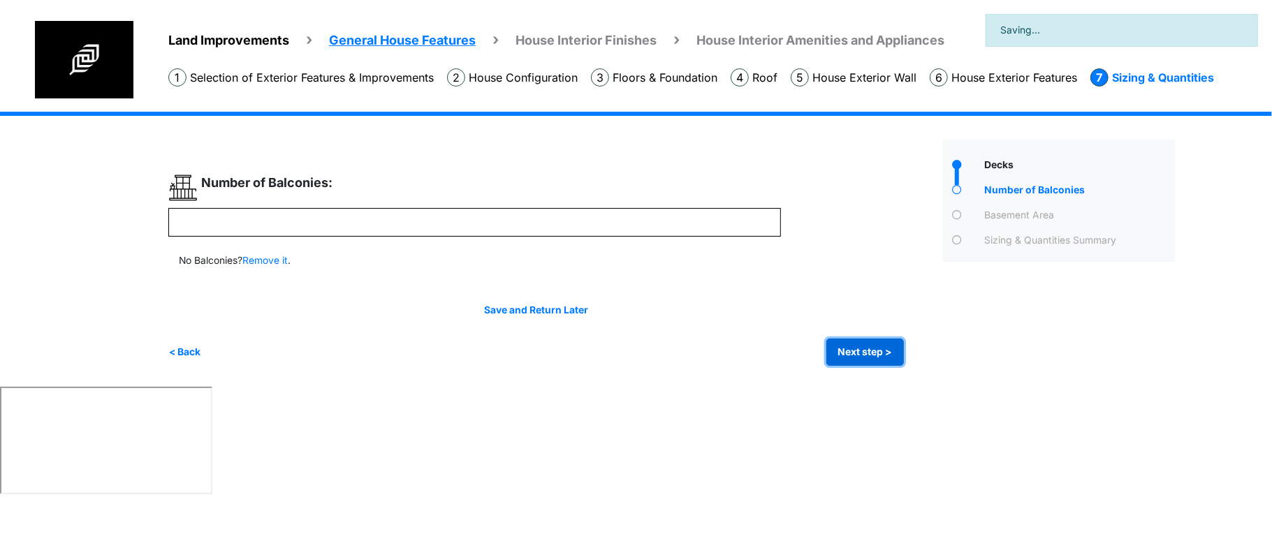
click at [861, 355] on button "Next step >" at bounding box center [865, 352] width 78 height 27
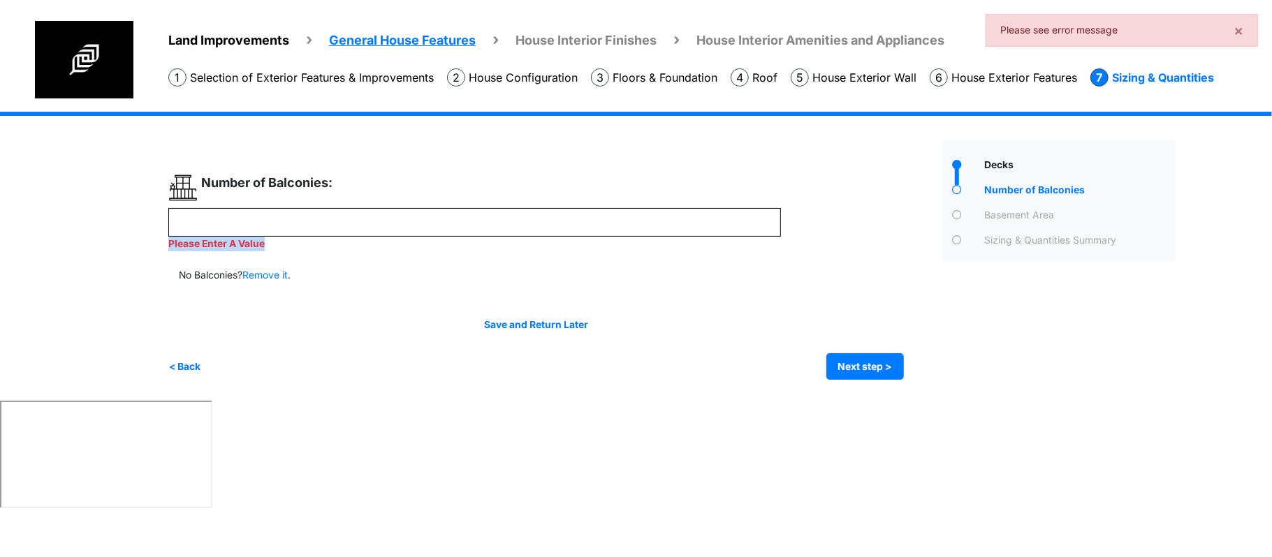
click at [755, 236] on div "Please Enter A Value" at bounding box center [474, 229] width 613 height 43
click at [758, 230] on input "number" at bounding box center [474, 222] width 613 height 29
click at [761, 219] on input "number" at bounding box center [474, 222] width 613 height 29
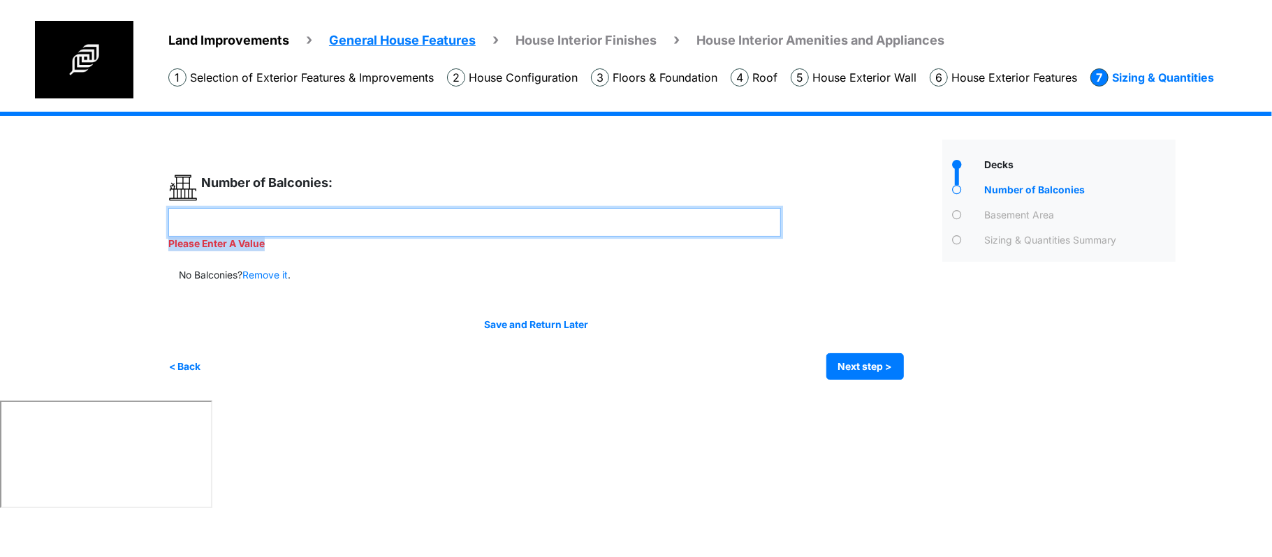
click at [742, 207] on div "Number of Balconies: Please Enter A Value" at bounding box center [474, 212] width 613 height 78
click at [720, 218] on input "number" at bounding box center [474, 222] width 613 height 29
click at [623, 191] on div "Number of Balconies:" at bounding box center [474, 190] width 613 height 35
click at [459, 216] on input "number" at bounding box center [474, 222] width 613 height 29
type input "*"
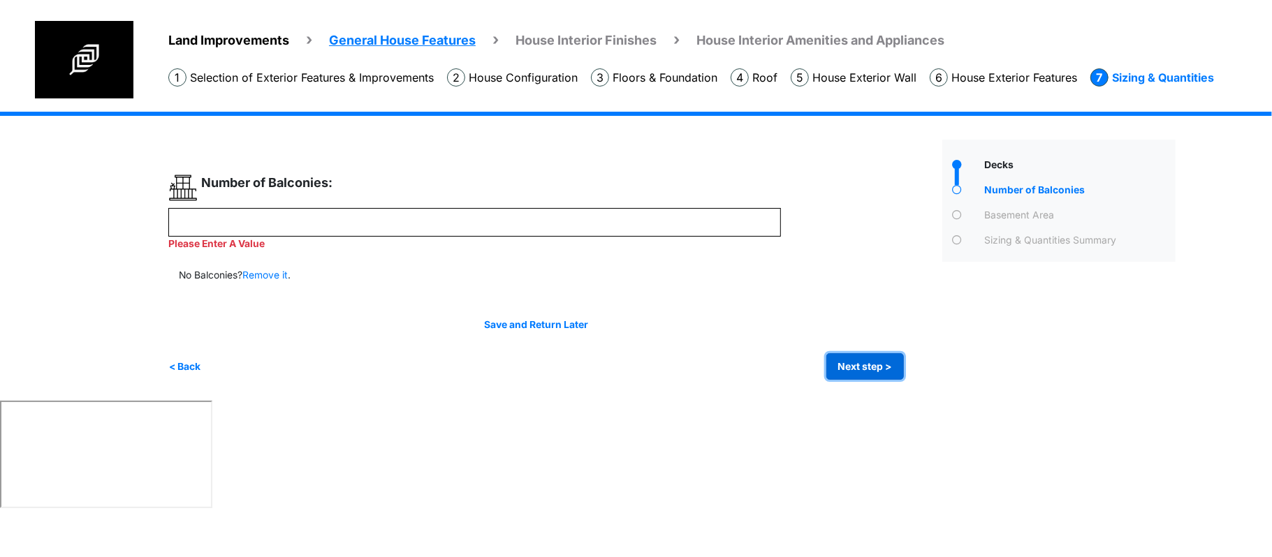
click at [856, 364] on button "Next step >" at bounding box center [865, 366] width 78 height 27
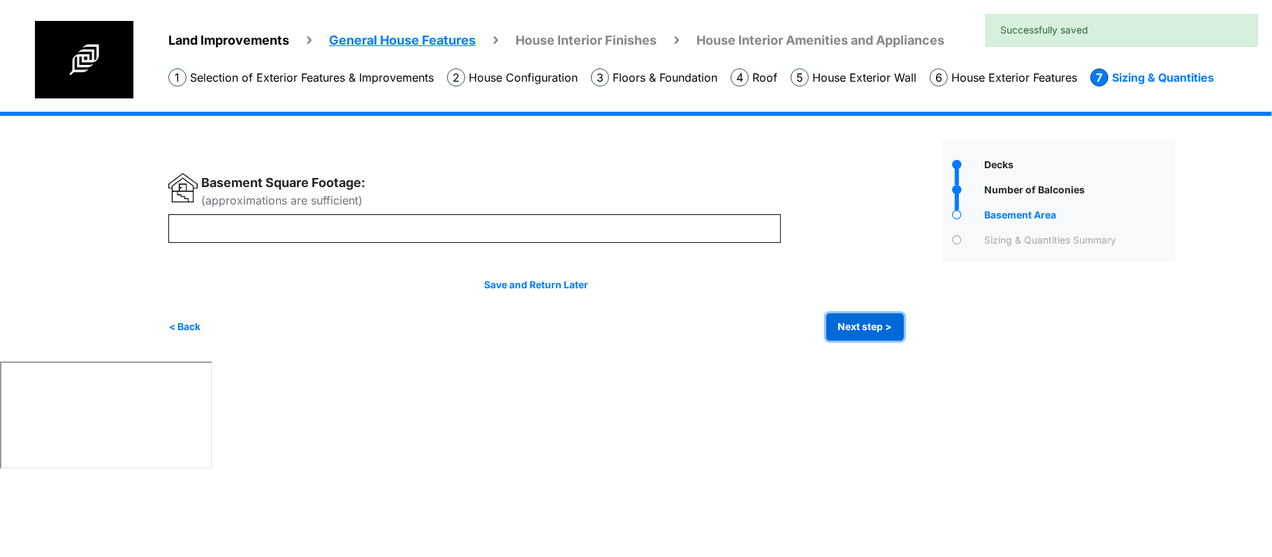
click at [861, 331] on button "Next step >" at bounding box center [865, 327] width 78 height 27
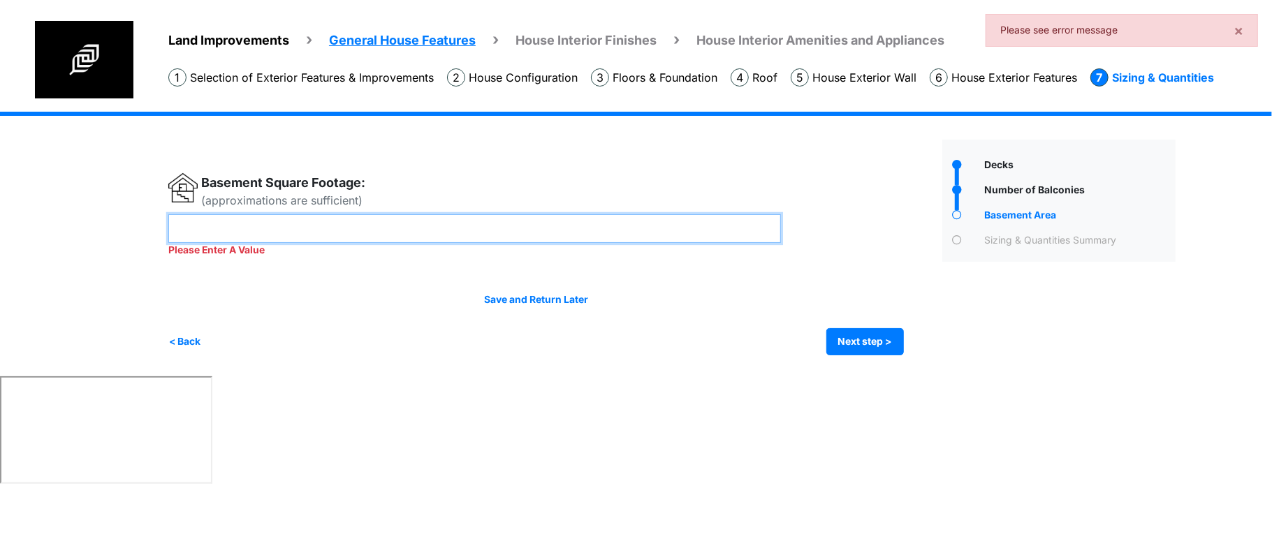
click at [448, 218] on input "number" at bounding box center [474, 228] width 613 height 29
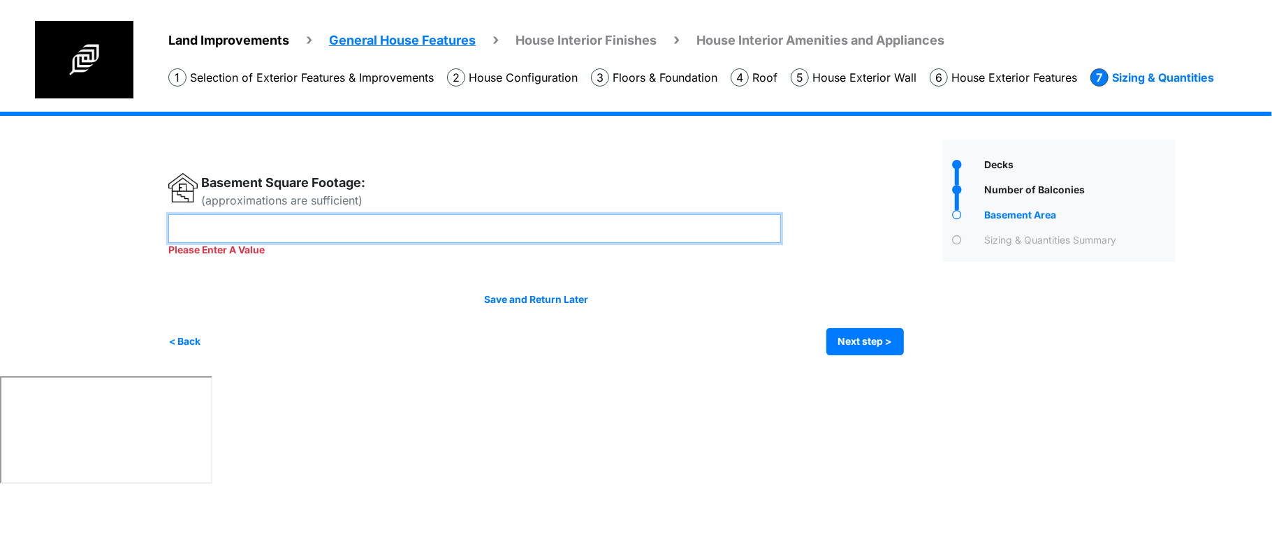
type input "*"
type input "***"
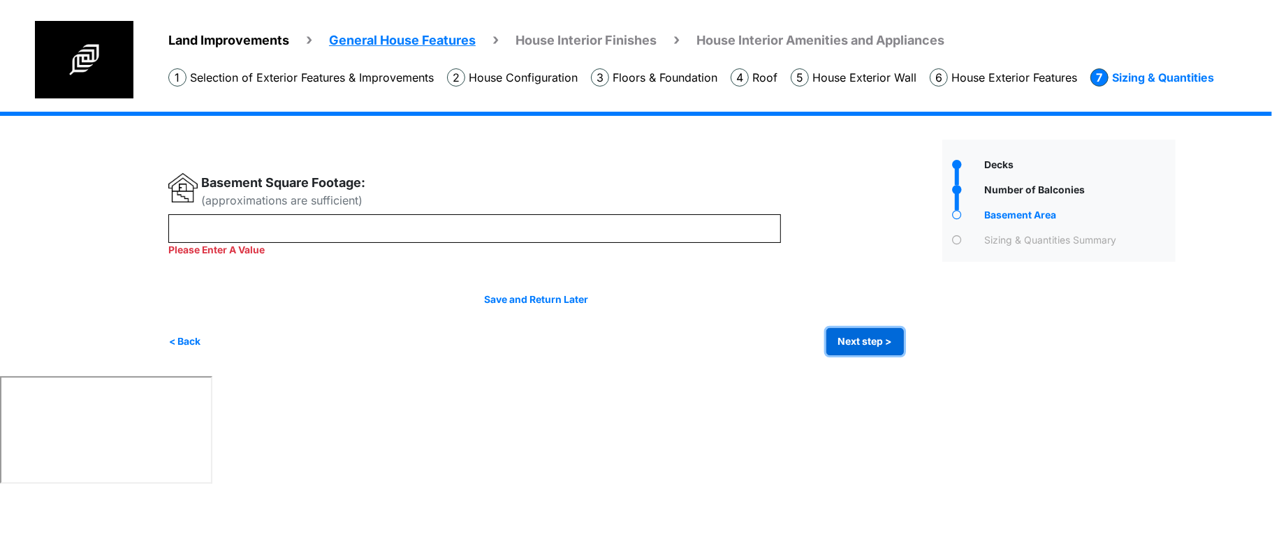
click at [848, 337] on button "Next step >" at bounding box center [865, 341] width 78 height 27
type input "***"
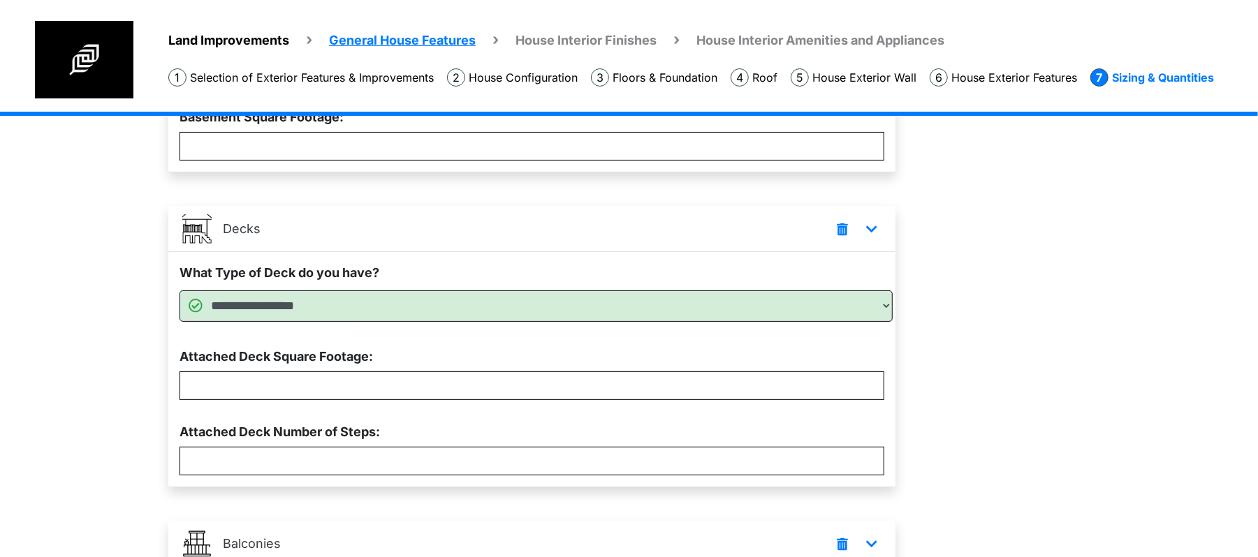
scroll to position [363, 0]
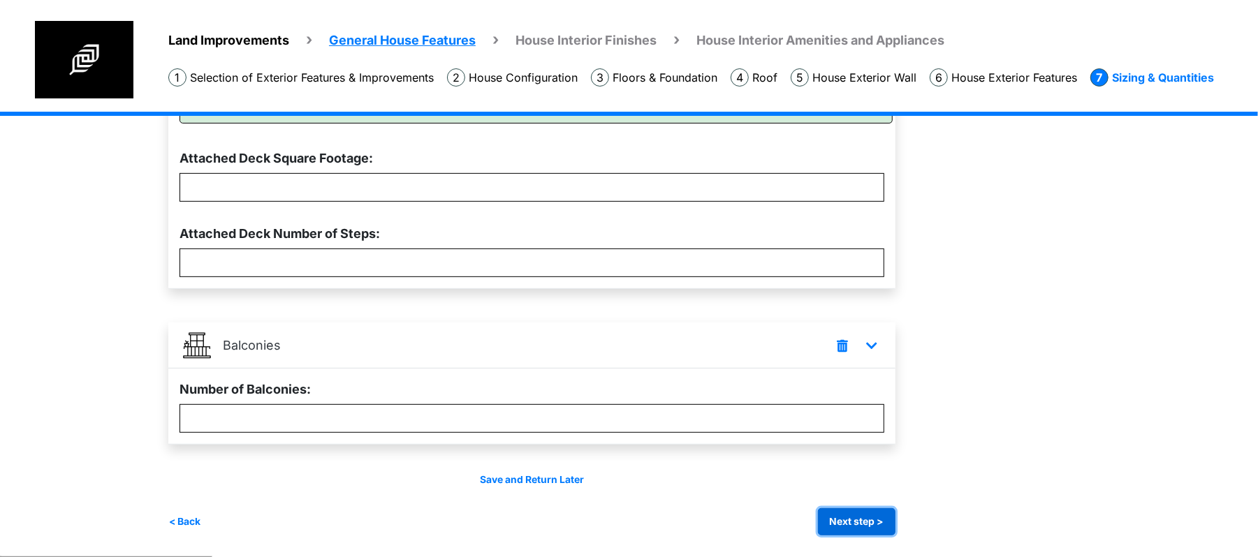
click at [859, 517] on button "Next step >" at bounding box center [857, 522] width 78 height 27
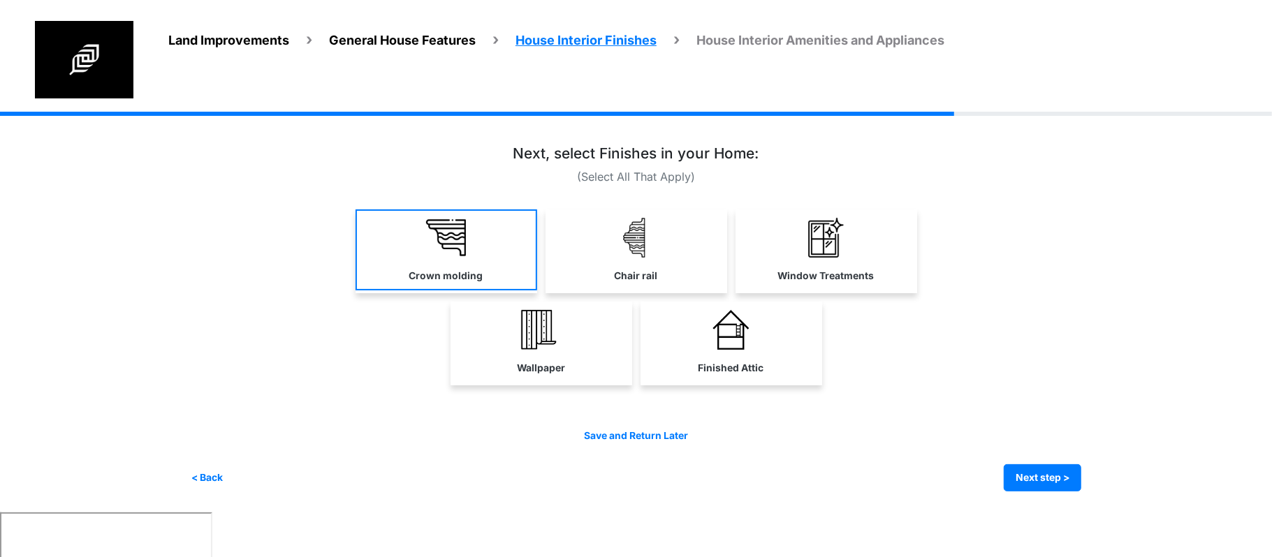
click at [471, 247] on link "Crown molding" at bounding box center [447, 250] width 182 height 81
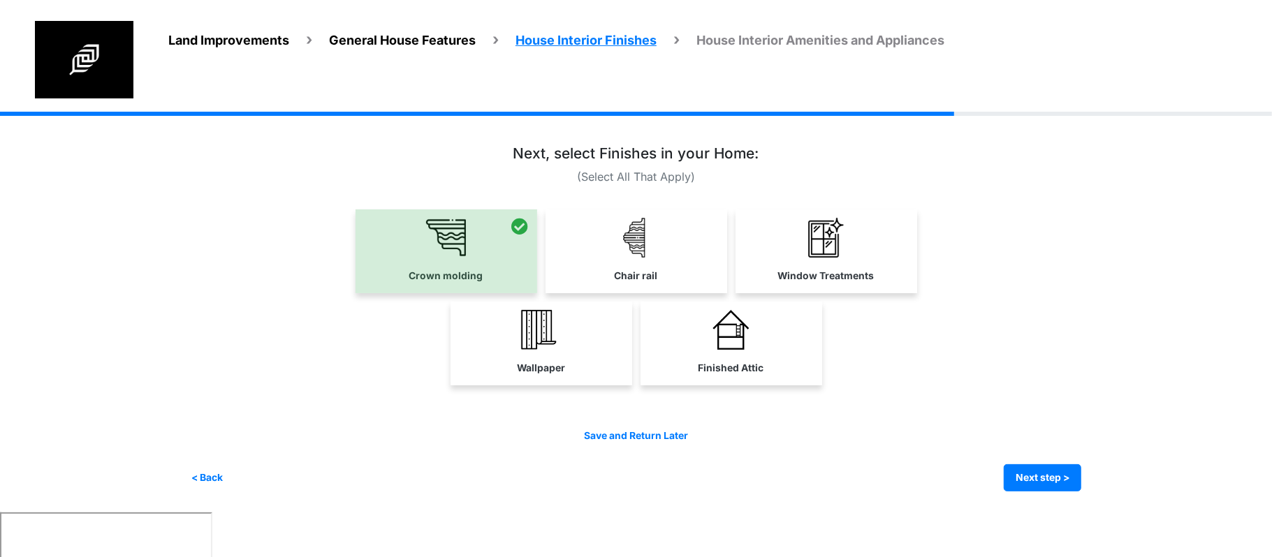
click at [619, 263] on link "Chair rail" at bounding box center [637, 250] width 182 height 81
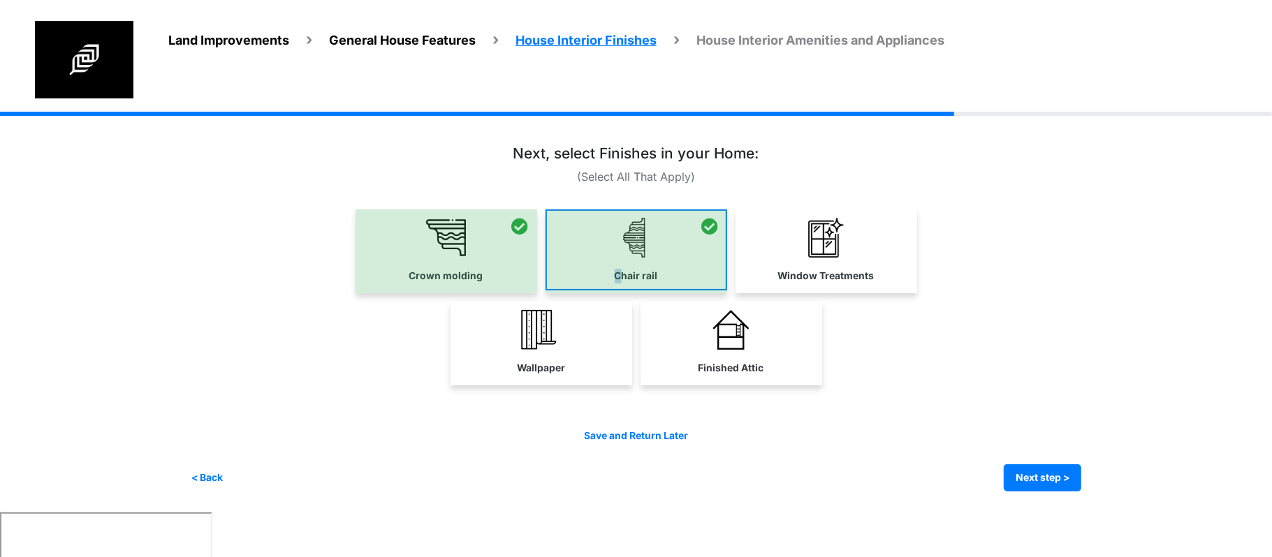
click at [619, 261] on div at bounding box center [637, 252] width 182 height 84
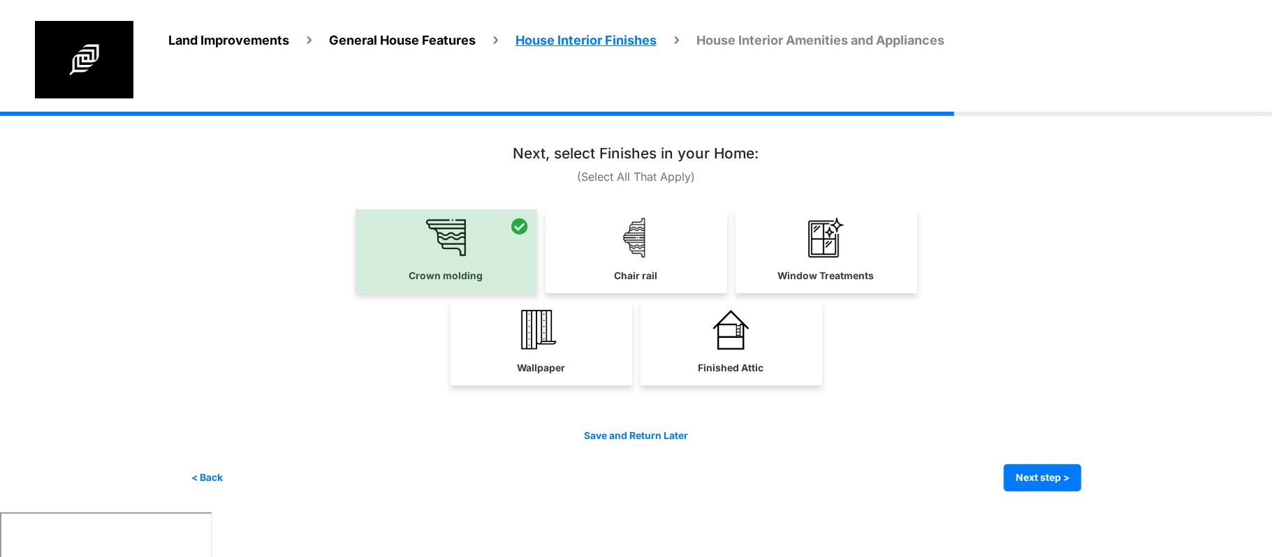
click at [819, 257] on link "Window Treatments" at bounding box center [827, 250] width 182 height 81
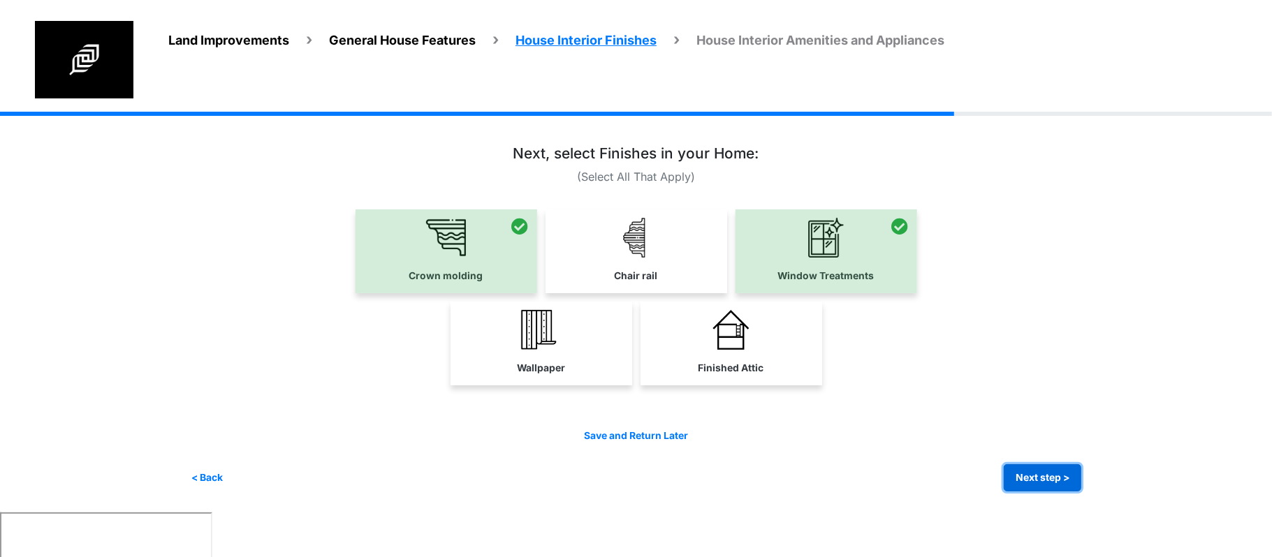
click at [1033, 474] on button "Next step >" at bounding box center [1043, 478] width 78 height 27
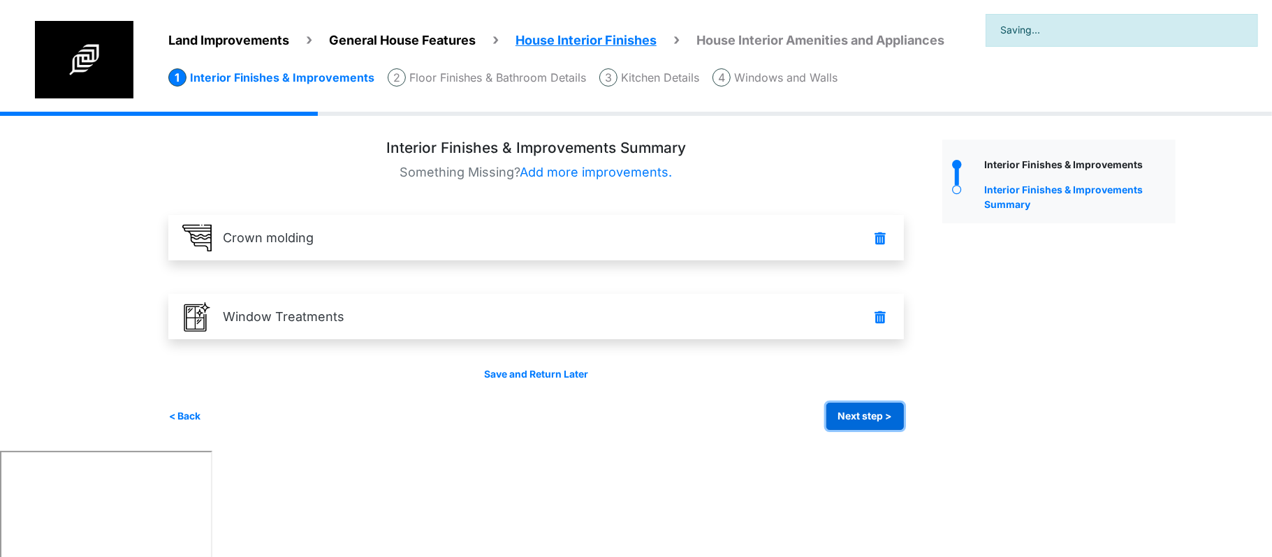
click at [861, 426] on button "Next step >" at bounding box center [865, 416] width 78 height 27
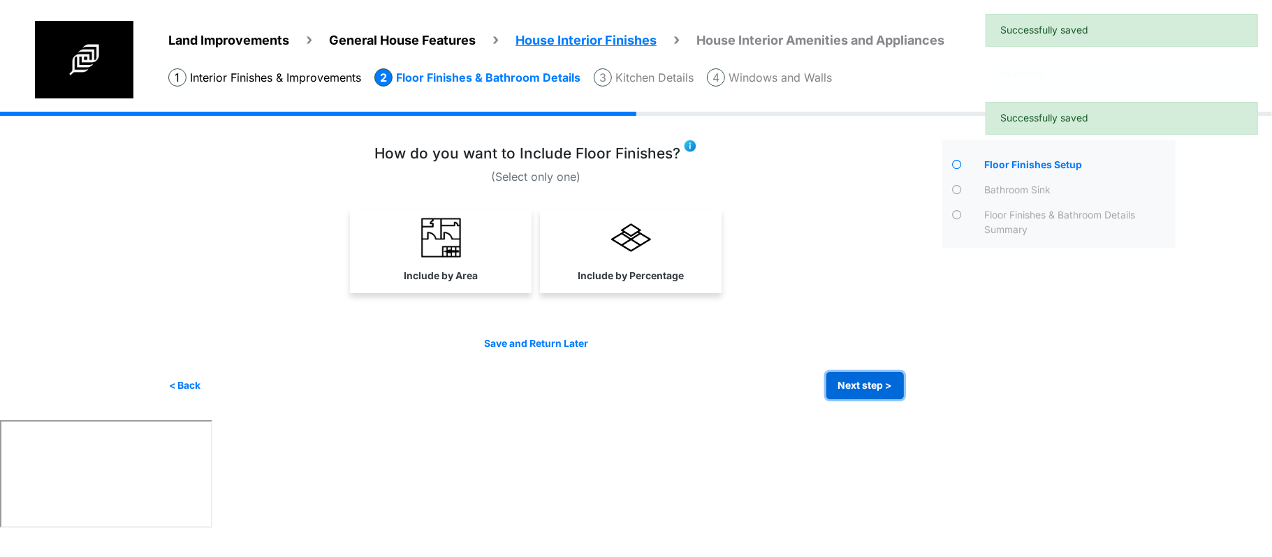
click at [858, 393] on button "Next step >" at bounding box center [865, 385] width 78 height 27
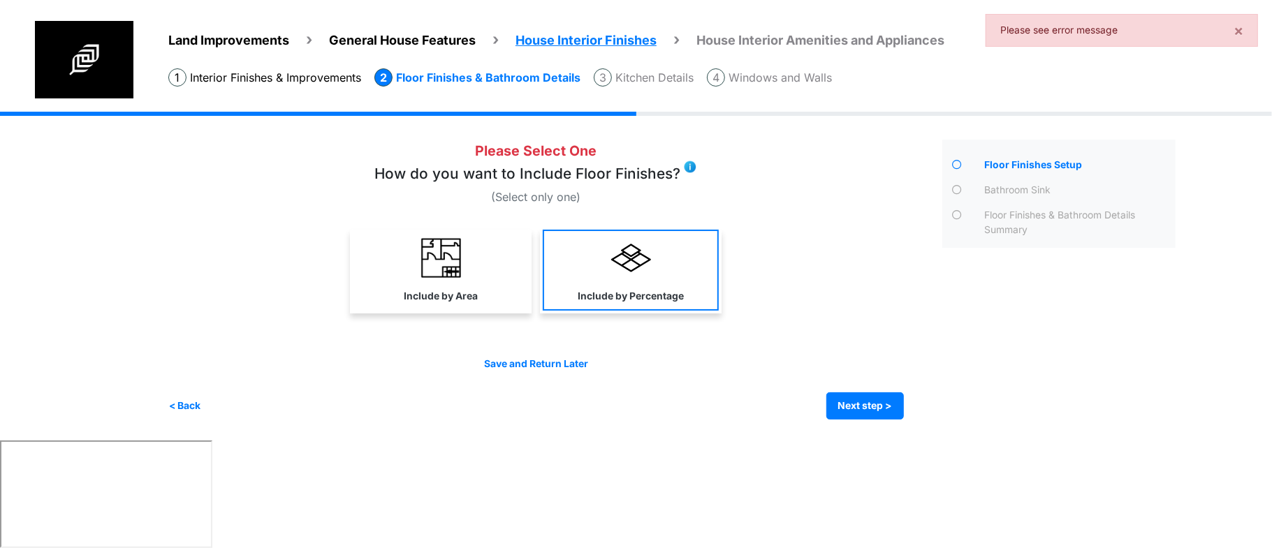
click at [591, 289] on label "Include by Percentage" at bounding box center [631, 296] width 106 height 15
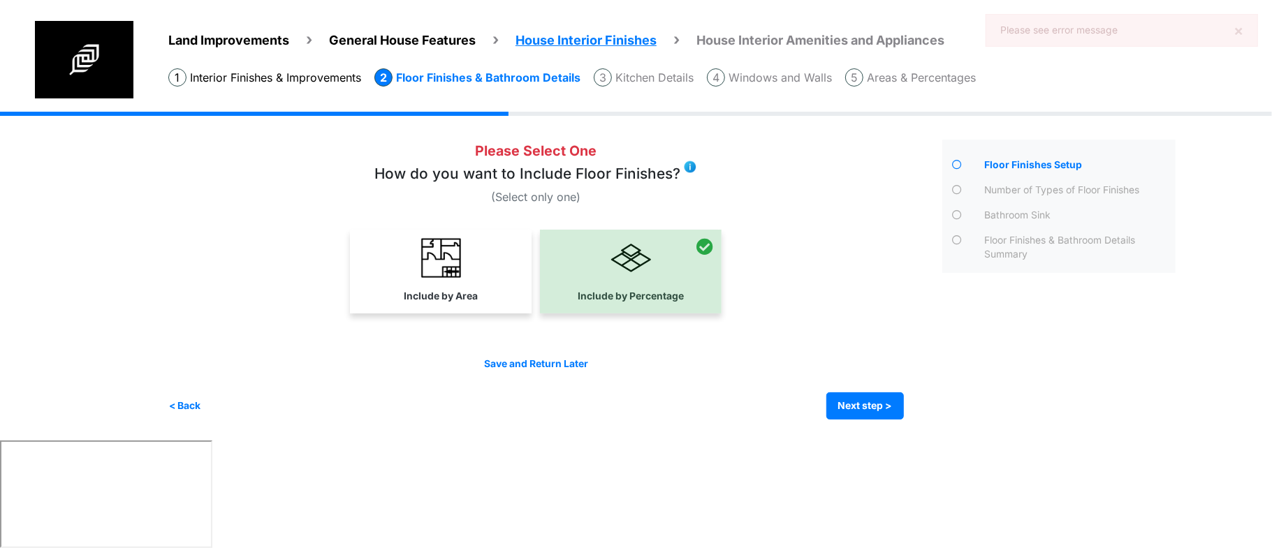
click at [417, 258] on link "Include by Area" at bounding box center [441, 270] width 176 height 81
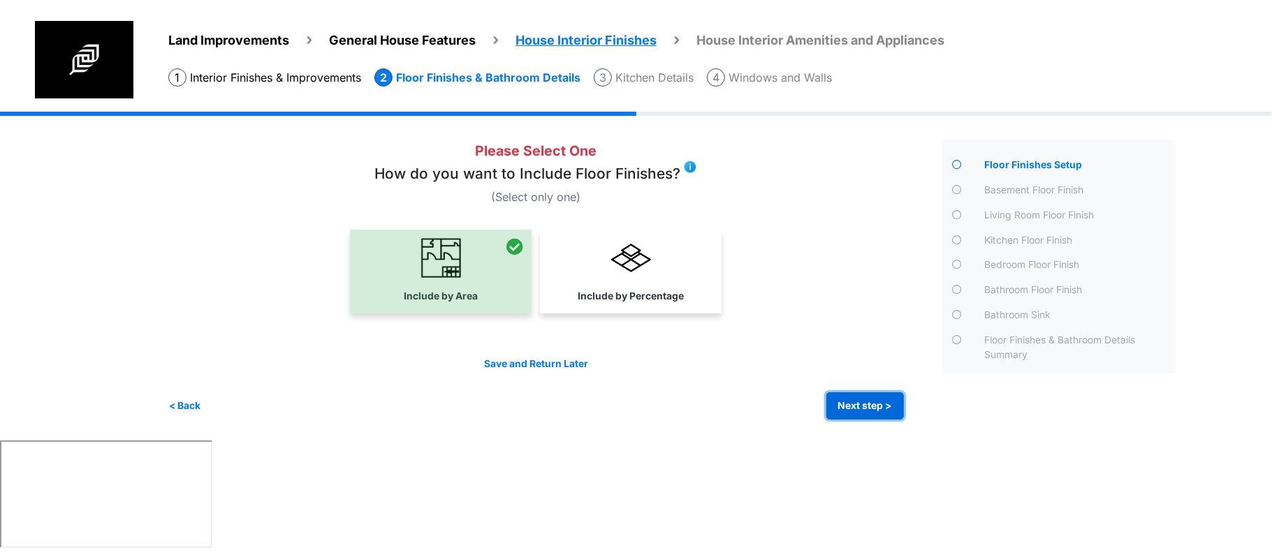
click at [845, 409] on button "Next step >" at bounding box center [865, 406] width 78 height 27
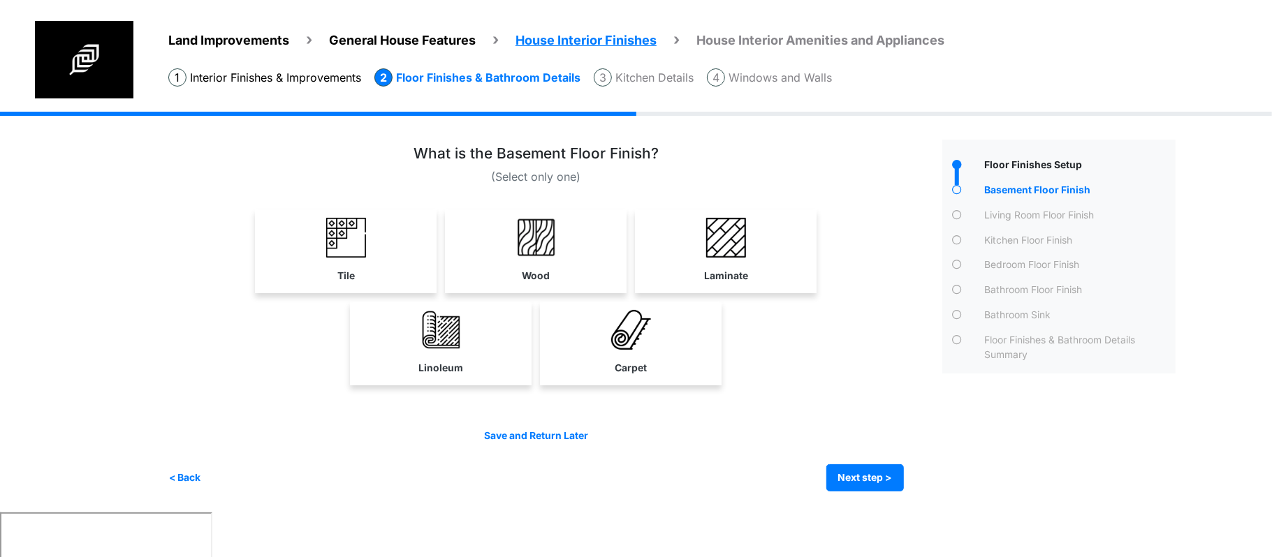
click at [450, 367] on label "Linoleum" at bounding box center [440, 368] width 45 height 15
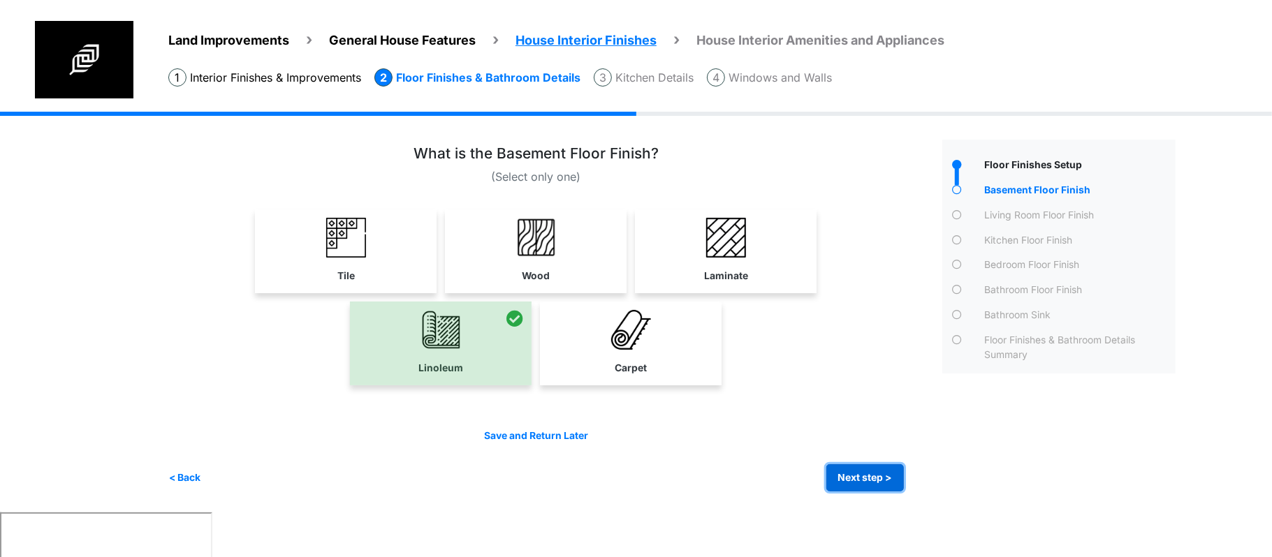
click at [859, 485] on button "Next step >" at bounding box center [865, 478] width 78 height 27
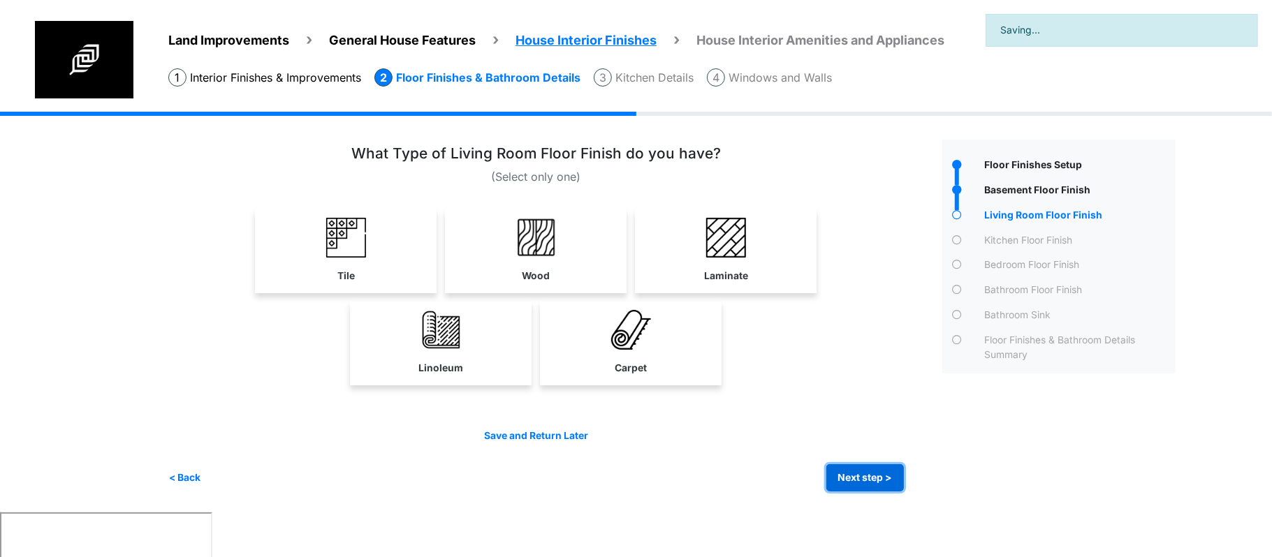
click at [858, 476] on button "Next step >" at bounding box center [865, 478] width 78 height 27
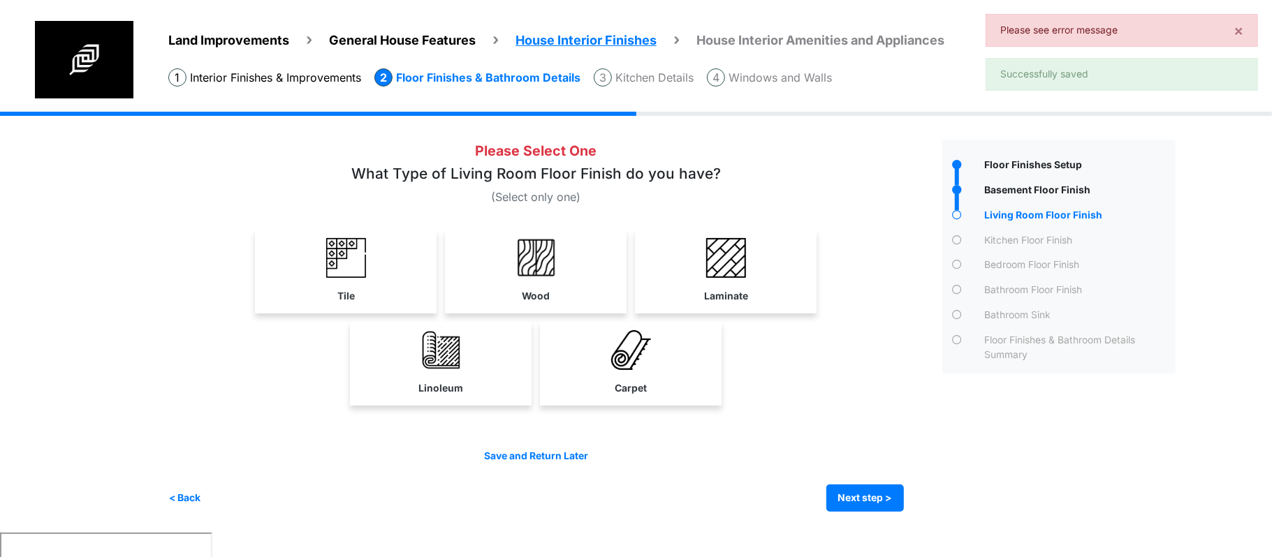
click at [363, 274] on img at bounding box center [346, 258] width 40 height 40
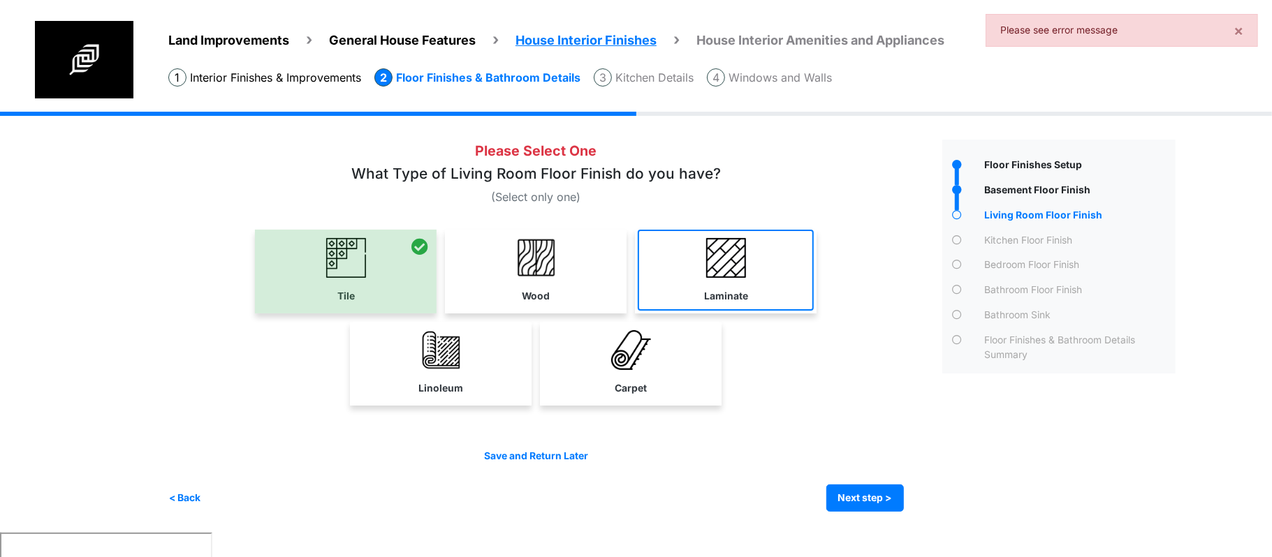
click at [699, 244] on link "Laminate" at bounding box center [726, 270] width 176 height 81
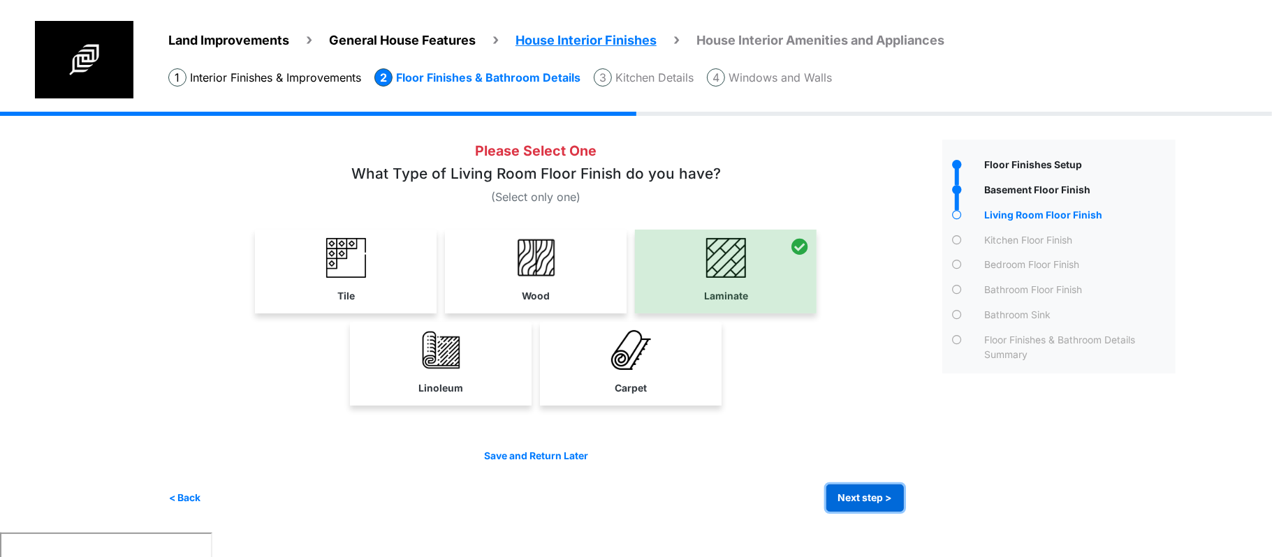
click at [893, 493] on button "Next step >" at bounding box center [865, 498] width 78 height 27
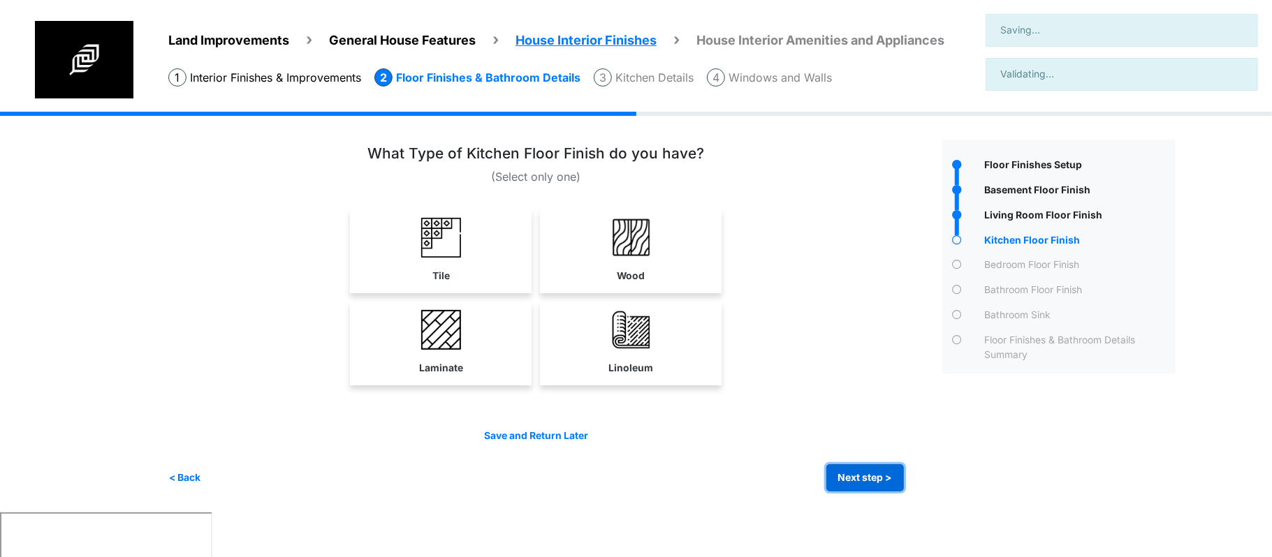
click at [877, 475] on button "Next step >" at bounding box center [865, 478] width 78 height 27
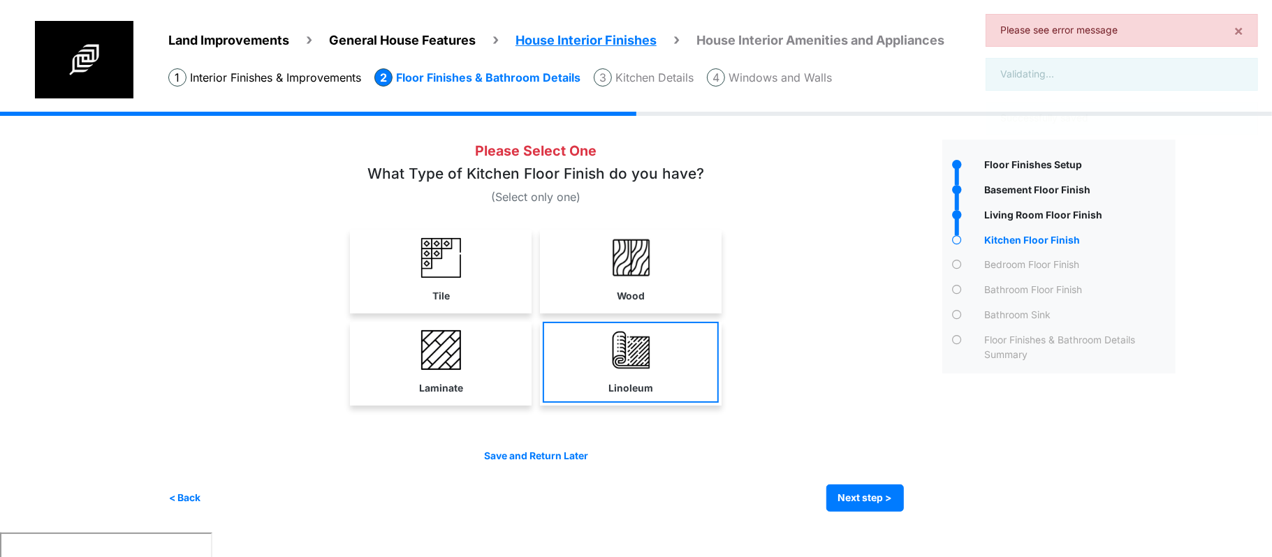
click at [486, 297] on link "Tile" at bounding box center [441, 270] width 176 height 81
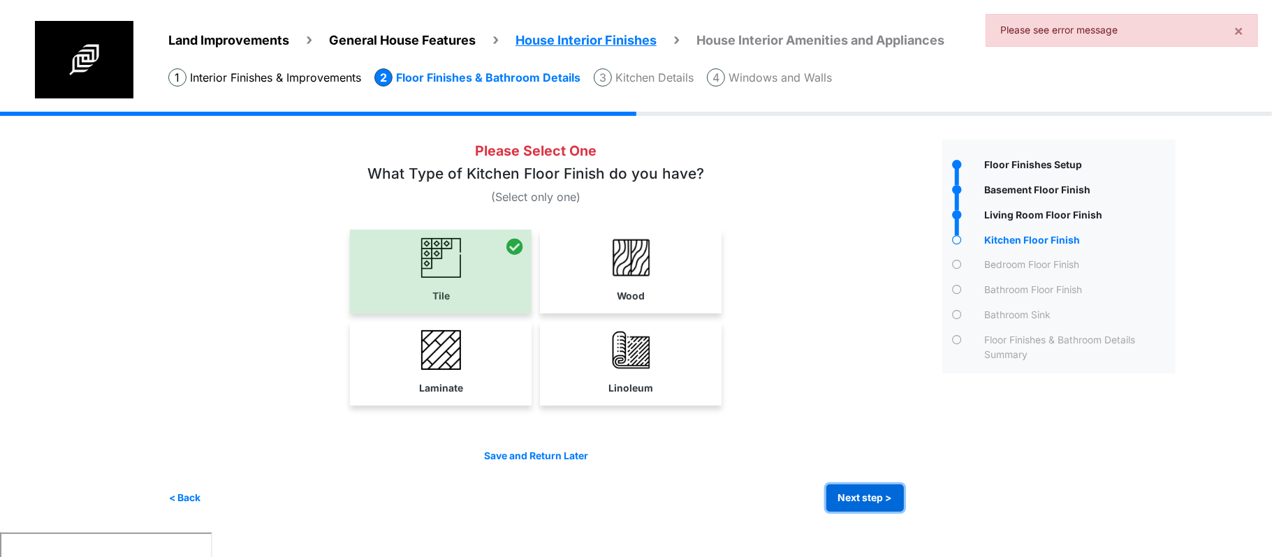
click at [879, 488] on button "Next step >" at bounding box center [865, 498] width 78 height 27
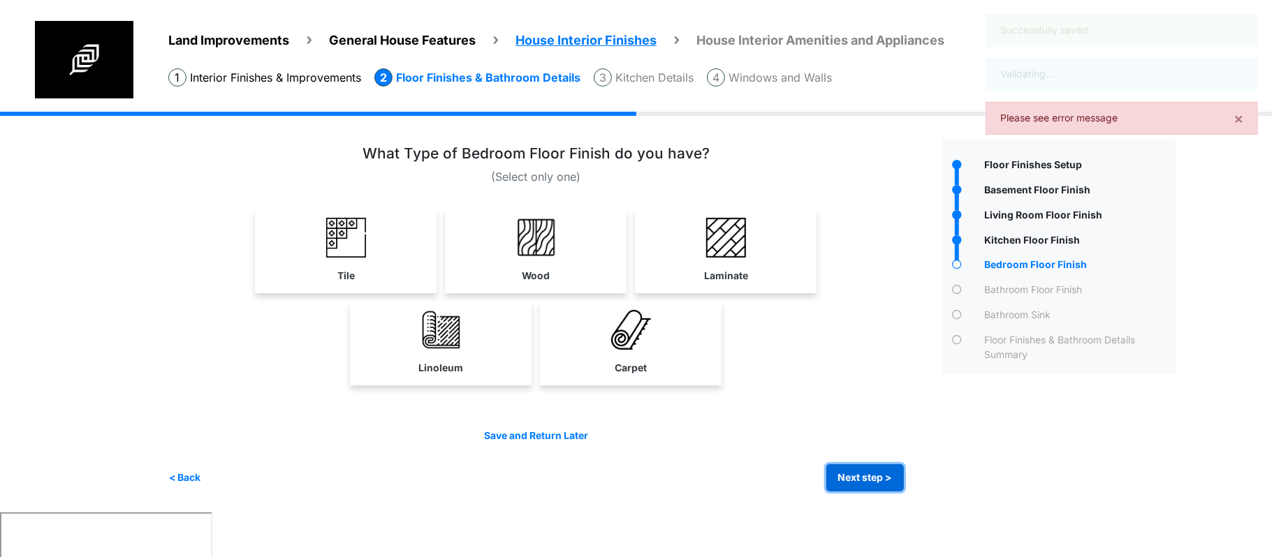
click at [879, 482] on button "Next step >" at bounding box center [865, 478] width 78 height 27
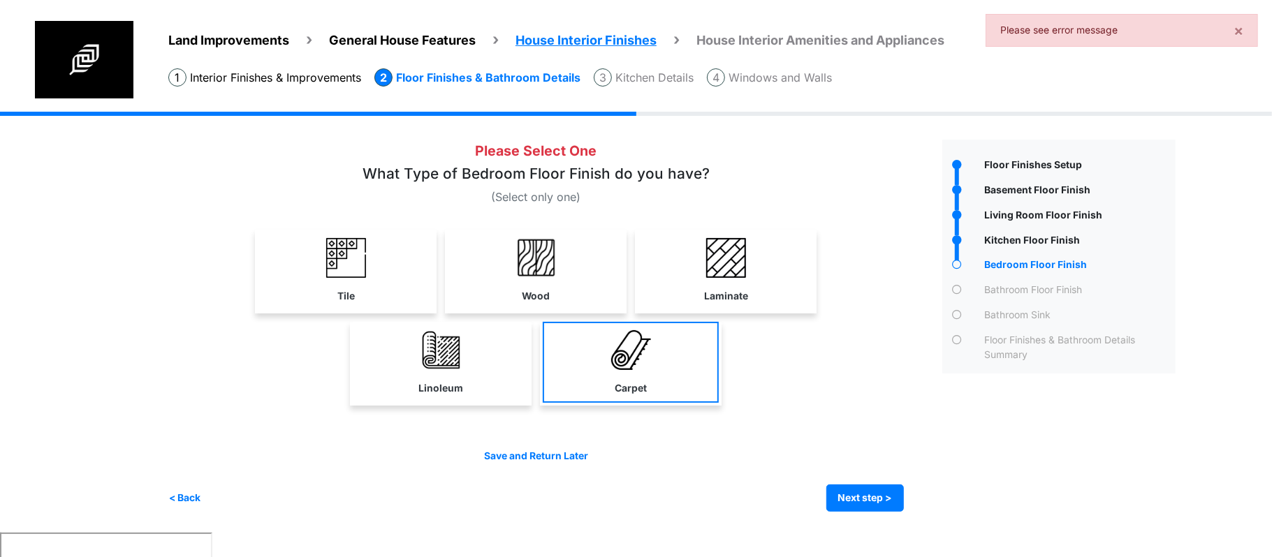
click at [580, 379] on link "Carpet" at bounding box center [631, 362] width 176 height 81
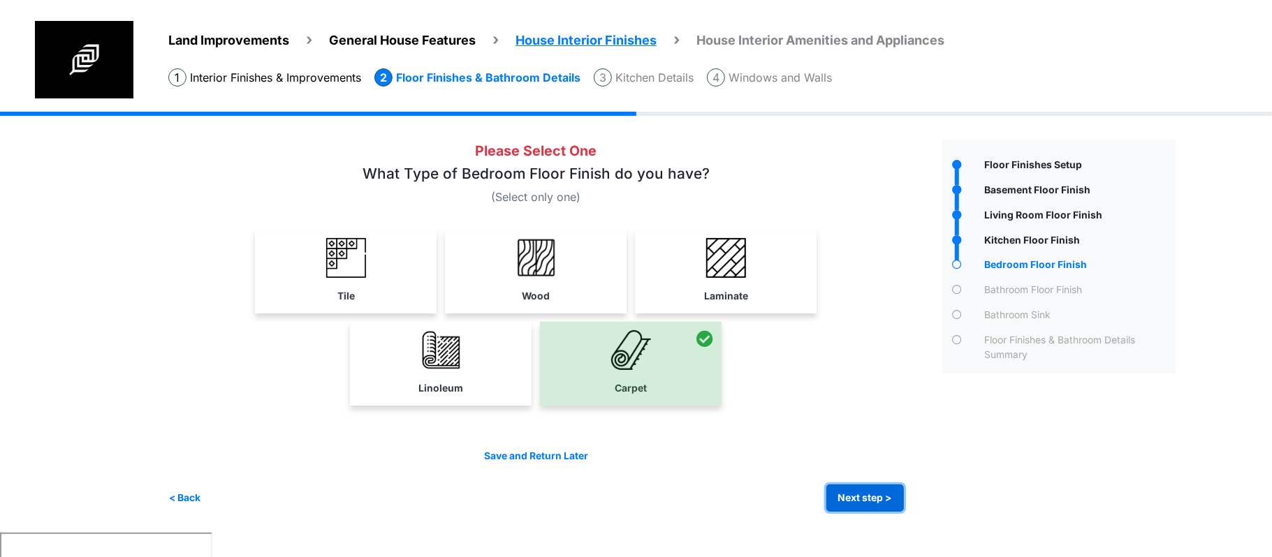
click at [856, 499] on button "Next step >" at bounding box center [865, 498] width 78 height 27
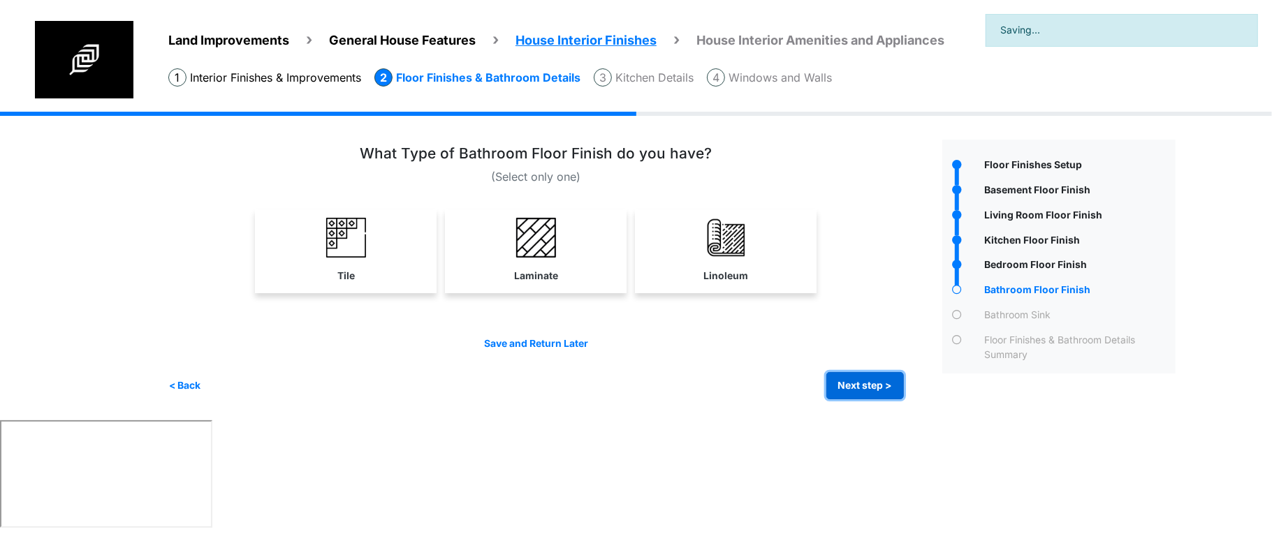
click at [859, 379] on button "Next step >" at bounding box center [865, 385] width 78 height 27
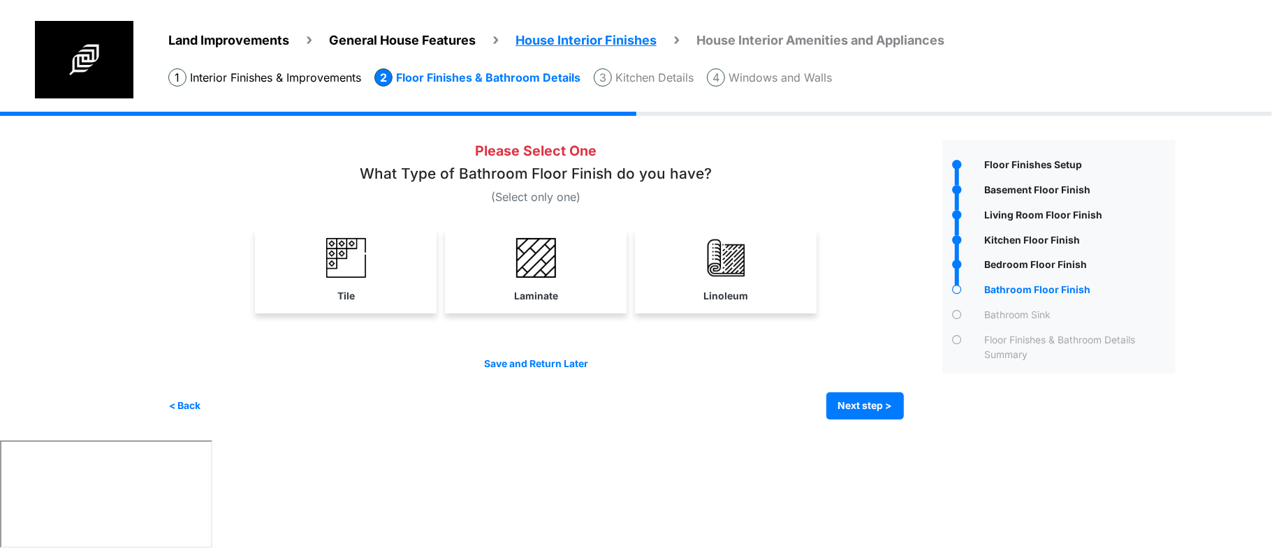
click at [503, 254] on link "Laminate" at bounding box center [536, 270] width 176 height 81
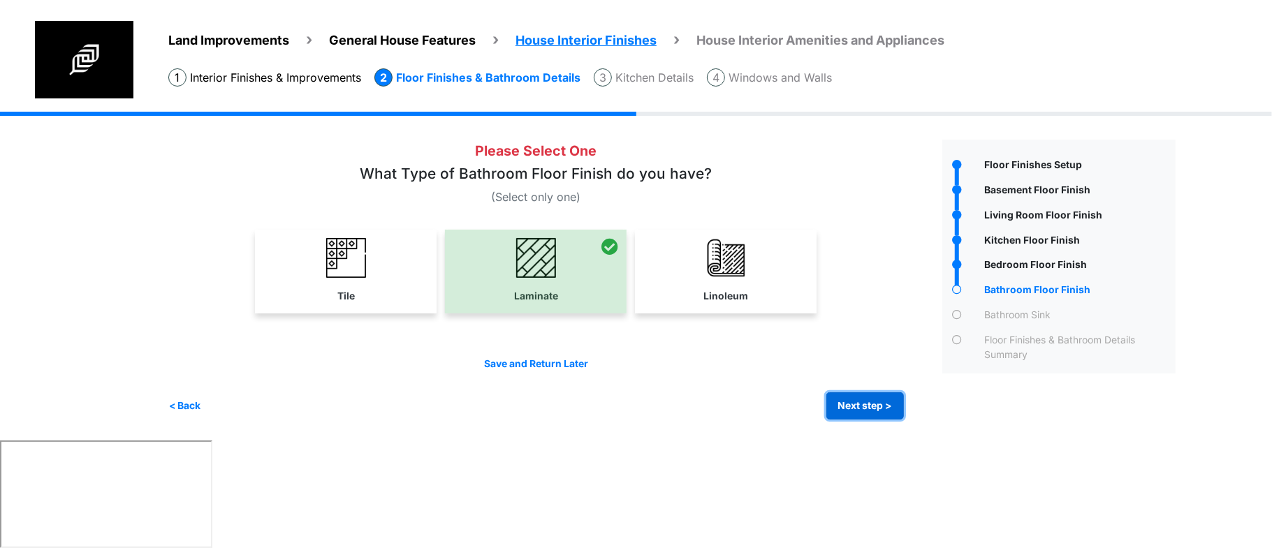
click at [865, 395] on button "Next step >" at bounding box center [865, 406] width 78 height 27
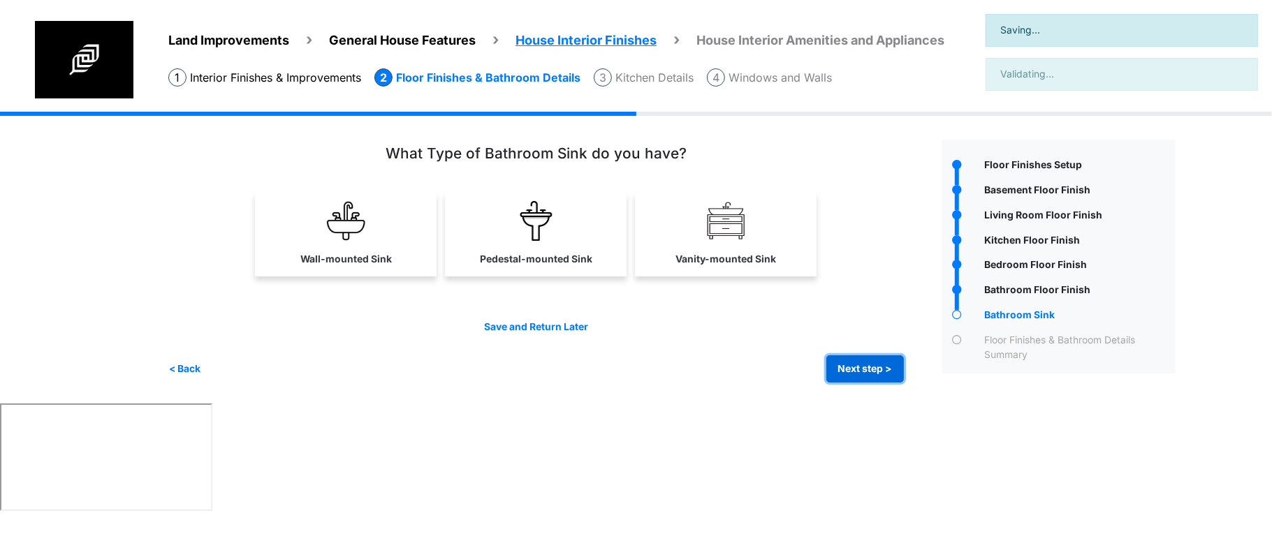
click at [872, 373] on button "Next step >" at bounding box center [865, 369] width 78 height 27
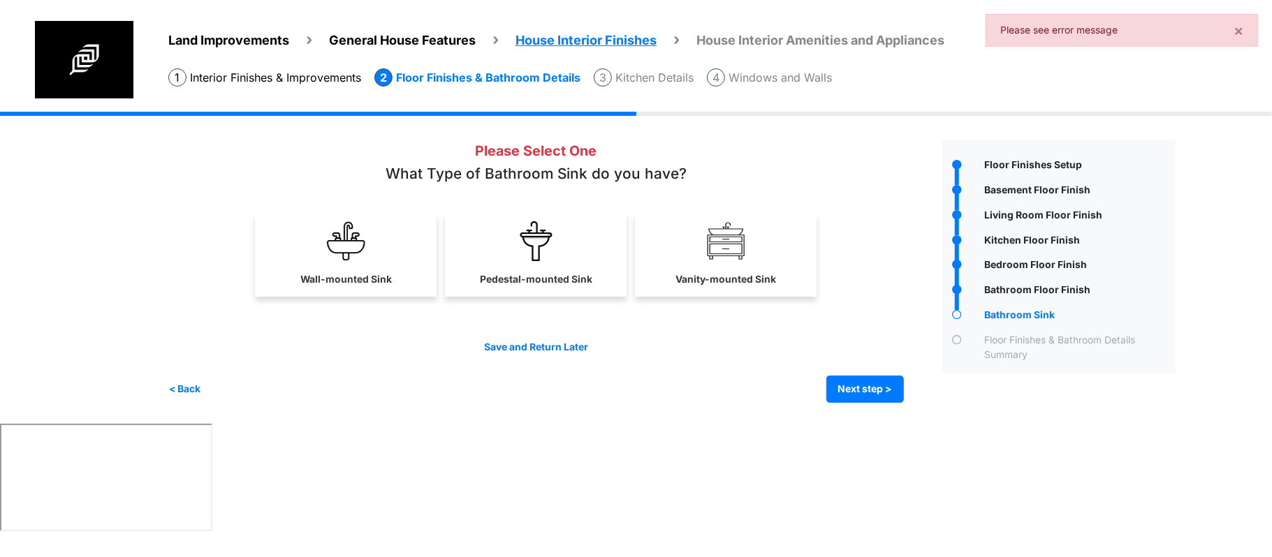
click at [692, 284] on label "Vanity-mounted Sink" at bounding box center [726, 279] width 101 height 15
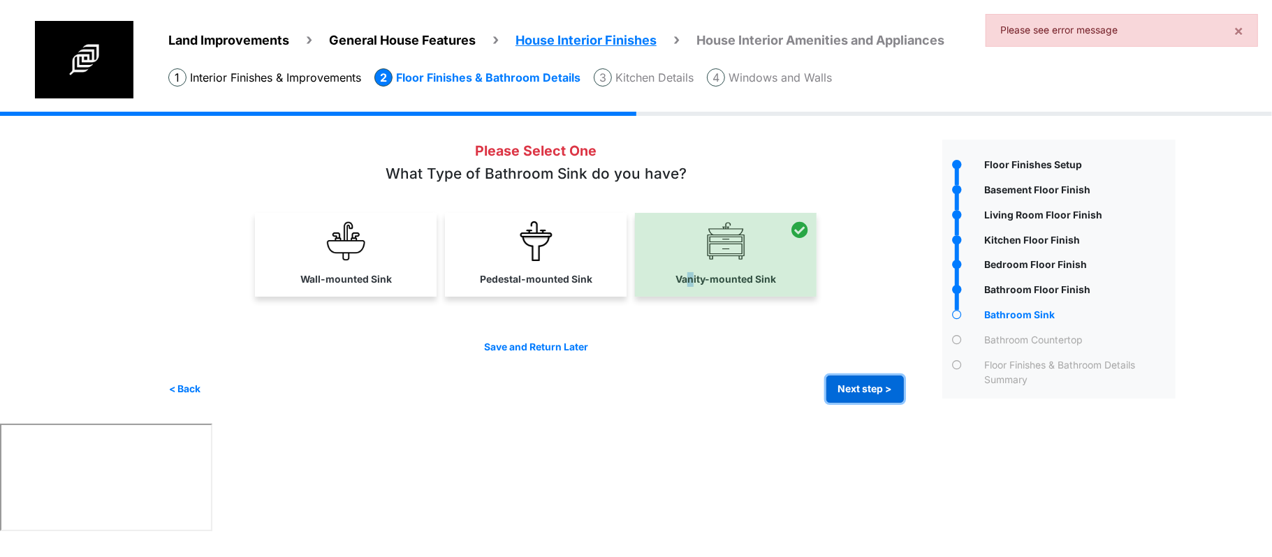
click at [837, 383] on button "Next step >" at bounding box center [865, 389] width 78 height 27
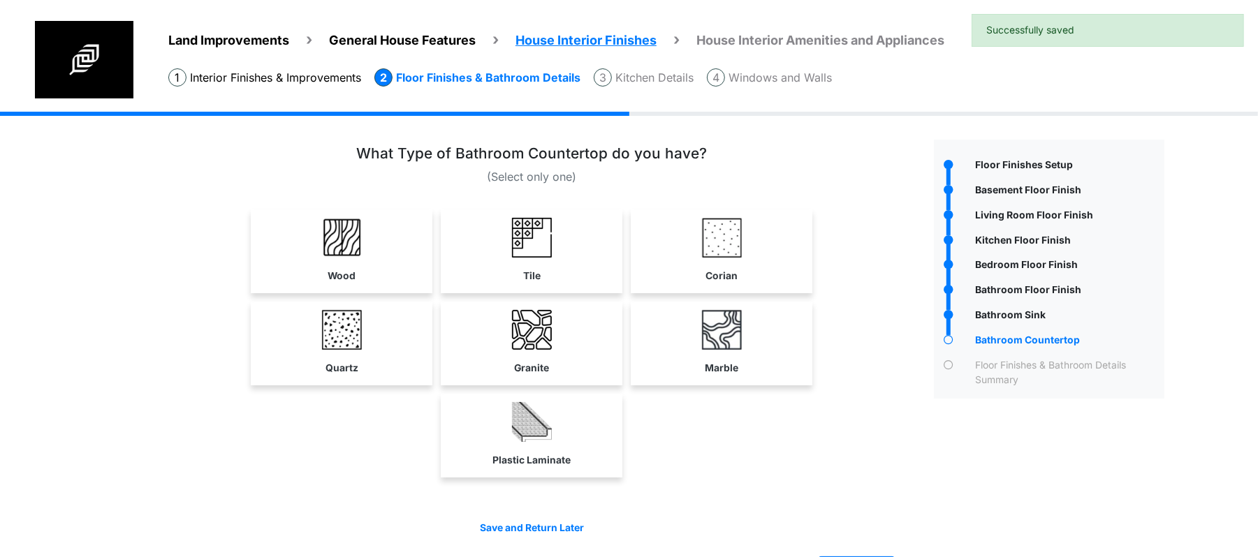
scroll to position [48, 0]
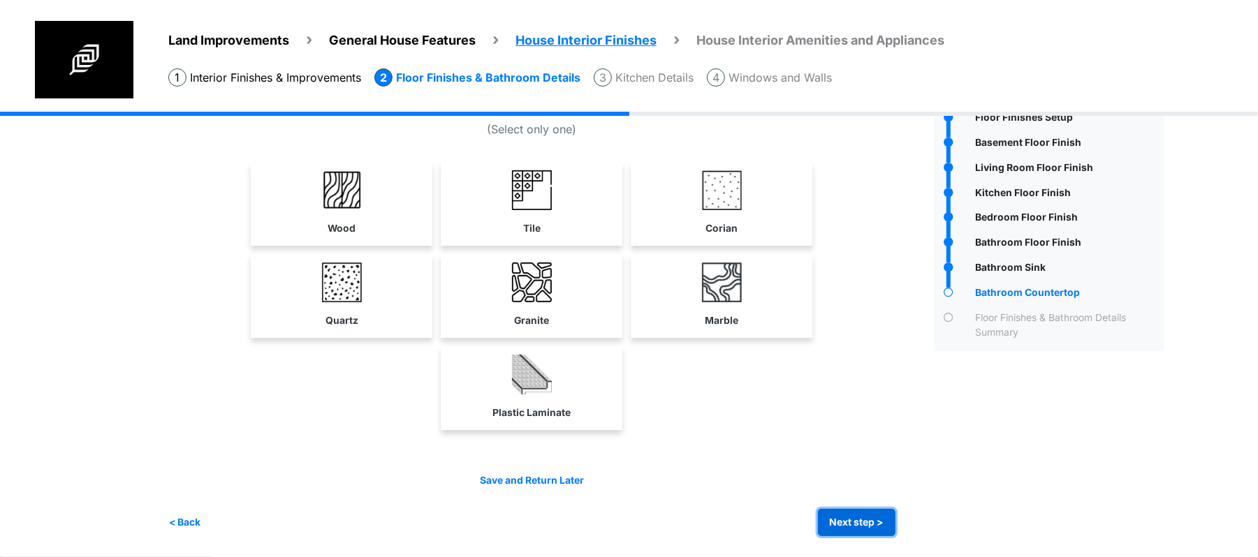
click at [851, 512] on button "Next step >" at bounding box center [857, 522] width 78 height 27
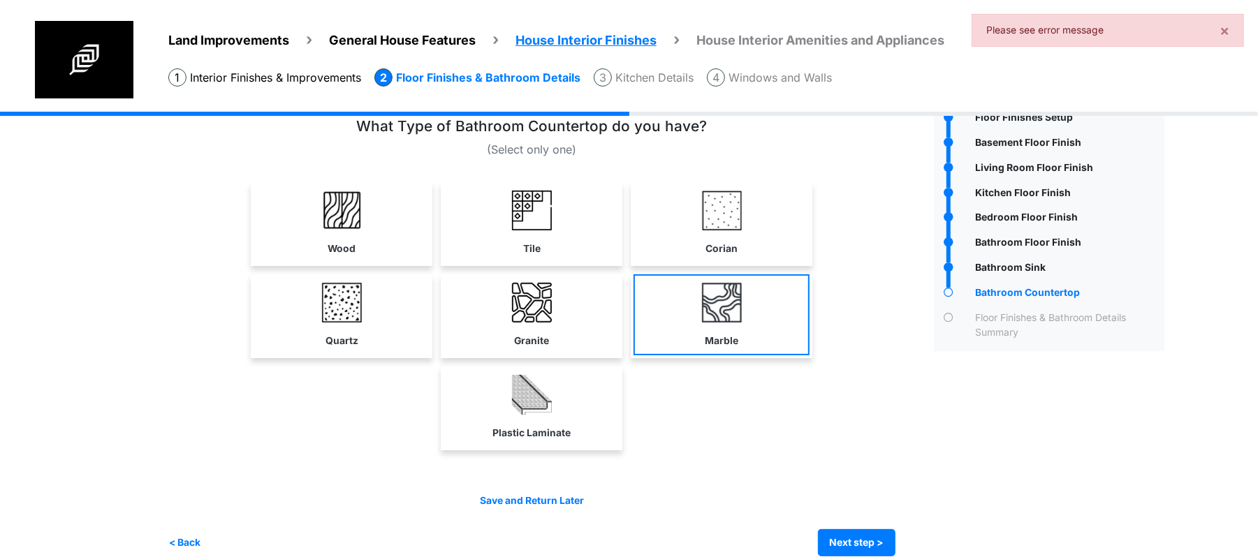
click at [680, 327] on link "Marble" at bounding box center [722, 315] width 176 height 81
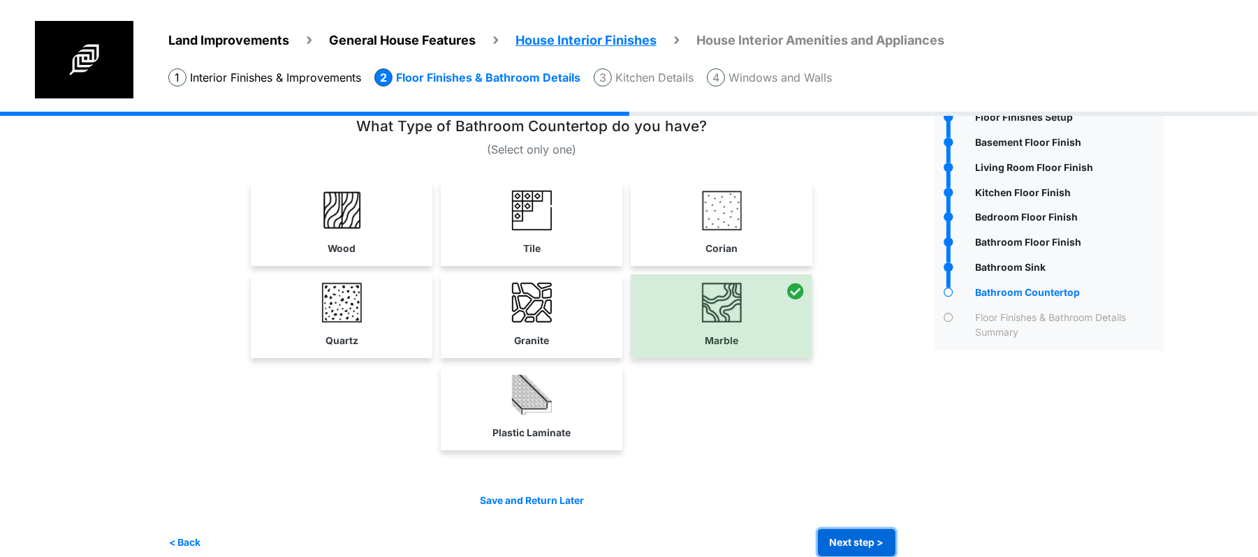
click at [882, 540] on button "Next step >" at bounding box center [857, 543] width 78 height 27
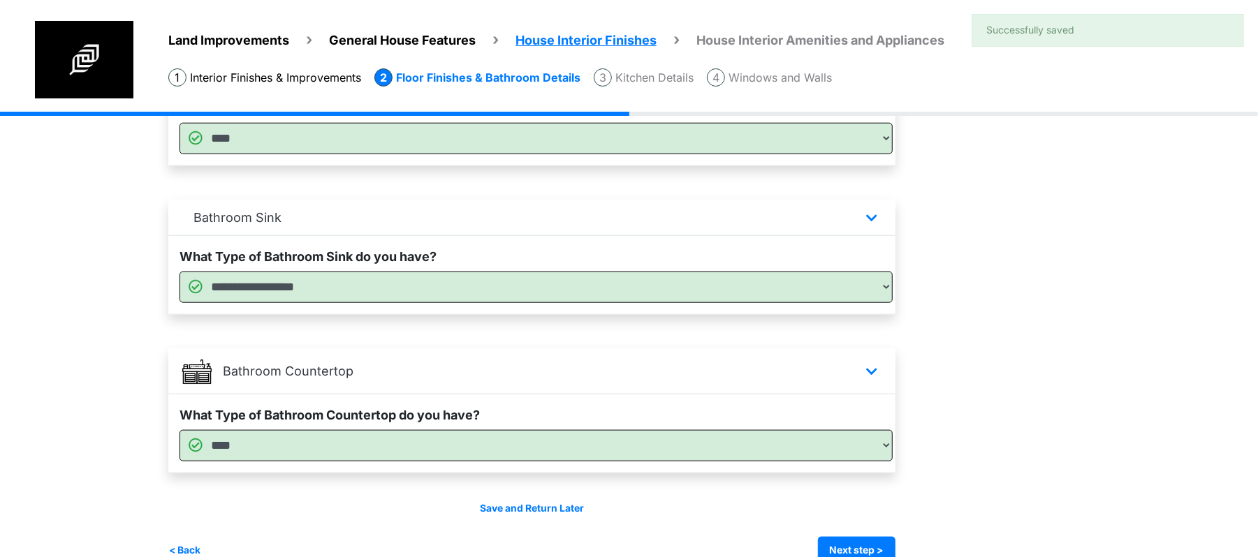
scroll to position [998, 0]
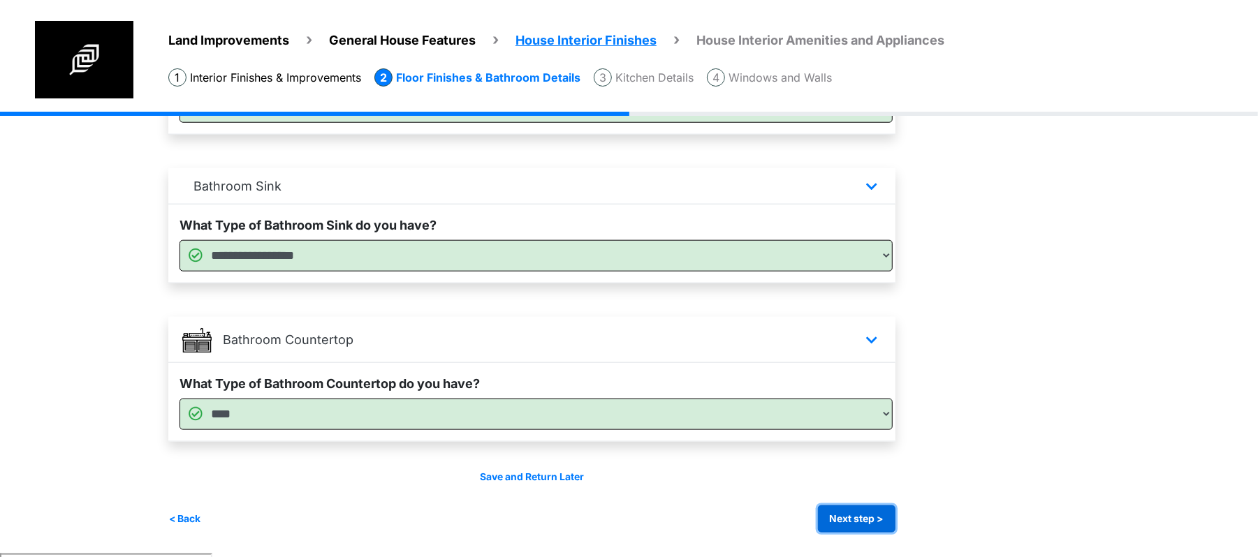
click at [856, 520] on button "Next step >" at bounding box center [857, 519] width 78 height 27
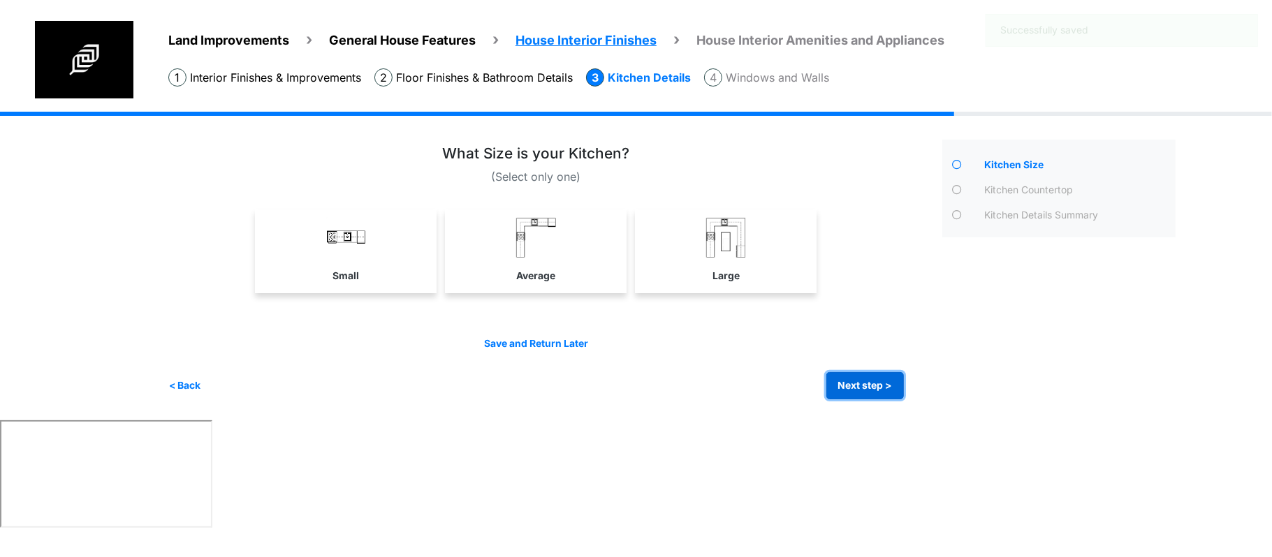
click at [873, 377] on button "Next step >" at bounding box center [865, 385] width 78 height 27
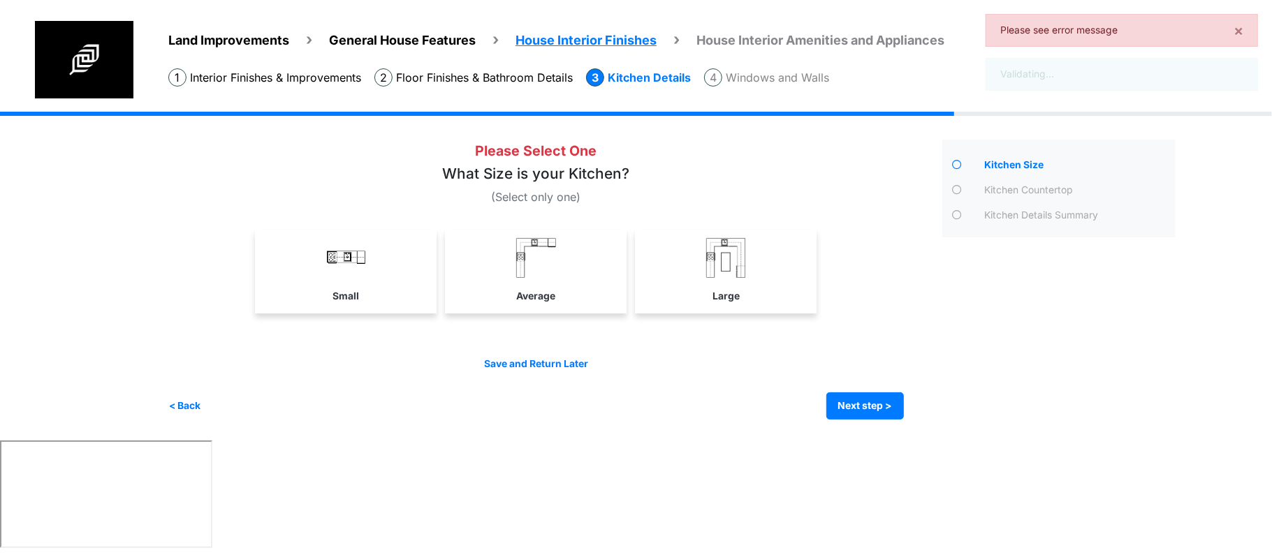
click at [443, 238] on div "Small Average Large" at bounding box center [536, 272] width 736 height 84
click at [551, 267] on img at bounding box center [536, 258] width 40 height 40
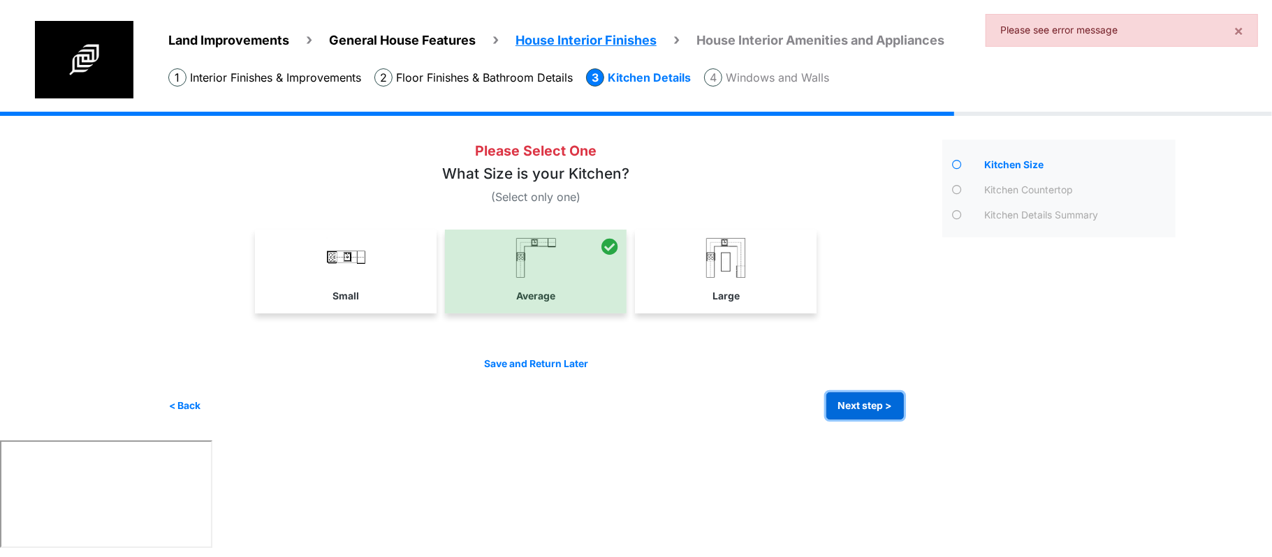
click at [865, 404] on button "Next step >" at bounding box center [865, 406] width 78 height 27
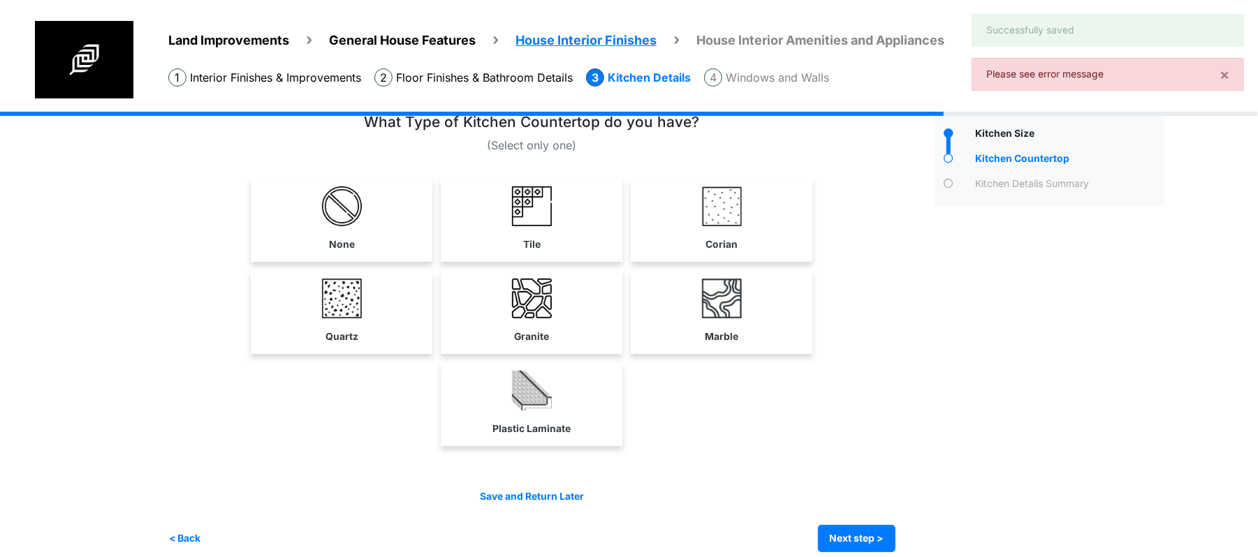
scroll to position [48, 0]
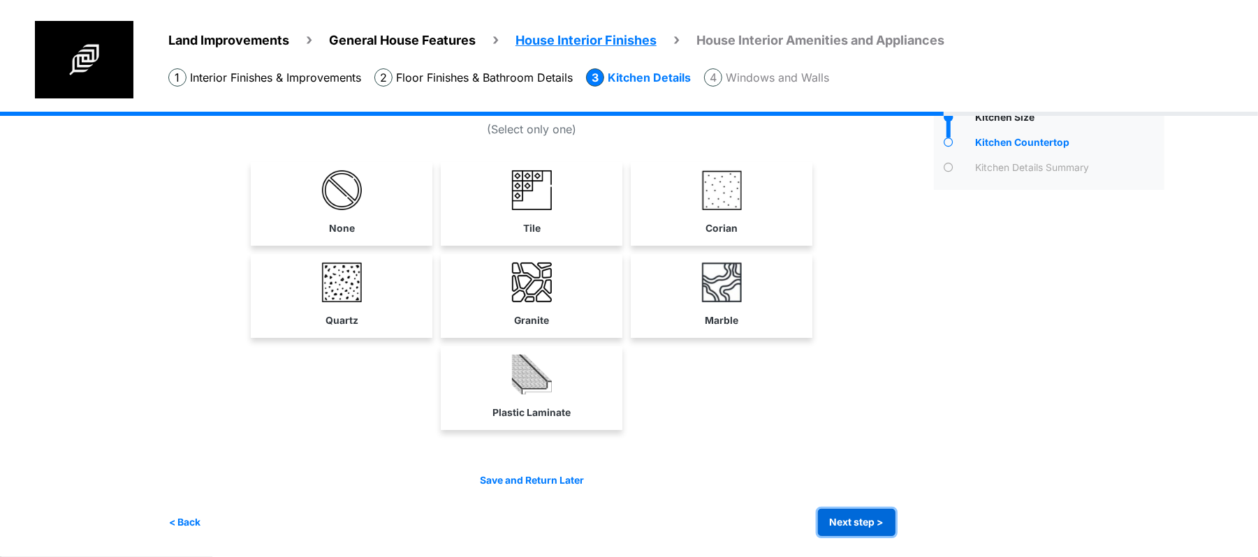
click at [848, 514] on button "Next step >" at bounding box center [857, 522] width 78 height 27
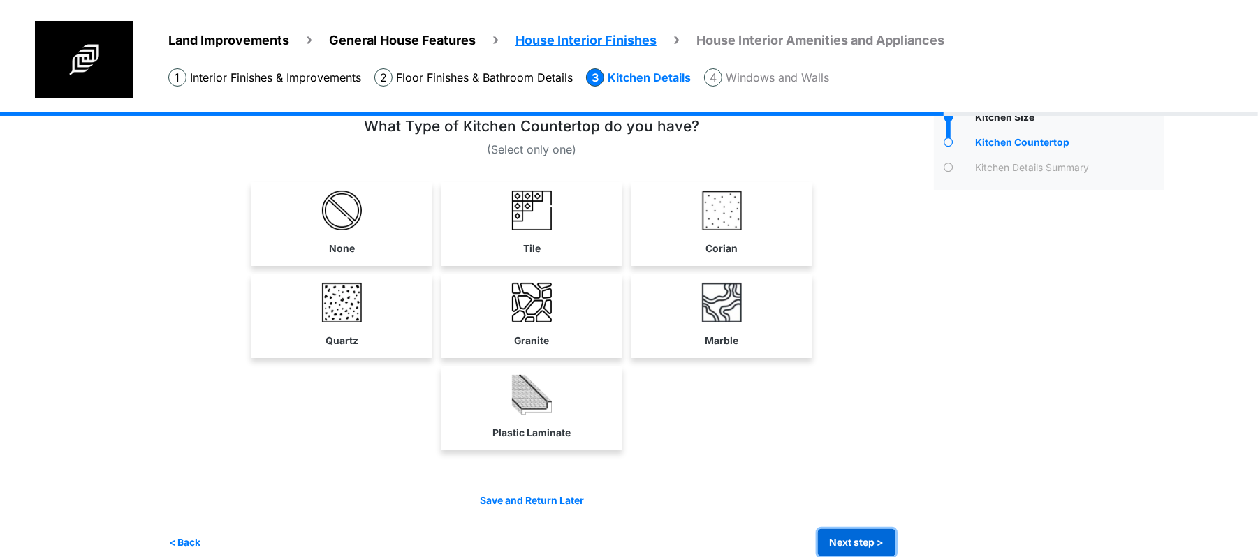
click at [862, 535] on button "Next step >" at bounding box center [857, 543] width 78 height 27
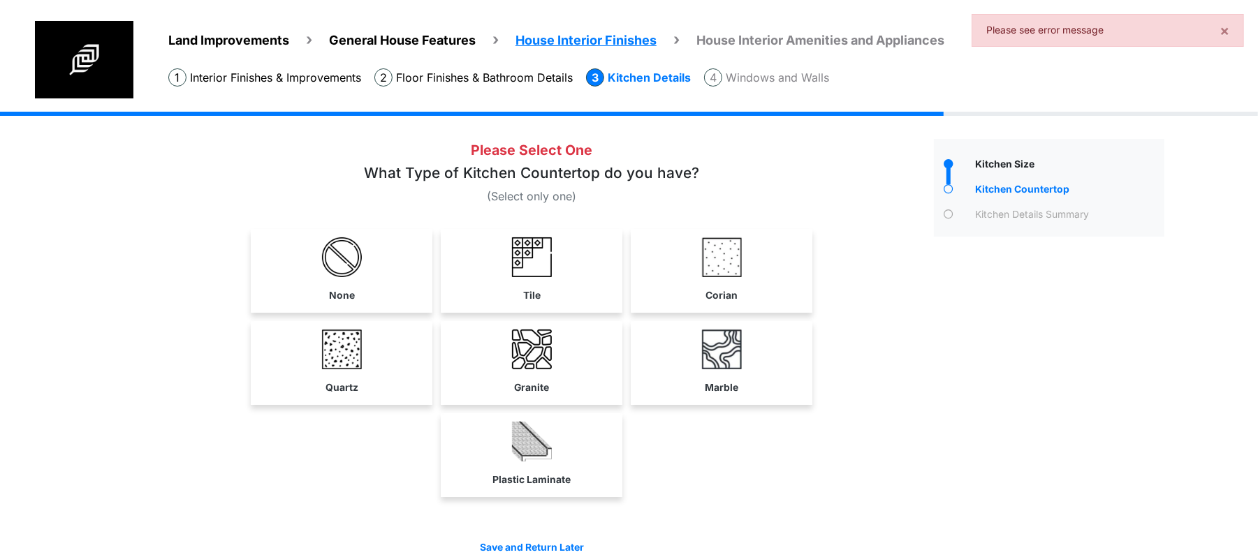
scroll to position [0, 0]
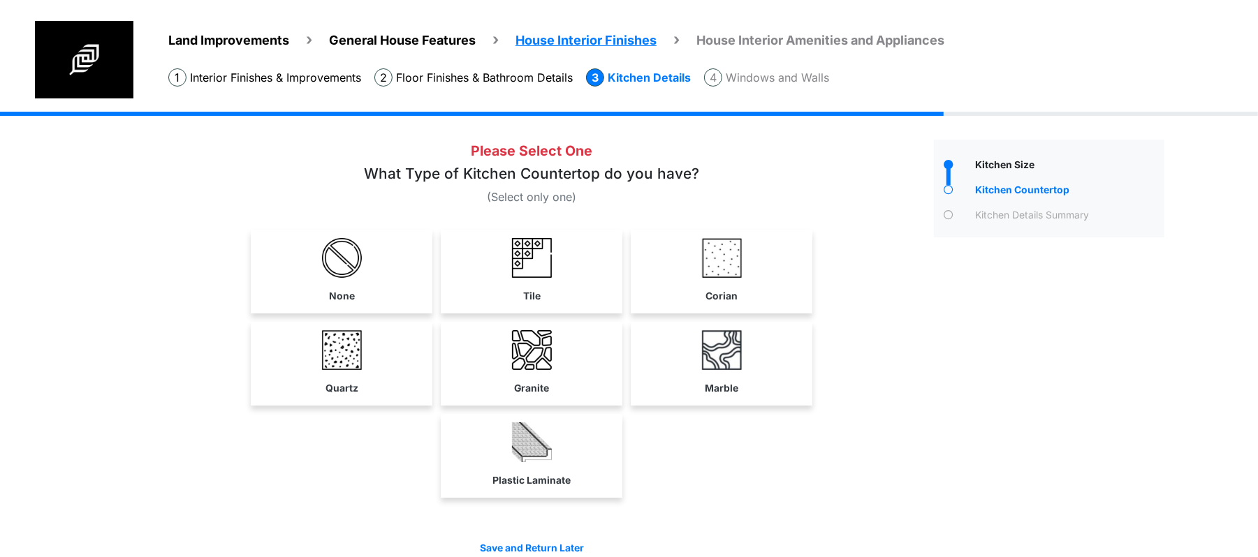
click at [548, 356] on img at bounding box center [532, 350] width 40 height 40
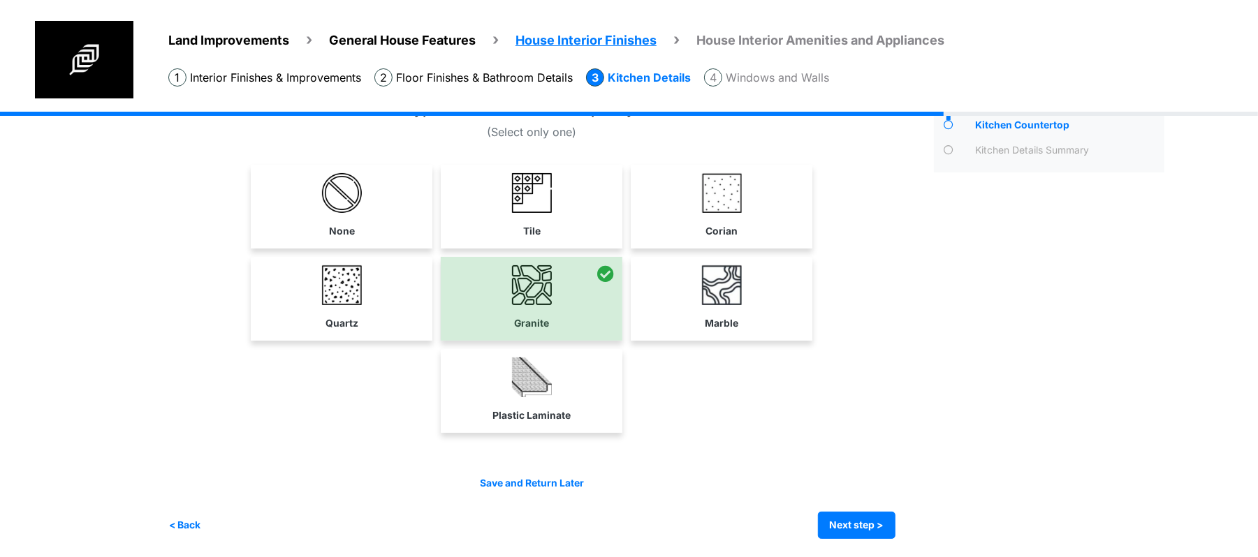
scroll to position [68, 0]
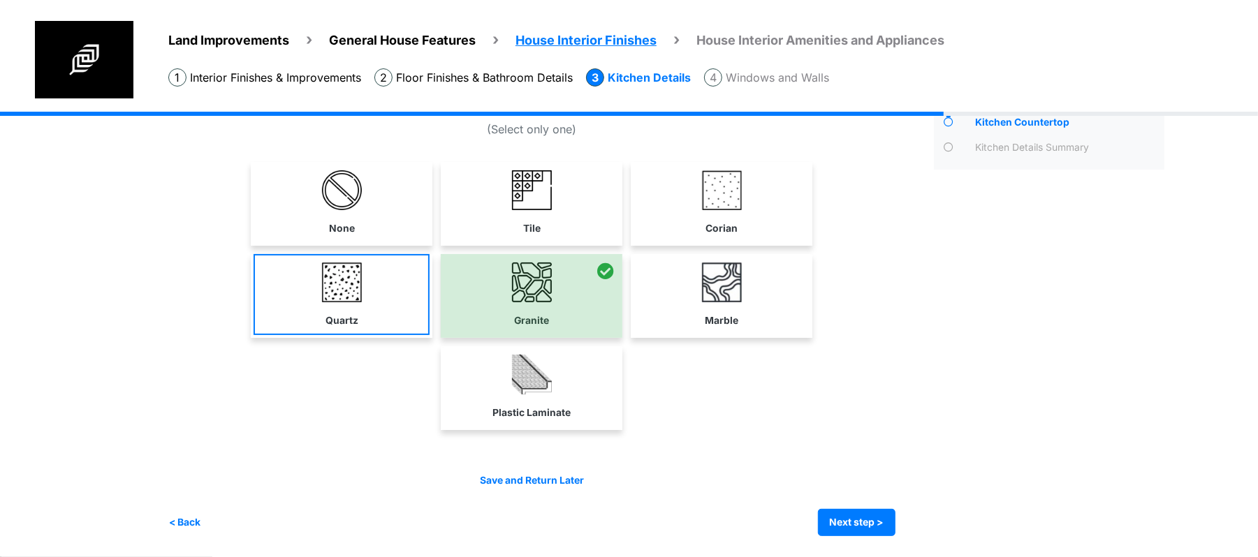
click at [298, 314] on link "Quartz" at bounding box center [342, 294] width 176 height 81
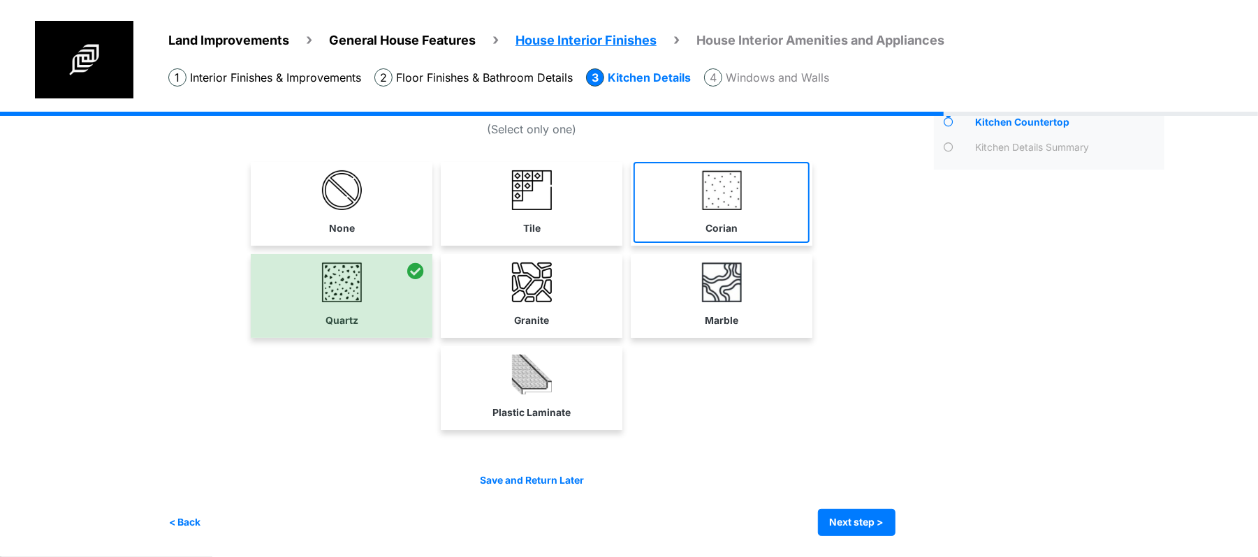
click at [771, 205] on link "Corian" at bounding box center [722, 202] width 176 height 81
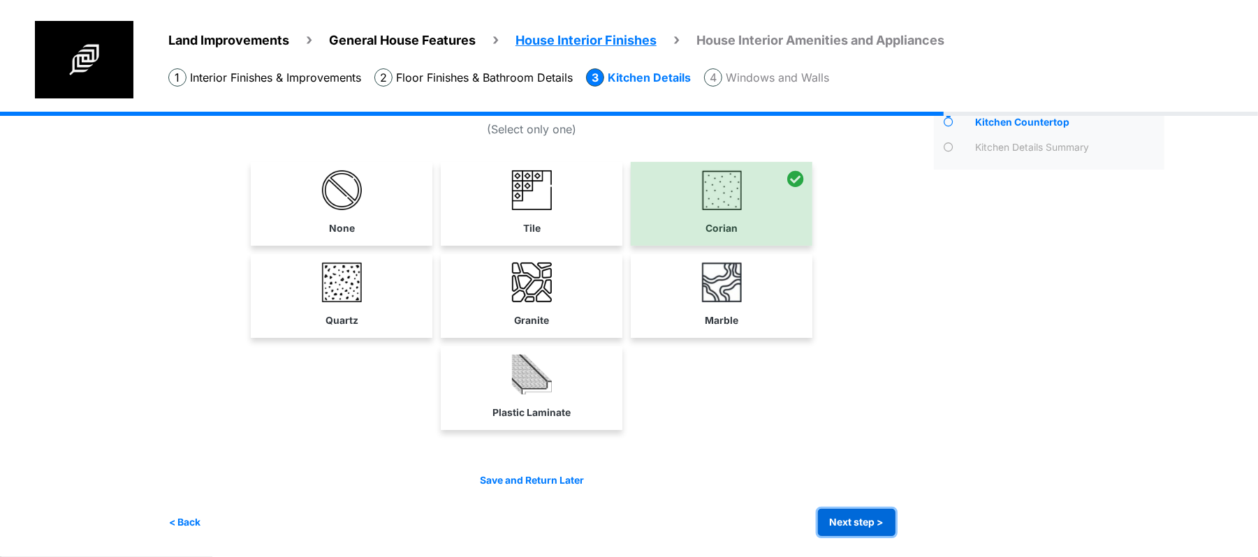
click at [853, 518] on button "Next step >" at bounding box center [857, 522] width 78 height 27
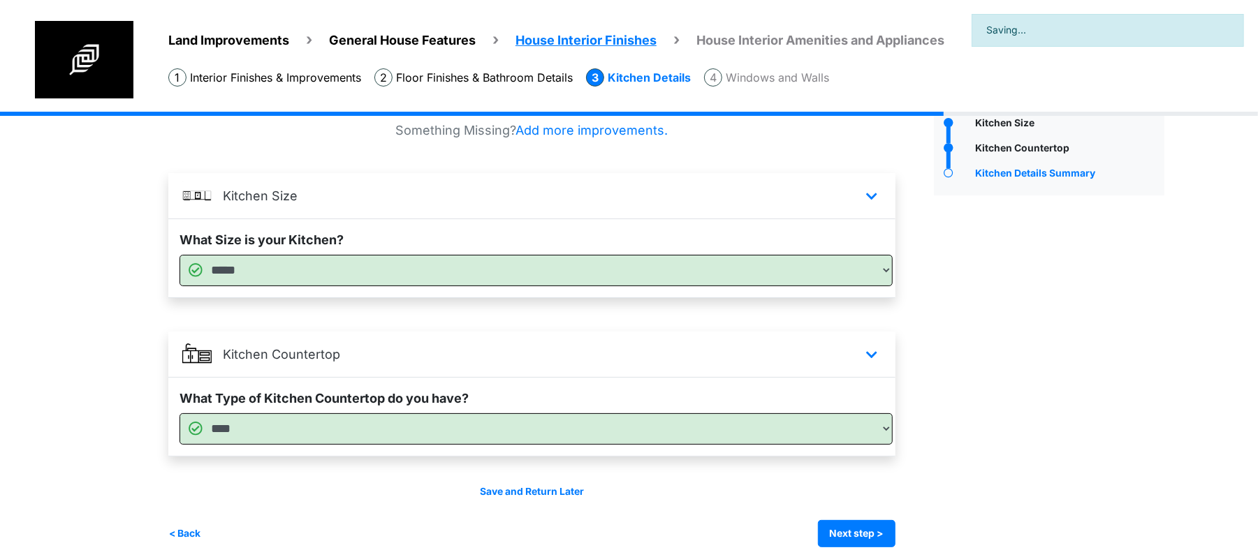
scroll to position [54, 0]
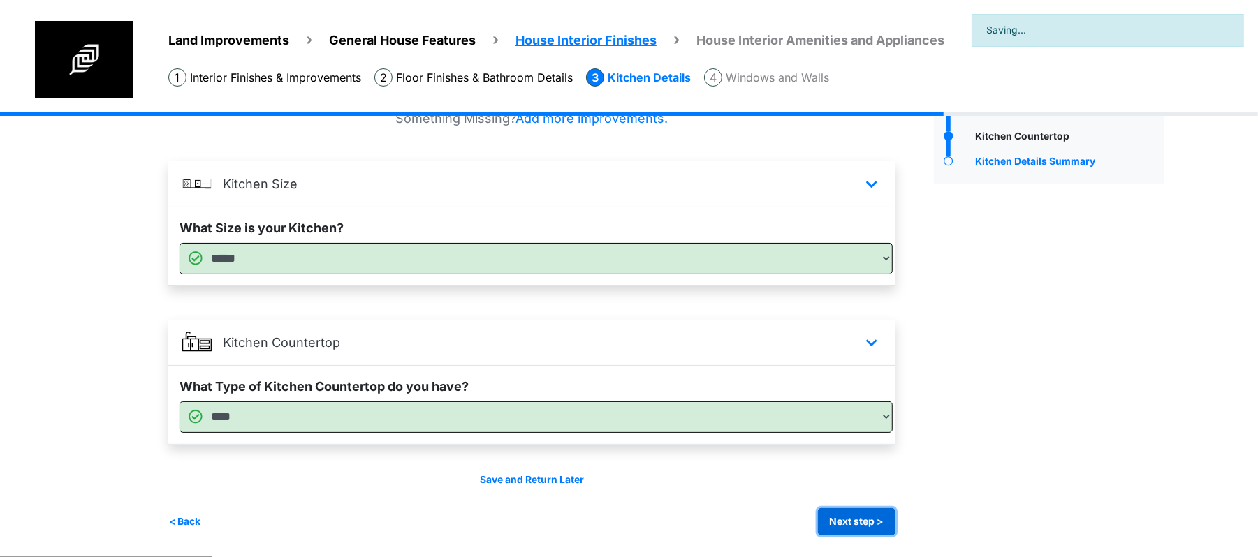
click at [851, 520] on button "Next step >" at bounding box center [857, 522] width 78 height 27
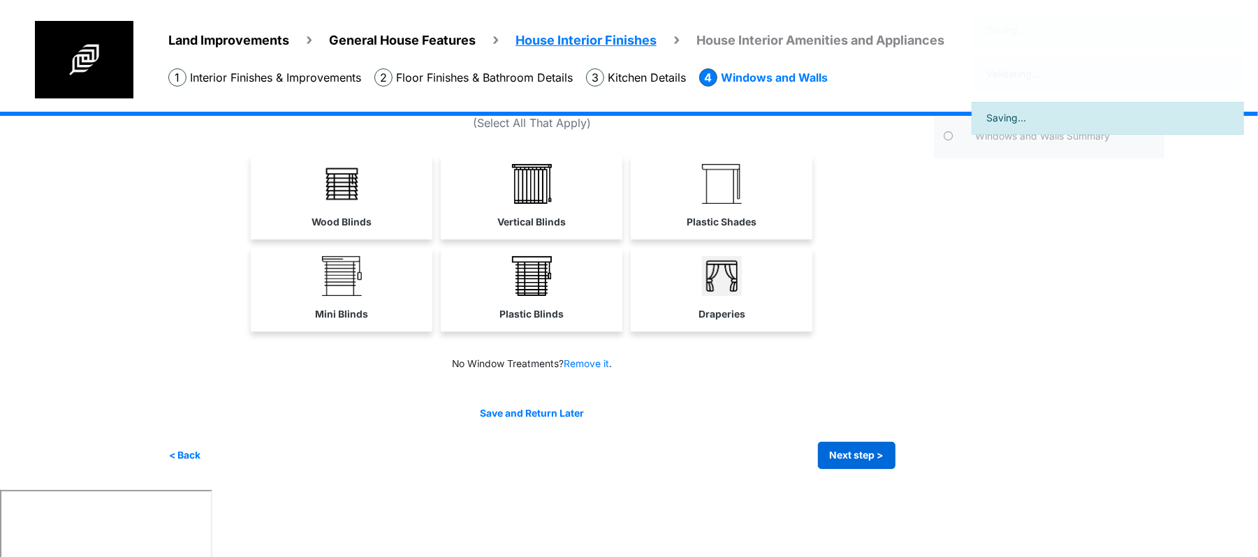
scroll to position [0, 0]
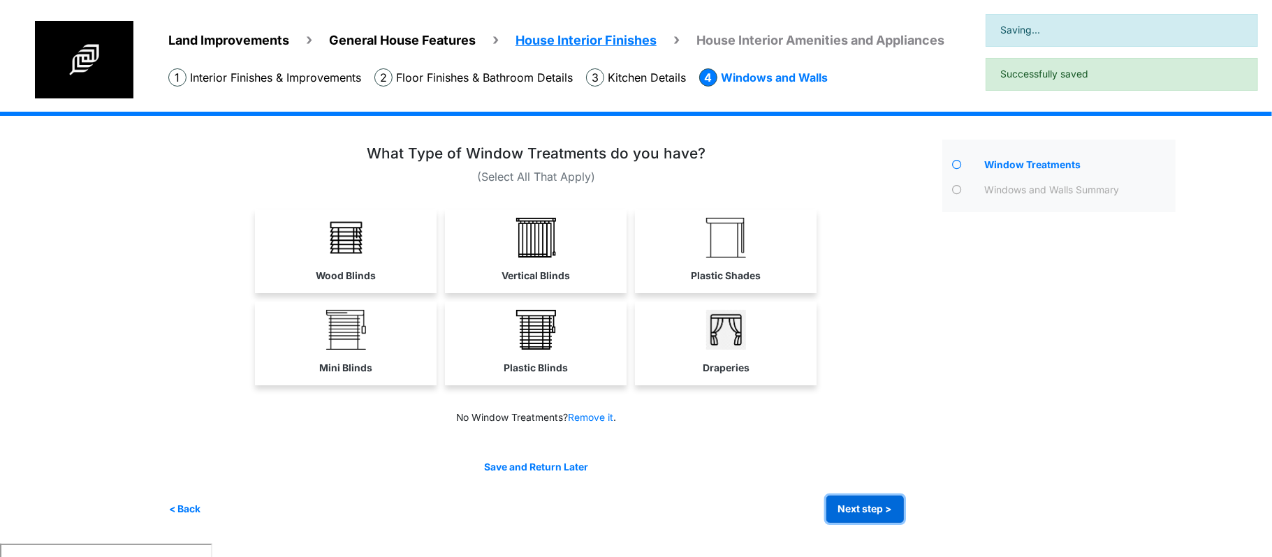
click at [852, 507] on button "Next step >" at bounding box center [865, 509] width 78 height 27
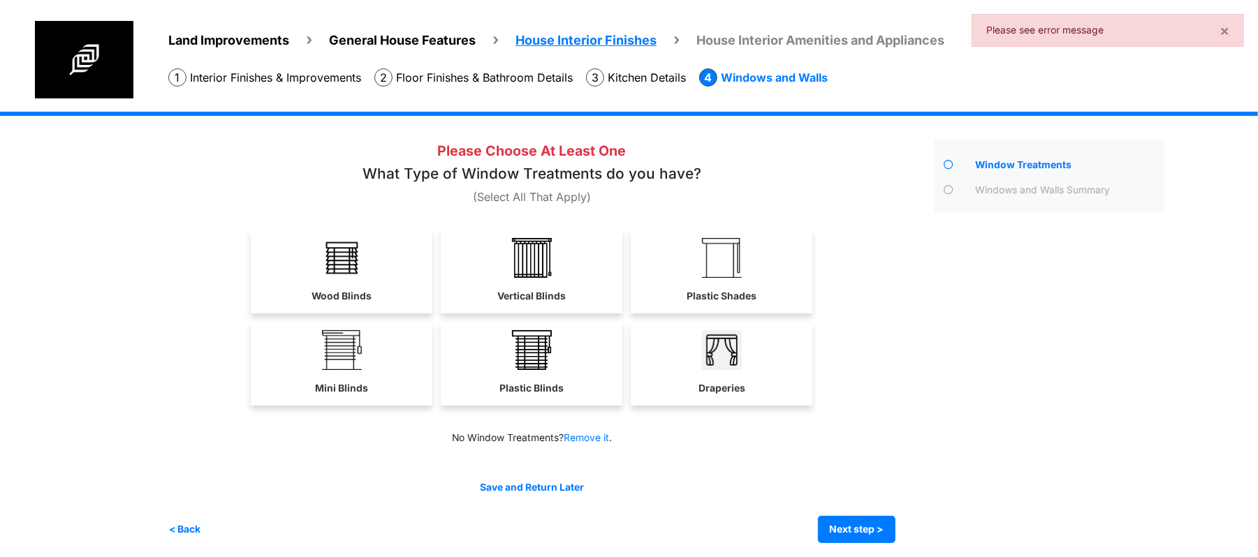
click at [532, 277] on img at bounding box center [532, 258] width 40 height 40
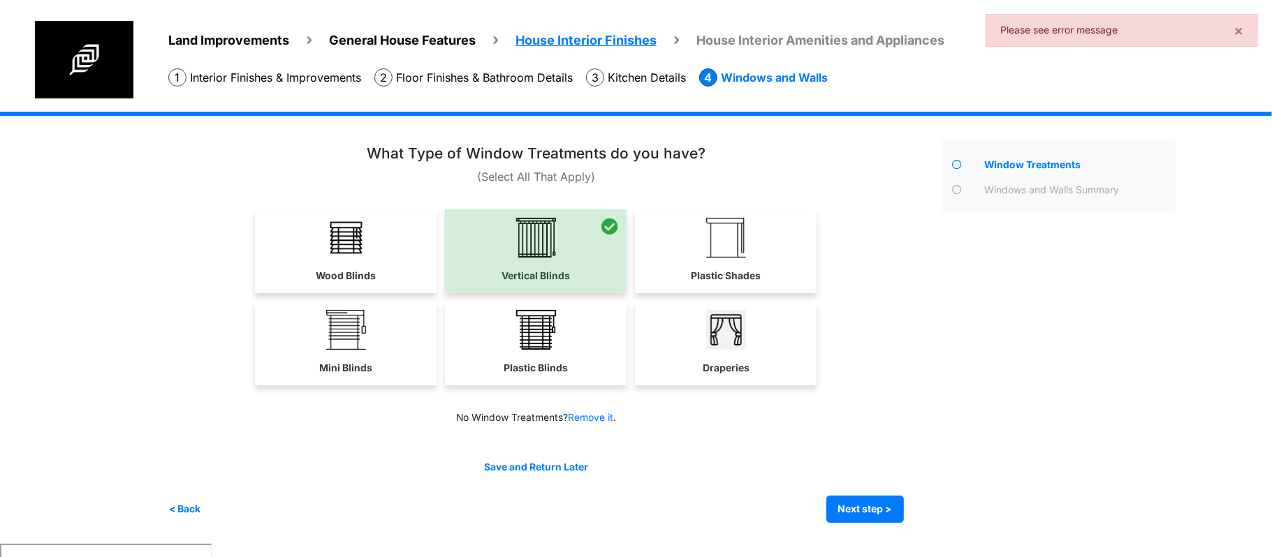
click at [769, 266] on link "Plastic Shades" at bounding box center [726, 250] width 182 height 81
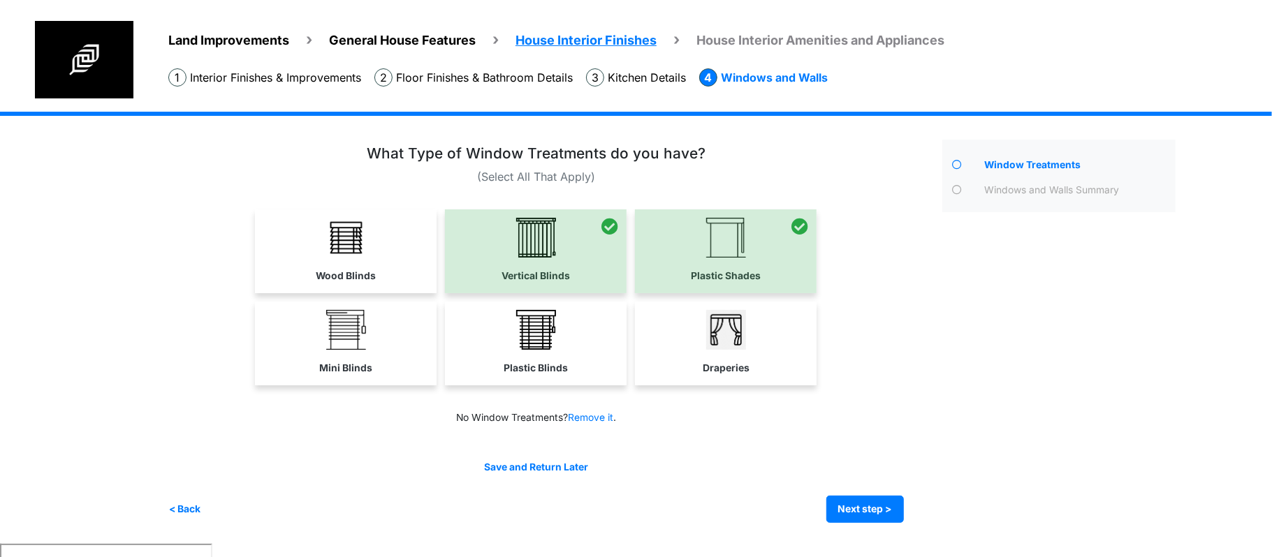
click at [760, 272] on div at bounding box center [726, 252] width 182 height 84
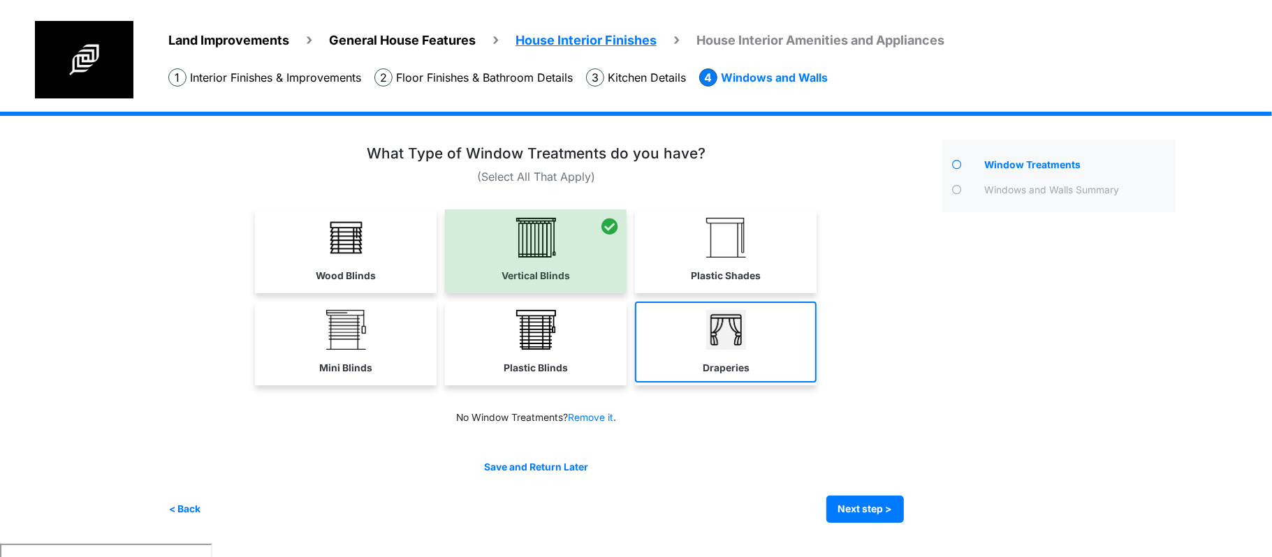
click at [729, 336] on img at bounding box center [726, 330] width 40 height 40
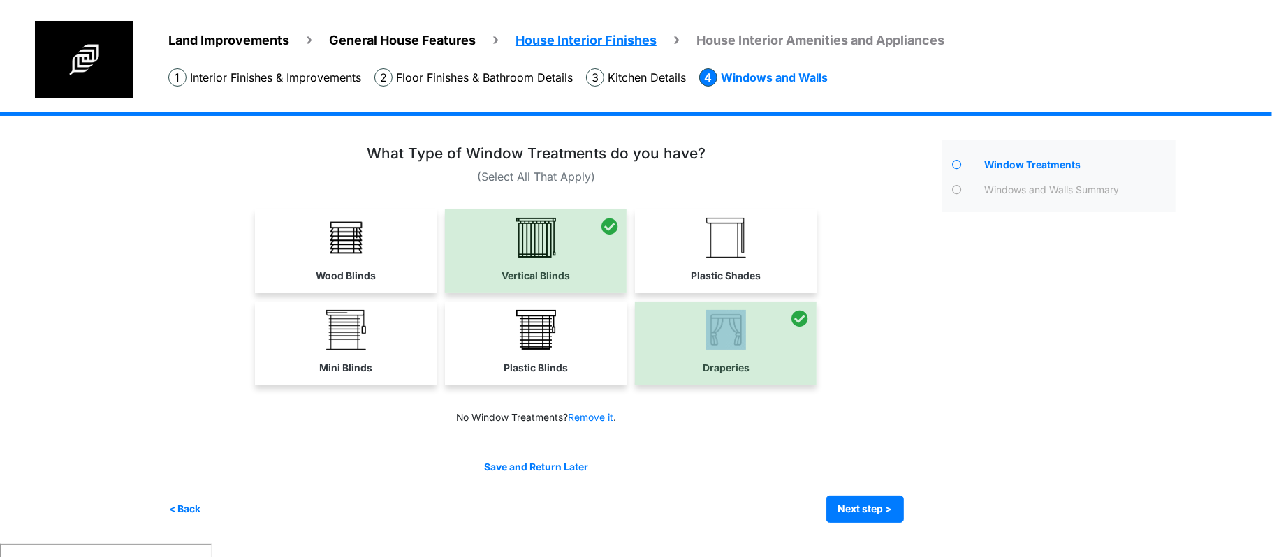
click at [881, 308] on div "Mini Blinds Plastic Blinds" at bounding box center [536, 344] width 736 height 84
click at [115, 245] on div "Land Improvements General House Features House Interior Finishes House Interior…" at bounding box center [636, 328] width 1272 height 432
click at [115, 241] on div "Land Improvements General House Features House Interior Finishes House Interior…" at bounding box center [636, 328] width 1272 height 432
click at [587, 286] on div at bounding box center [536, 252] width 182 height 84
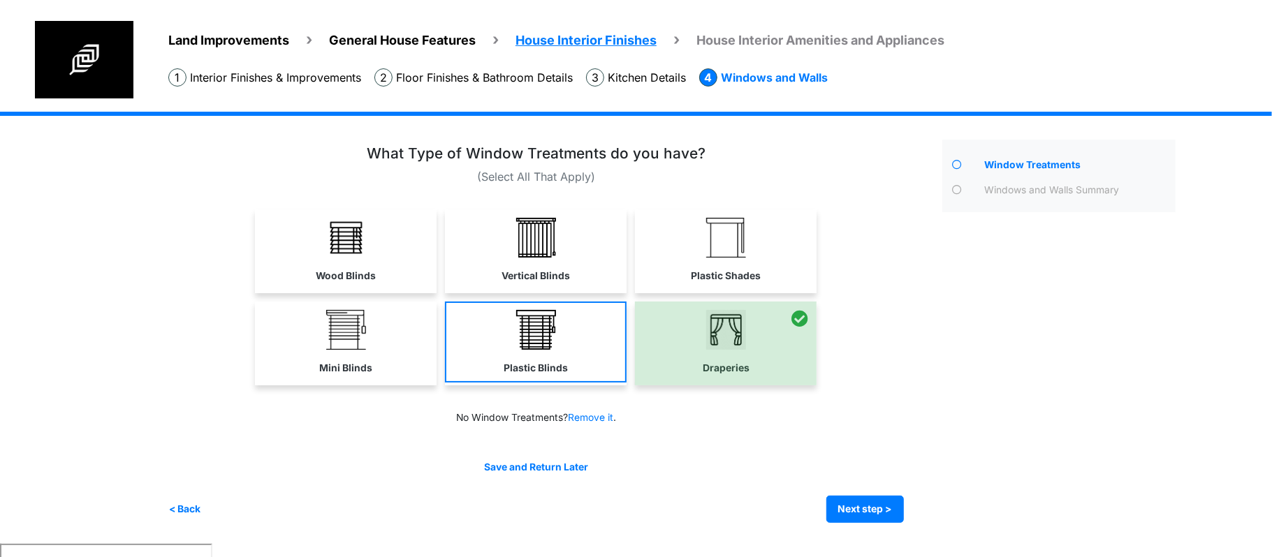
click at [582, 334] on link "Plastic Blinds" at bounding box center [536, 342] width 182 height 81
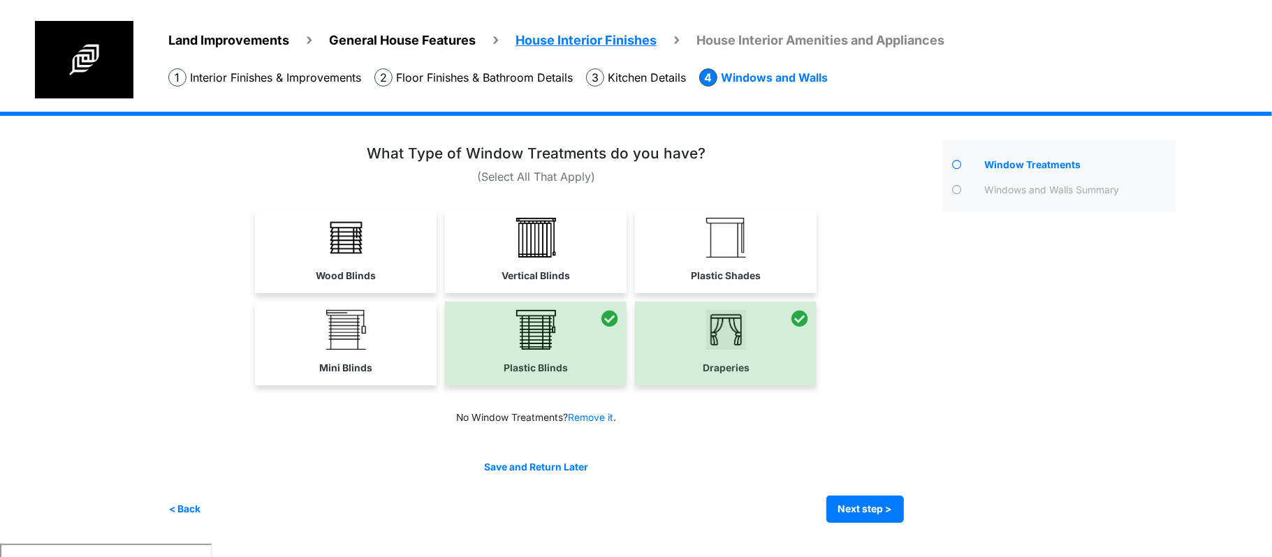
click at [876, 493] on div "Save and Return Later < Back Next step > Save and submit" at bounding box center [536, 491] width 736 height 63
click at [879, 503] on button "Next step >" at bounding box center [865, 509] width 78 height 27
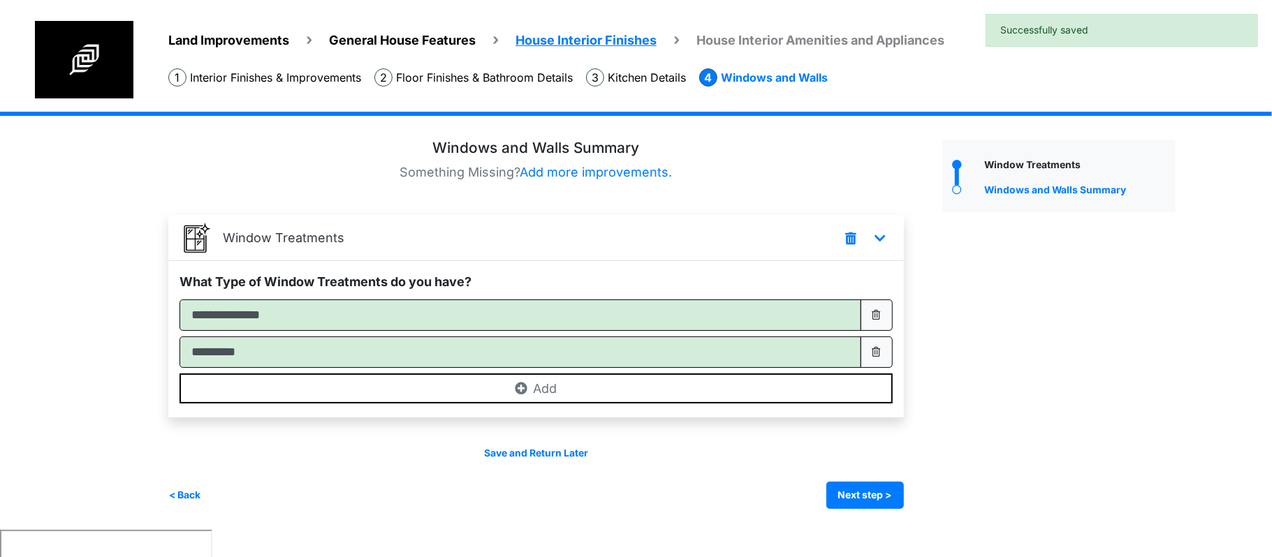
click at [968, 436] on div "Window Treatments" at bounding box center [1059, 325] width 254 height 370
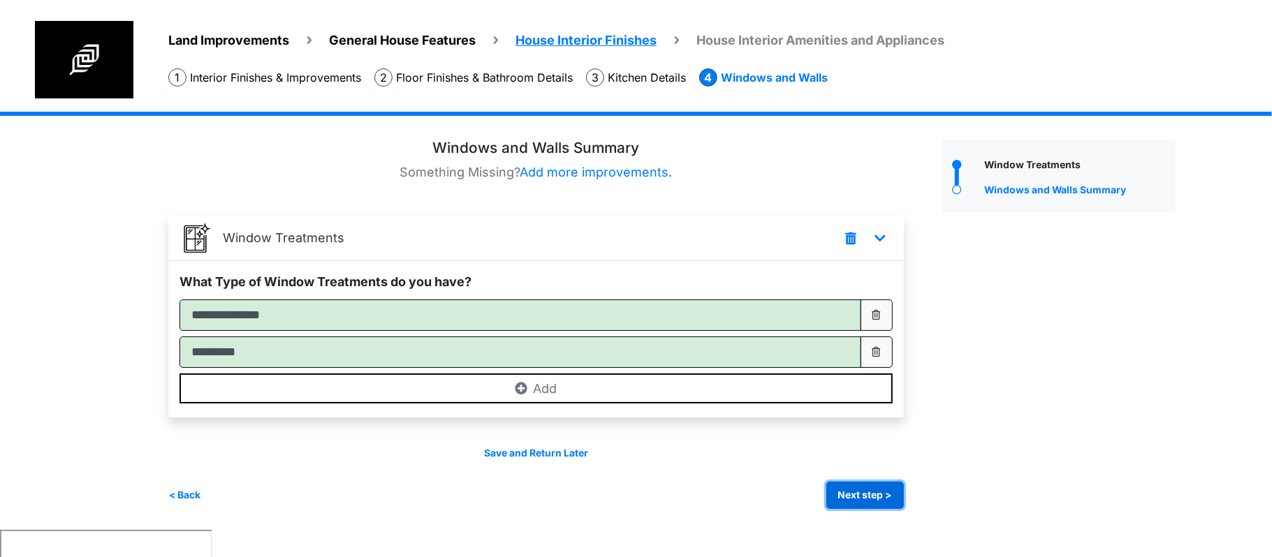
click at [867, 488] on button "Next step >" at bounding box center [865, 495] width 78 height 27
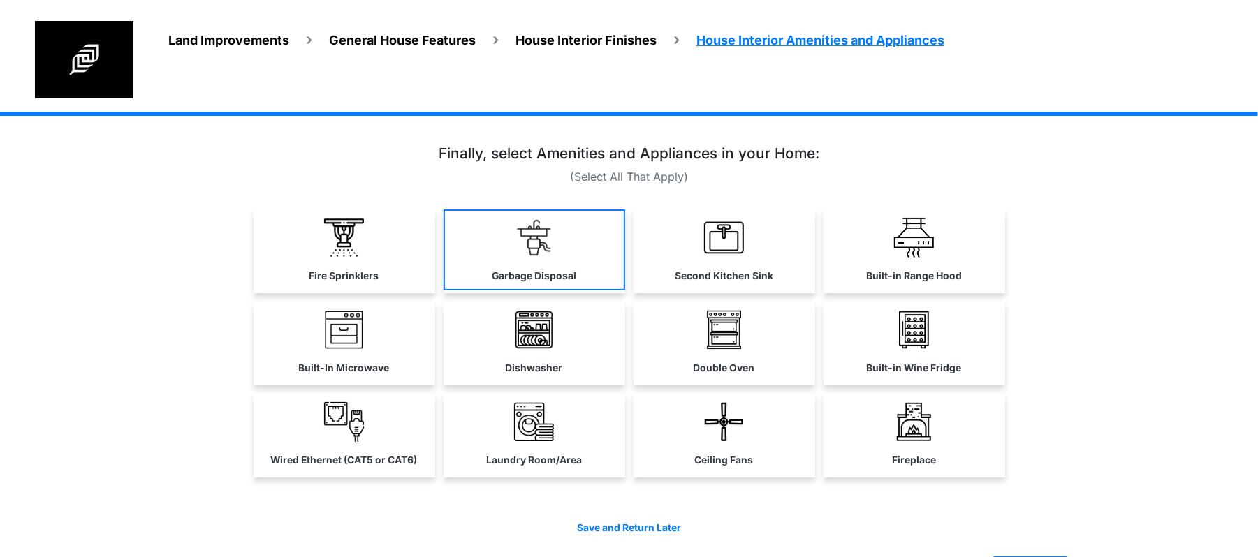
click at [576, 272] on label "Garbage Disposal" at bounding box center [534, 276] width 85 height 15
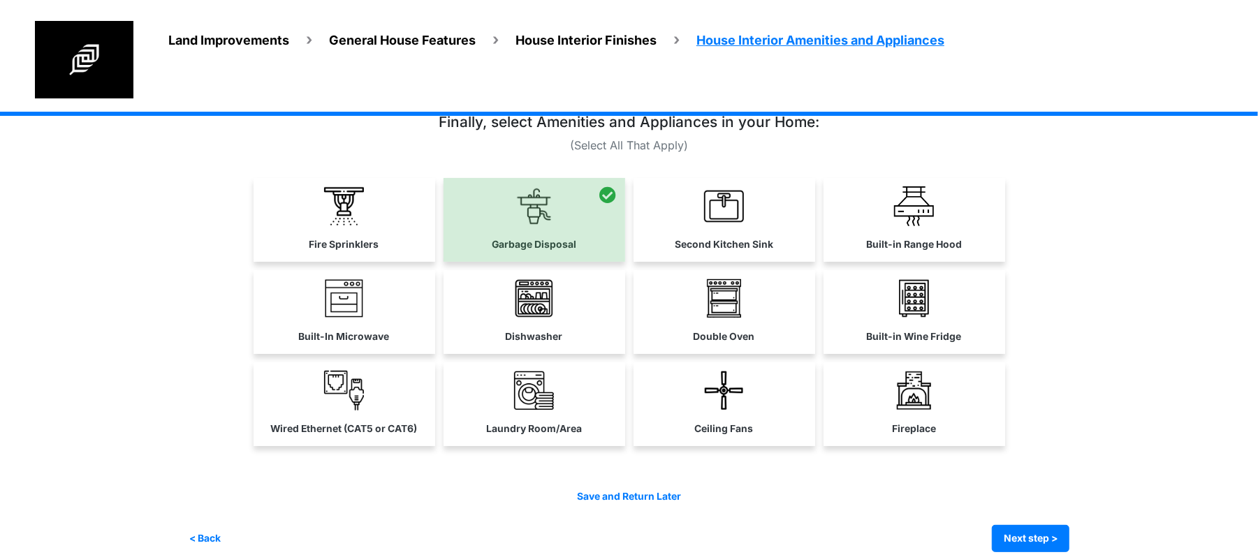
scroll to position [48, 0]
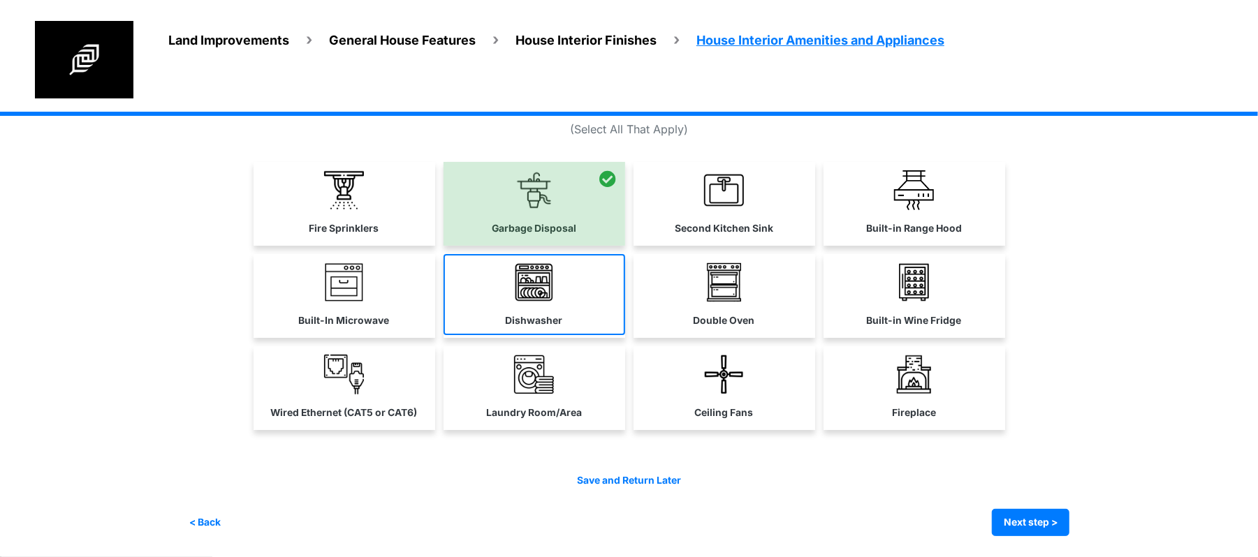
click at [484, 308] on link "Dishwasher" at bounding box center [535, 294] width 182 height 81
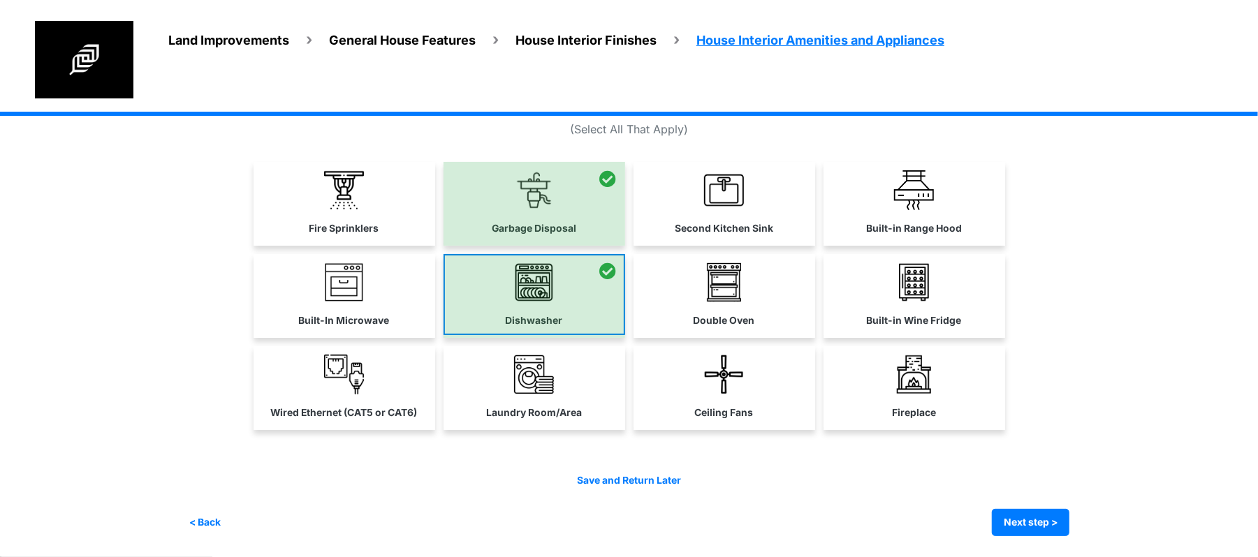
click at [484, 308] on div at bounding box center [535, 296] width 182 height 84
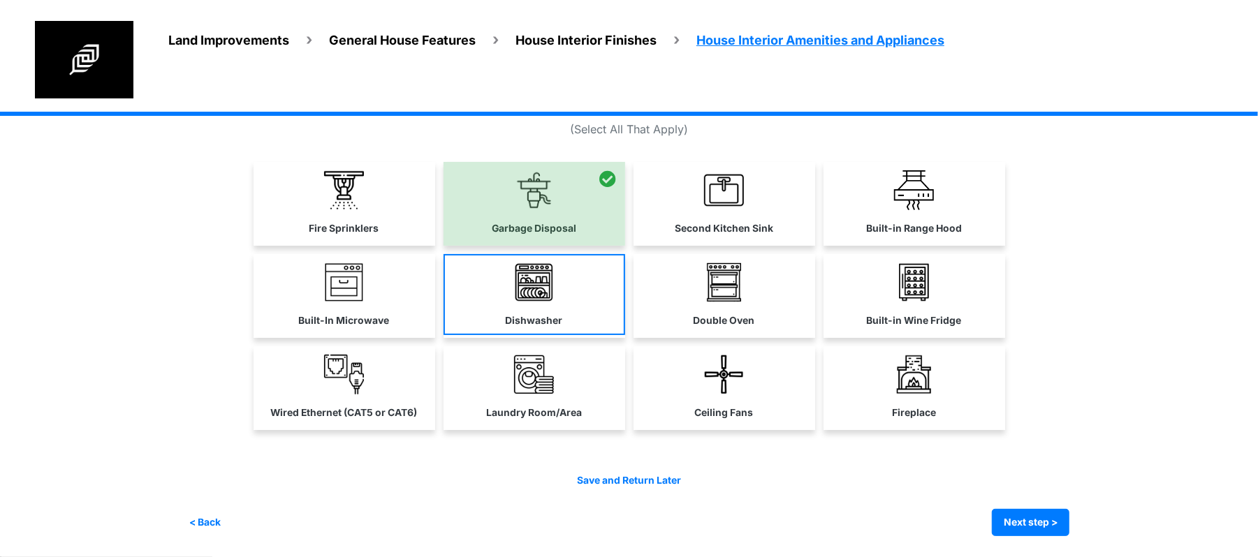
click at [484, 307] on link "Dishwasher" at bounding box center [535, 294] width 182 height 81
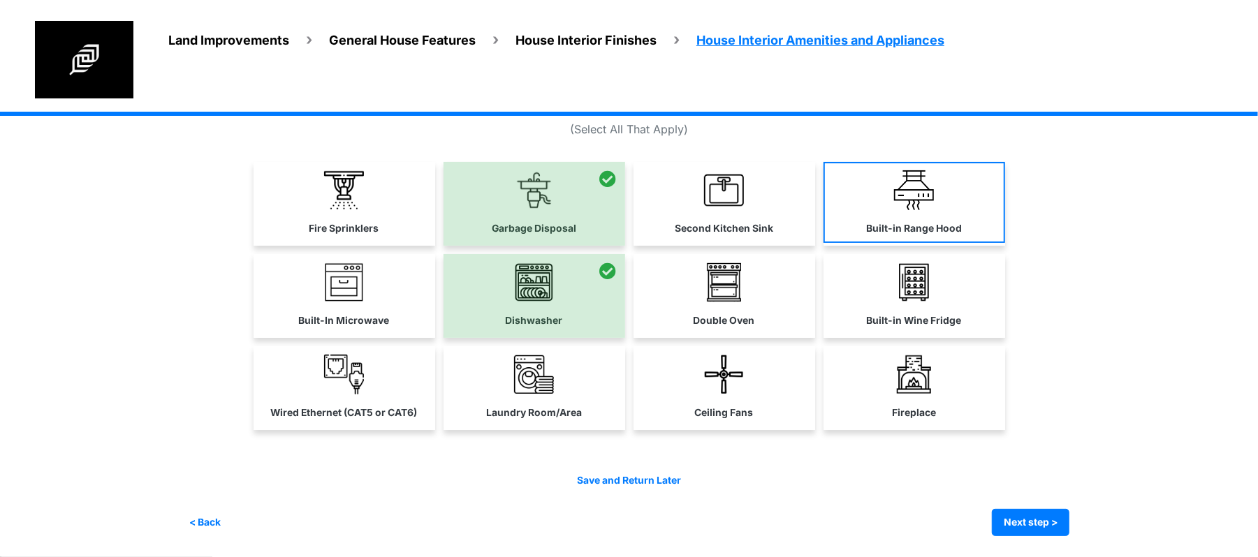
click at [898, 226] on label "Built-in Range Hood" at bounding box center [914, 228] width 96 height 15
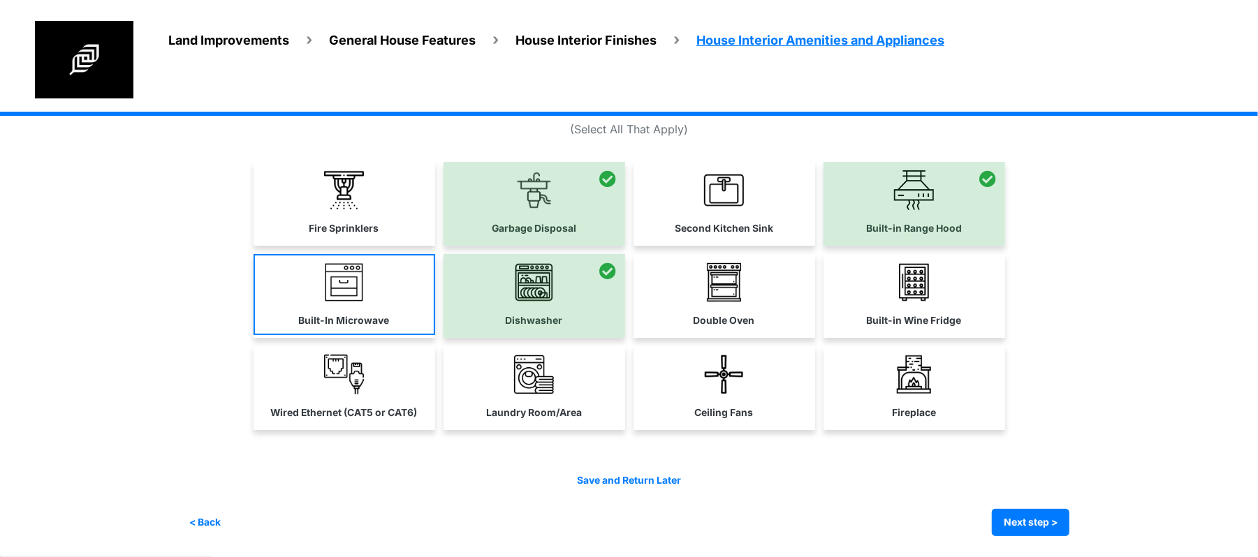
click at [397, 297] on link "Built-In Microwave" at bounding box center [345, 294] width 182 height 81
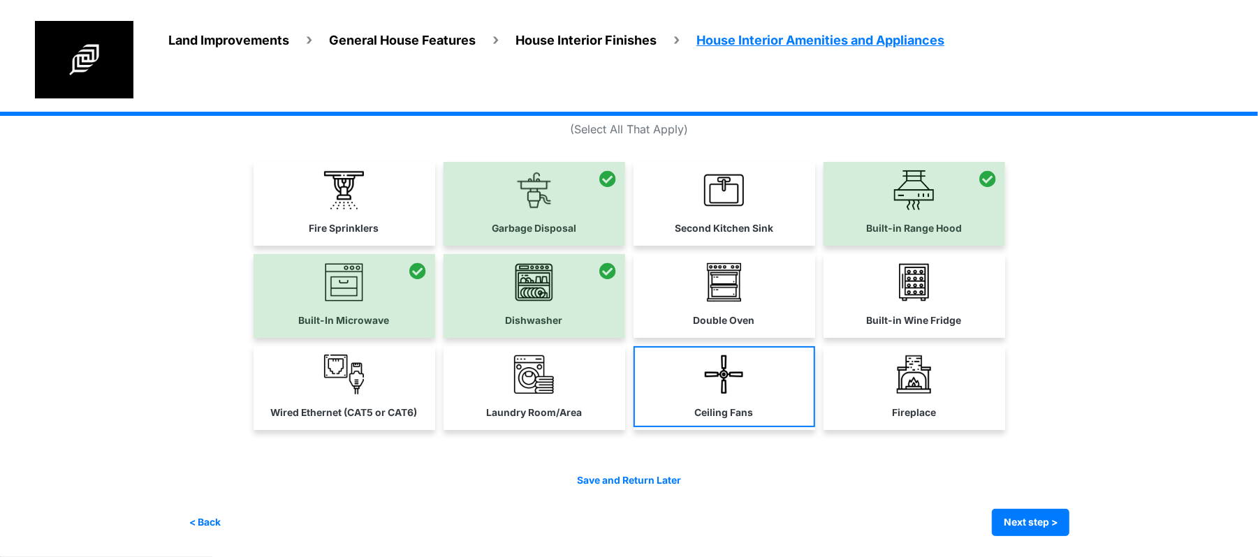
click at [768, 389] on link "Ceiling Fans" at bounding box center [725, 386] width 182 height 81
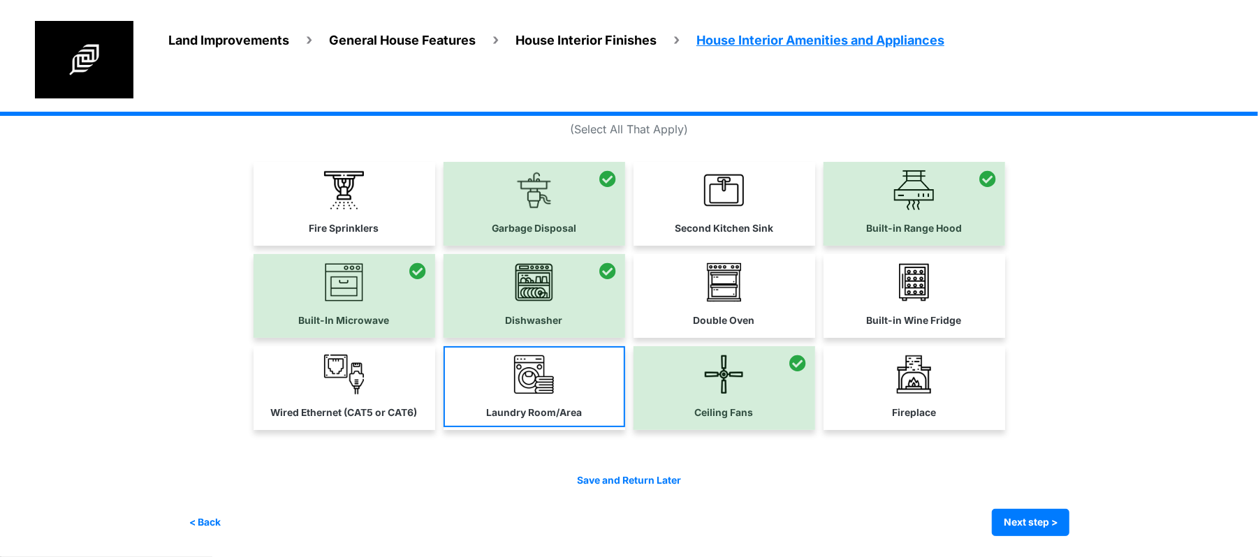
click at [543, 409] on label "Laundry Room/Area" at bounding box center [534, 413] width 96 height 15
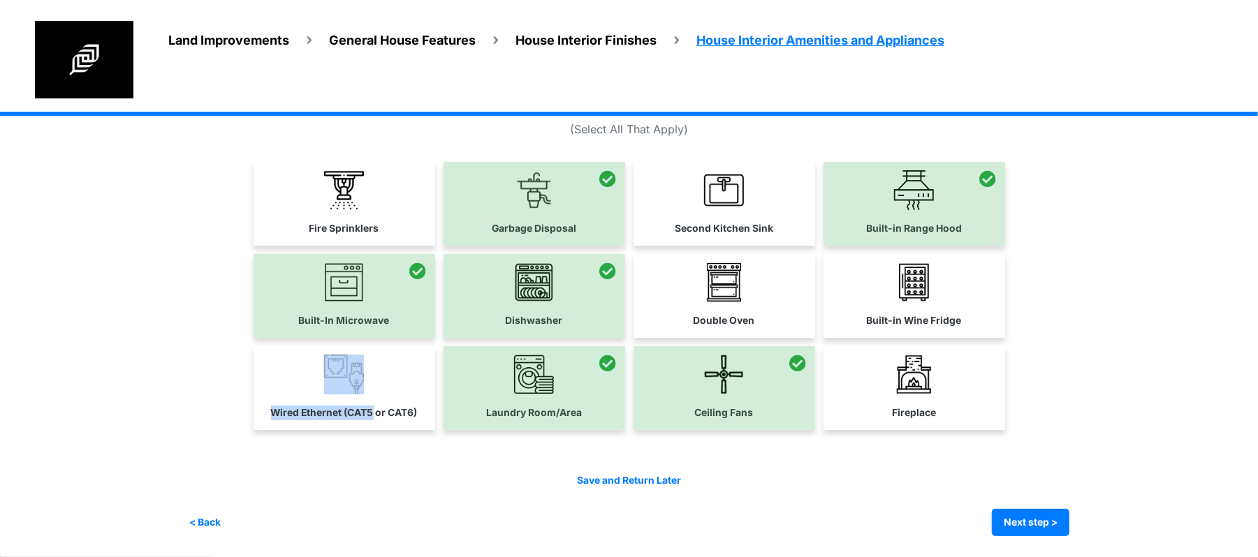
click at [374, 394] on link "Wired Ethernet (CAT5 or CAT6)" at bounding box center [345, 386] width 182 height 81
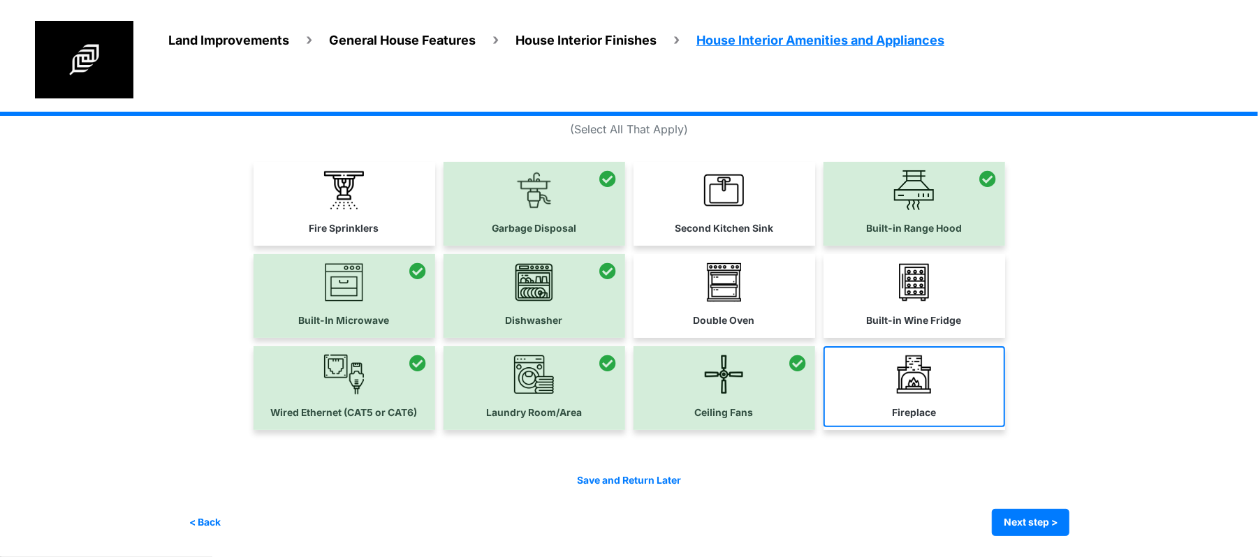
click at [954, 411] on link "Fireplace" at bounding box center [915, 386] width 182 height 81
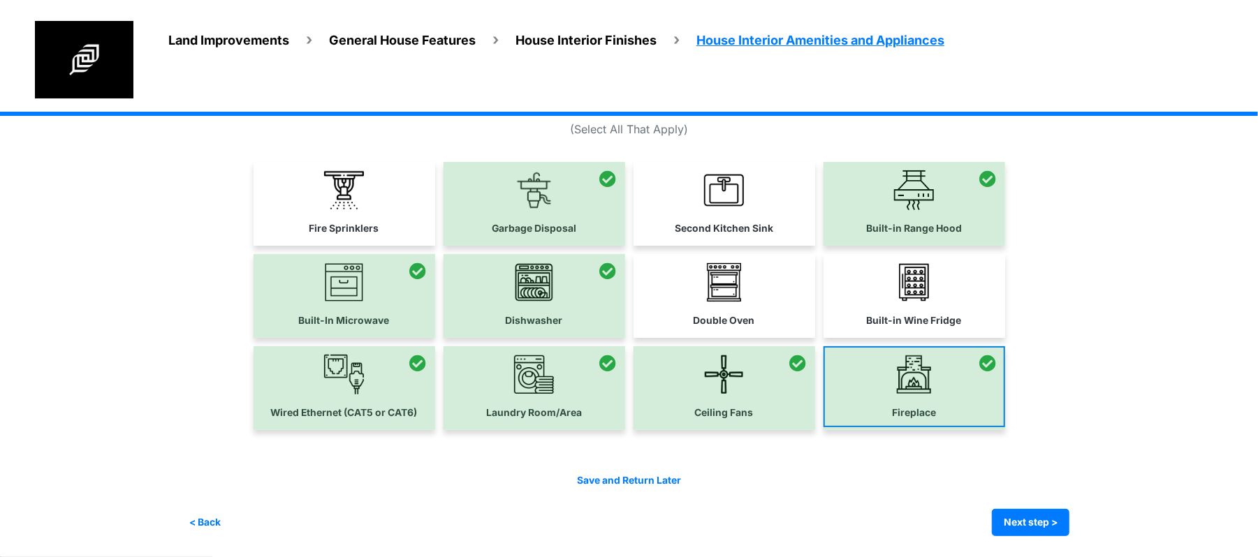
click at [954, 409] on div at bounding box center [915, 388] width 182 height 84
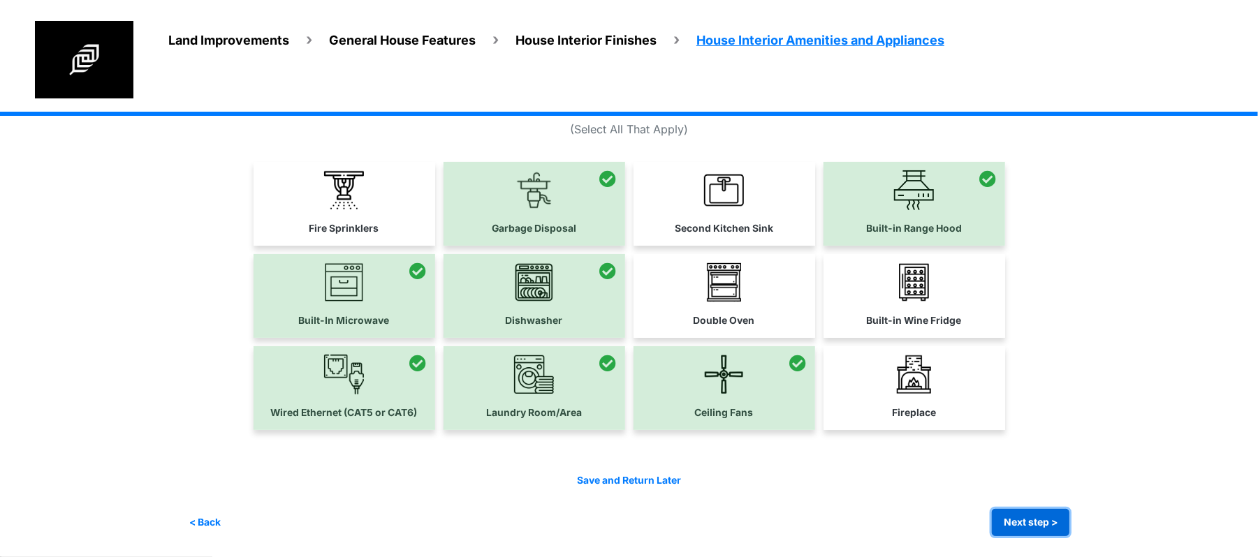
click at [1020, 516] on button "Next step >" at bounding box center [1031, 522] width 78 height 27
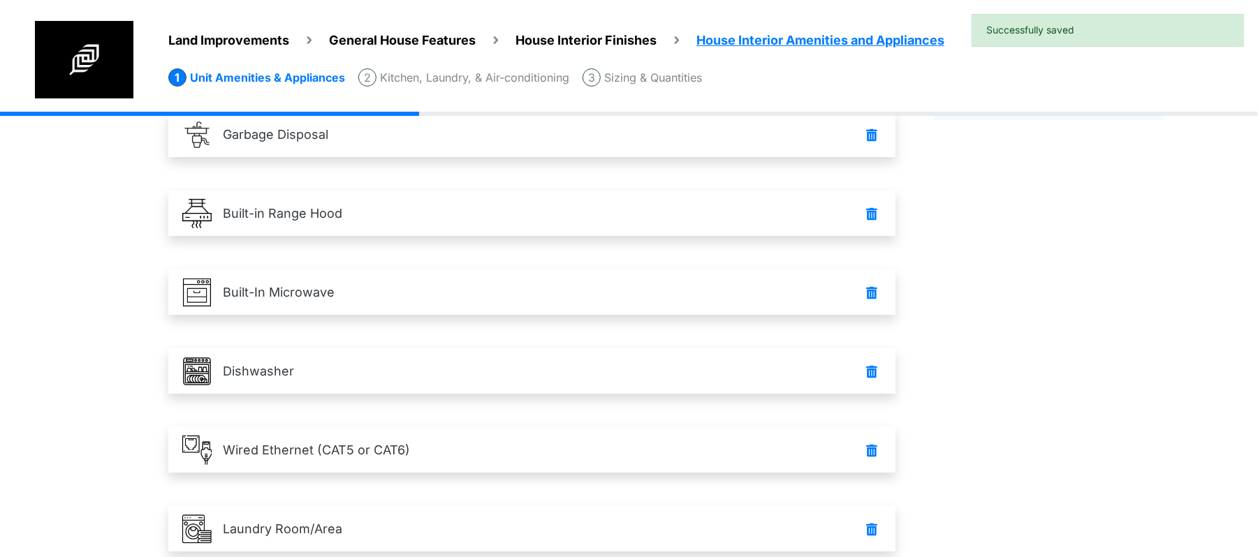
scroll to position [288, 0]
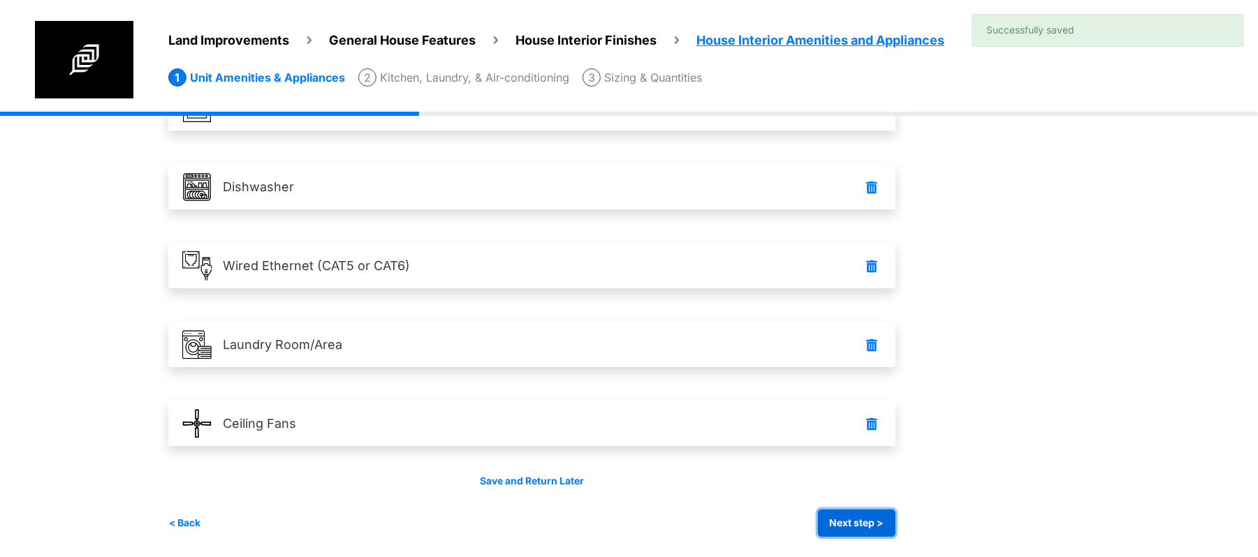
click at [887, 520] on button "Next step >" at bounding box center [857, 523] width 78 height 27
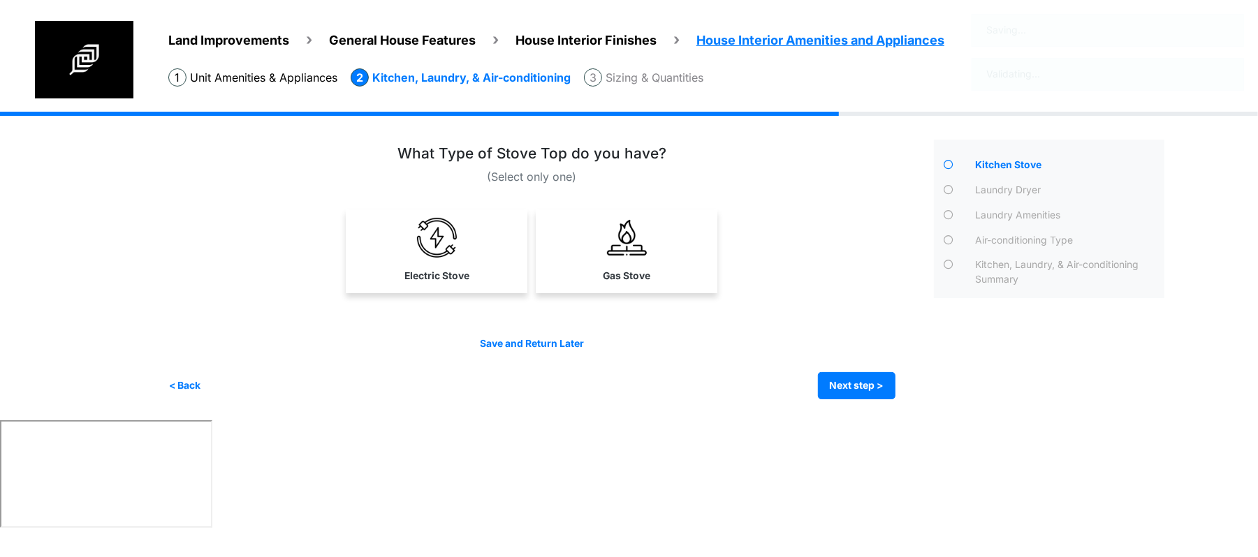
scroll to position [0, 0]
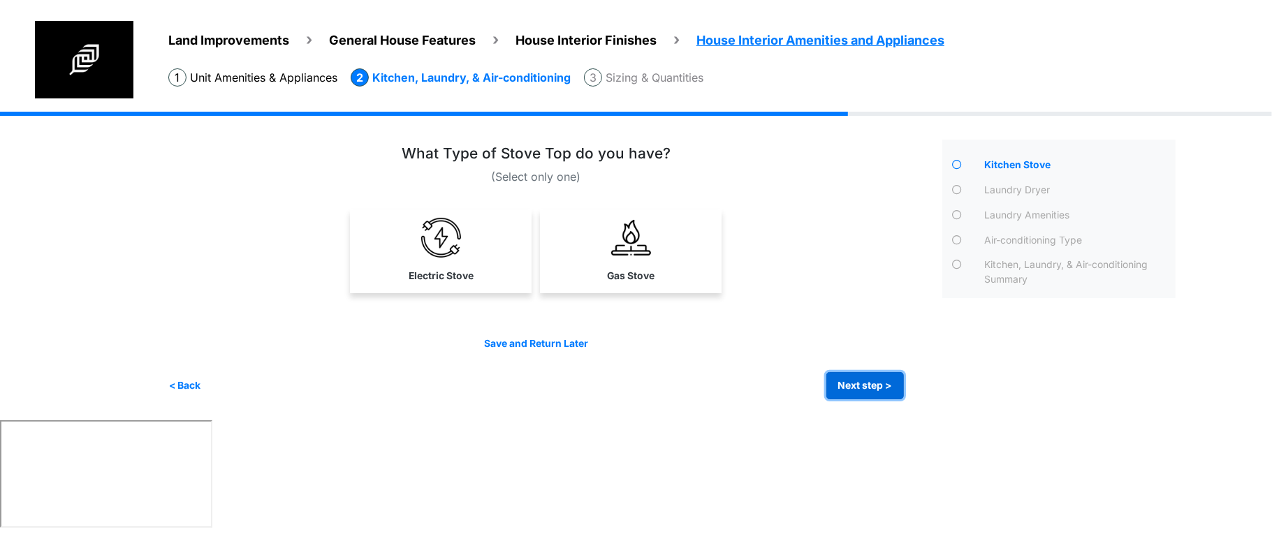
click at [842, 380] on button "Next step >" at bounding box center [865, 385] width 78 height 27
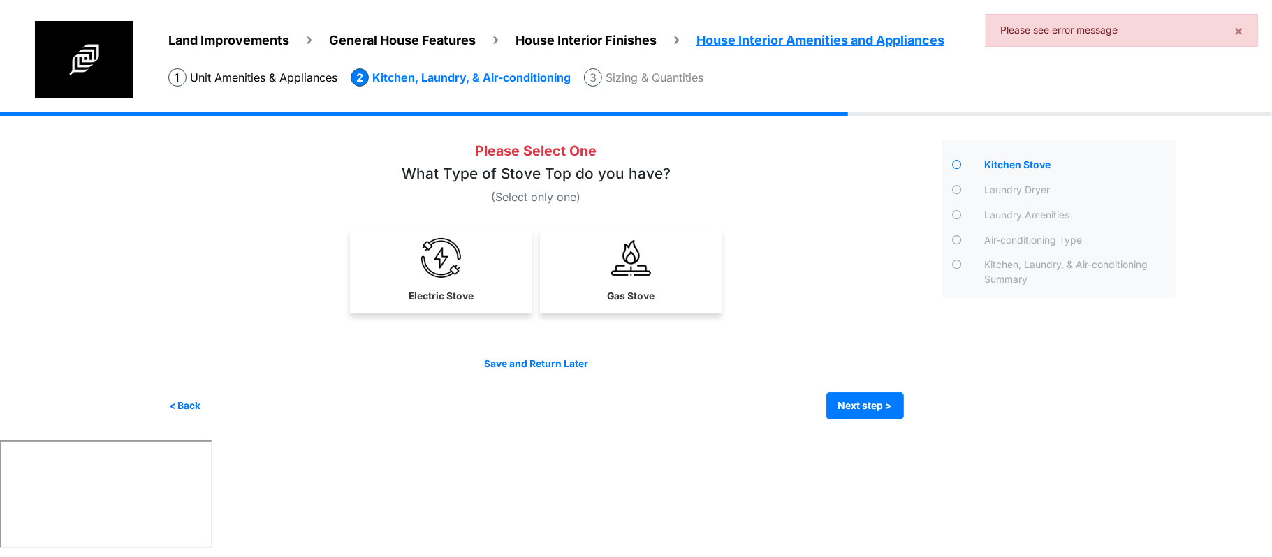
click at [633, 277] on img at bounding box center [631, 258] width 40 height 40
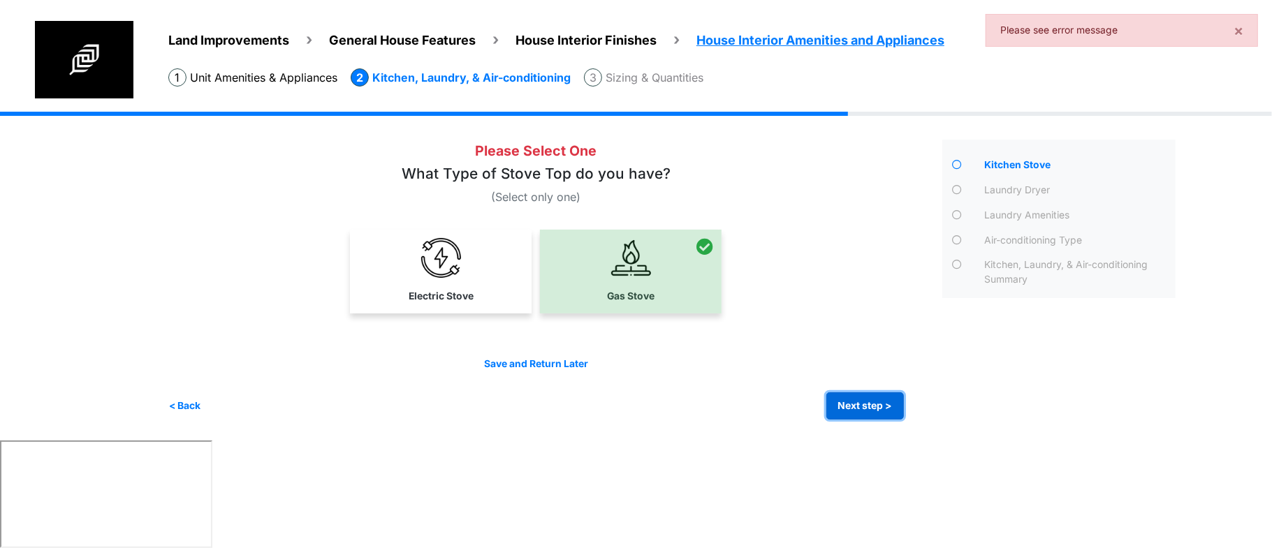
click at [847, 407] on button "Next step >" at bounding box center [865, 406] width 78 height 27
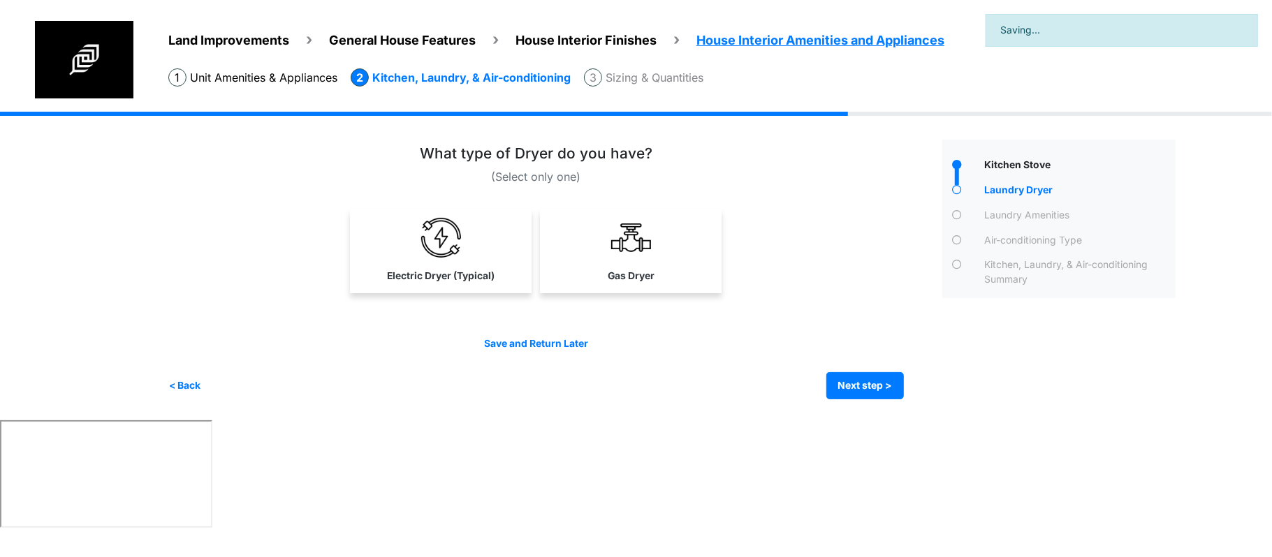
click at [847, 405] on div "Irrigation Flag pole" at bounding box center [677, 266] width 1018 height 309
click at [847, 389] on button "Next step >" at bounding box center [865, 385] width 78 height 27
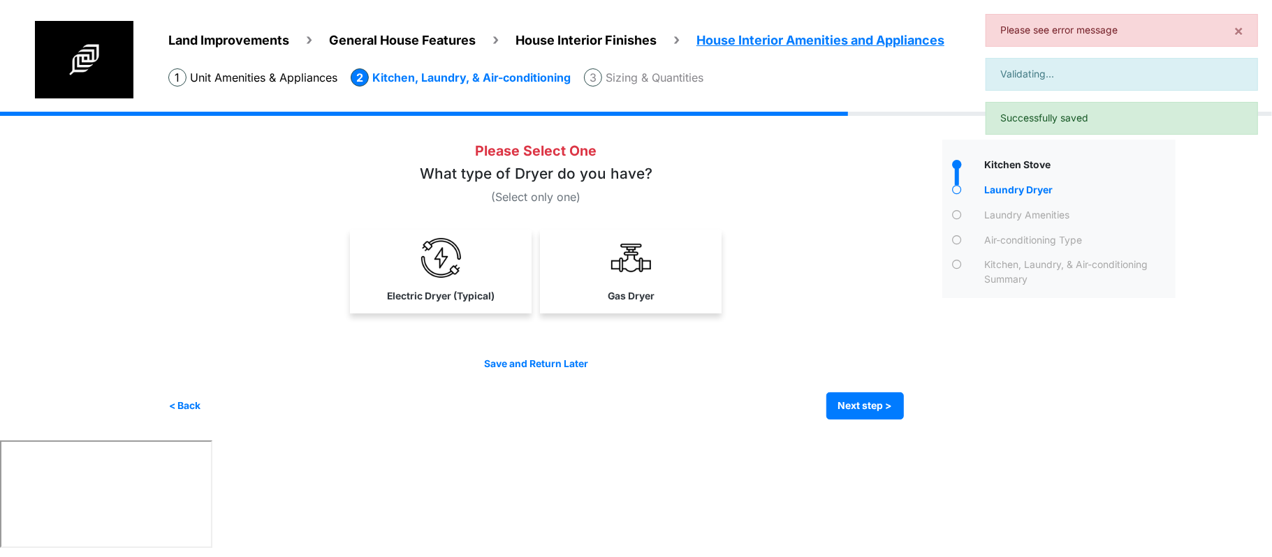
click at [530, 263] on div "Electric Dryer (Typical)" at bounding box center [441, 272] width 182 height 84
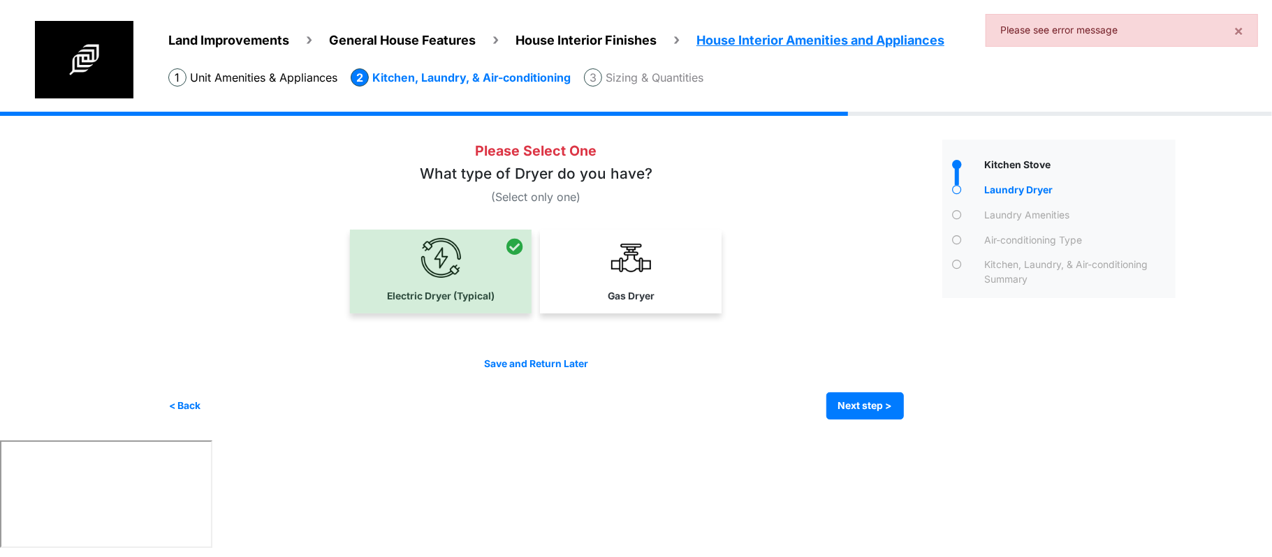
click at [794, 393] on div "< Back Next step > Save and submit" at bounding box center [536, 406] width 736 height 27
click at [837, 397] on button "Next step >" at bounding box center [865, 406] width 78 height 27
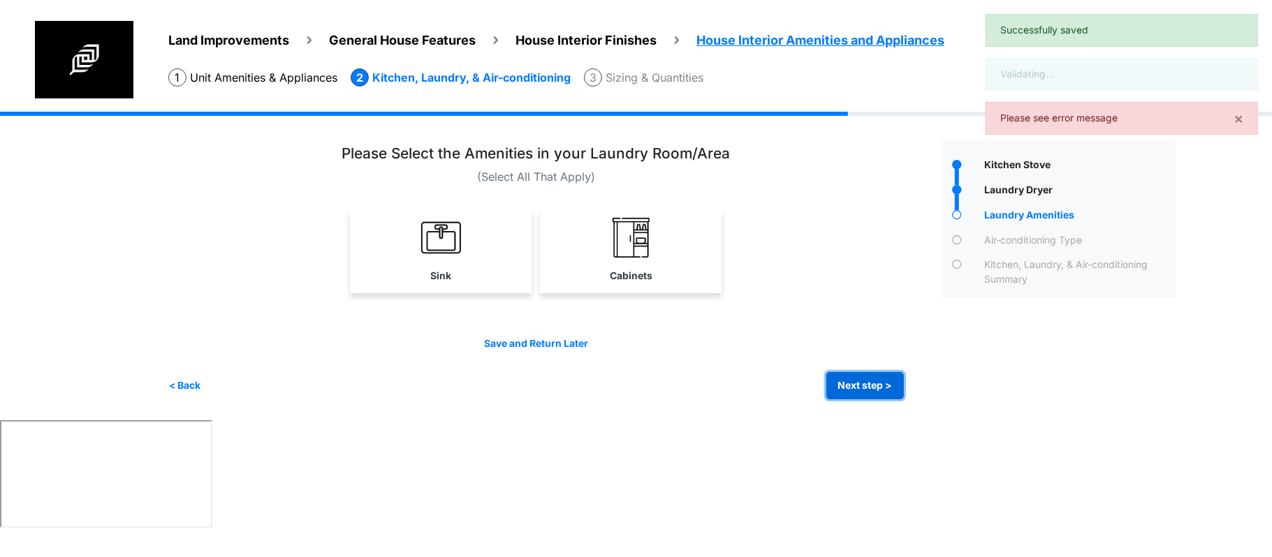
click at [836, 379] on button "Next step >" at bounding box center [865, 385] width 78 height 27
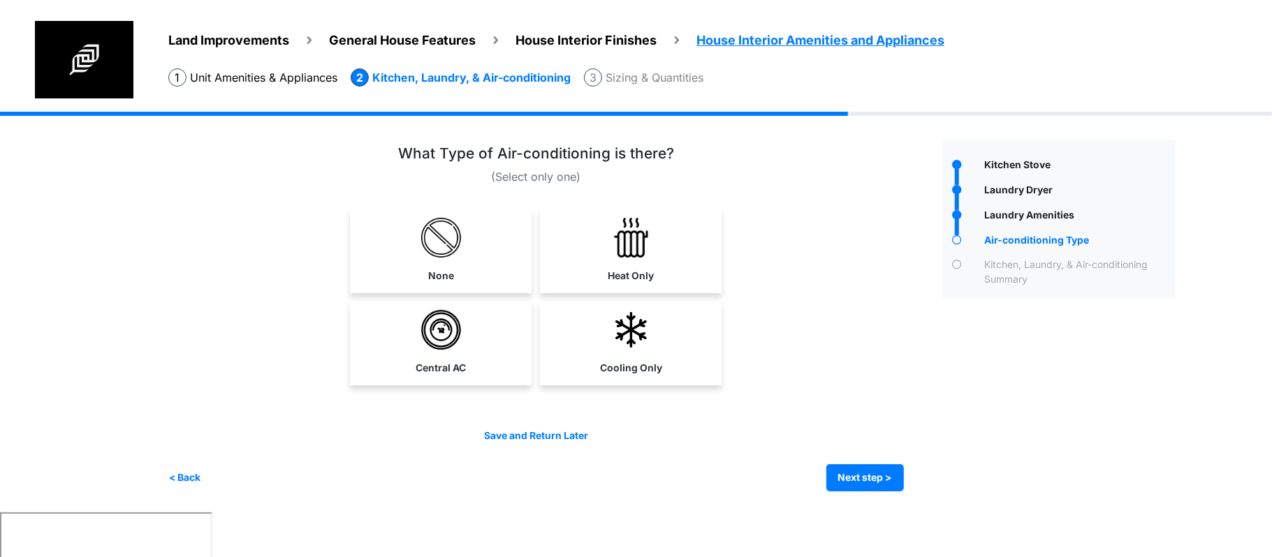
click at [489, 311] on link "Central AC" at bounding box center [441, 342] width 176 height 81
select select "*"
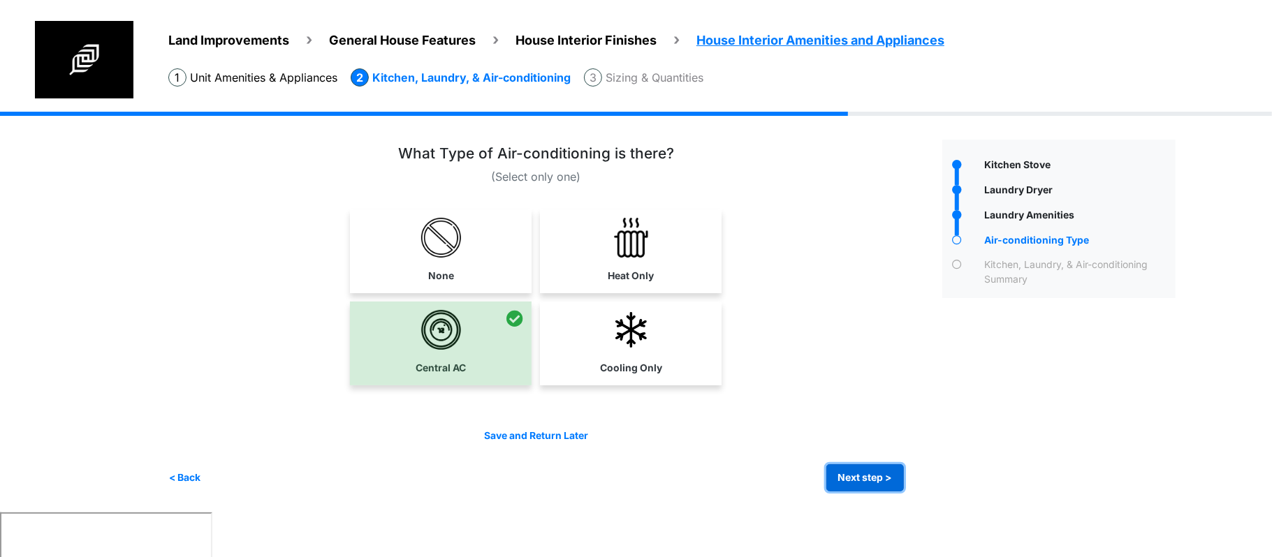
click at [898, 468] on button "Next step >" at bounding box center [865, 478] width 78 height 27
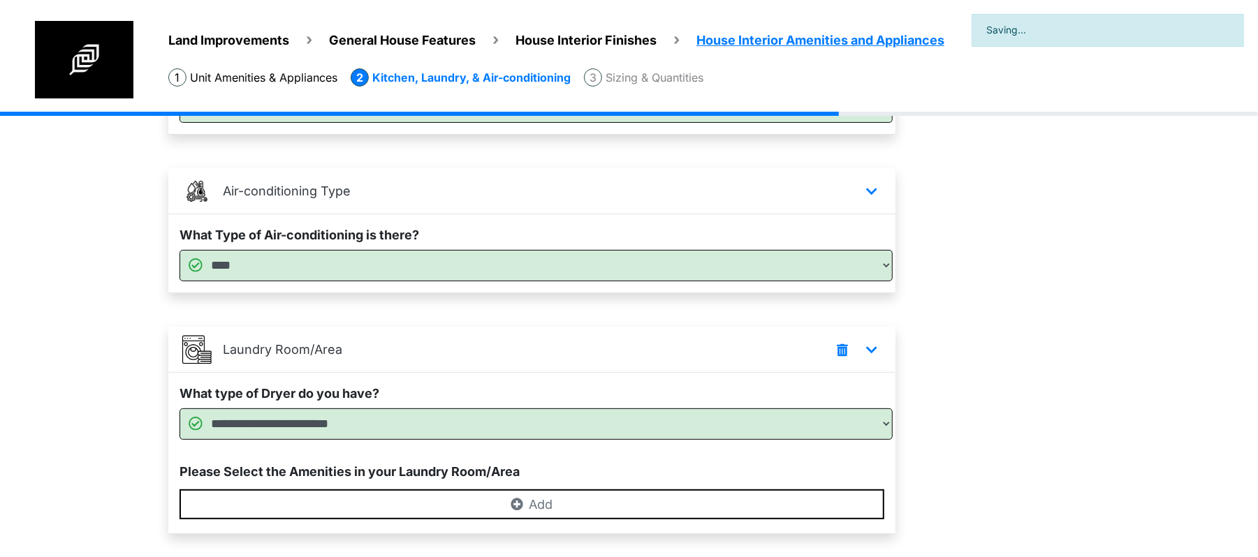
scroll to position [294, 0]
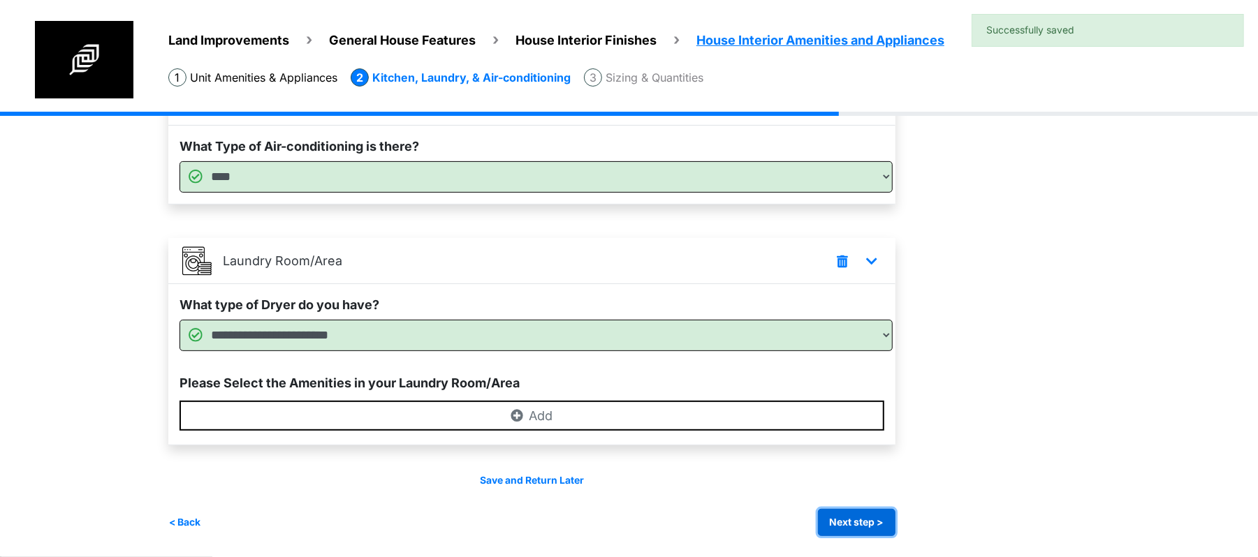
click at [856, 515] on button "Next step >" at bounding box center [857, 522] width 78 height 27
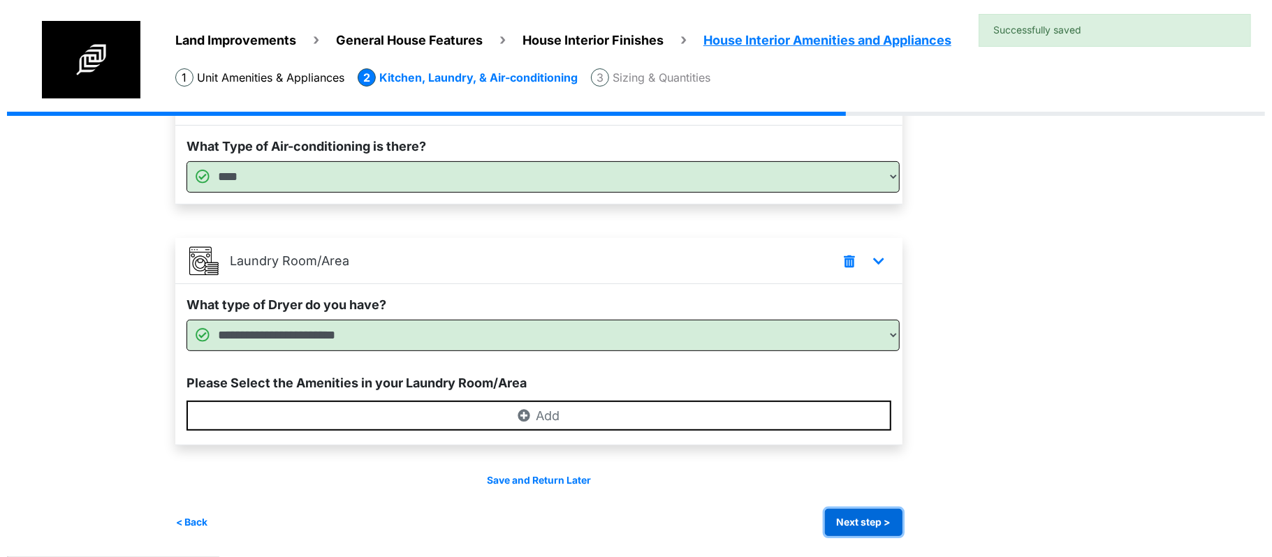
scroll to position [0, 0]
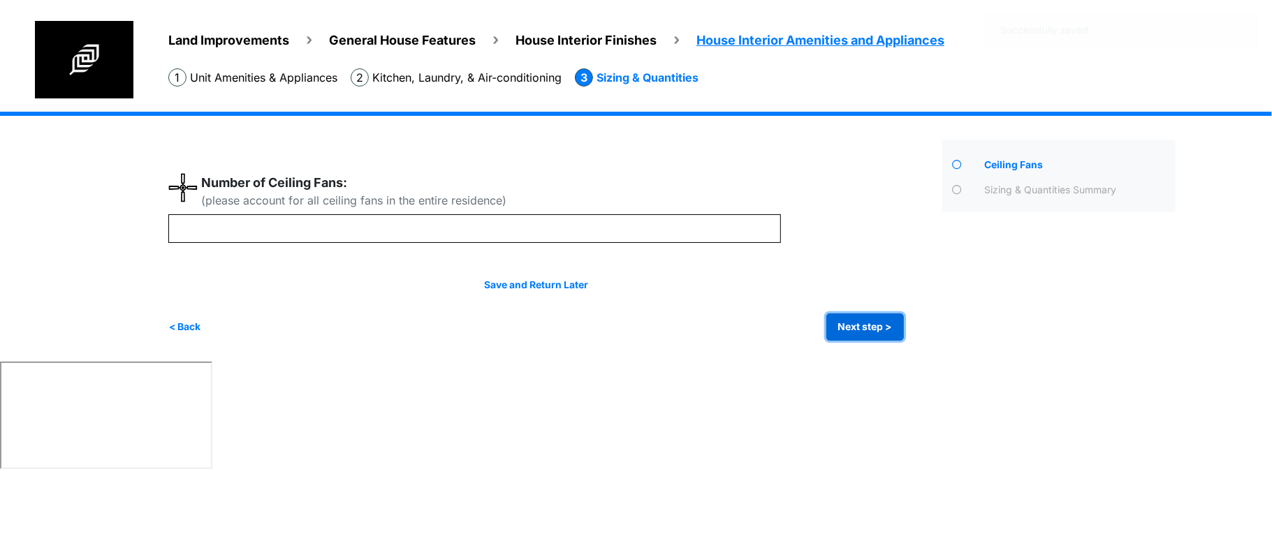
click at [842, 323] on button "Next step >" at bounding box center [865, 327] width 78 height 27
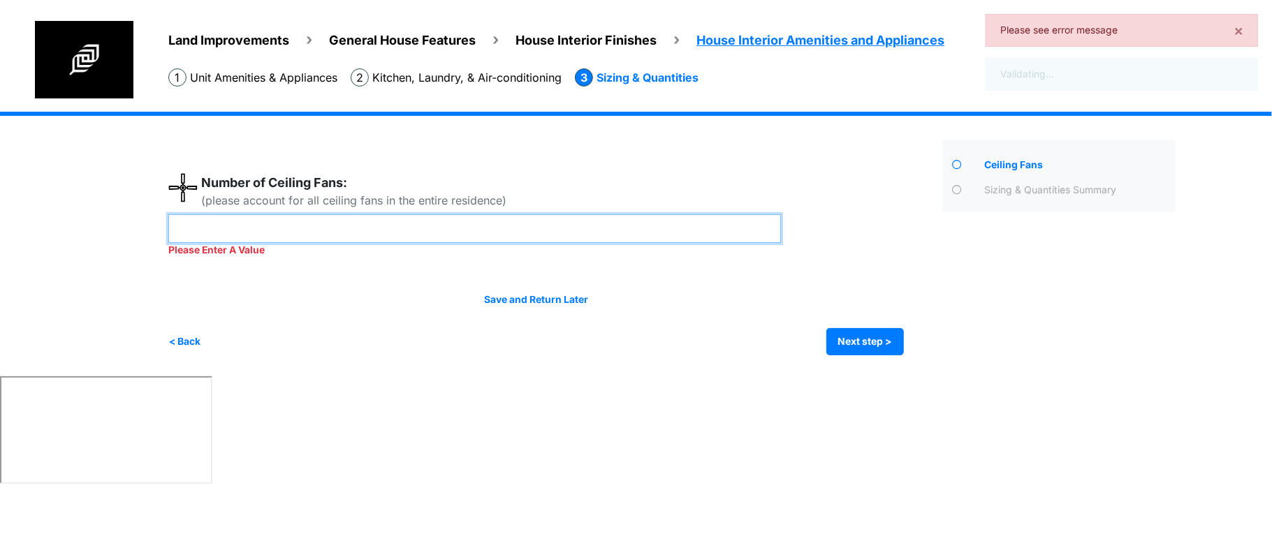
click at [605, 235] on input "number" at bounding box center [474, 228] width 613 height 29
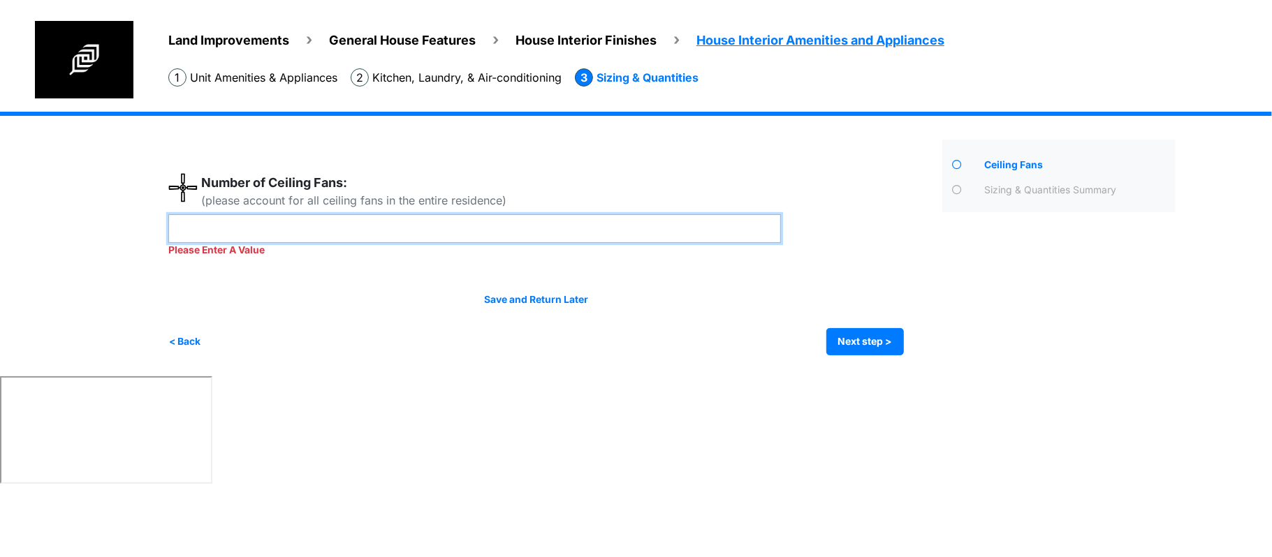
drag, startPoint x: 200, startPoint y: 229, endPoint x: 37, endPoint y: 212, distance: 163.6
click at [37, 212] on div "Land Improvements General House Features House Interior Finishes House Interior…" at bounding box center [636, 244] width 1272 height 265
type input "*"
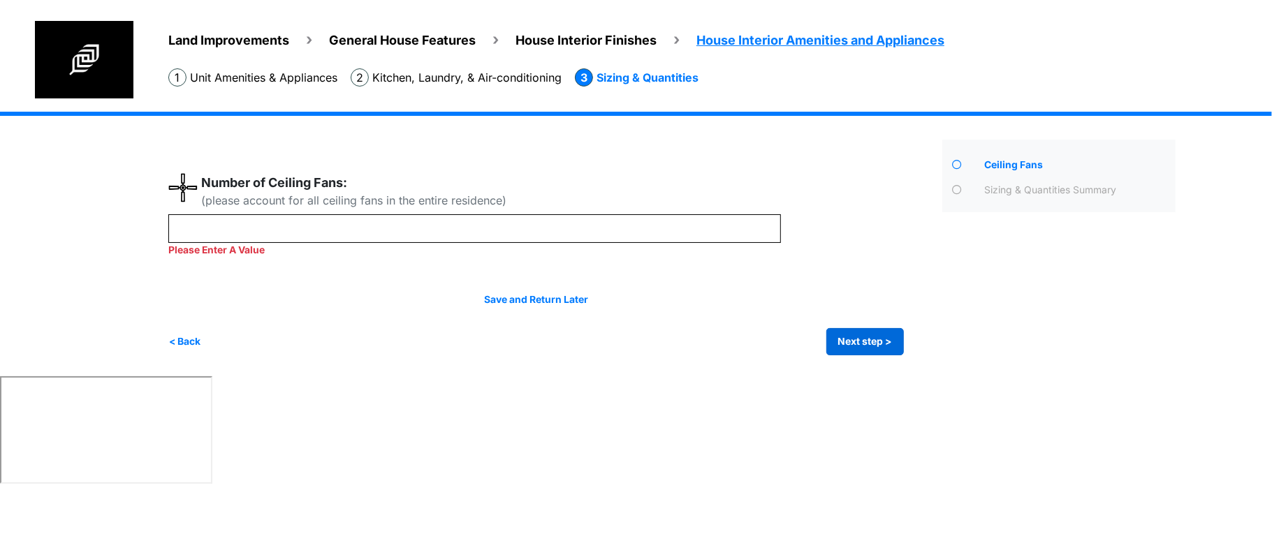
click at [848, 326] on div "Save and Return Later < Back Next step > Save and submit" at bounding box center [536, 324] width 736 height 63
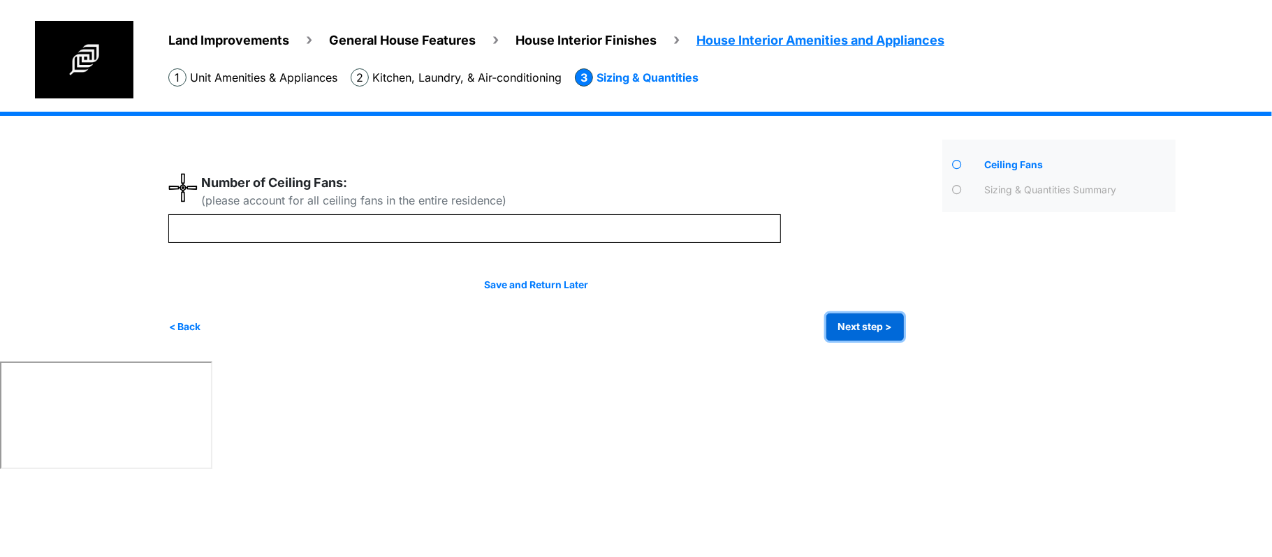
click at [848, 325] on button "Next step >" at bounding box center [865, 327] width 78 height 27
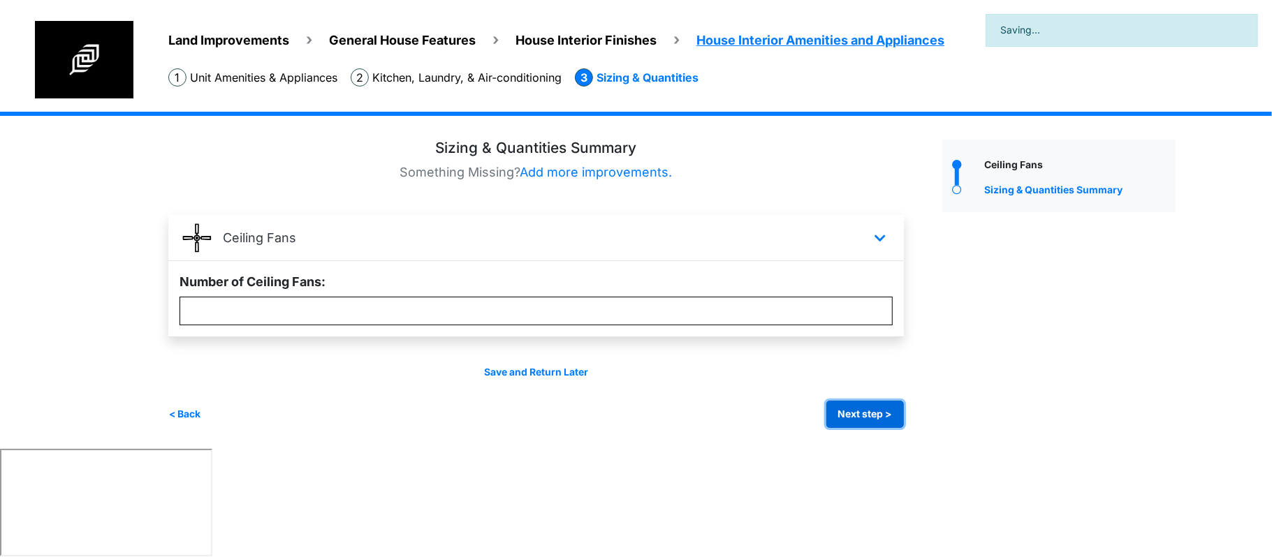
click at [864, 407] on button "Next step >" at bounding box center [865, 414] width 78 height 27
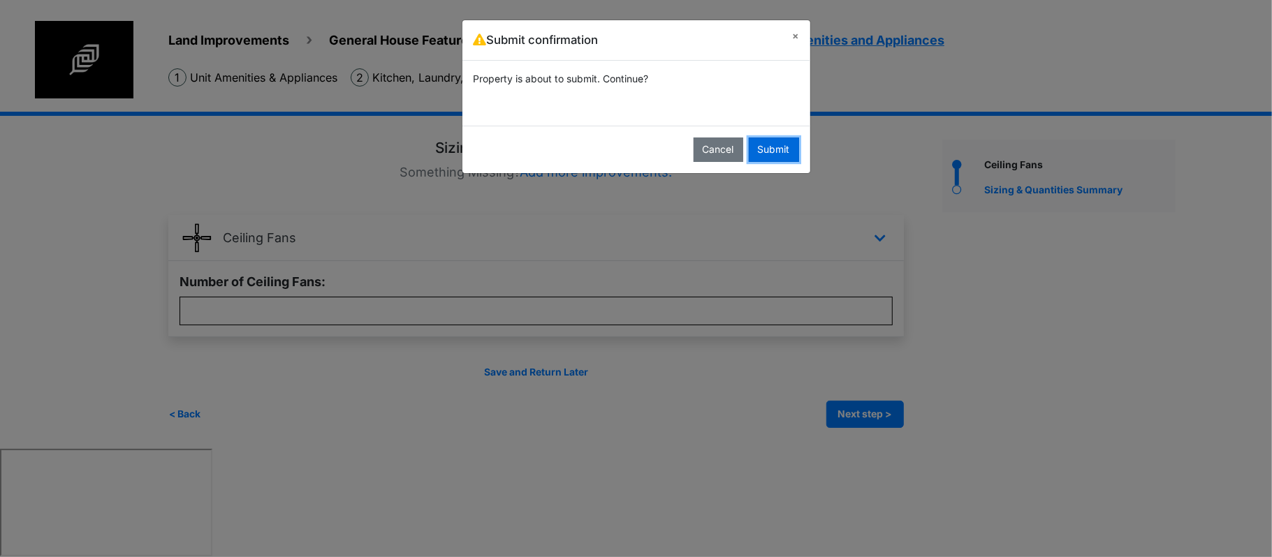
click at [764, 148] on button "Submit" at bounding box center [774, 150] width 50 height 24
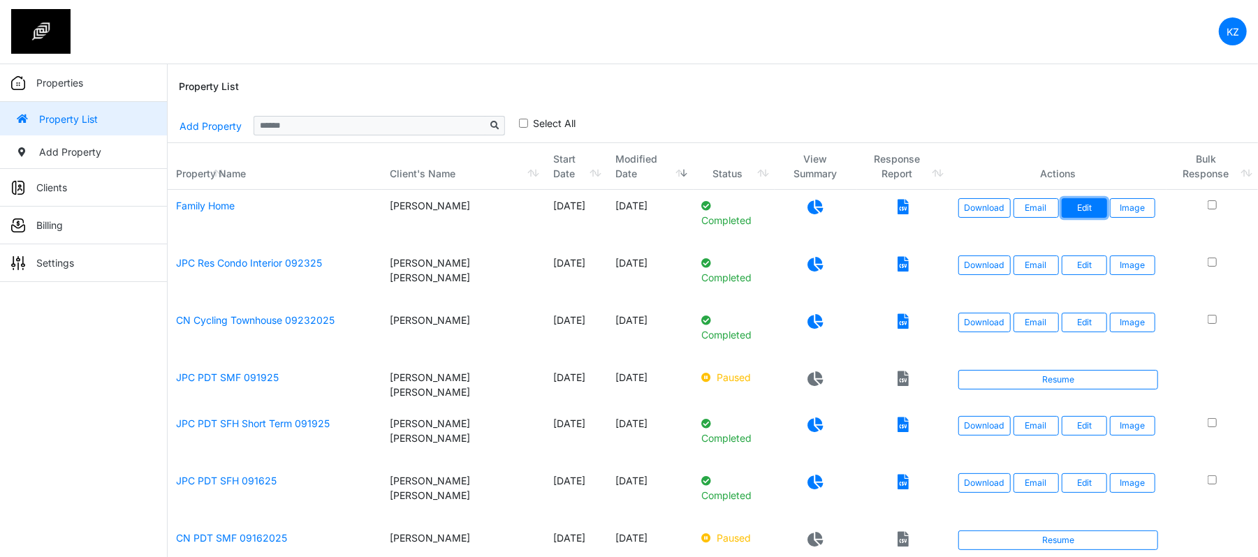
click at [1077, 208] on link "Edit" at bounding box center [1084, 208] width 45 height 20
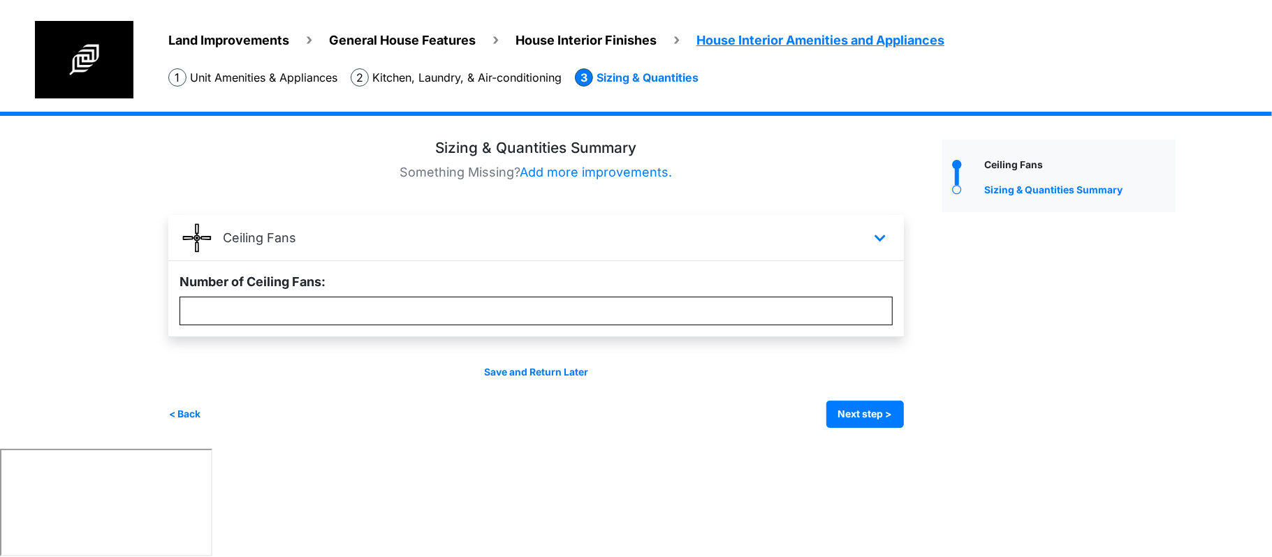
click at [185, 33] on span "Land Improvements" at bounding box center [228, 40] width 121 height 15
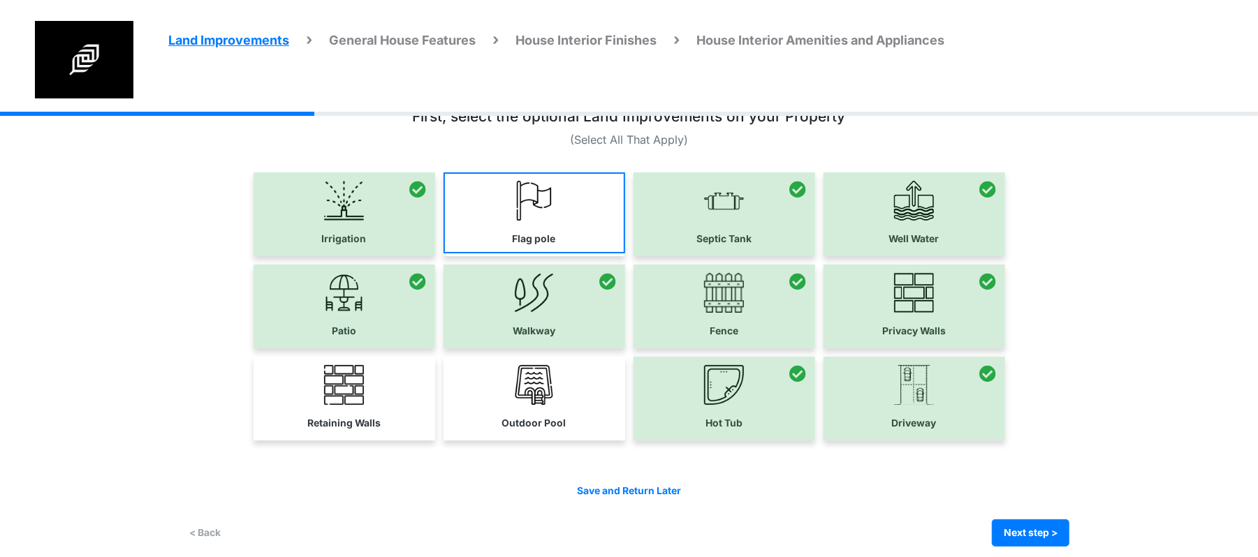
scroll to position [48, 0]
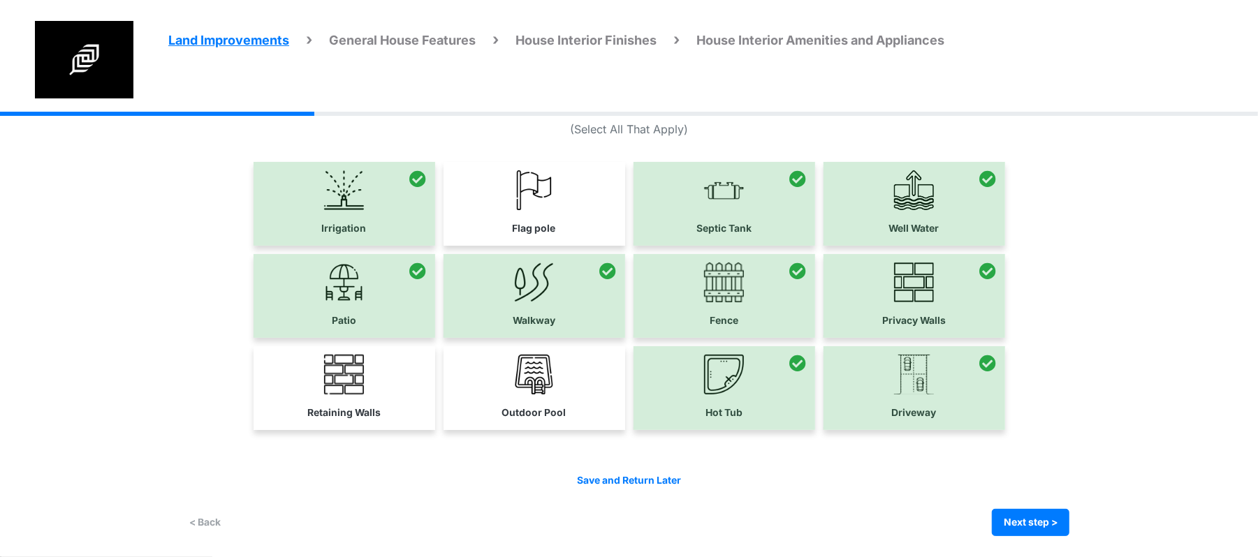
click at [1132, 78] on div "Land Improvements General House Features House Interior Finishes House Interior…" at bounding box center [699, 66] width 1118 height 91
click at [1055, 284] on div "Patio Walkway Fence Privacy Walls" at bounding box center [629, 296] width 881 height 84
click at [1040, 523] on button "Next step >" at bounding box center [1031, 522] width 78 height 27
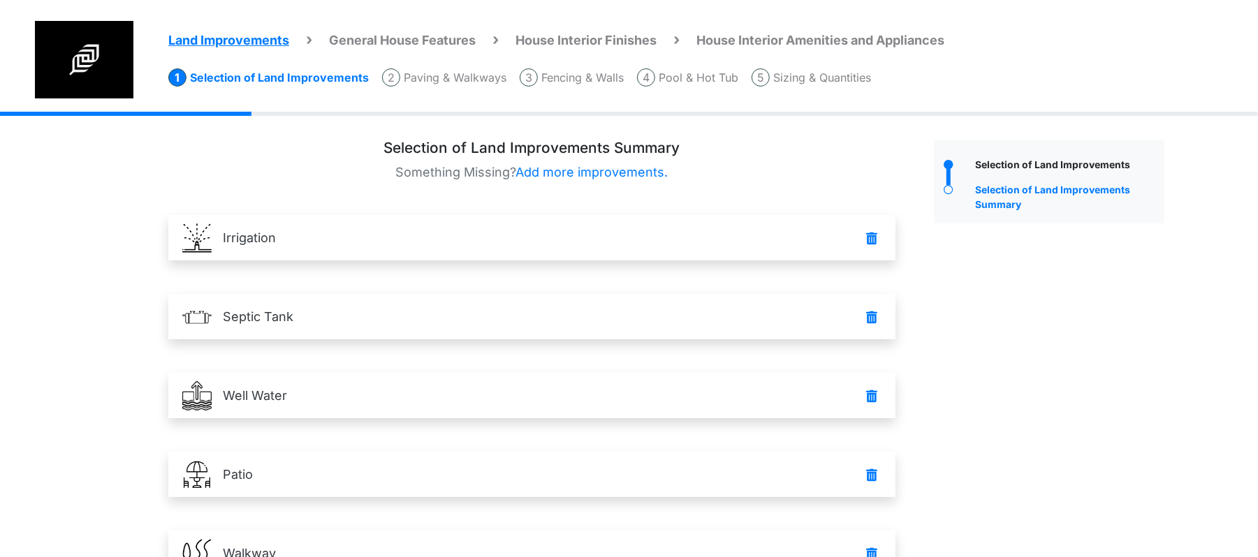
scroll to position [446, 0]
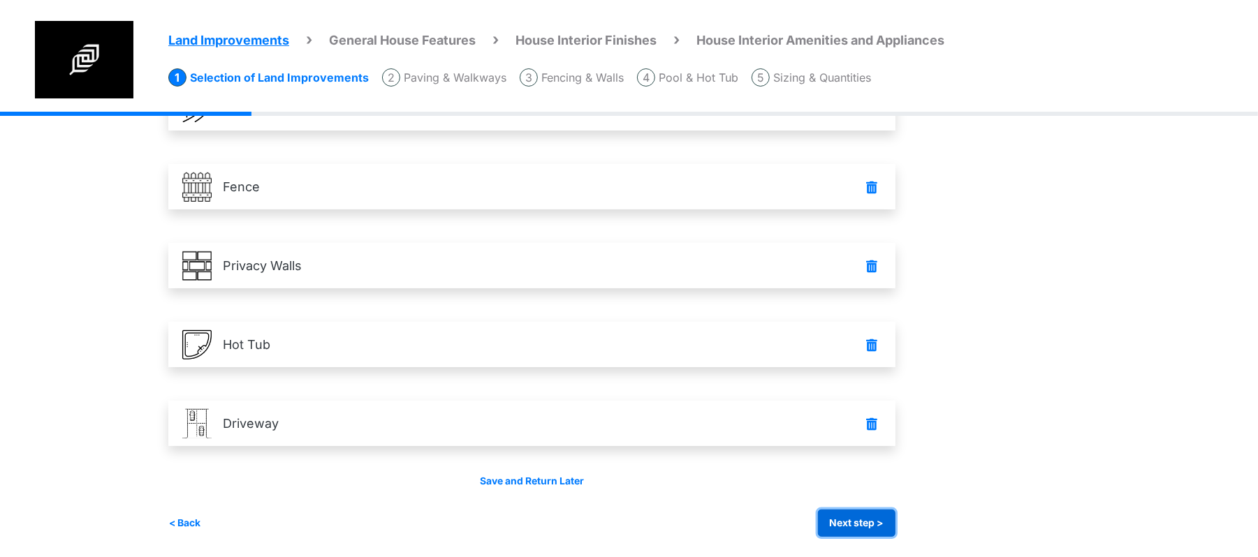
click at [868, 514] on button "Next step >" at bounding box center [857, 523] width 78 height 27
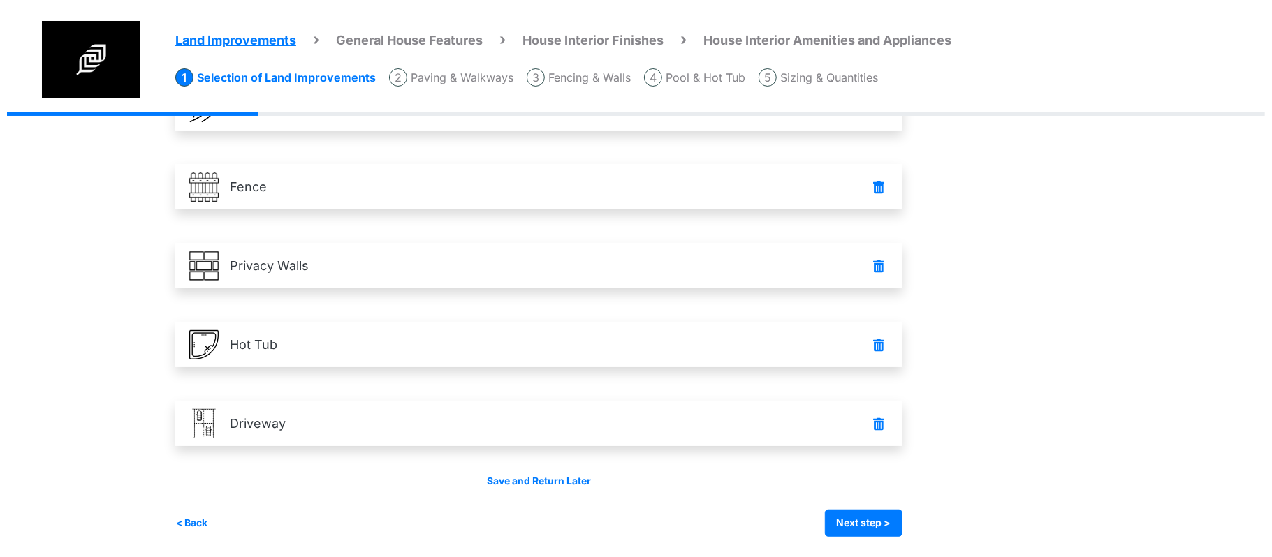
scroll to position [0, 0]
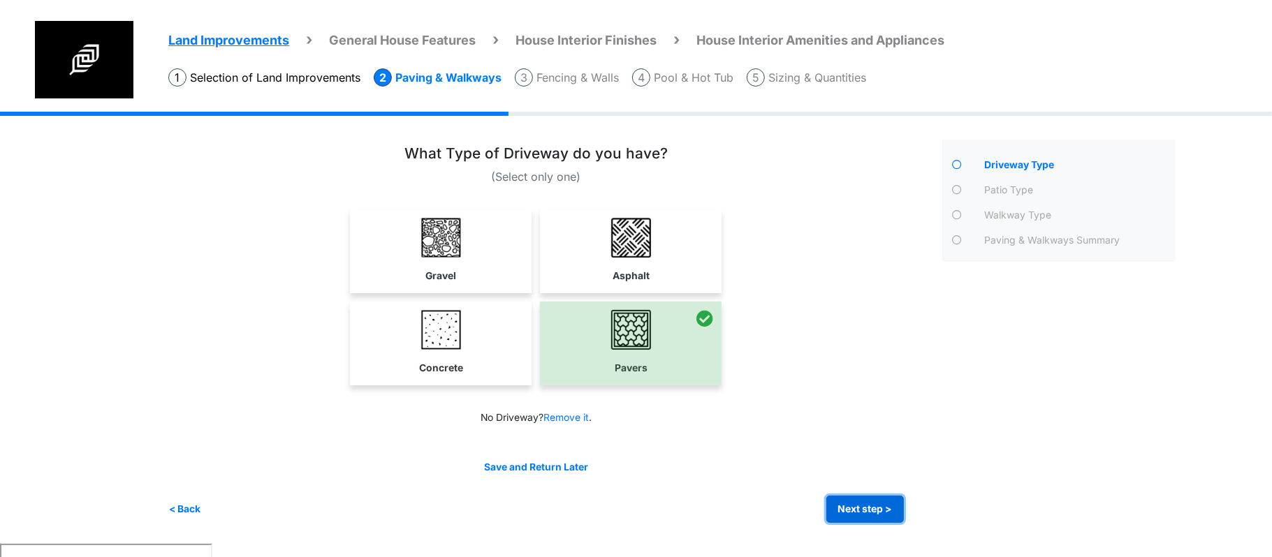
click at [851, 504] on button "Next step >" at bounding box center [865, 509] width 78 height 27
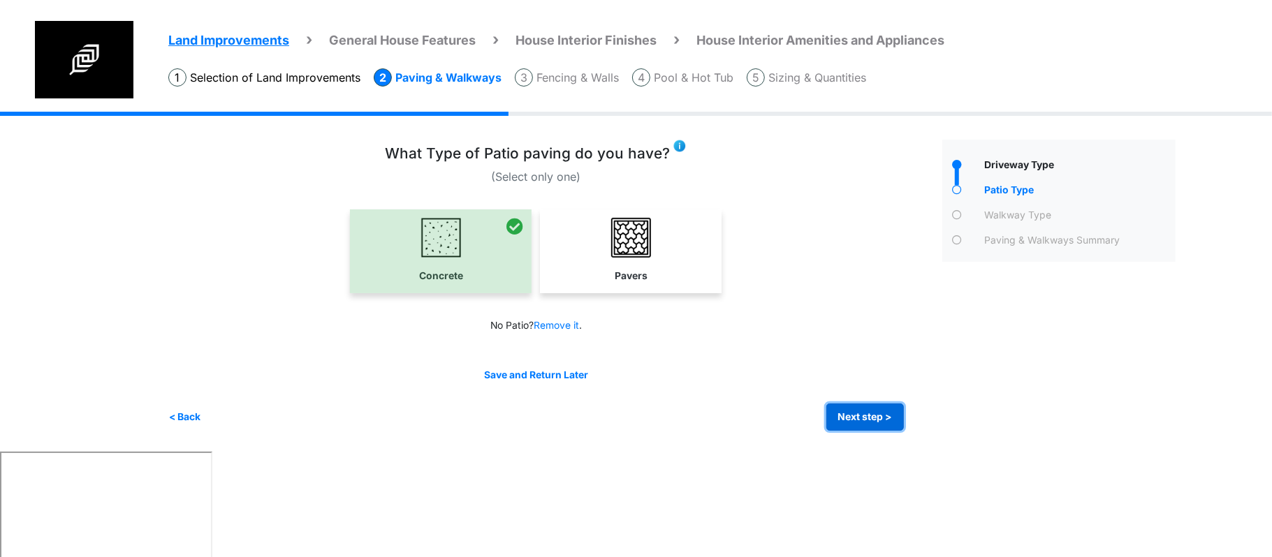
click at [881, 411] on button "Next step >" at bounding box center [865, 417] width 78 height 27
